Goal: Task Accomplishment & Management: Use online tool/utility

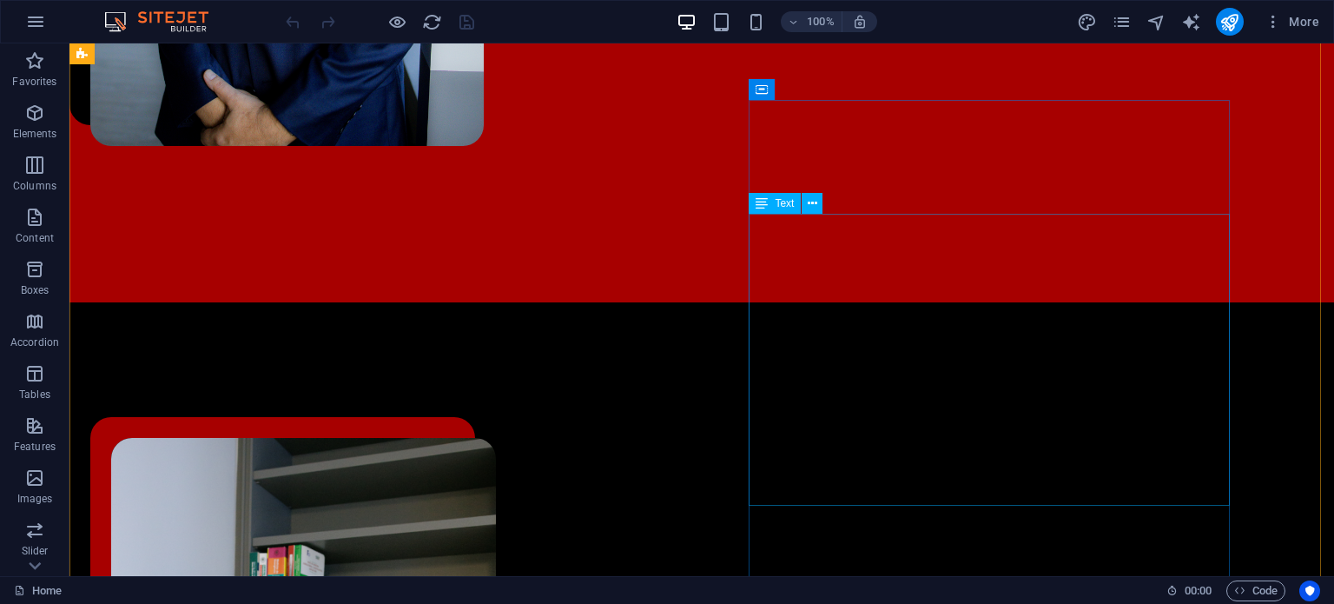
scroll to position [1025, 0]
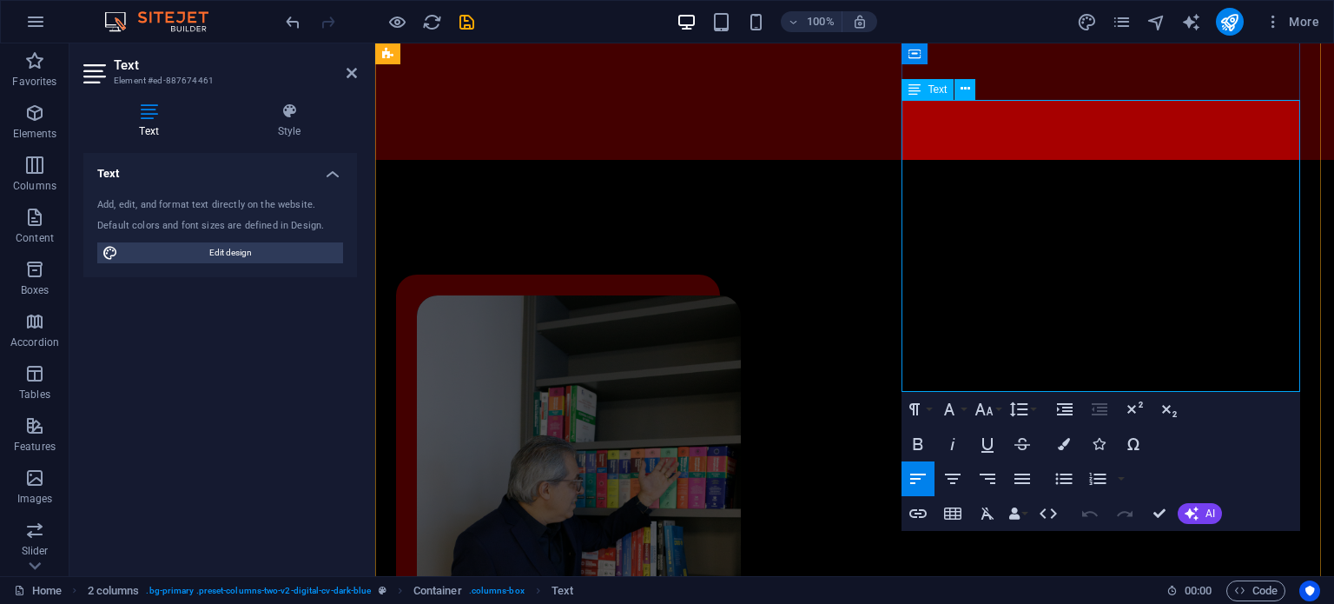
scroll to position [984, 0]
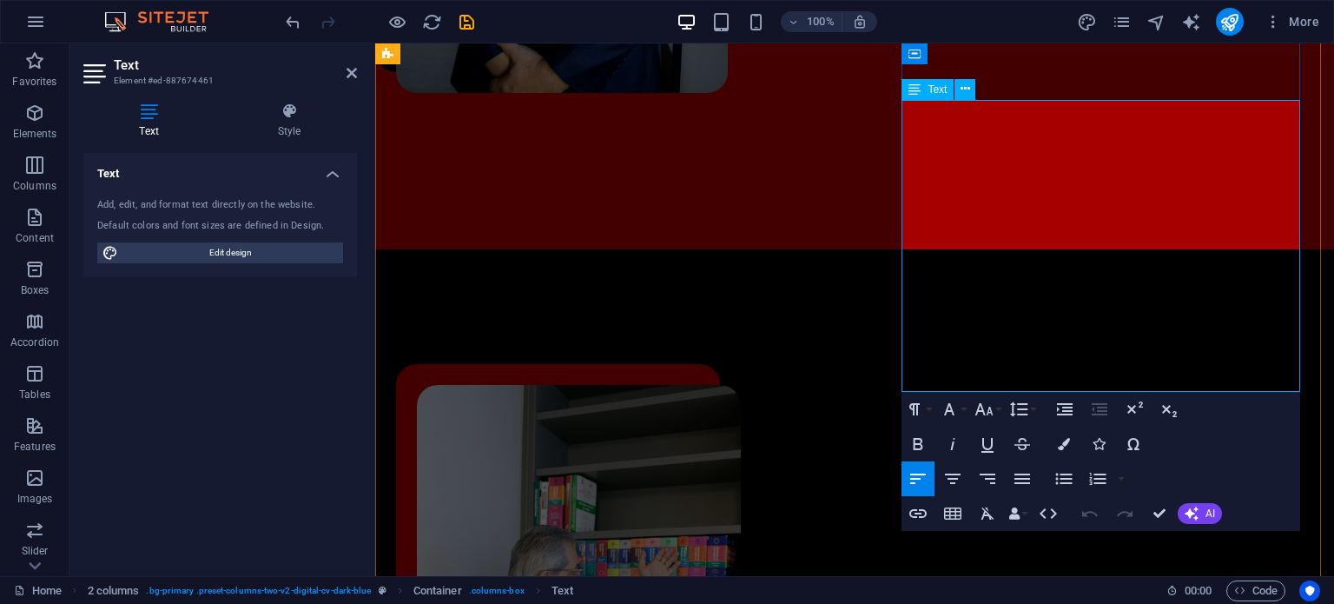
copy div "Lorem ipsum dolor sit amet, consectetur adipiscing elit, sed do eiusmod tempor …"
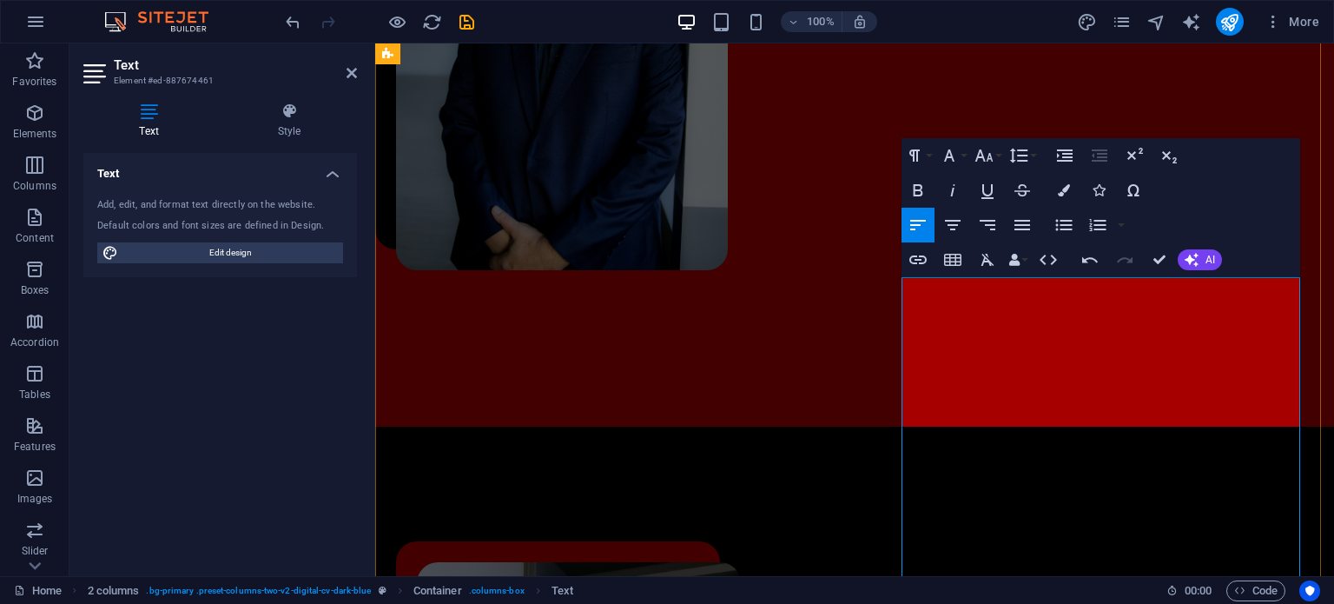
scroll to position [806, 0]
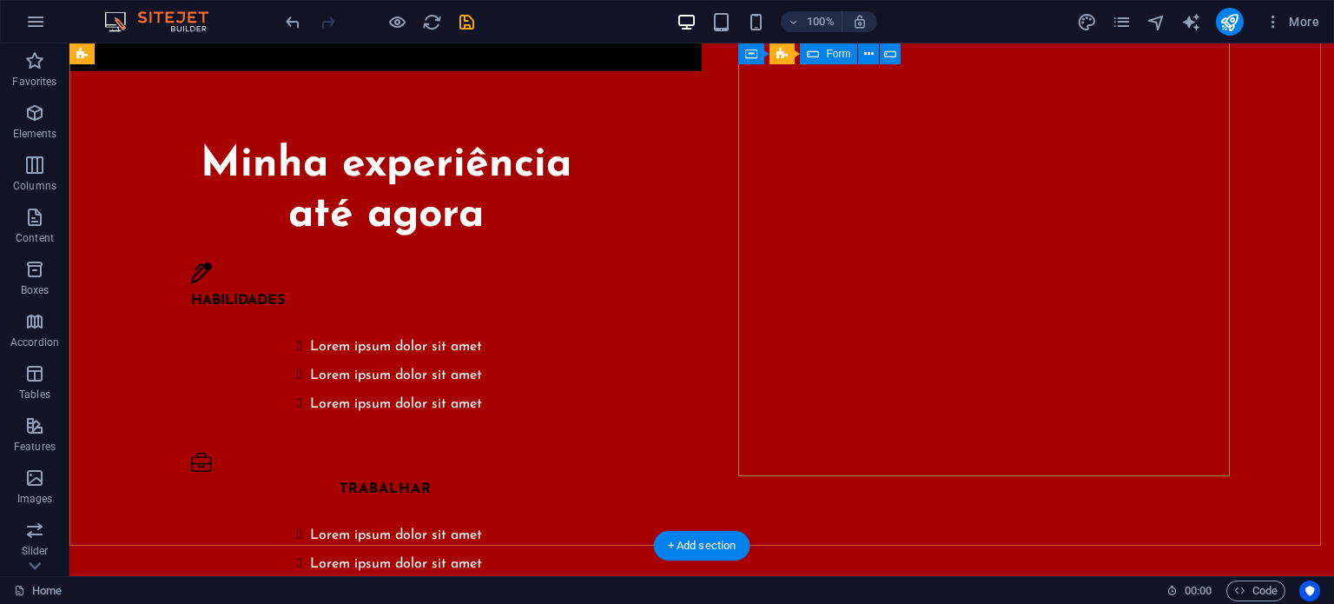
scroll to position [3419, 0]
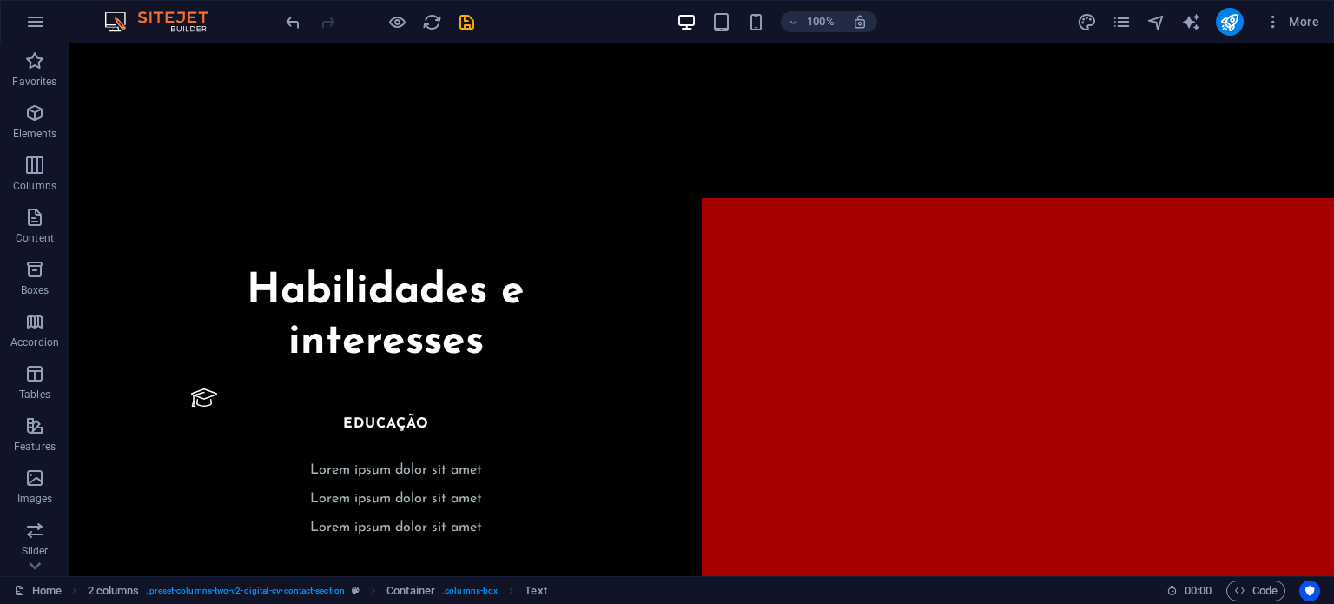
scroll to position [2687, 0]
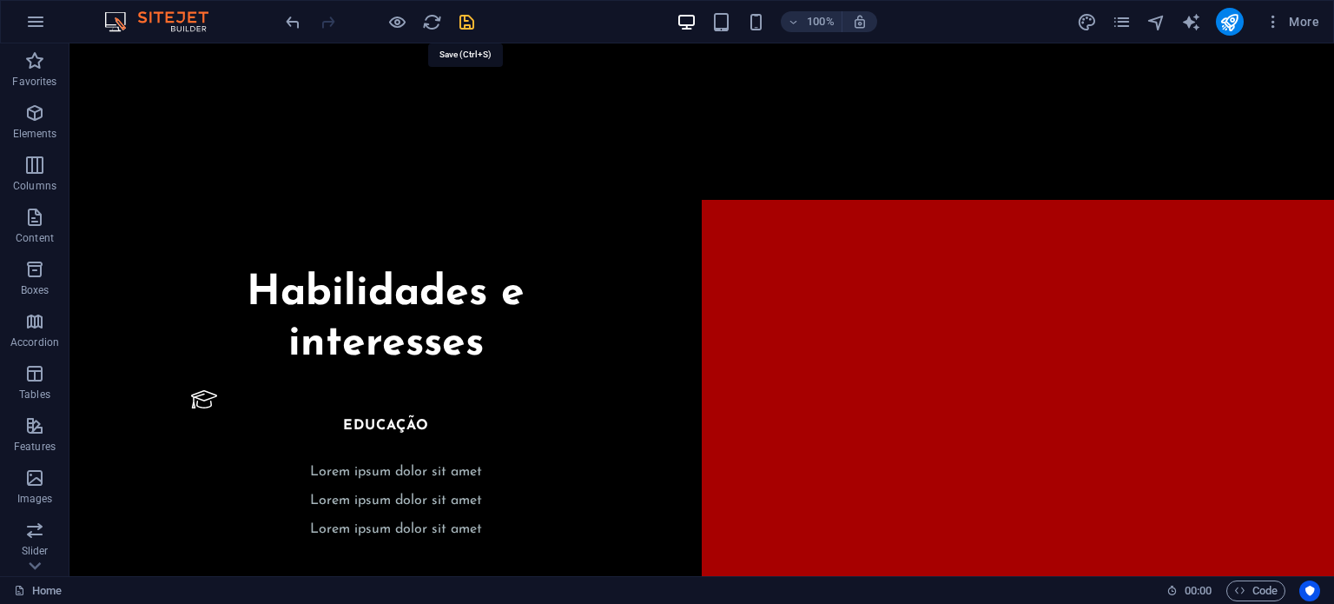
drag, startPoint x: 484, startPoint y: 25, endPoint x: 462, endPoint y: 12, distance: 25.3
click at [462, 12] on div "100% More" at bounding box center [804, 22] width 1044 height 28
click at [462, 12] on icon "save" at bounding box center [467, 22] width 20 height 20
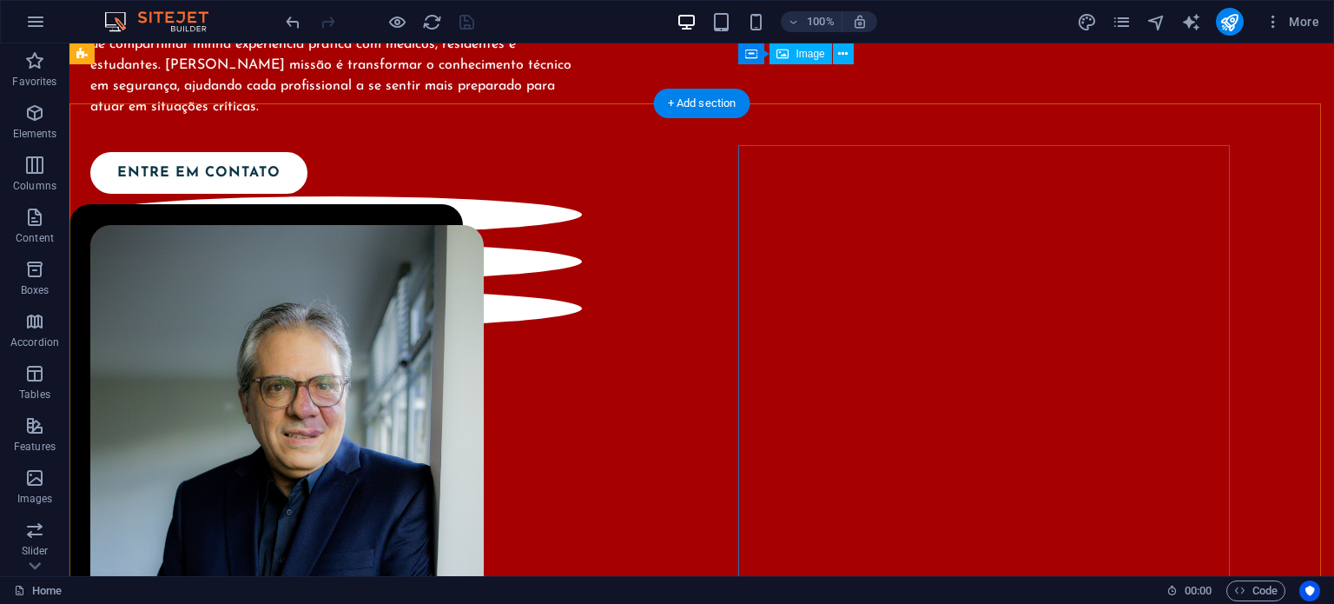
scroll to position [0, 0]
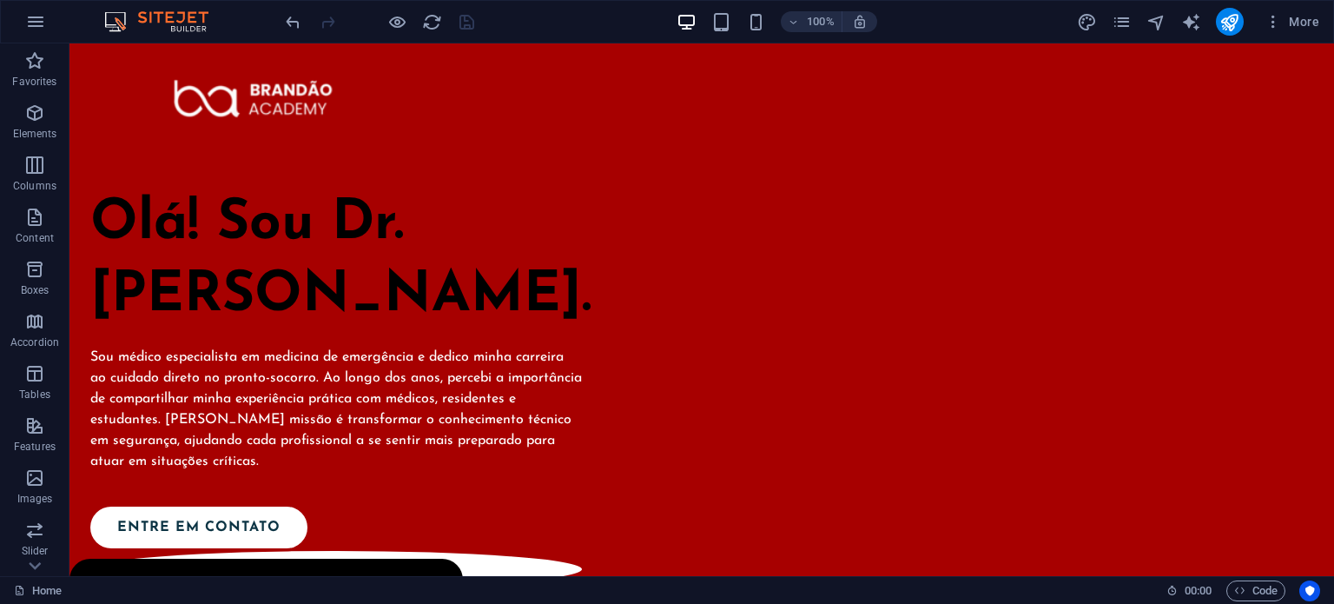
click at [1136, 29] on div "More" at bounding box center [1201, 22] width 249 height 28
click at [1119, 19] on icon "pages" at bounding box center [1122, 22] width 20 height 20
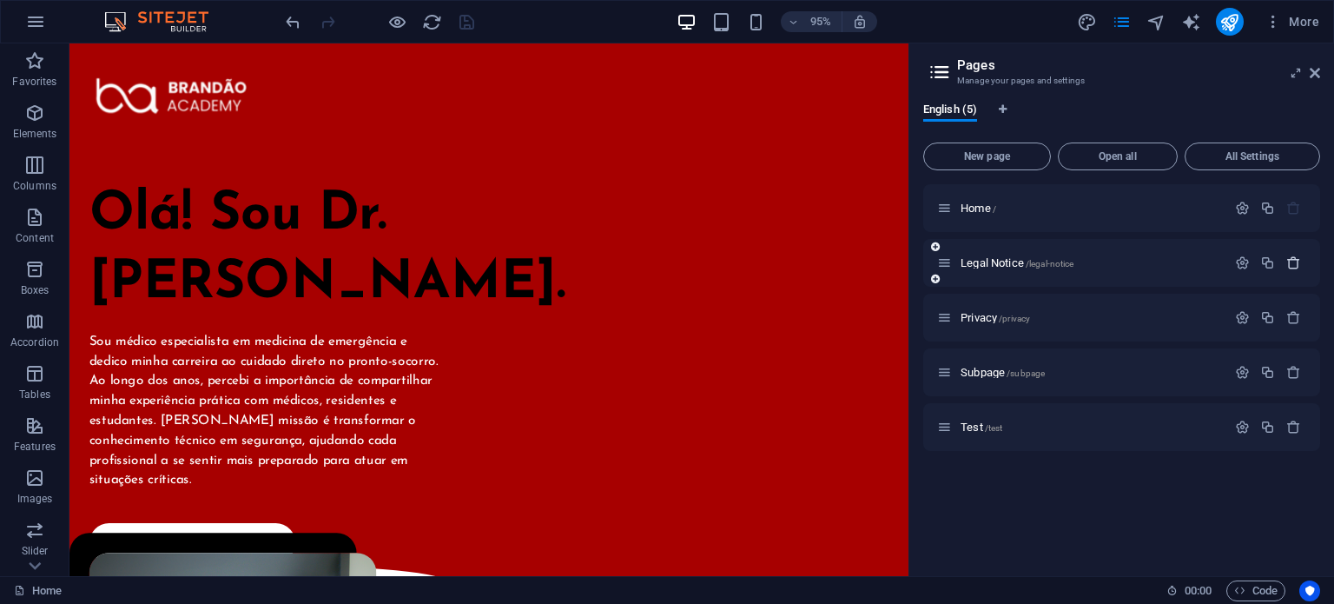
click at [1296, 257] on icon "button" at bounding box center [1294, 262] width 15 height 15
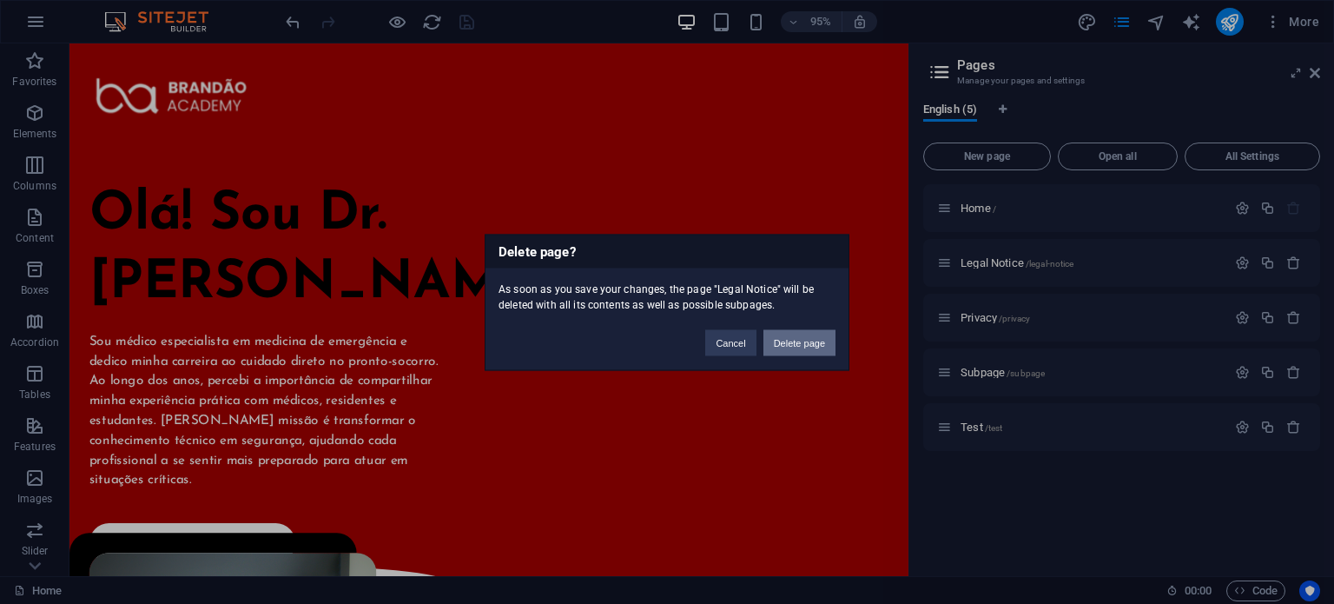
click at [810, 343] on button "Delete page" at bounding box center [800, 342] width 72 height 26
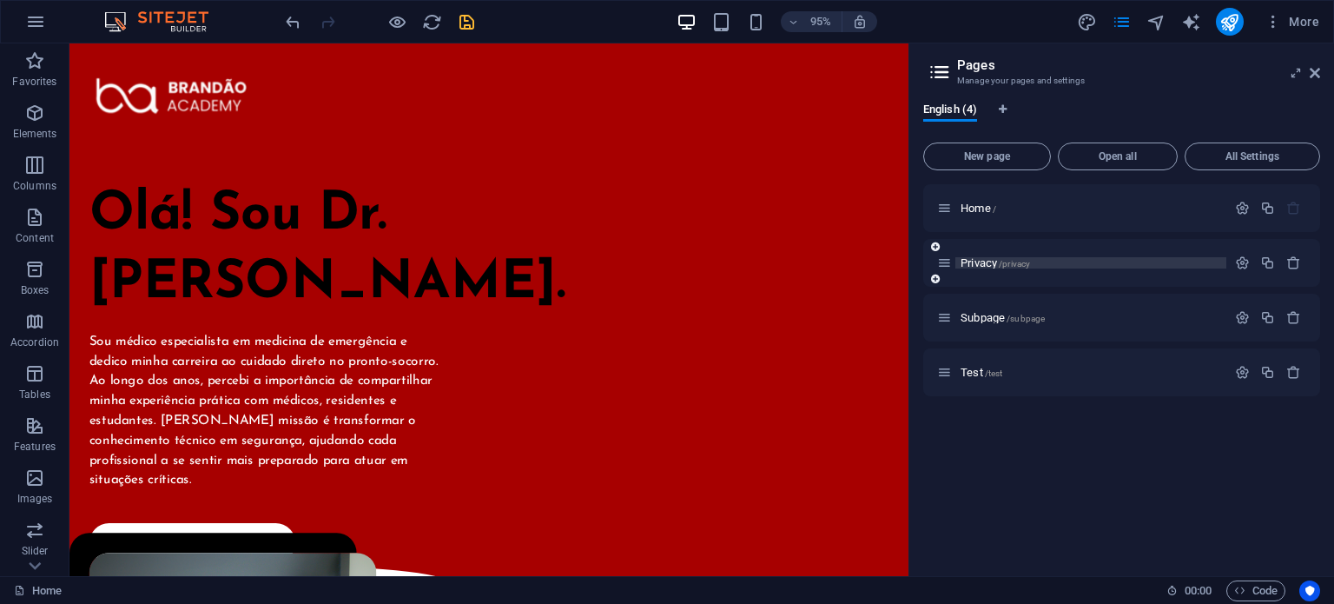
click at [996, 263] on span "Privacy /privacy" at bounding box center [996, 262] width 70 height 13
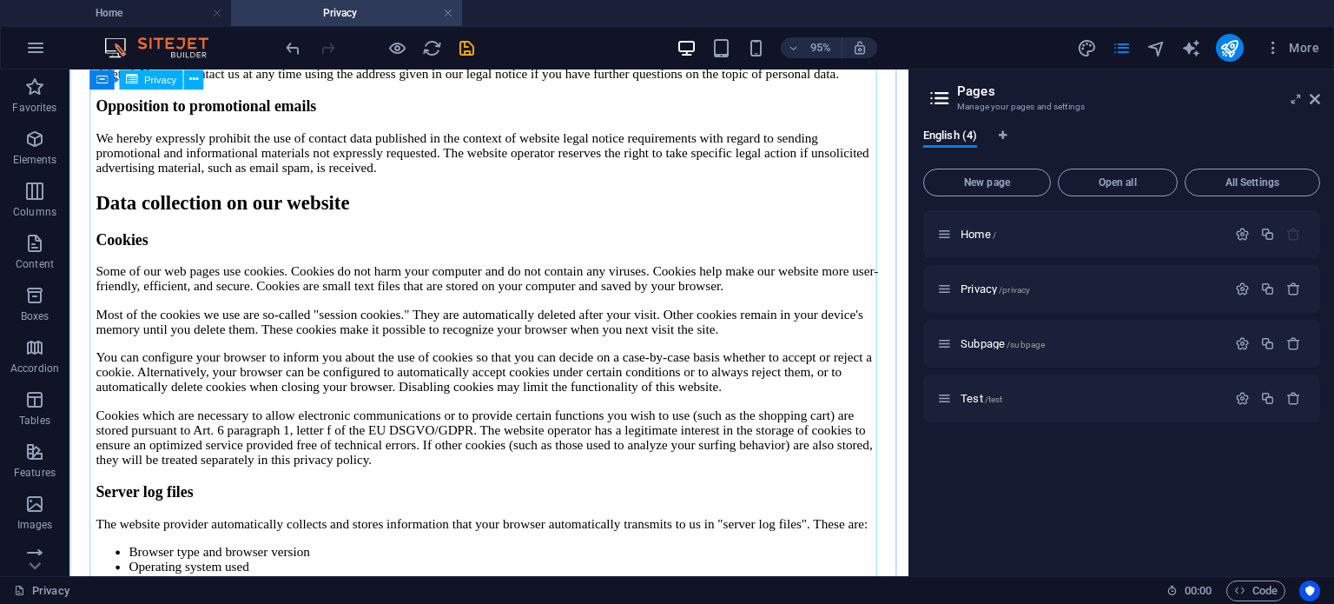
scroll to position [1564, 0]
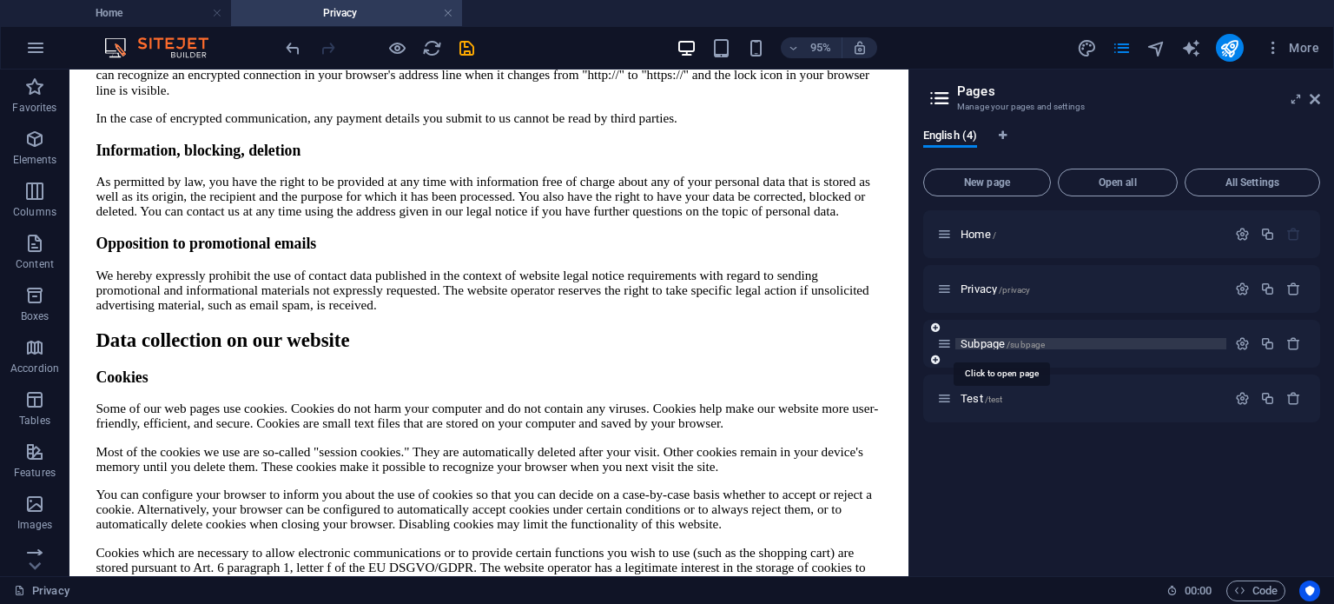
drag, startPoint x: 1013, startPoint y: 346, endPoint x: 1029, endPoint y: 337, distance: 17.9
click at [1029, 337] on div "Subpage /subpage" at bounding box center [1081, 344] width 289 height 20
click at [1029, 337] on span "Subpage /subpage" at bounding box center [1003, 343] width 84 height 13
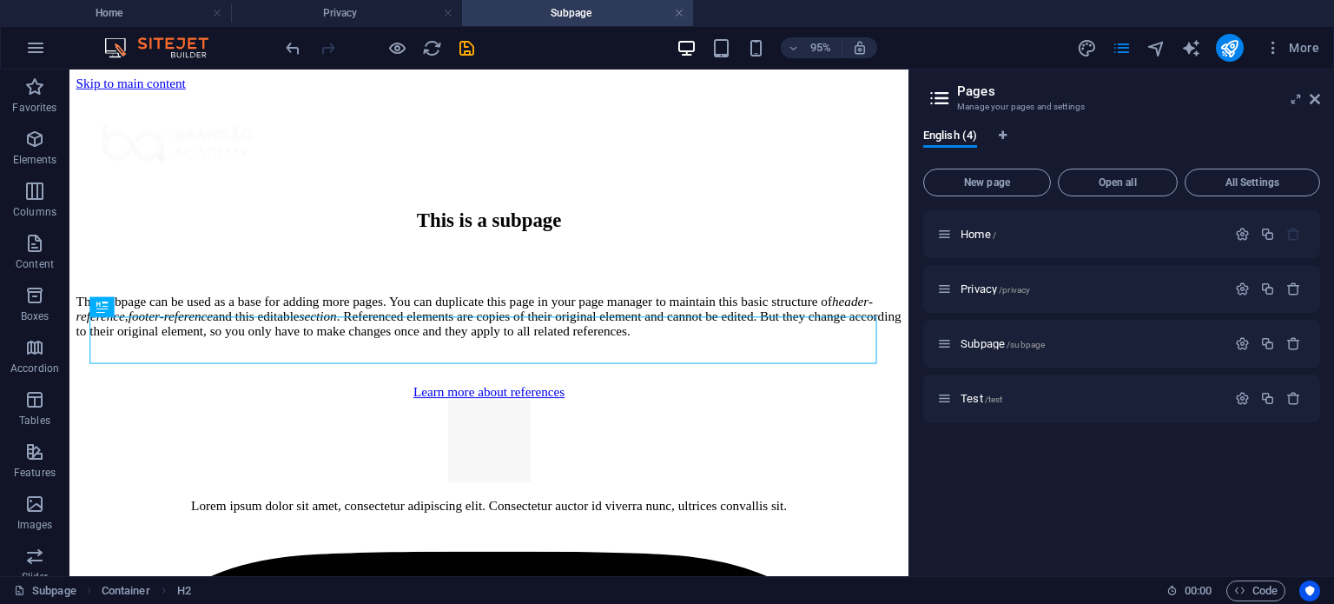
scroll to position [0, 0]
click at [445, 12] on link at bounding box center [448, 13] width 10 height 17
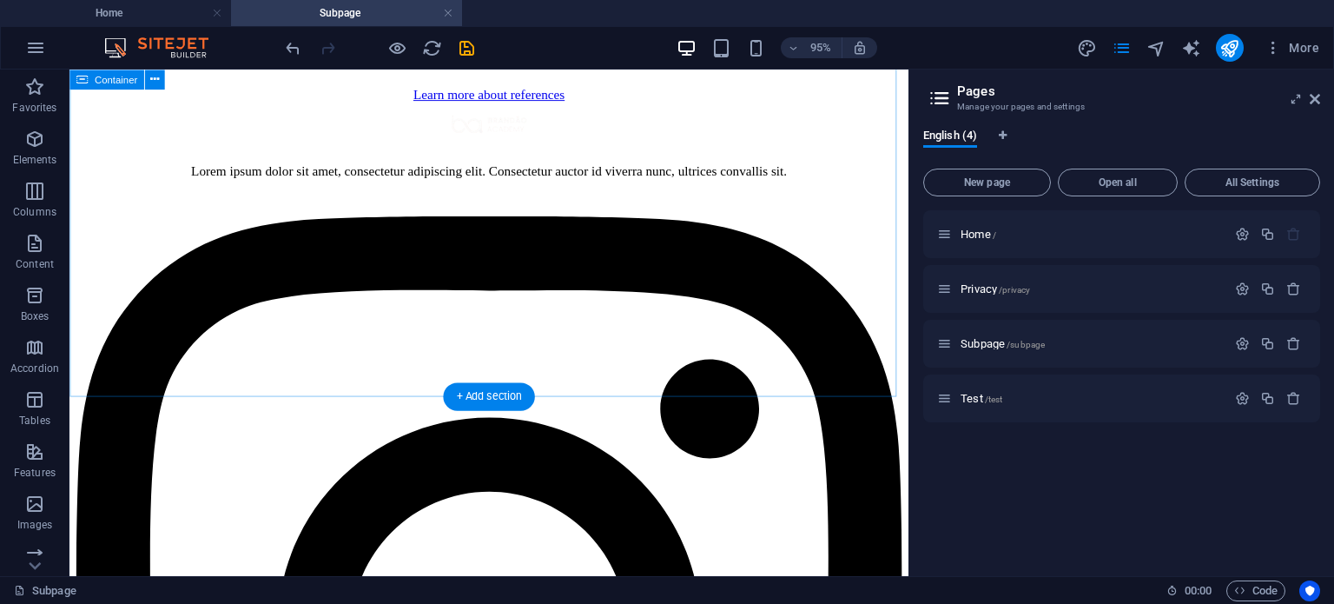
scroll to position [318, 0]
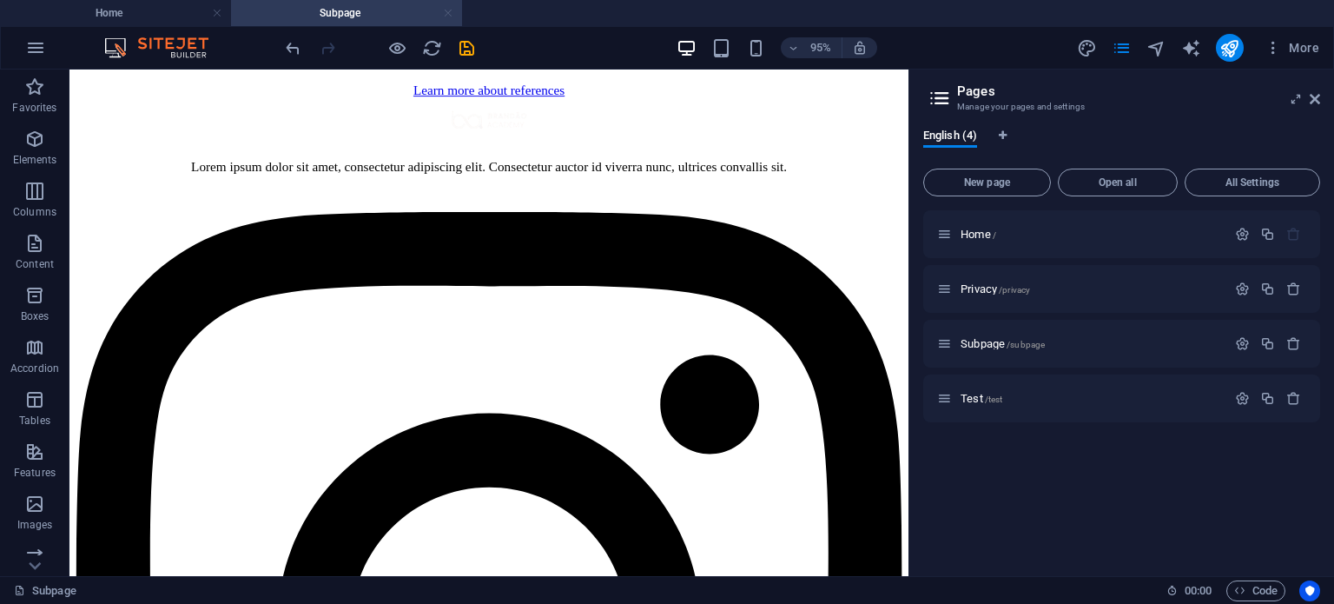
click at [446, 10] on link at bounding box center [448, 13] width 10 height 17
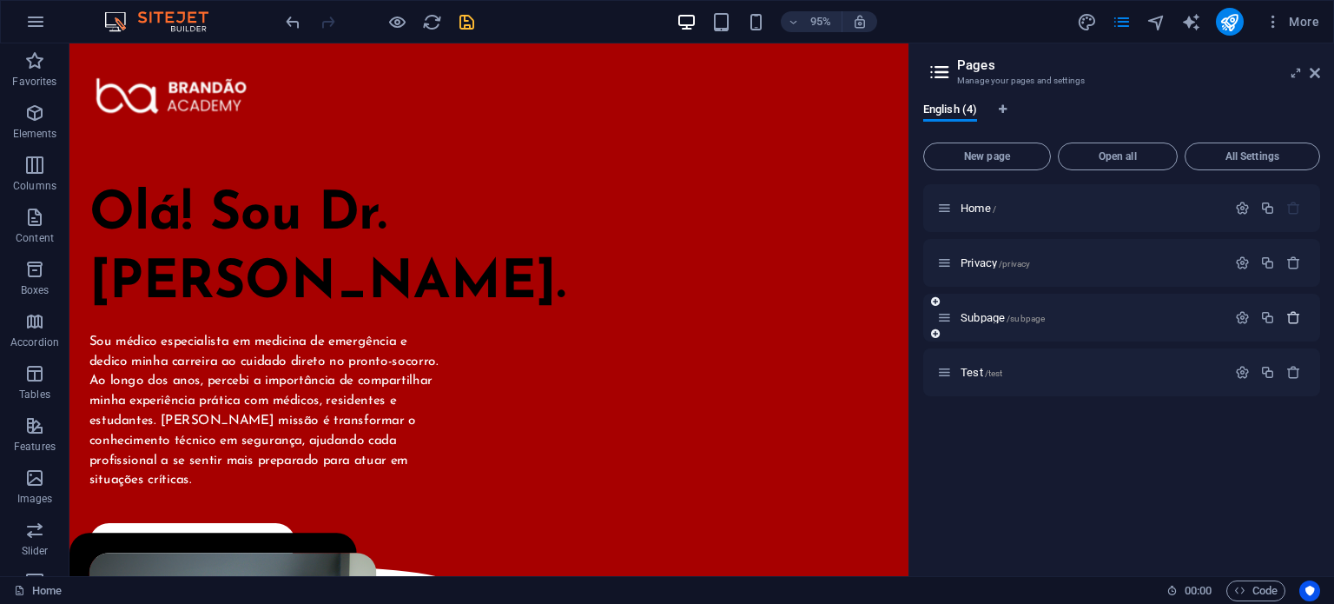
click at [1293, 316] on icon "button" at bounding box center [1294, 317] width 15 height 15
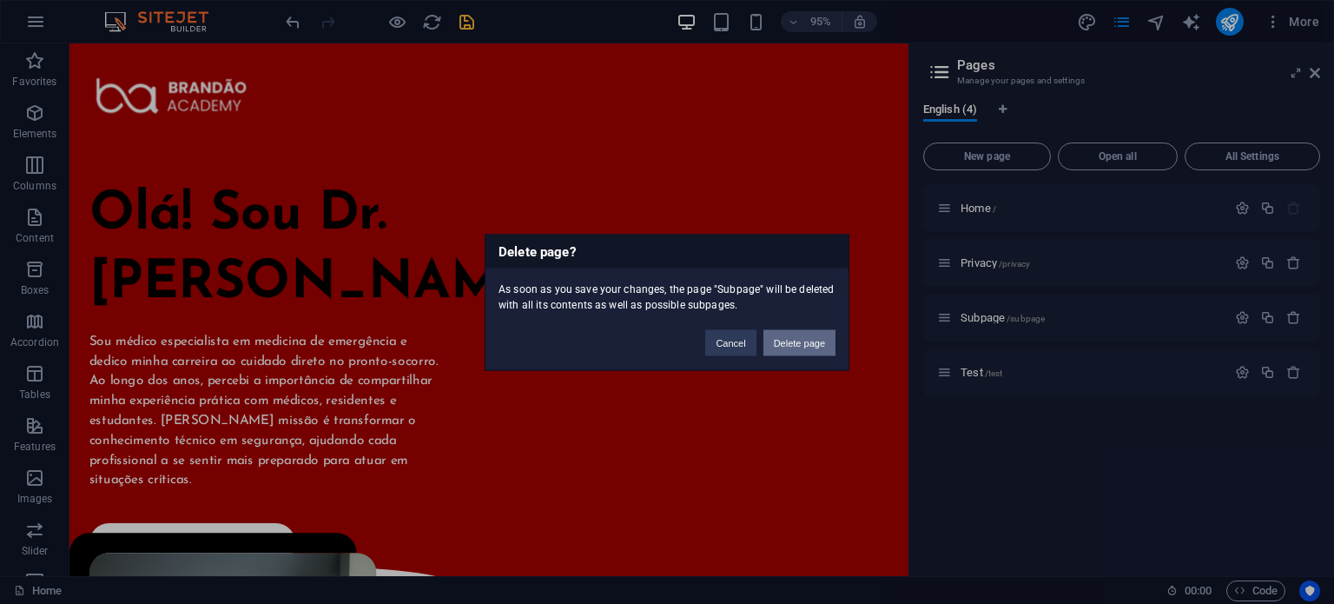
click at [805, 347] on button "Delete page" at bounding box center [800, 342] width 72 height 26
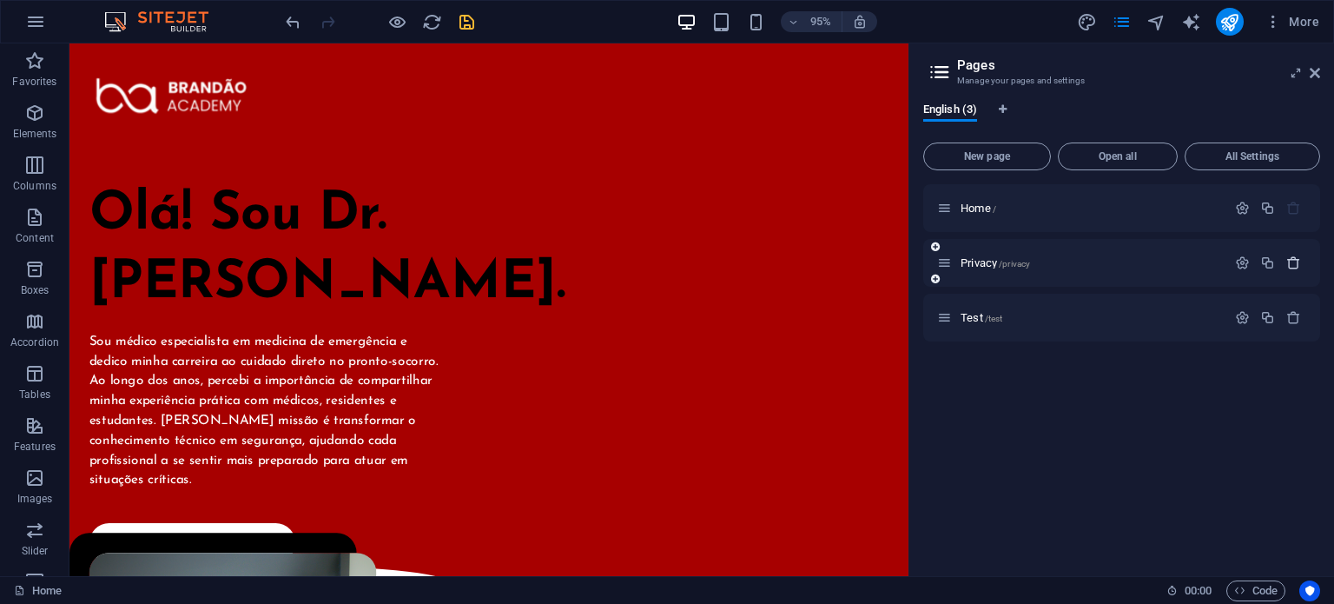
click at [1296, 267] on icon "button" at bounding box center [1294, 262] width 15 height 15
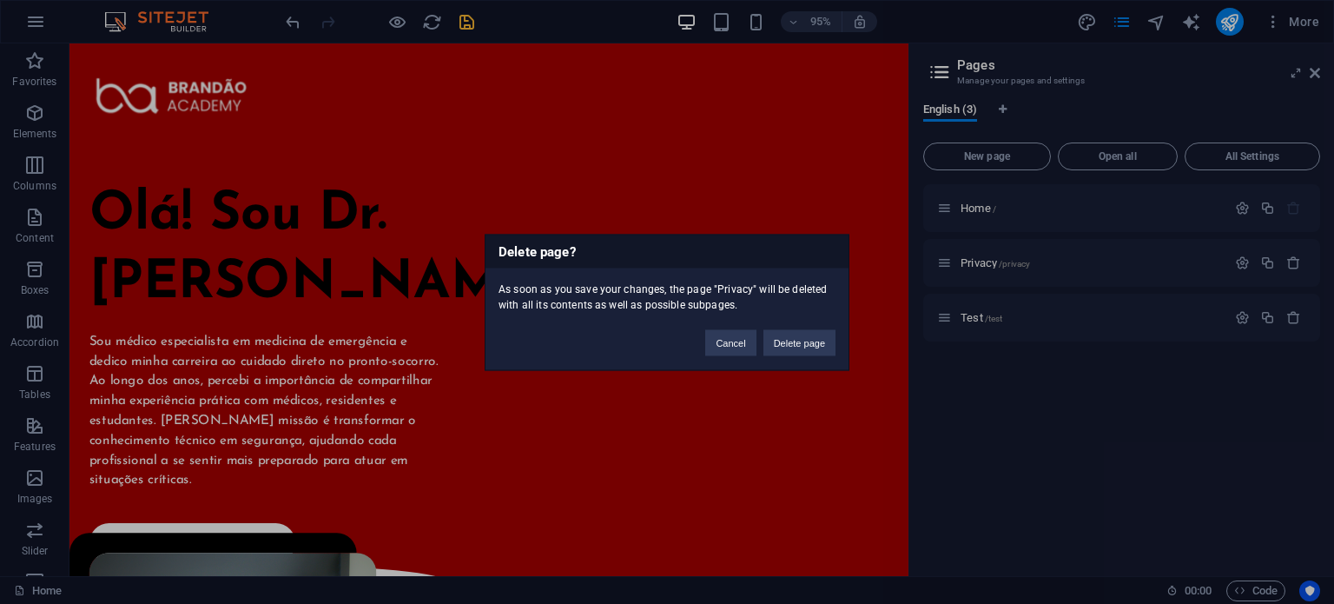
click at [804, 363] on div "Delete page? As soon as you save your changes, the page "Privacy" will be delet…" at bounding box center [667, 302] width 365 height 136
click at [804, 347] on button "Delete page" at bounding box center [800, 342] width 72 height 26
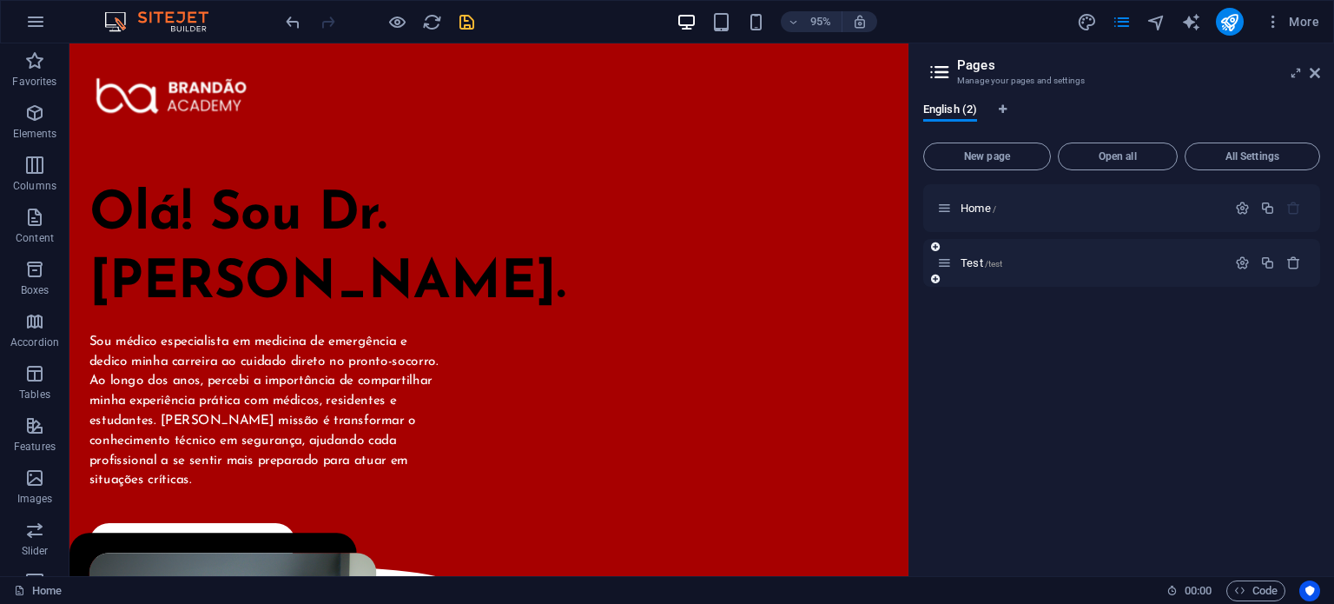
click at [979, 255] on div "Test /test" at bounding box center [1081, 263] width 289 height 20
click at [983, 267] on span "Test /test" at bounding box center [982, 262] width 42 height 13
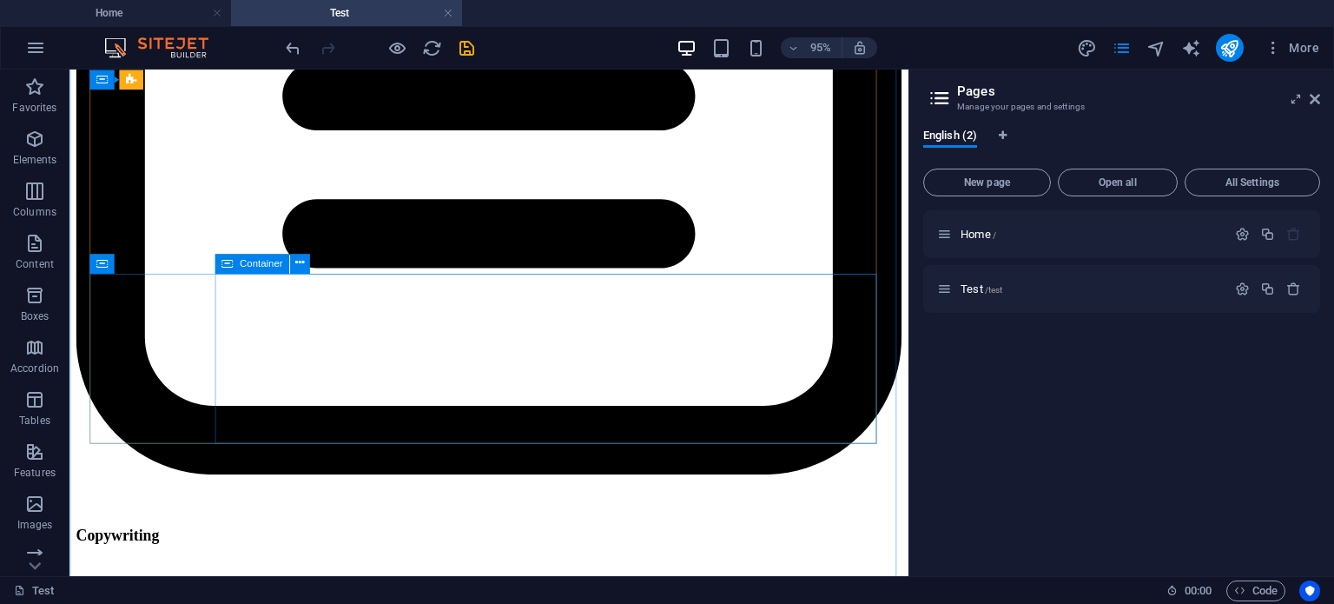
scroll to position [1049, 0]
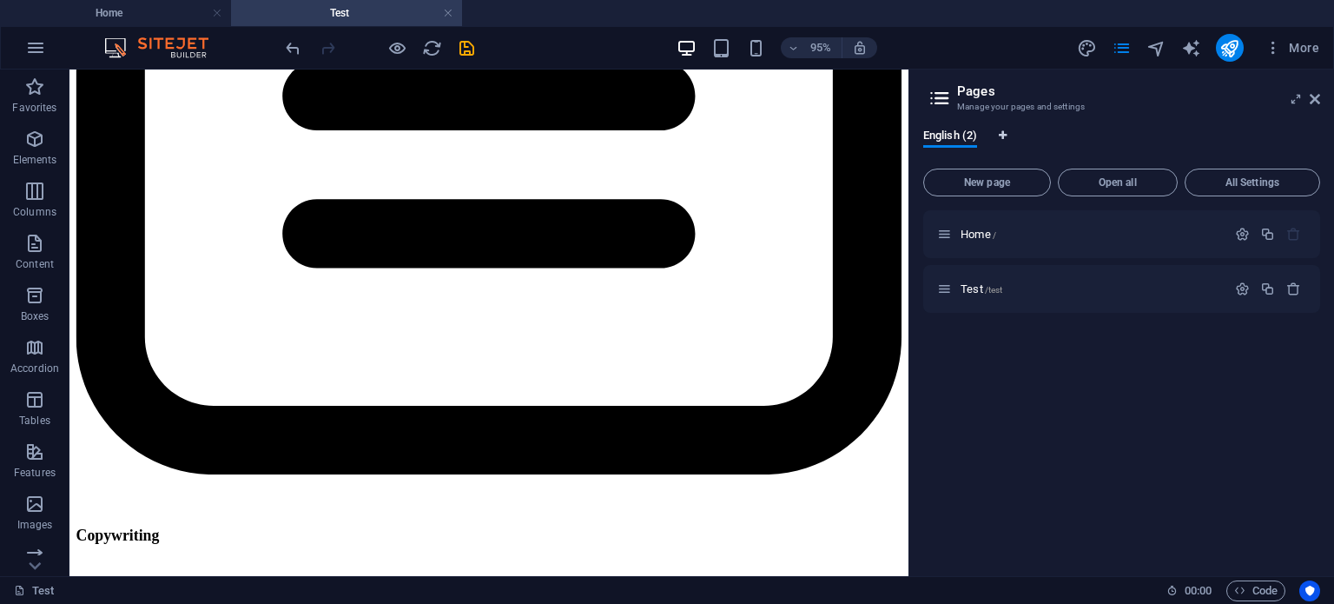
click at [1009, 132] on span "Language Tabs" at bounding box center [1003, 135] width 10 height 10
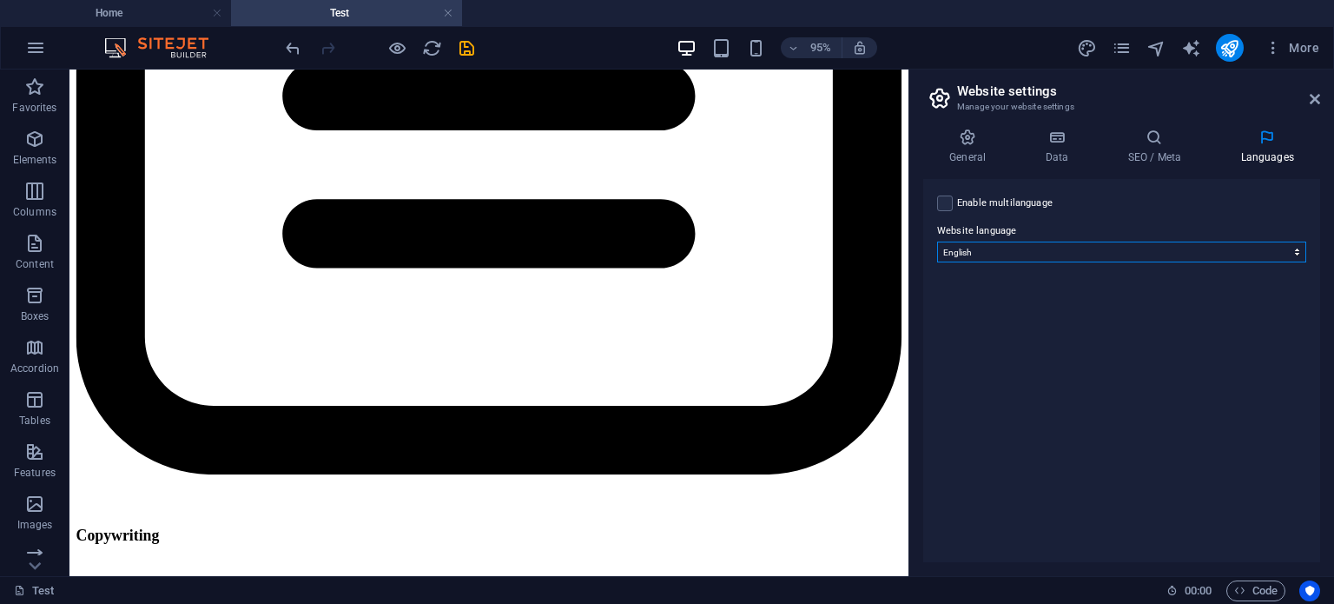
click at [981, 244] on select "Abkhazian Afar Afrikaans Akan Albanian Amharic Arabic Aragonese Armenian Assame…" at bounding box center [1121, 252] width 369 height 21
select select "128"
click at [937, 242] on select "Abkhazian Afar Afrikaans Akan Albanian Amharic Arabic Aragonese Armenian Assame…" at bounding box center [1121, 252] width 369 height 21
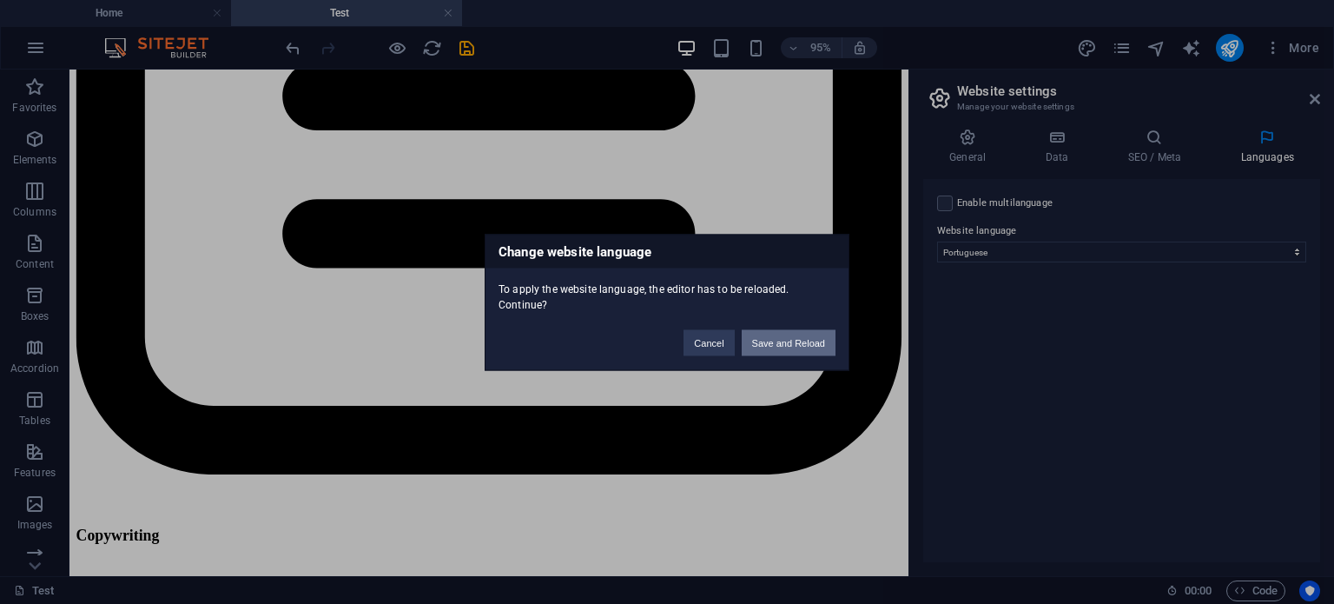
click at [804, 329] on button "Save and Reload" at bounding box center [789, 342] width 94 height 26
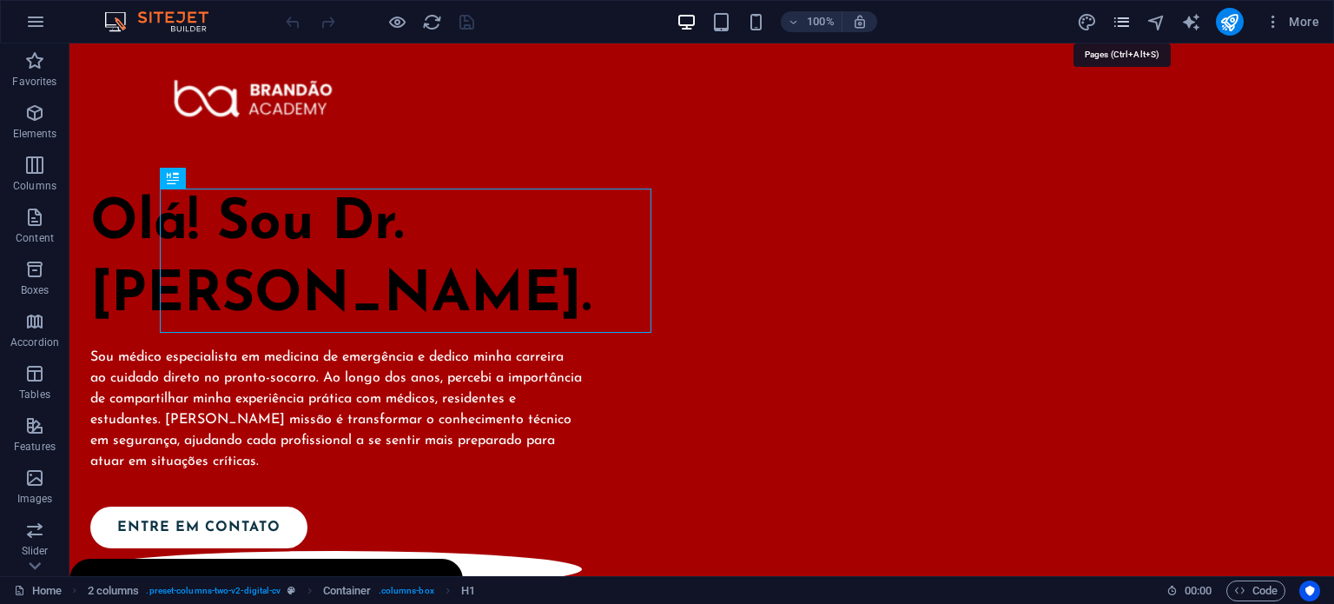
click at [1125, 17] on icon "pages" at bounding box center [1122, 22] width 20 height 20
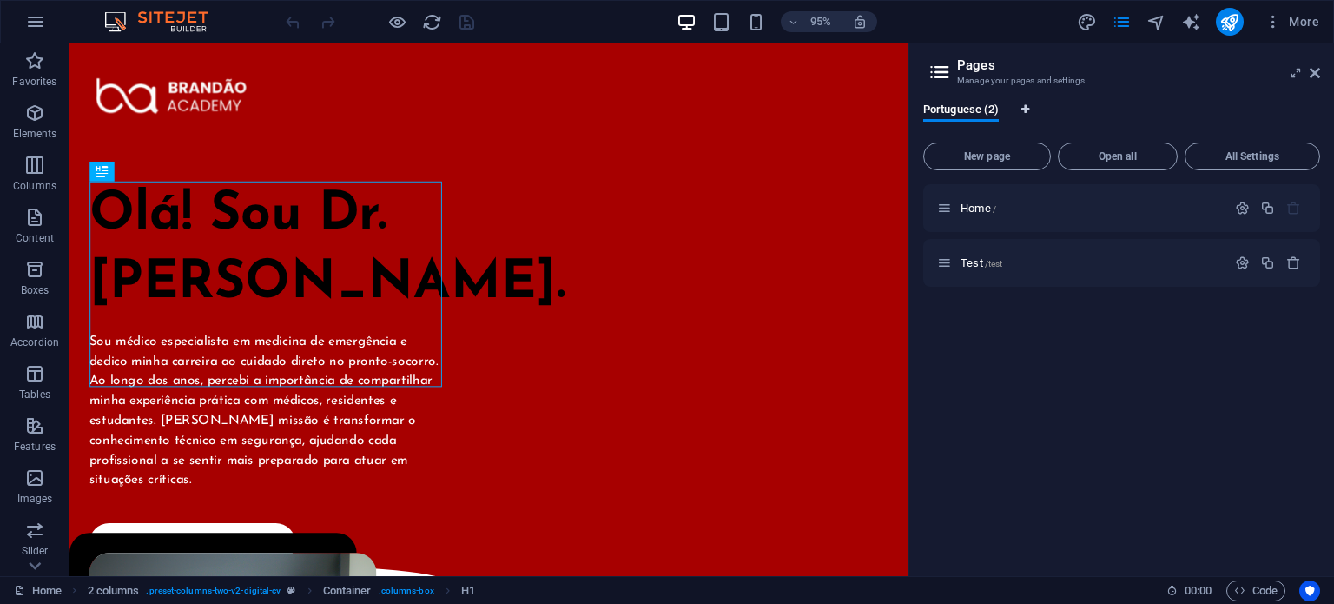
click at [1023, 103] on button "Language Tabs" at bounding box center [1025, 112] width 10 height 19
select select "128"
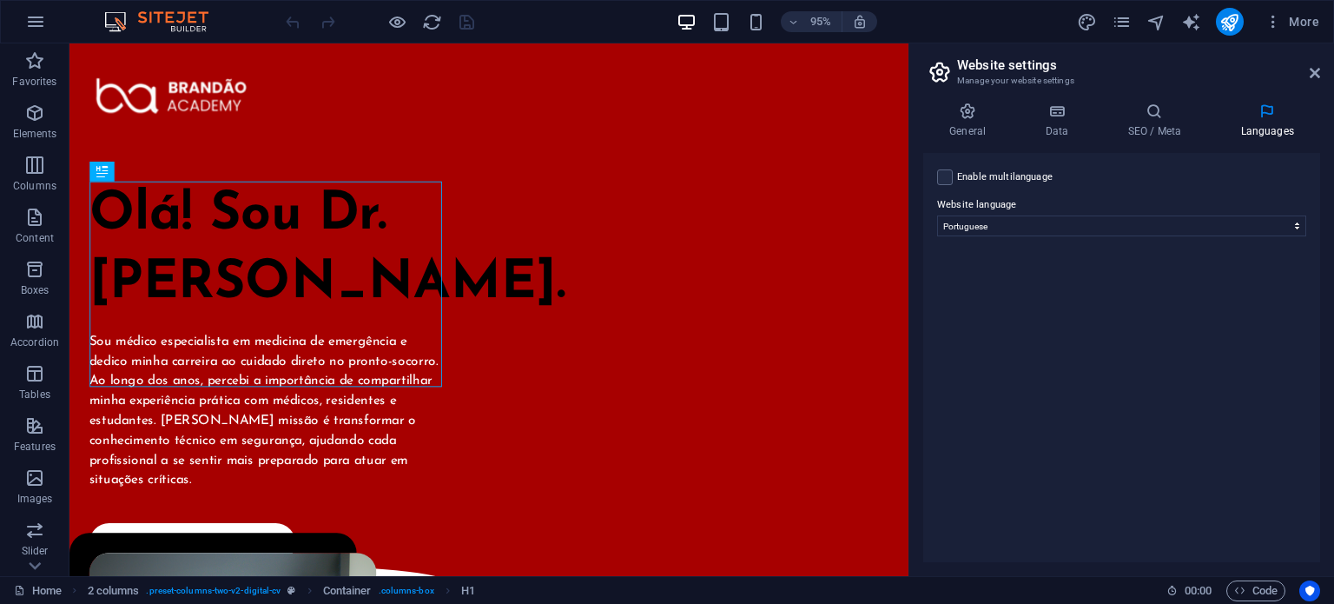
click at [1307, 65] on h2 "Website settings" at bounding box center [1138, 65] width 363 height 16
click at [1313, 72] on icon at bounding box center [1315, 73] width 10 height 14
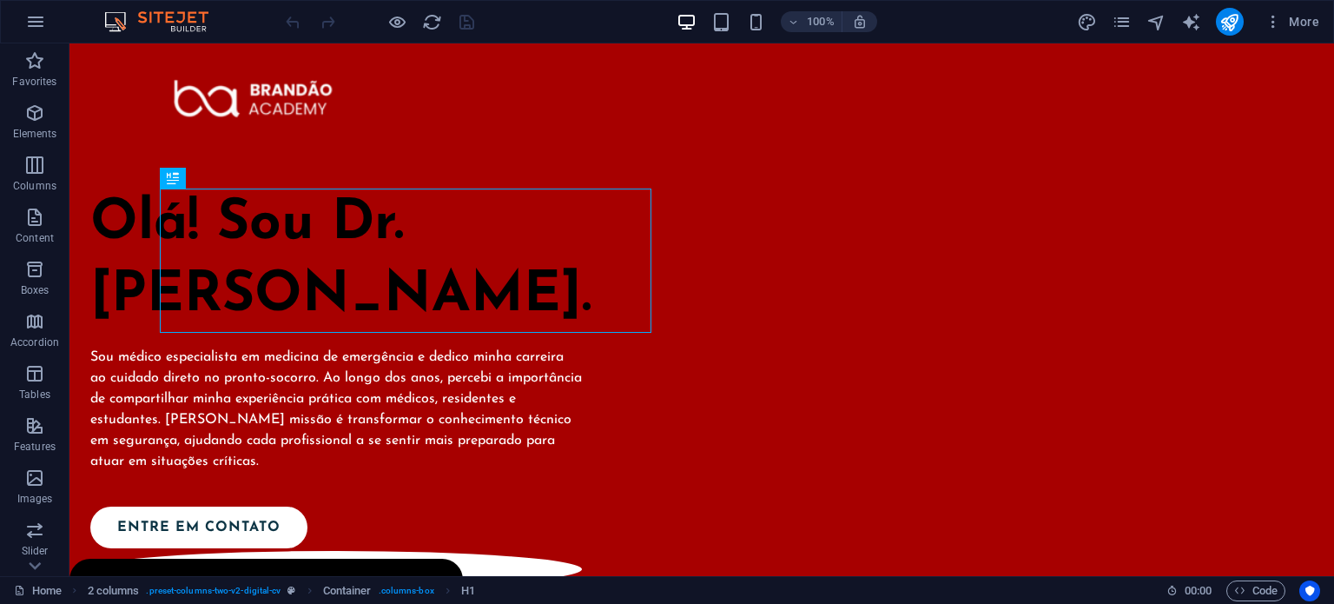
click at [1117, 34] on div "More" at bounding box center [1201, 22] width 249 height 28
click at [1120, 23] on icon "pages" at bounding box center [1122, 22] width 20 height 20
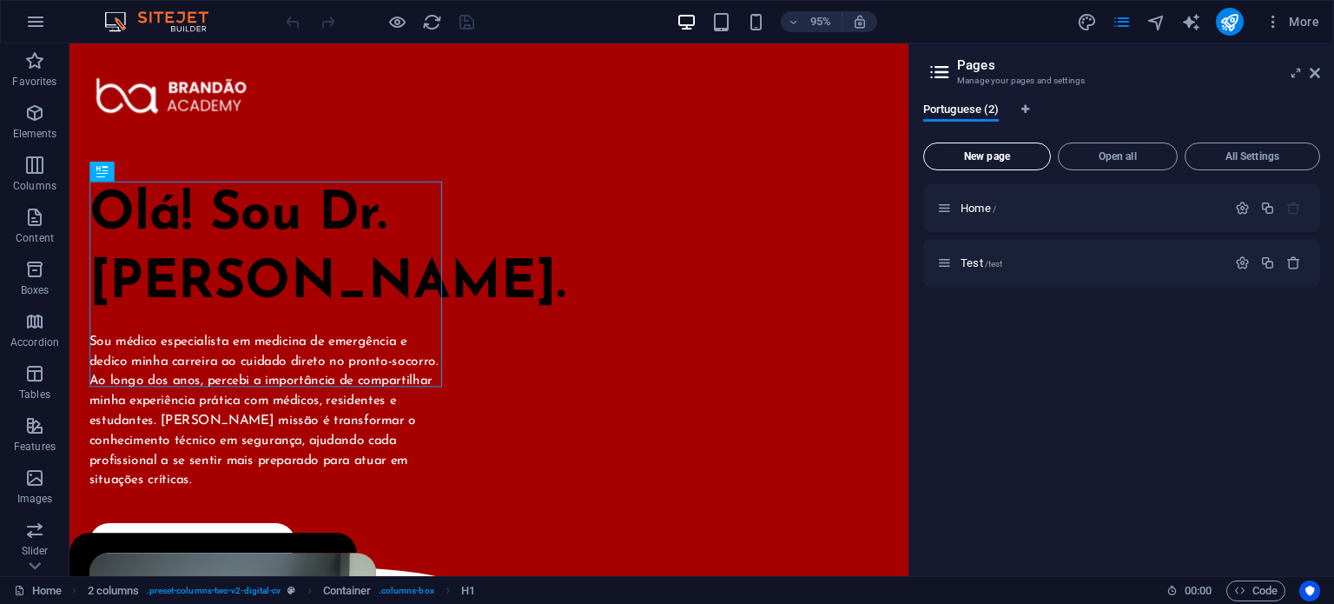
click at [997, 160] on span "New page" at bounding box center [987, 156] width 112 height 10
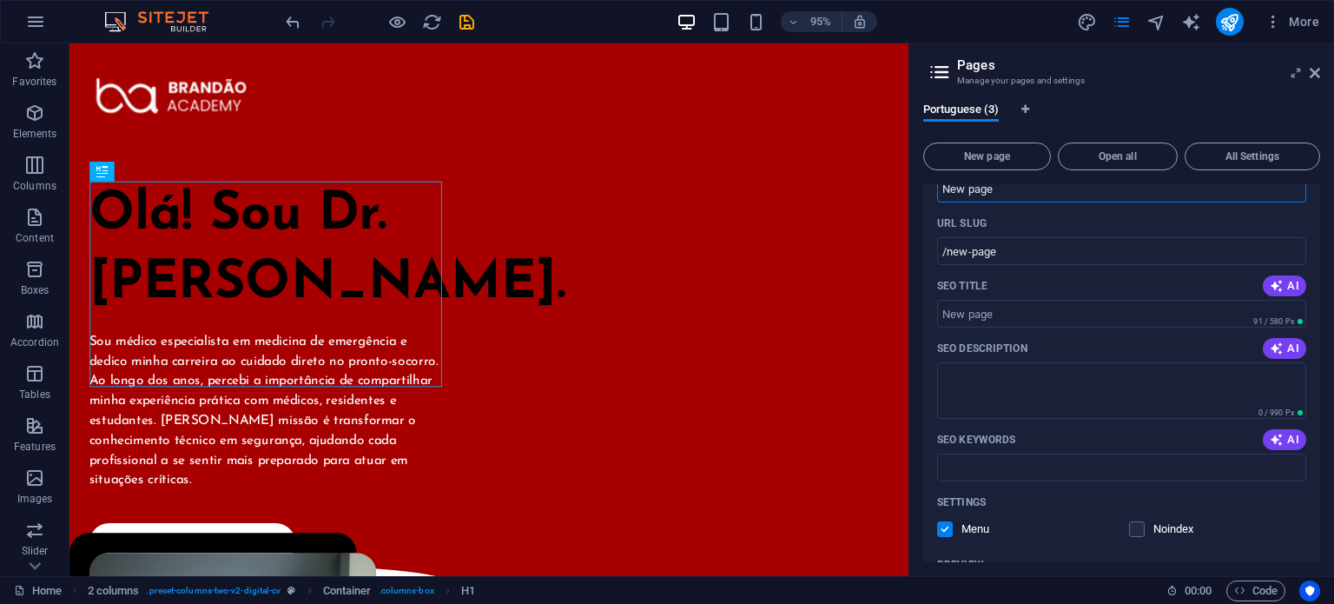
scroll to position [221, 0]
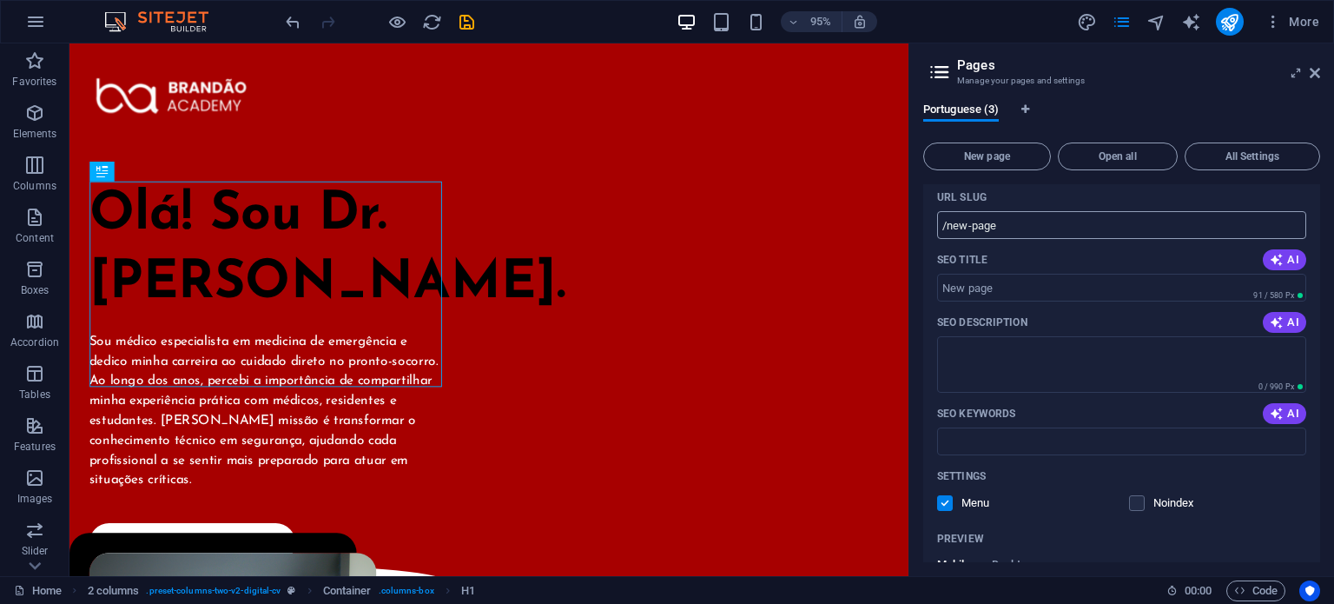
click at [1036, 228] on input "/new-page" at bounding box center [1121, 225] width 369 height 28
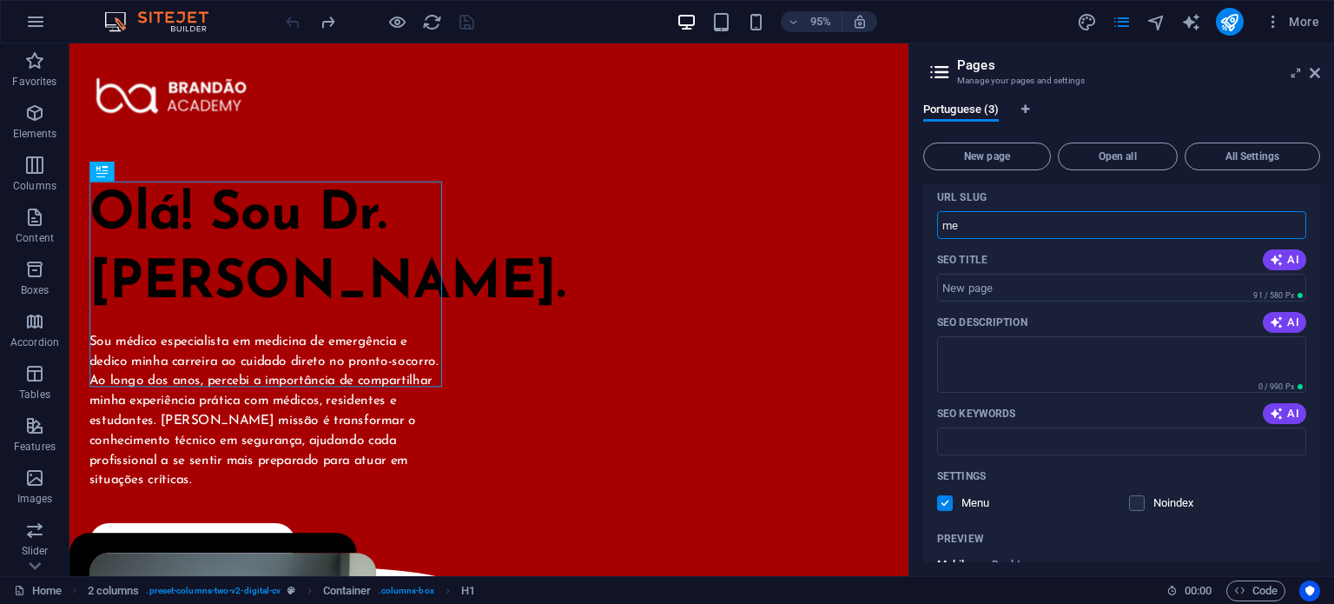
type input "m"
type input "/mentoria-emergencia-em-alta"
click at [980, 287] on input "SEO Title" at bounding box center [1121, 288] width 369 height 28
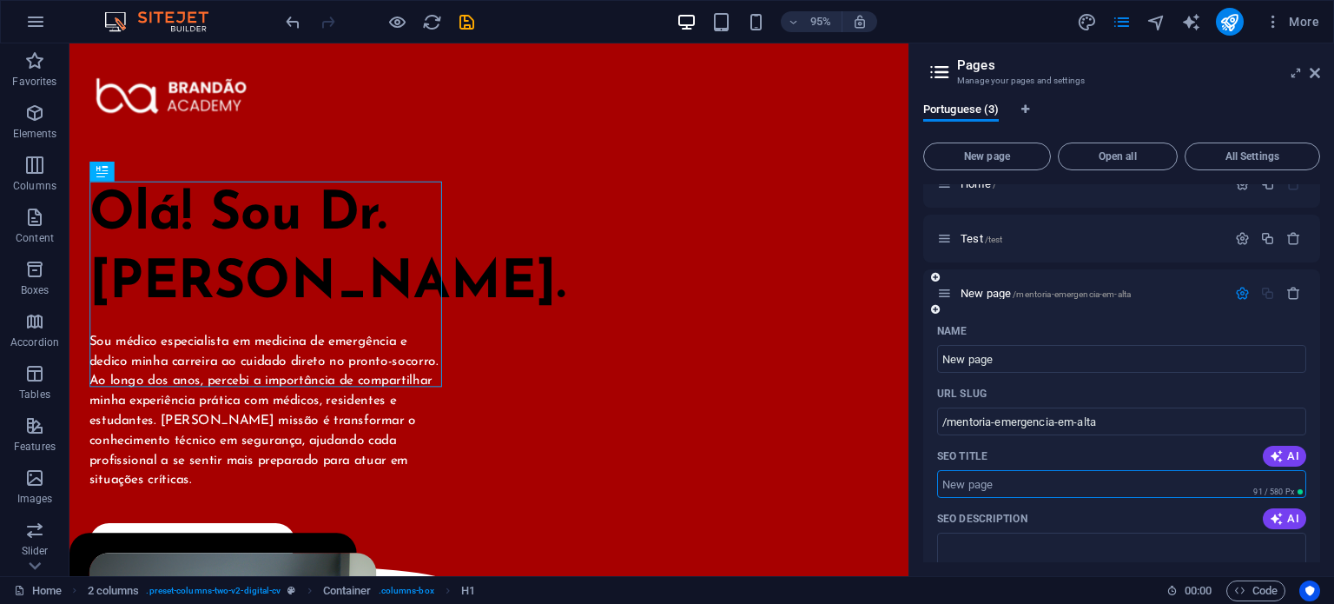
scroll to position [0, 0]
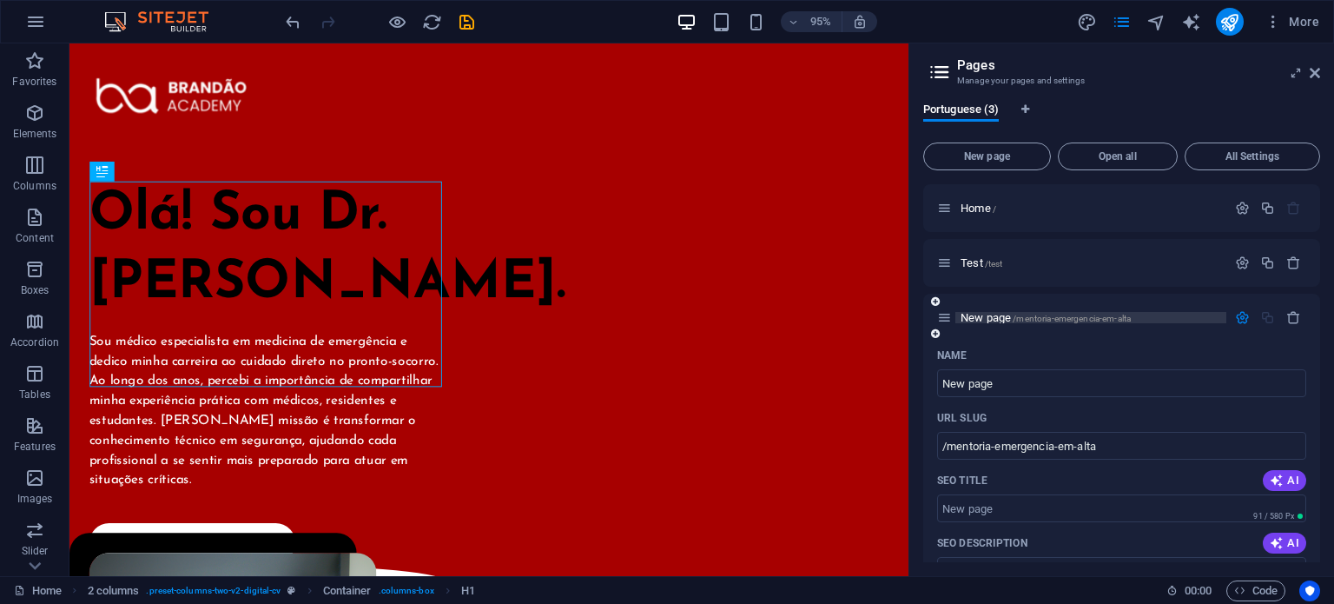
click at [1036, 322] on span "/mentoria-emergencia-em-alta" at bounding box center [1072, 319] width 118 height 10
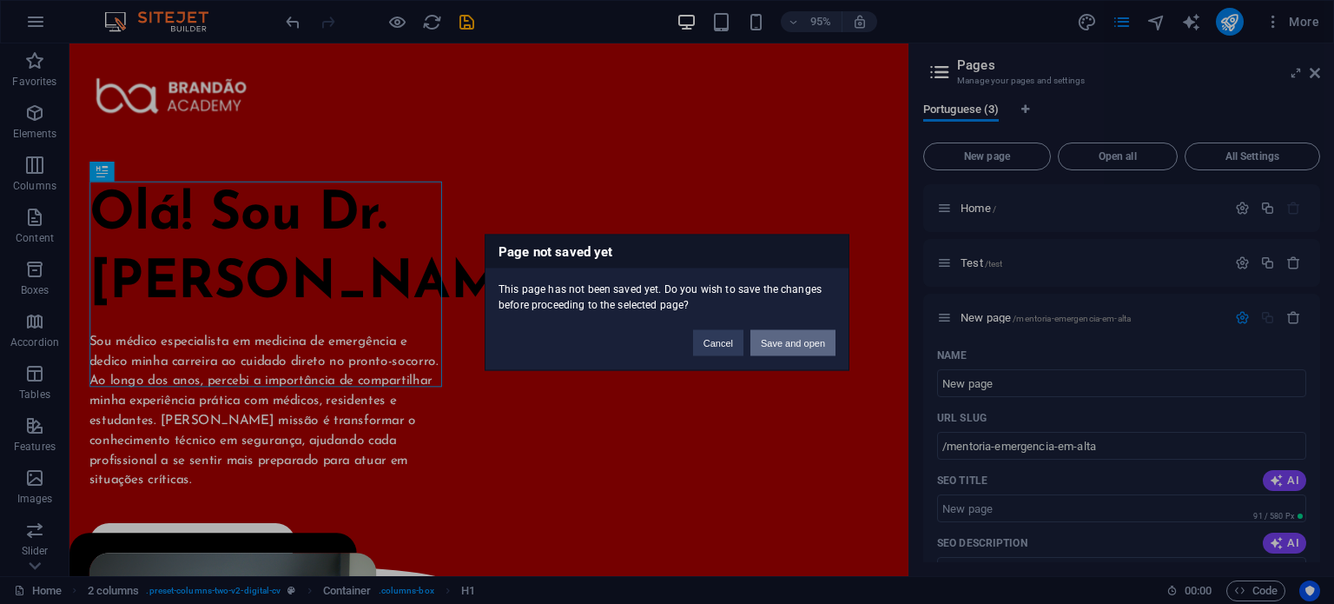
click at [820, 340] on button "Save and open" at bounding box center [793, 342] width 85 height 26
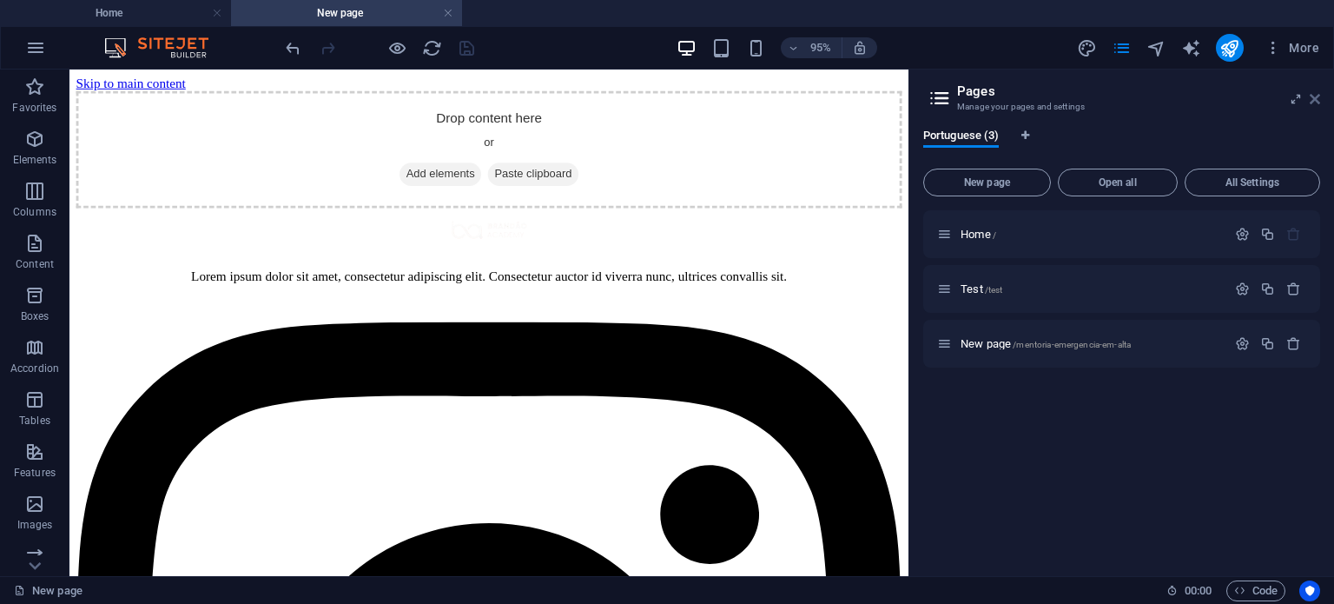
click at [1315, 98] on icon at bounding box center [1315, 99] width 10 height 14
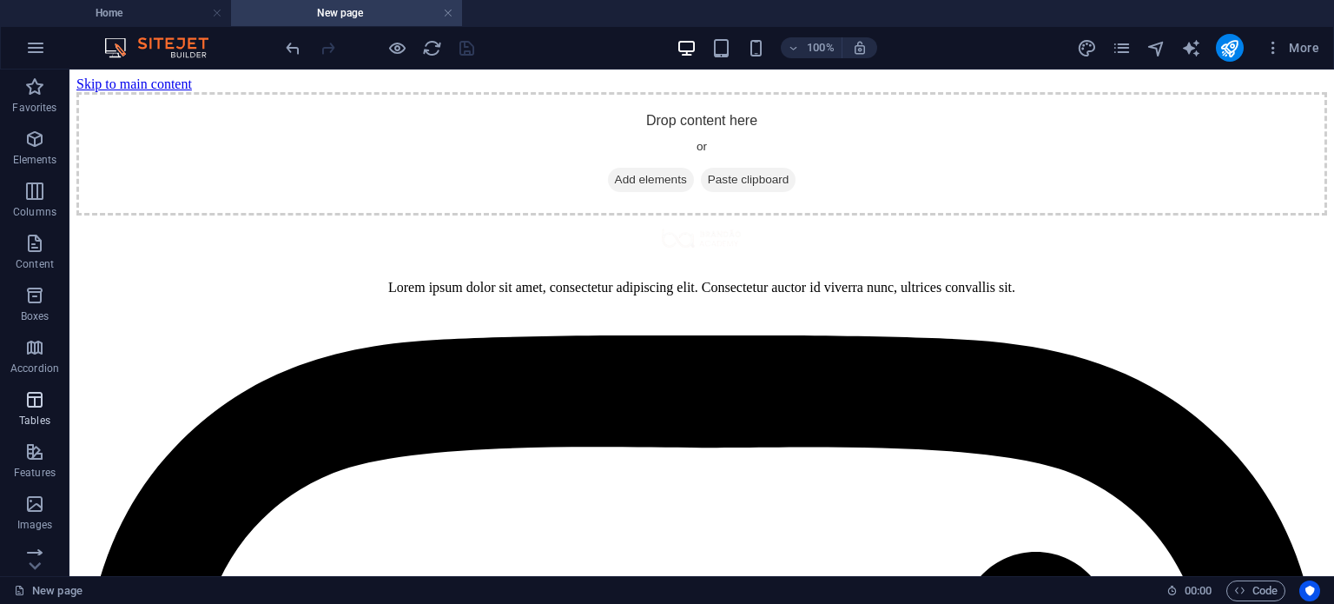
click at [25, 427] on p "Tables" at bounding box center [34, 421] width 31 height 14
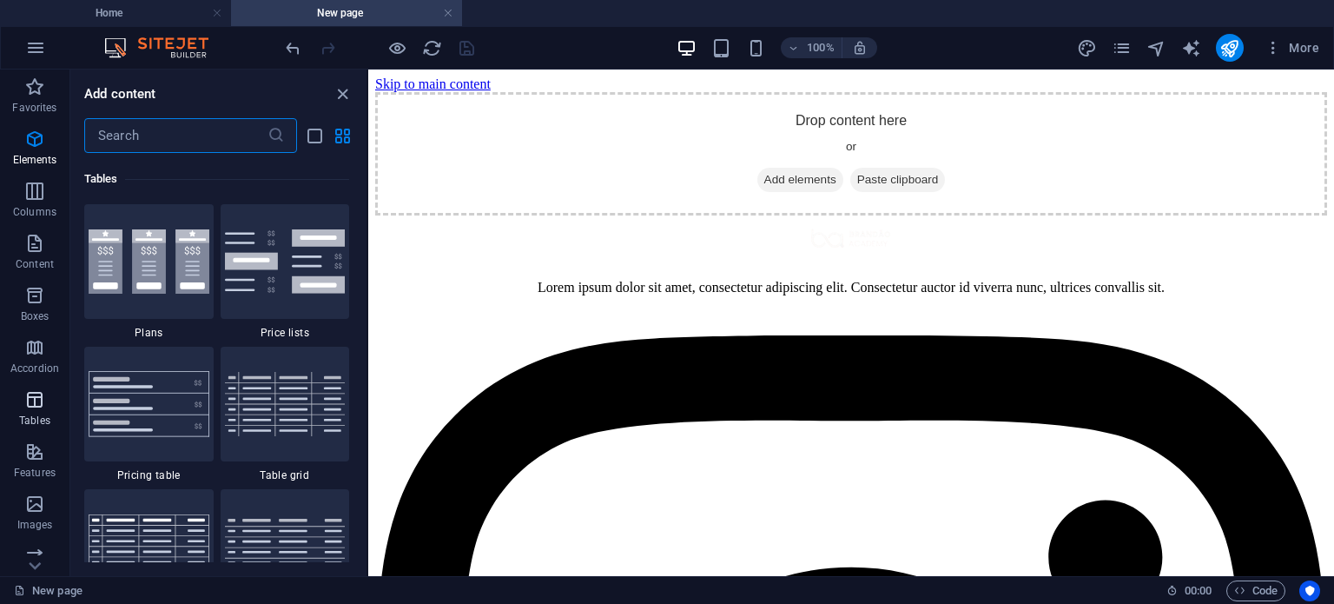
scroll to position [6017, 0]
click at [38, 444] on icon "button" at bounding box center [34, 451] width 21 height 21
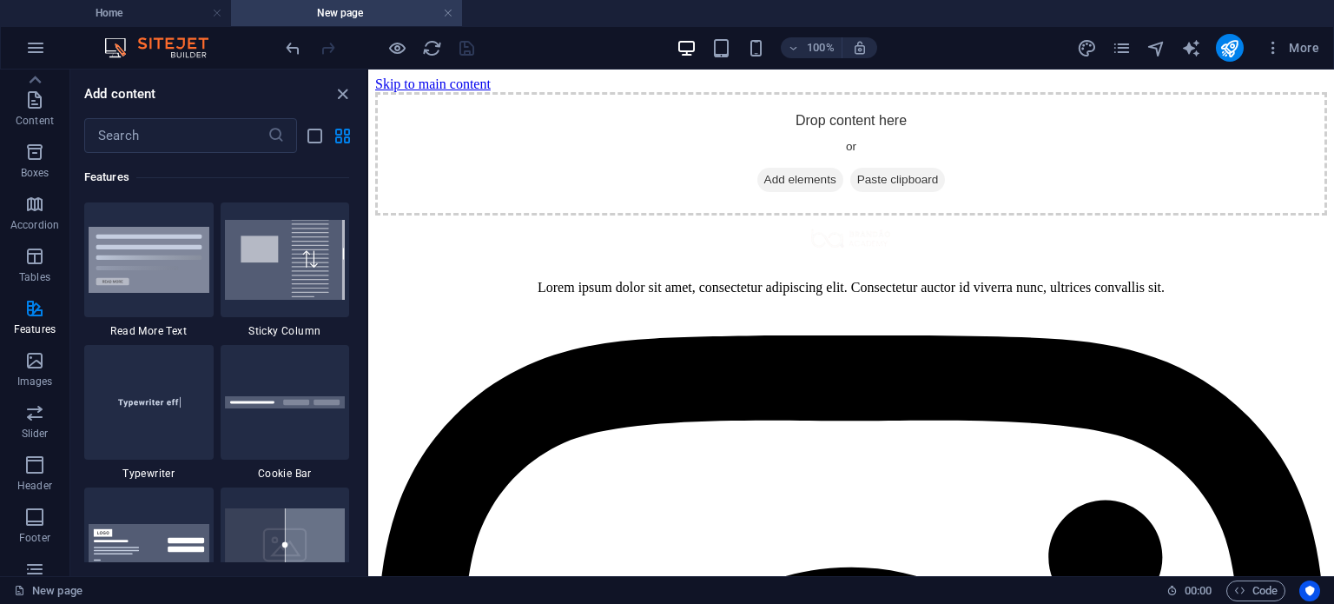
scroll to position [275, 0]
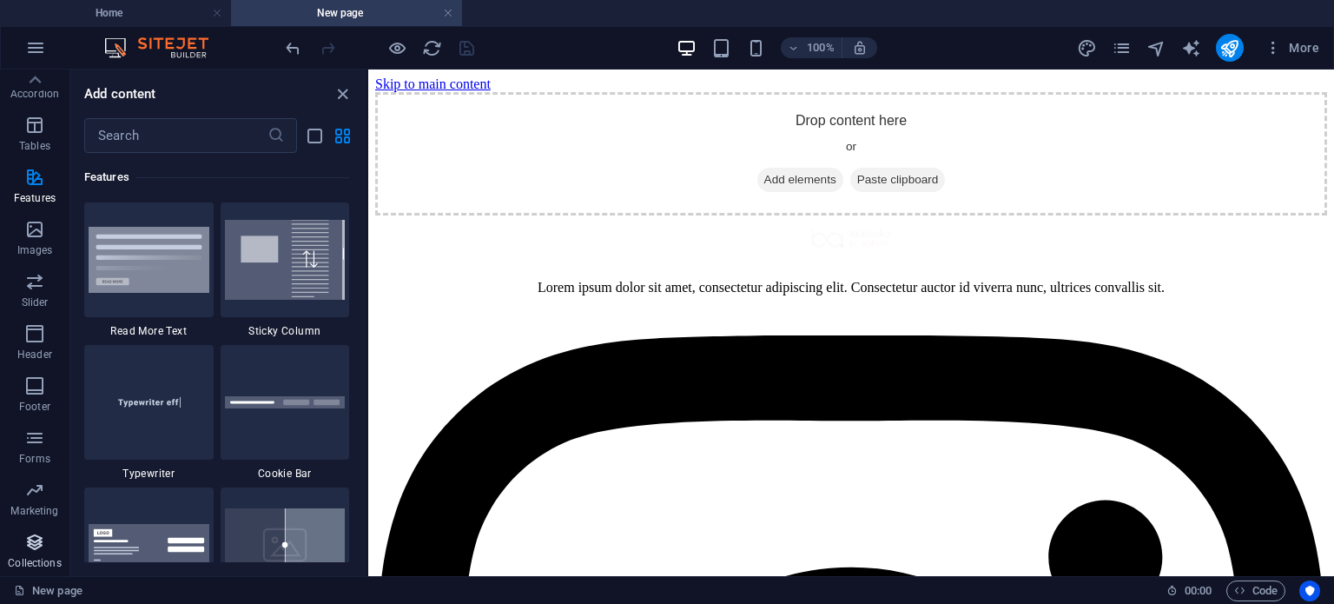
click at [24, 560] on p "Collections" at bounding box center [34, 563] width 53 height 14
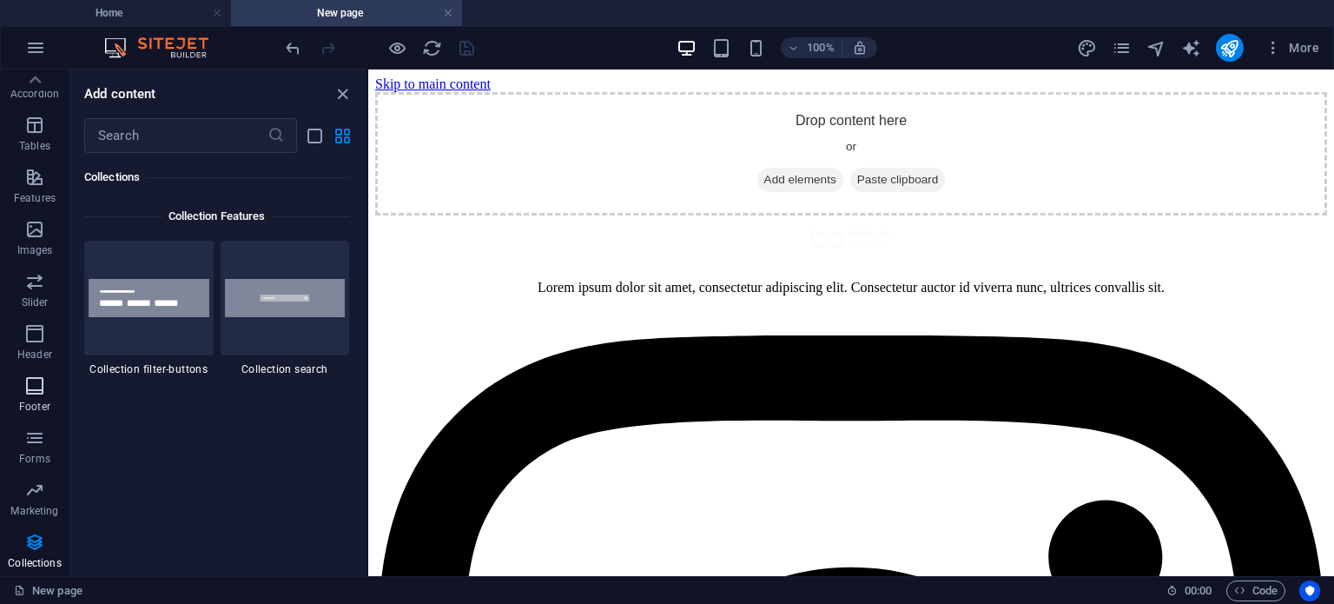
scroll to position [0, 0]
click at [35, 135] on icon "button" at bounding box center [34, 139] width 21 height 21
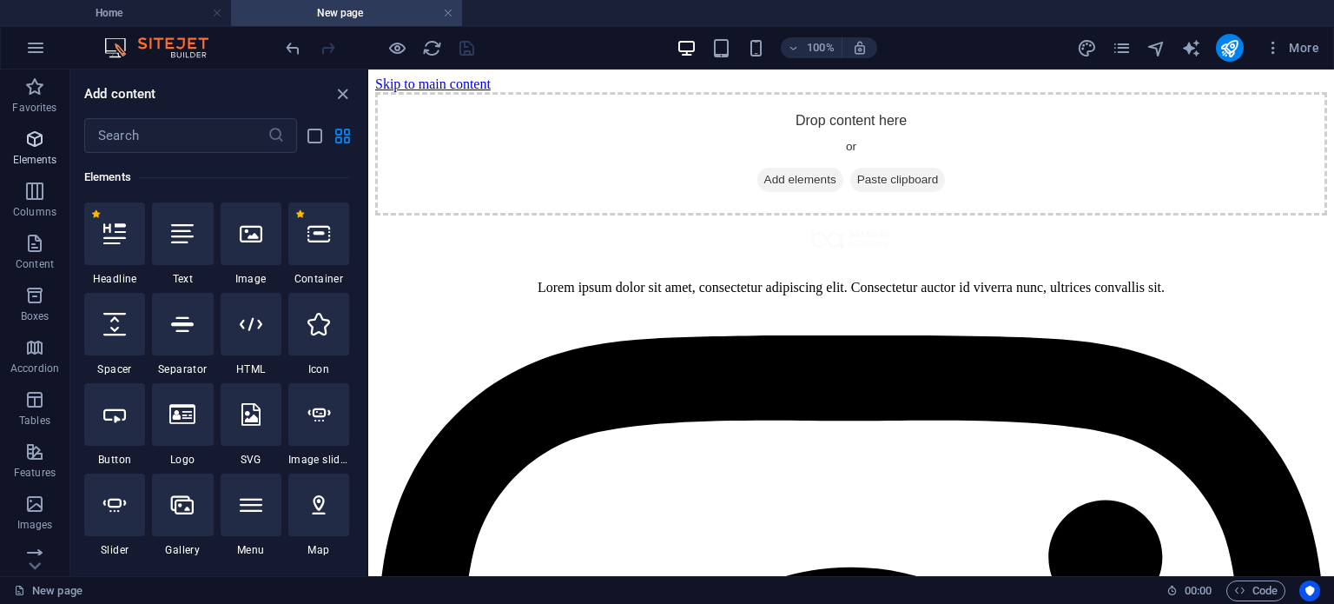
scroll to position [185, 0]
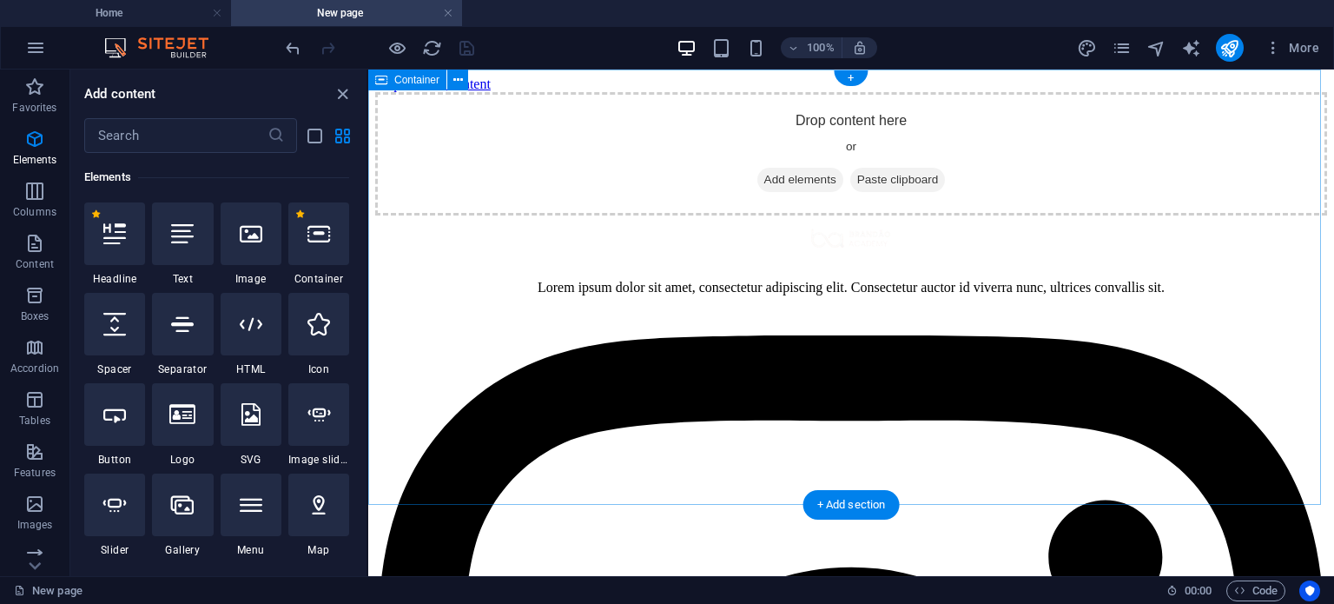
click at [607, 156] on div "Drop content here or Add elements Paste clipboard" at bounding box center [851, 153] width 952 height 123
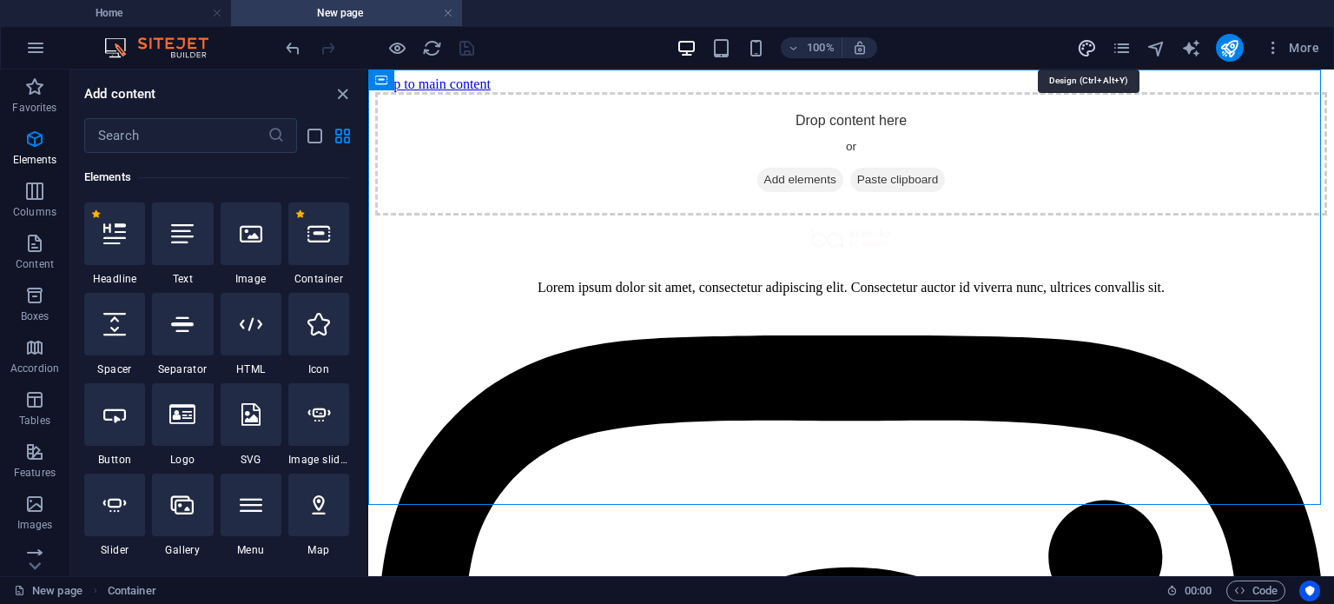
click at [1080, 43] on icon "design" at bounding box center [1087, 48] width 20 height 20
select select "px"
select select "400"
select select "px"
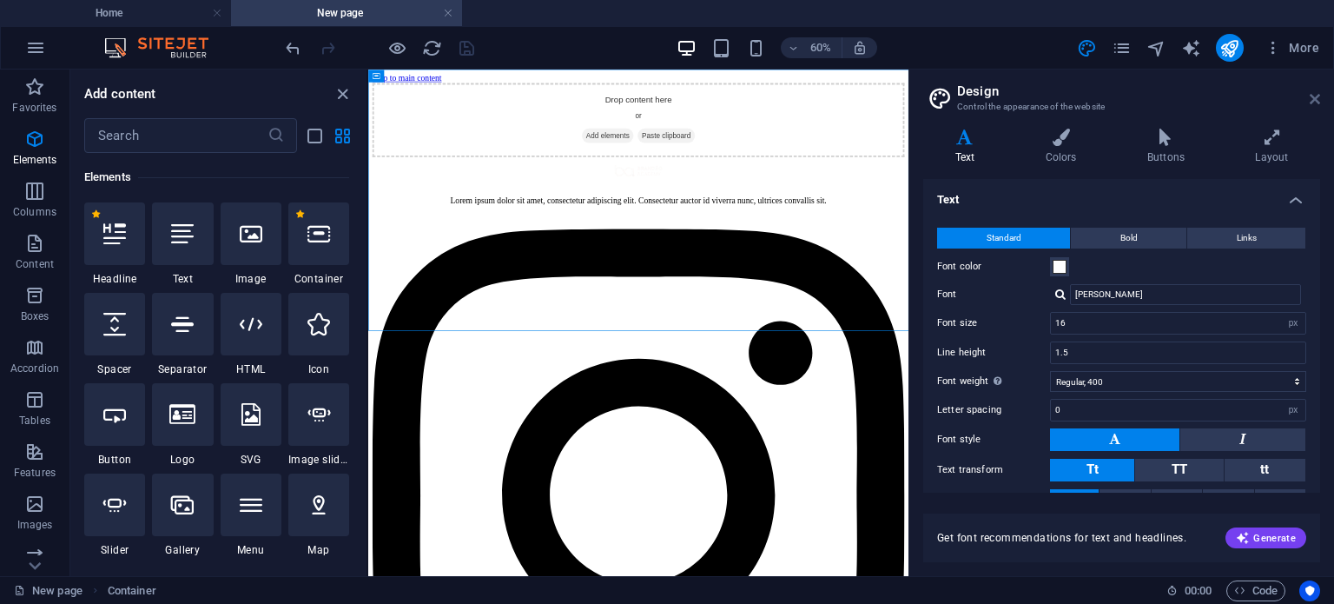
click at [1314, 103] on icon at bounding box center [1315, 99] width 10 height 14
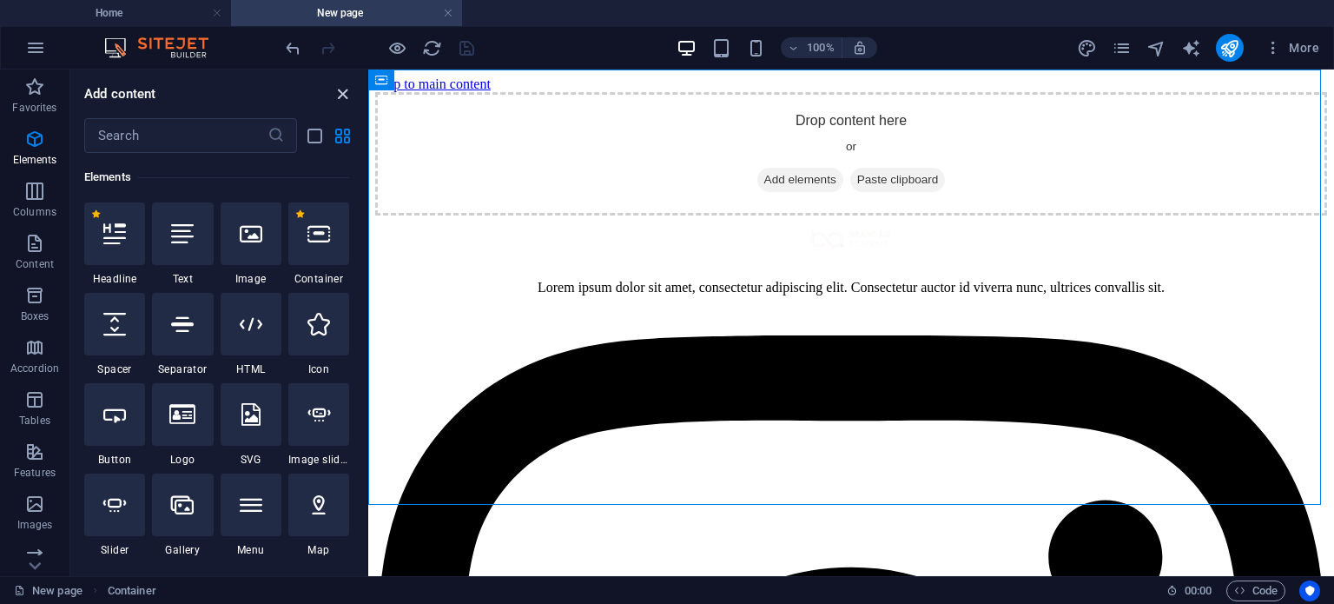
click at [332, 89] on span "close panel" at bounding box center [342, 94] width 21 height 20
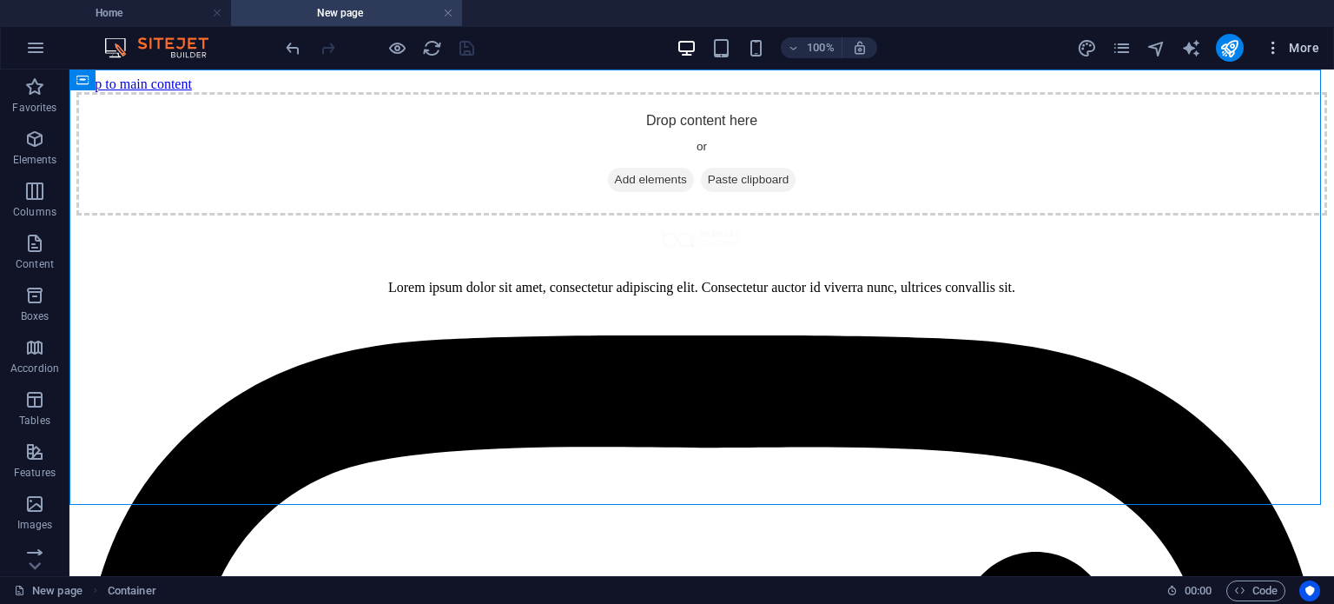
click at [1307, 46] on span "More" at bounding box center [1292, 47] width 55 height 17
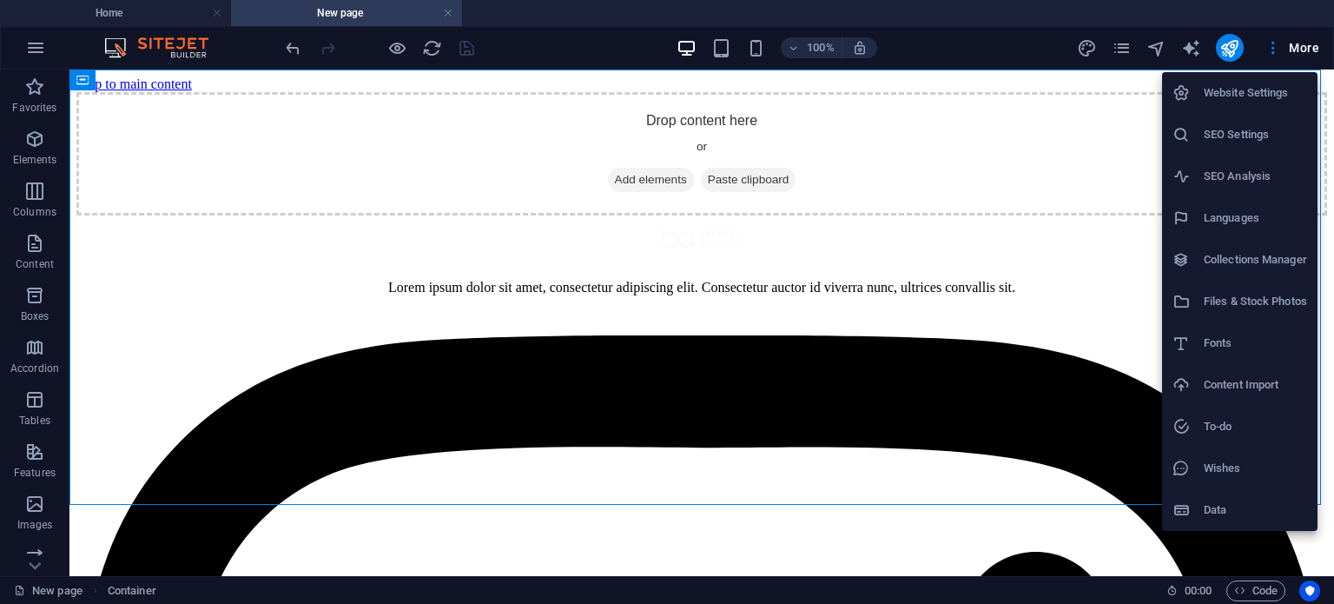
click at [1049, 421] on div at bounding box center [667, 302] width 1334 height 604
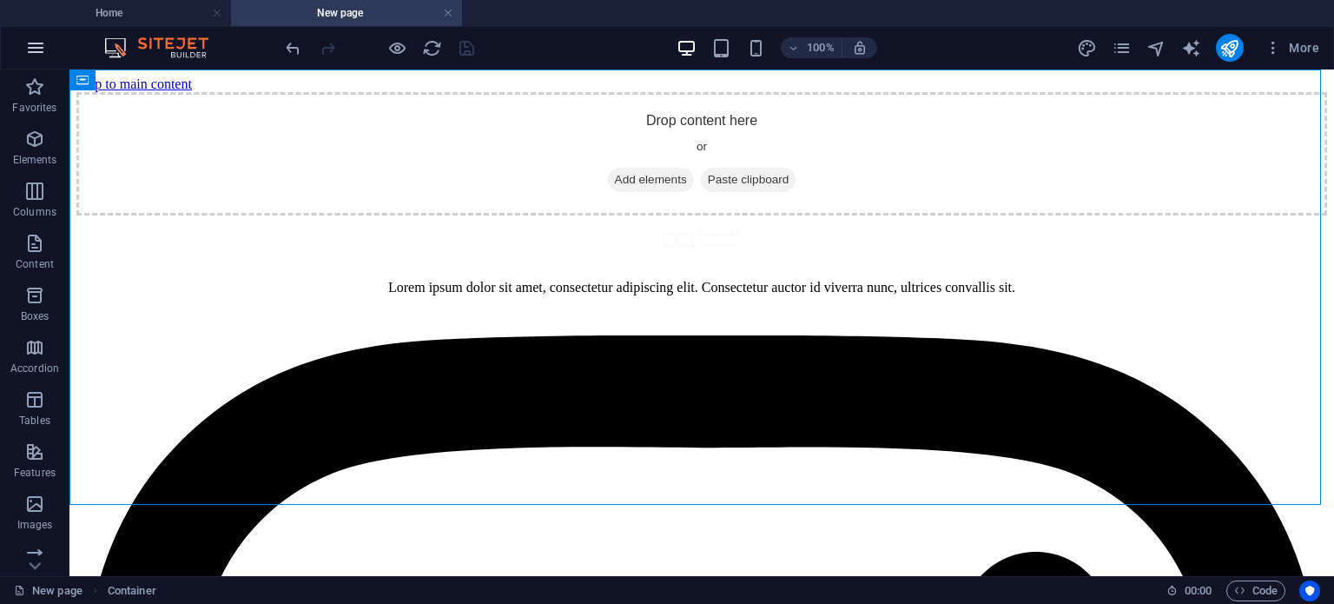
click at [45, 56] on button "button" at bounding box center [36, 48] width 42 height 42
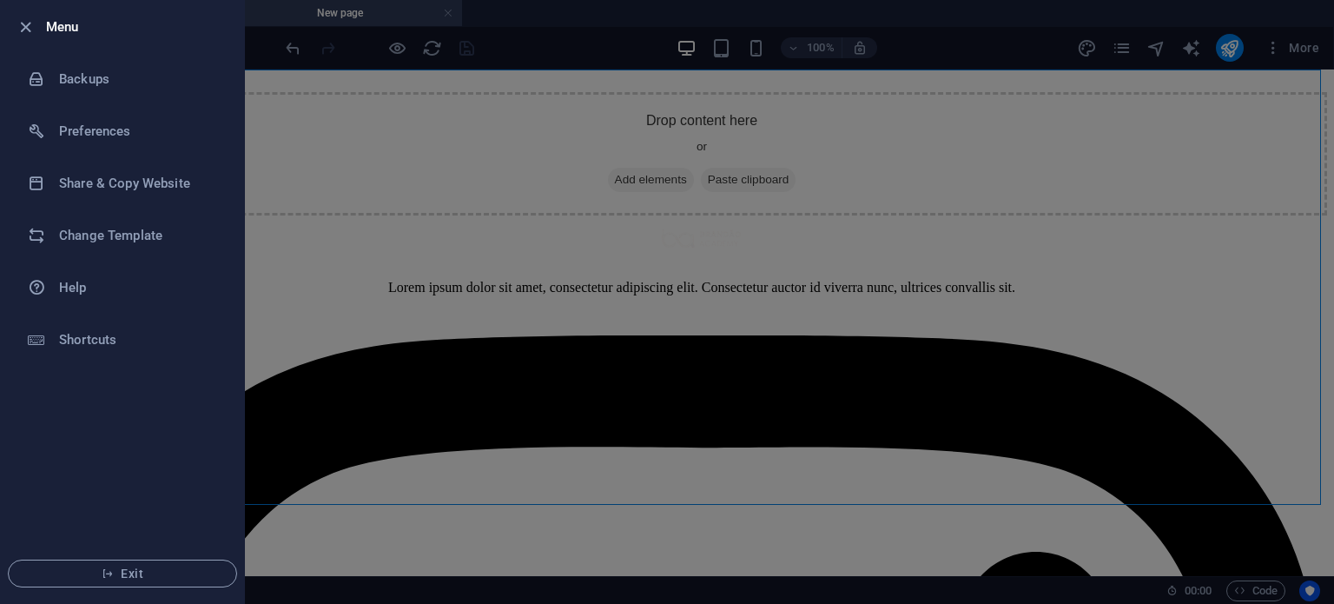
click at [308, 386] on div at bounding box center [667, 302] width 1334 height 604
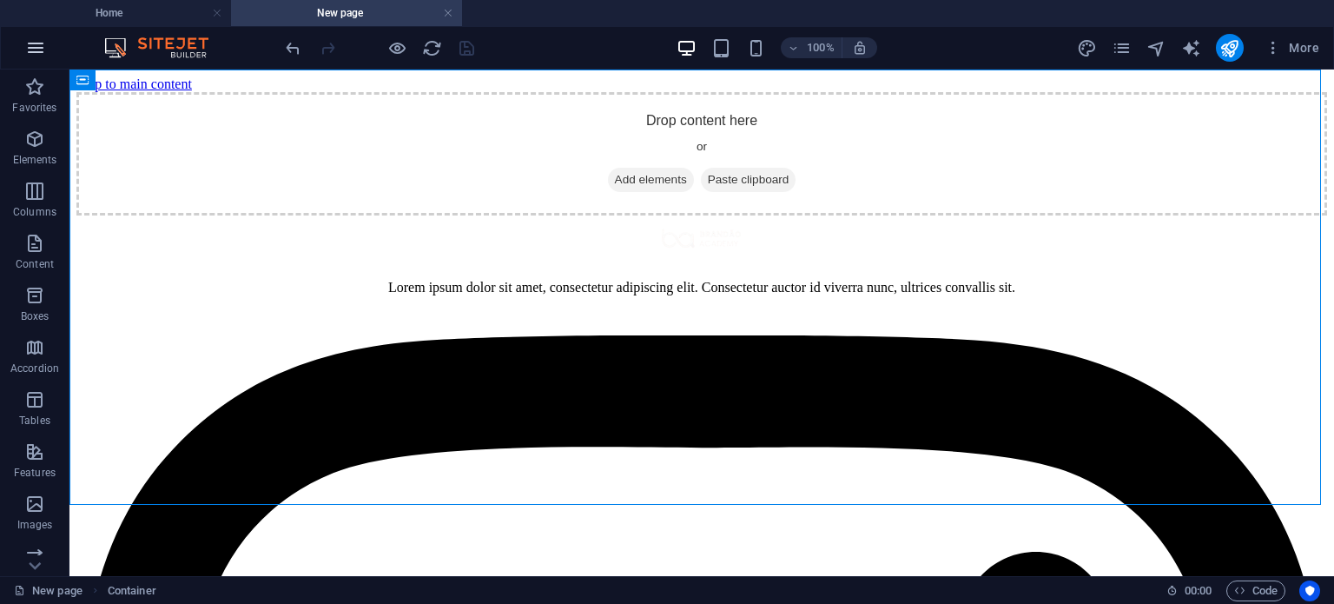
click at [35, 51] on icon "button" at bounding box center [35, 47] width 21 height 21
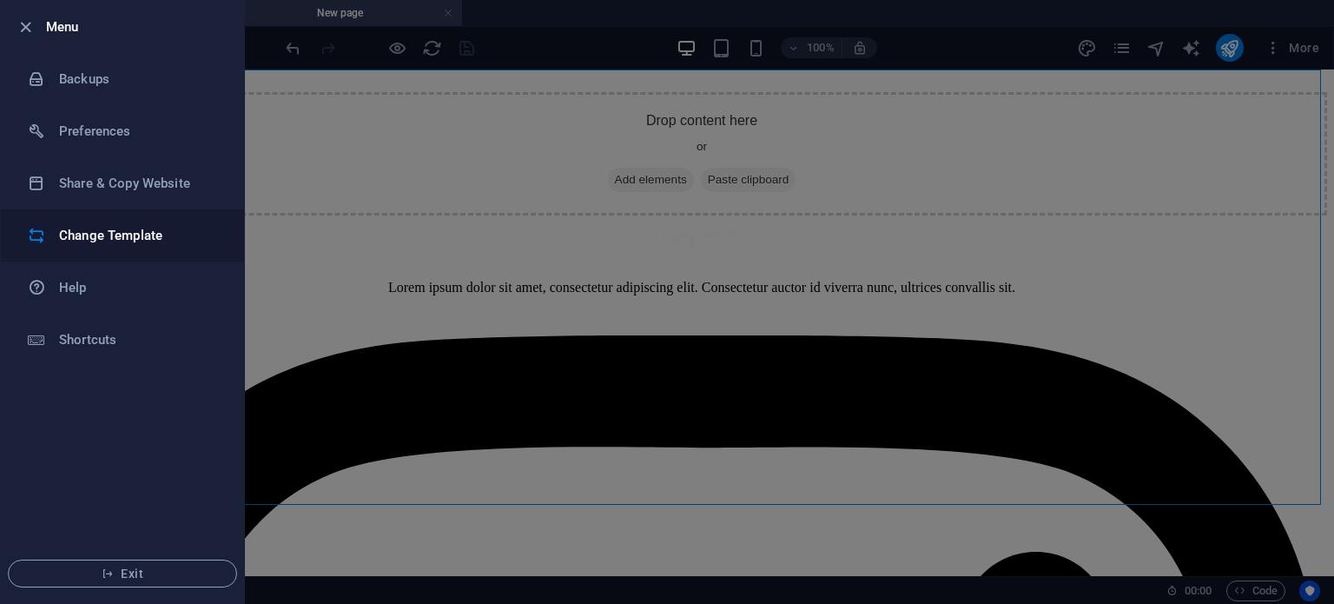
click at [88, 249] on li "Change Template" at bounding box center [122, 235] width 243 height 52
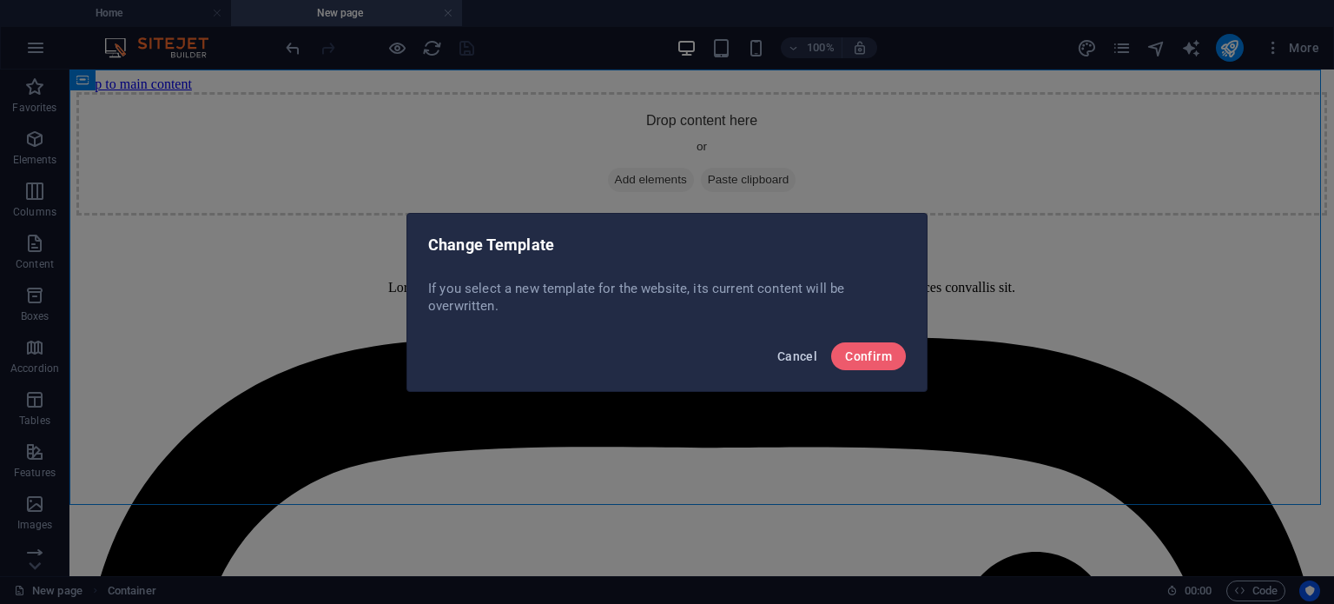
click at [793, 366] on button "Cancel" at bounding box center [798, 356] width 54 height 28
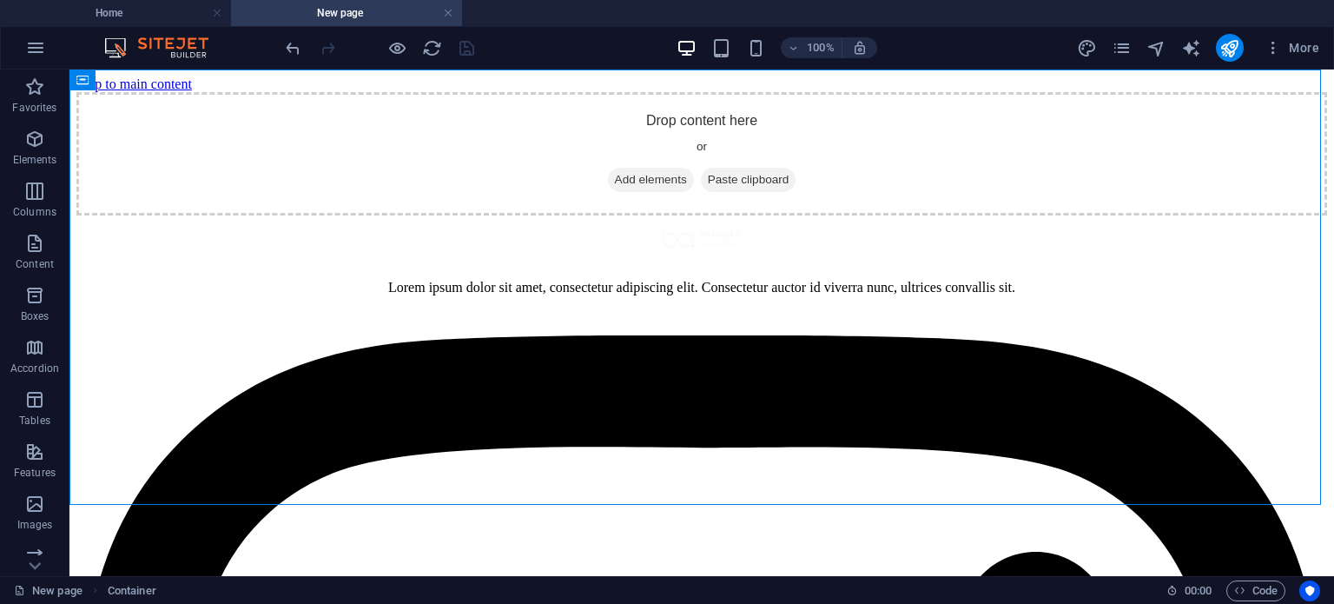
click at [1076, 50] on div "100% More" at bounding box center [804, 48] width 1044 height 28
click at [1122, 42] on icon "pages" at bounding box center [1122, 48] width 20 height 20
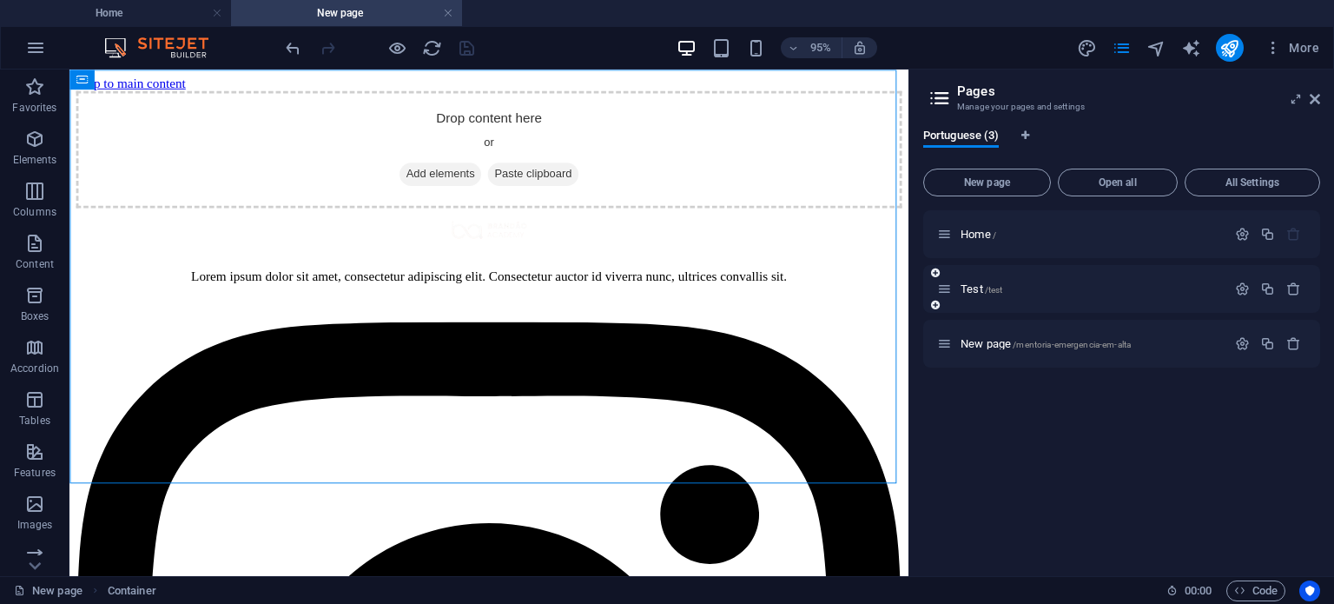
click at [994, 281] on div "Test /test" at bounding box center [1081, 289] width 289 height 20
click at [995, 287] on span "/test" at bounding box center [994, 290] width 18 height 10
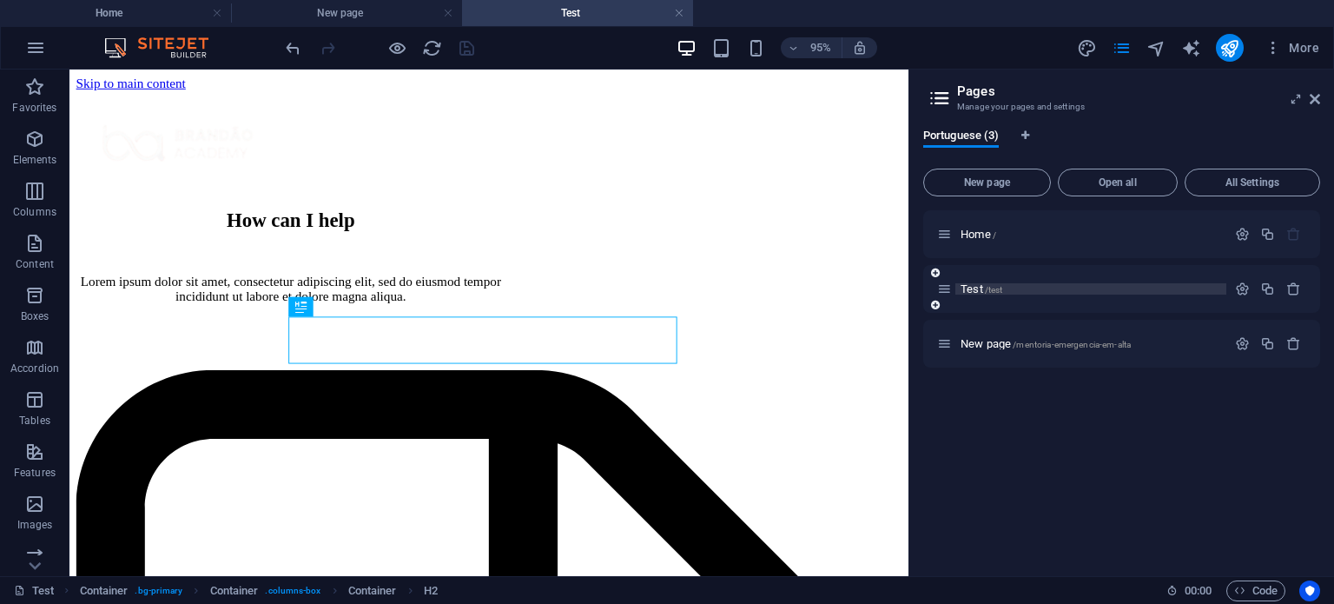
scroll to position [0, 0]
click at [1285, 335] on div at bounding box center [1268, 343] width 76 height 19
click at [1296, 345] on icon "button" at bounding box center [1294, 343] width 15 height 15
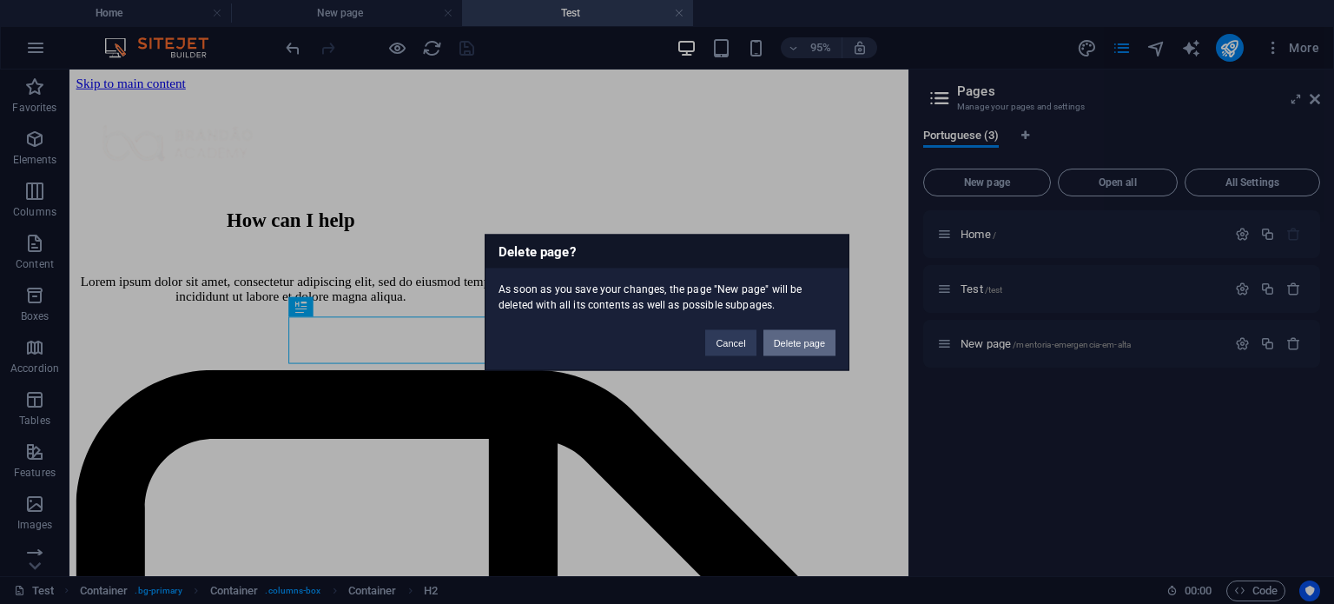
click at [782, 341] on button "Delete page" at bounding box center [800, 342] width 72 height 26
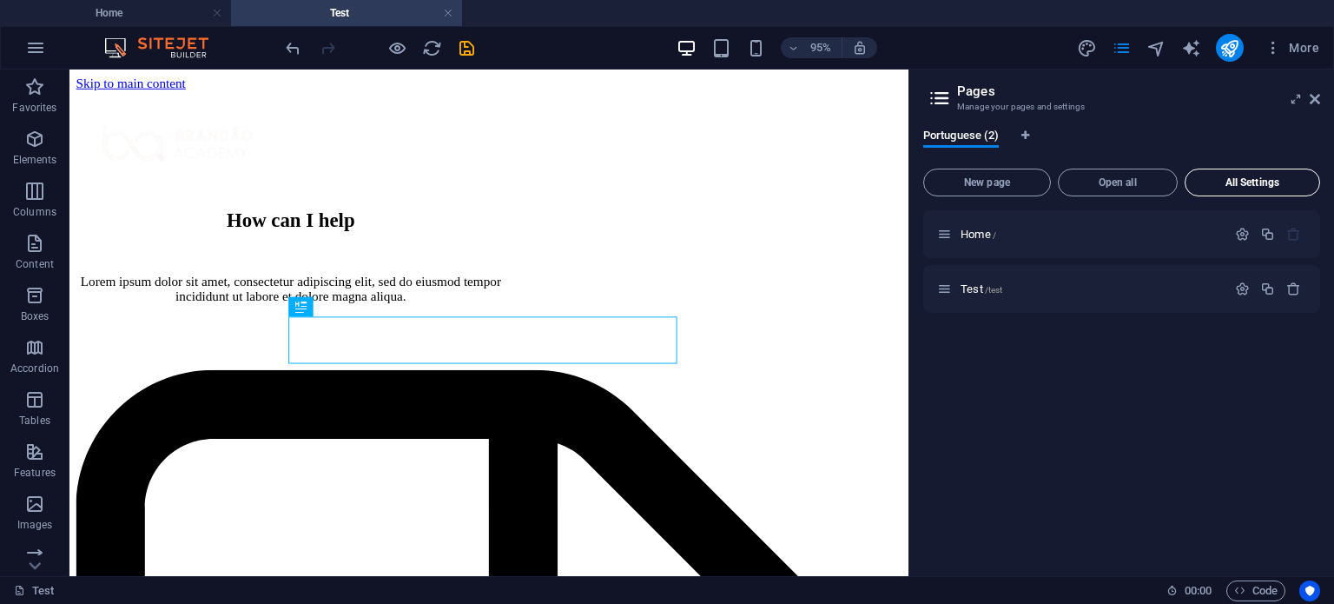
click at [1304, 193] on button "All Settings" at bounding box center [1253, 183] width 136 height 28
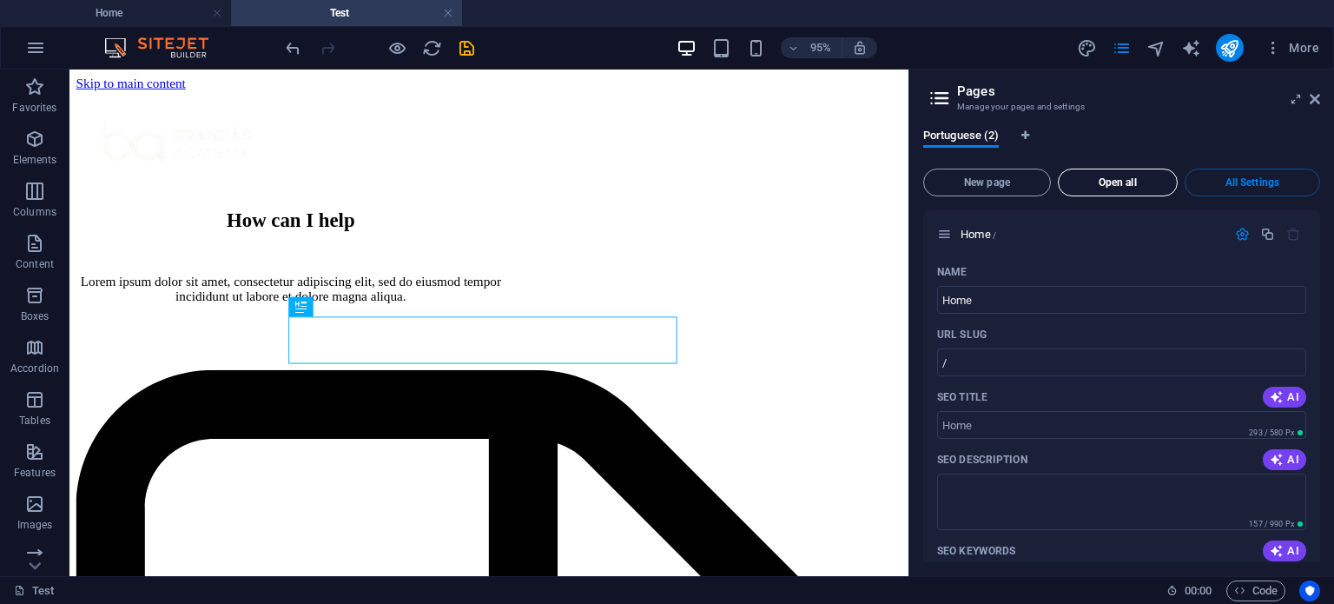
click at [1109, 189] on button "Open all" at bounding box center [1118, 183] width 120 height 28
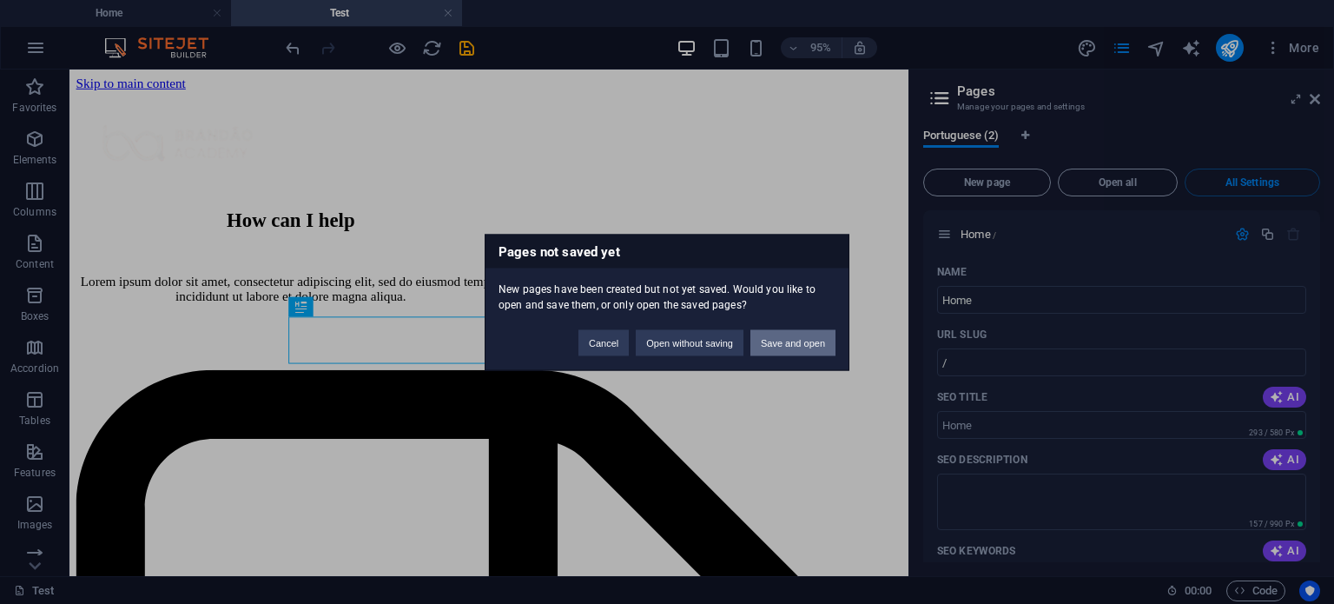
click at [766, 341] on button "Save and open" at bounding box center [793, 342] width 85 height 26
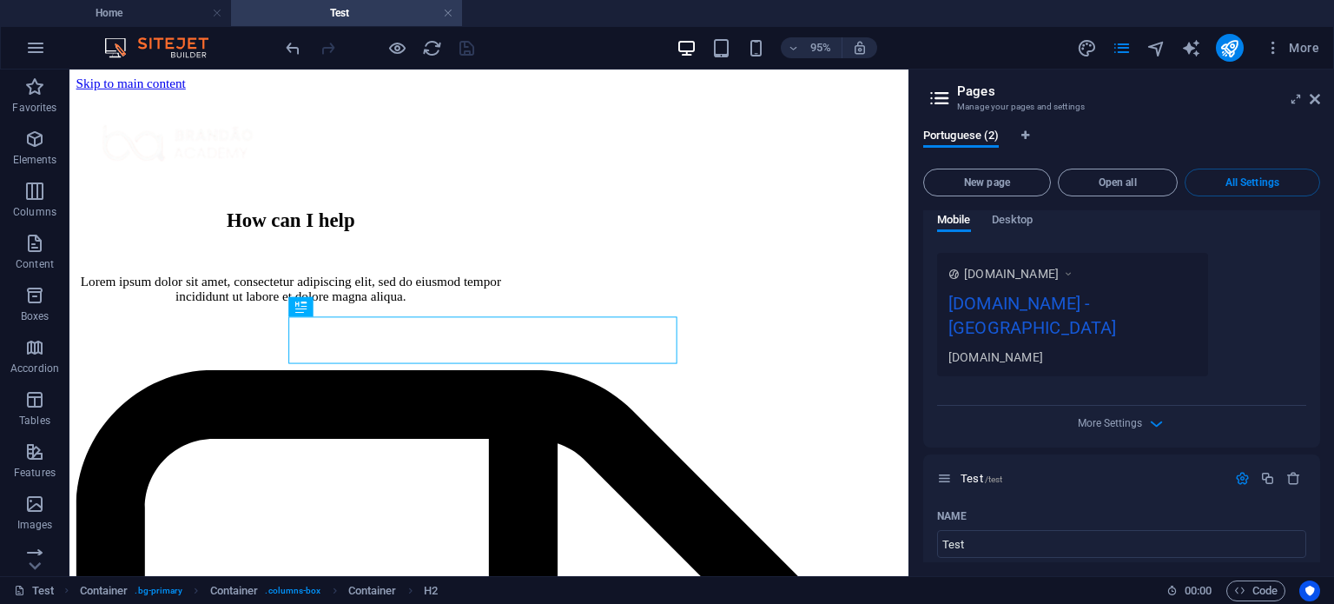
scroll to position [480, 0]
click at [1109, 438] on div "Name Home ​ URL SLUG / ​ SEO Title AI ​ 293 / 580 Px SEO Description AI ​ 157 /…" at bounding box center [1121, 114] width 397 height 672
click at [1112, 432] on span "More Settings" at bounding box center [1122, 426] width 21 height 20
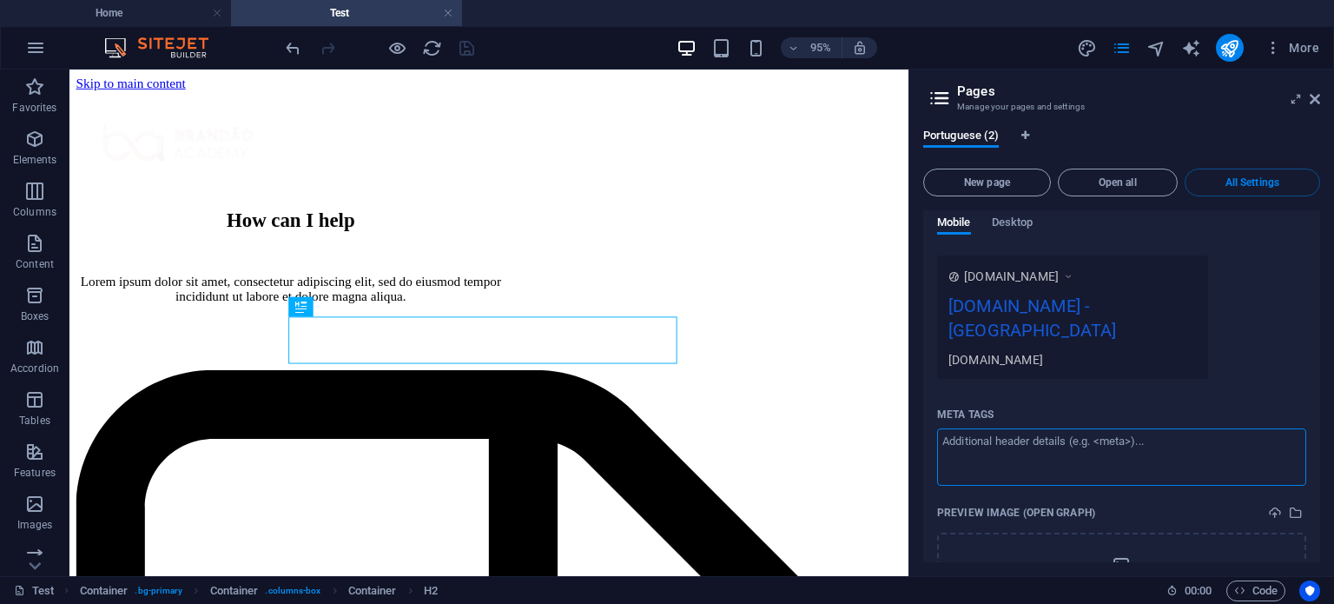
click at [1109, 432] on textarea "Meta tags ​" at bounding box center [1121, 456] width 369 height 56
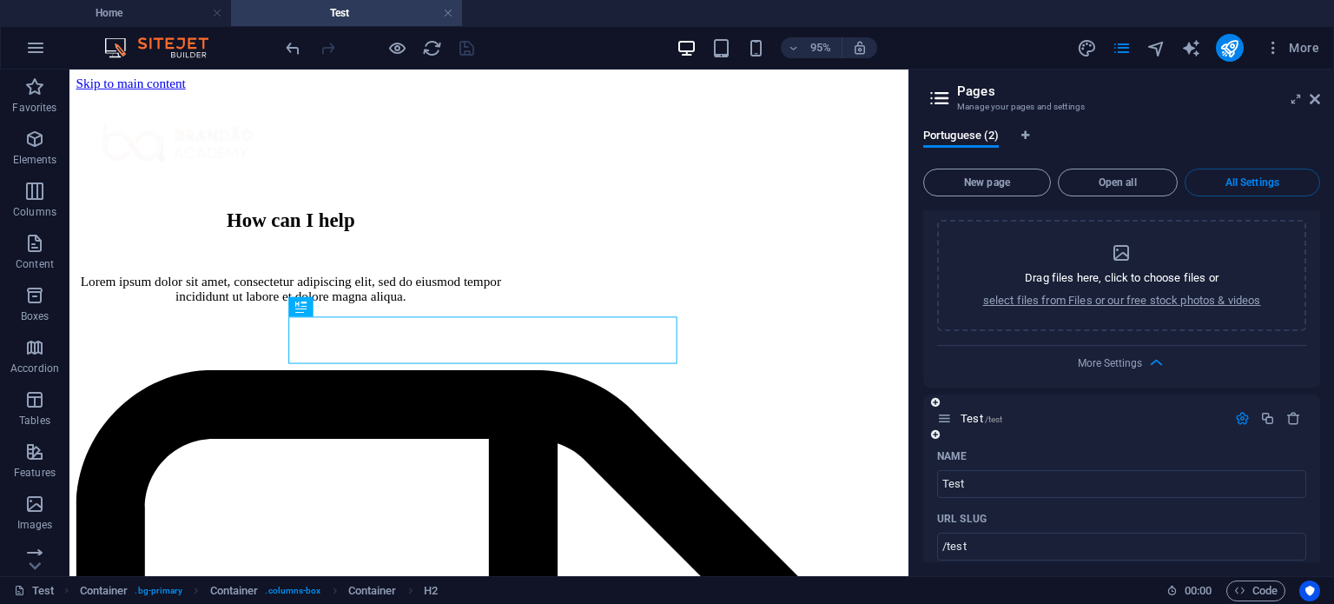
scroll to position [794, 0]
click at [1125, 351] on span "More Settings" at bounding box center [1122, 361] width 21 height 20
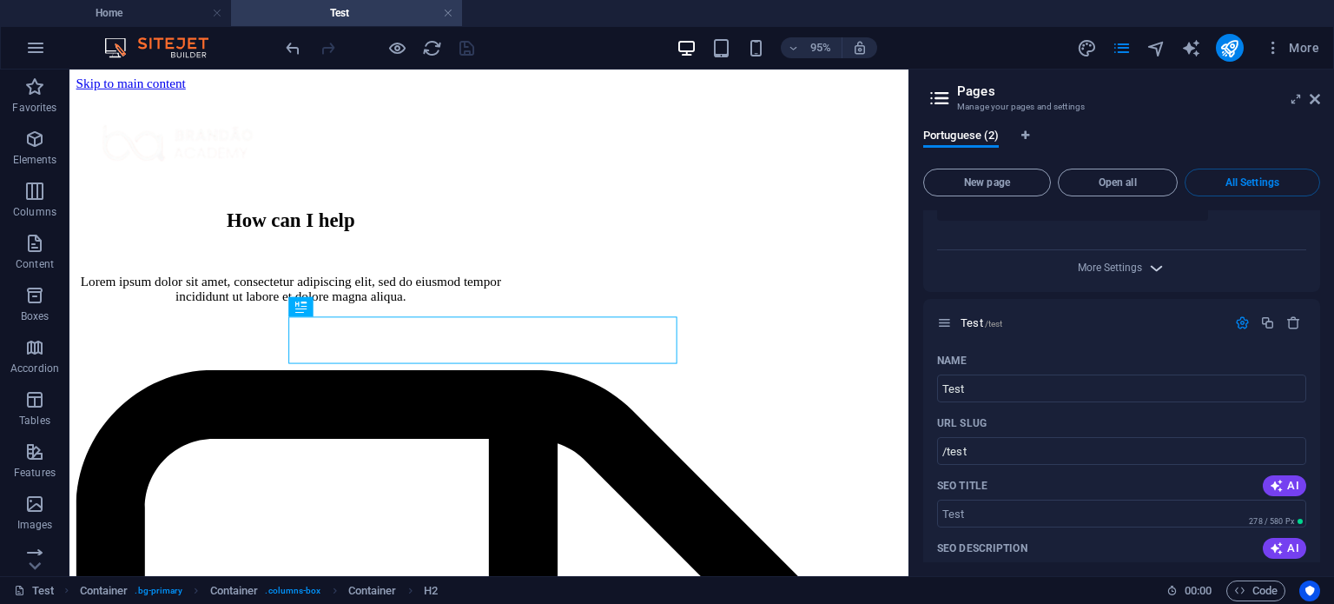
scroll to position [600, 0]
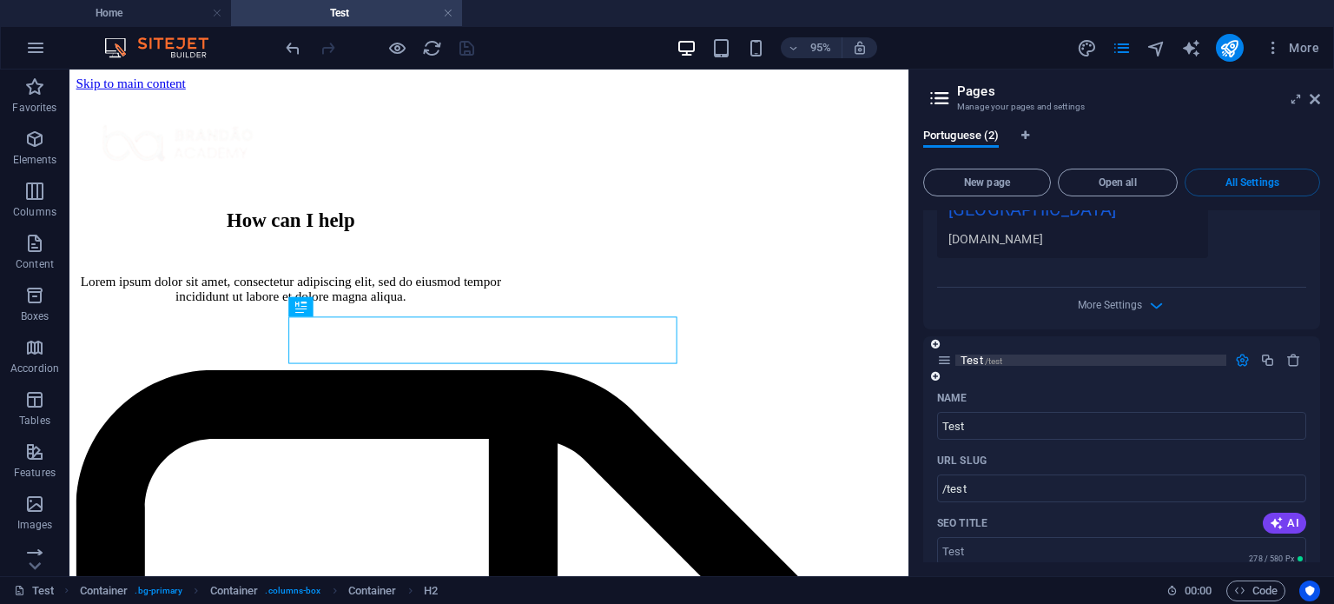
click at [978, 361] on span "Test /test" at bounding box center [982, 360] width 42 height 13
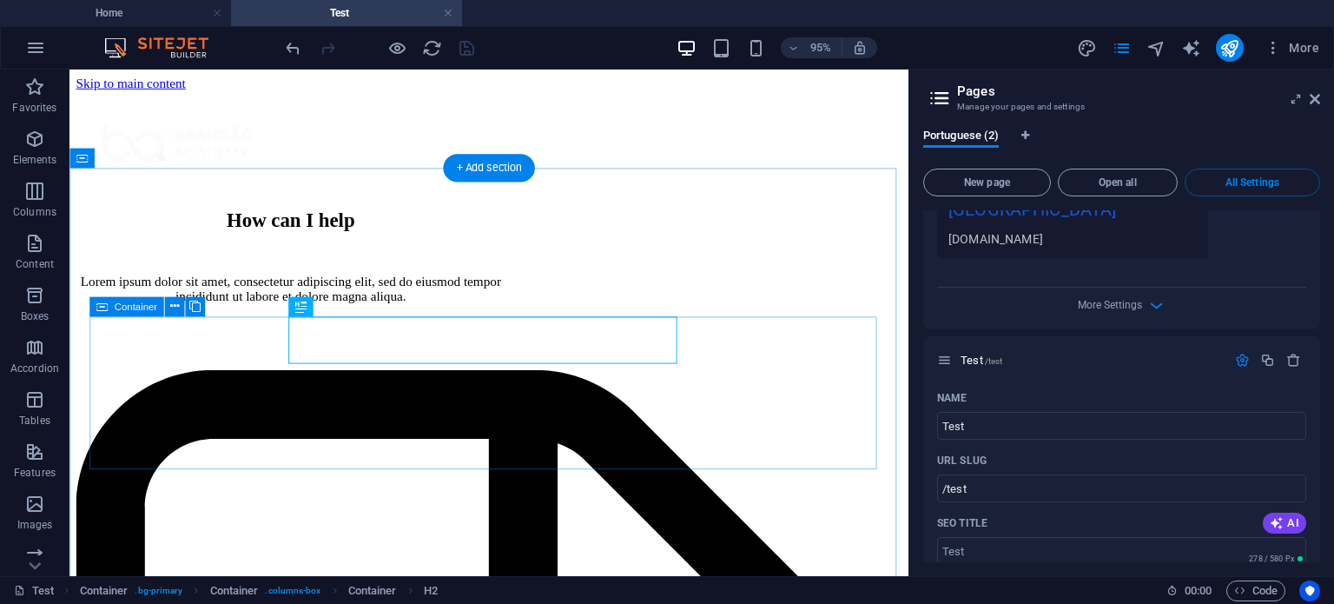
click at [757, 346] on div "How can I help Lorem ipsum dolor sit amet, consectetur adipiscing elit, sed do …" at bounding box center [511, 300] width 870 height 169
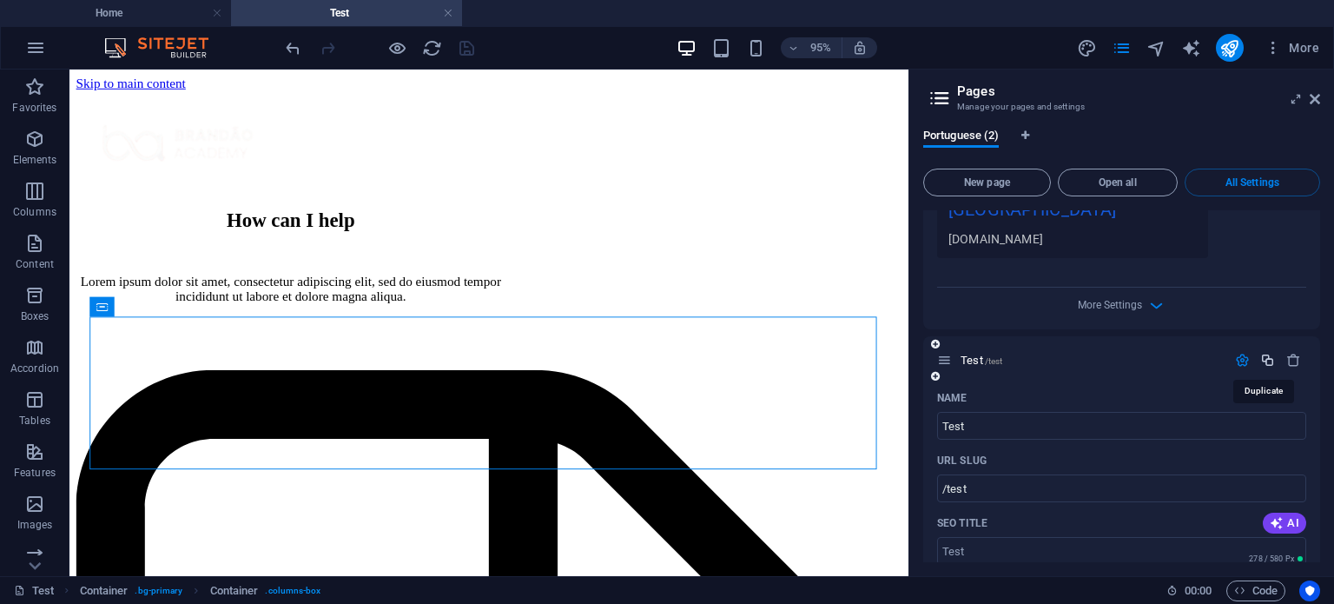
click at [1263, 366] on icon "button" at bounding box center [1268, 360] width 15 height 15
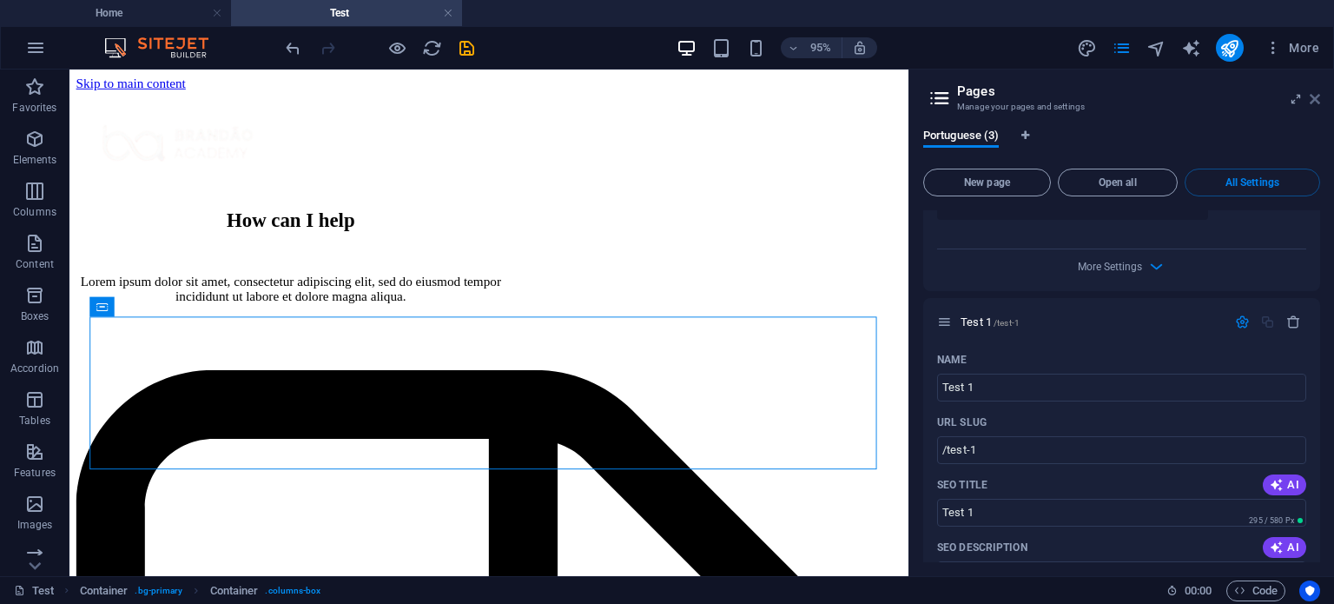
click at [1315, 98] on icon at bounding box center [1315, 99] width 10 height 14
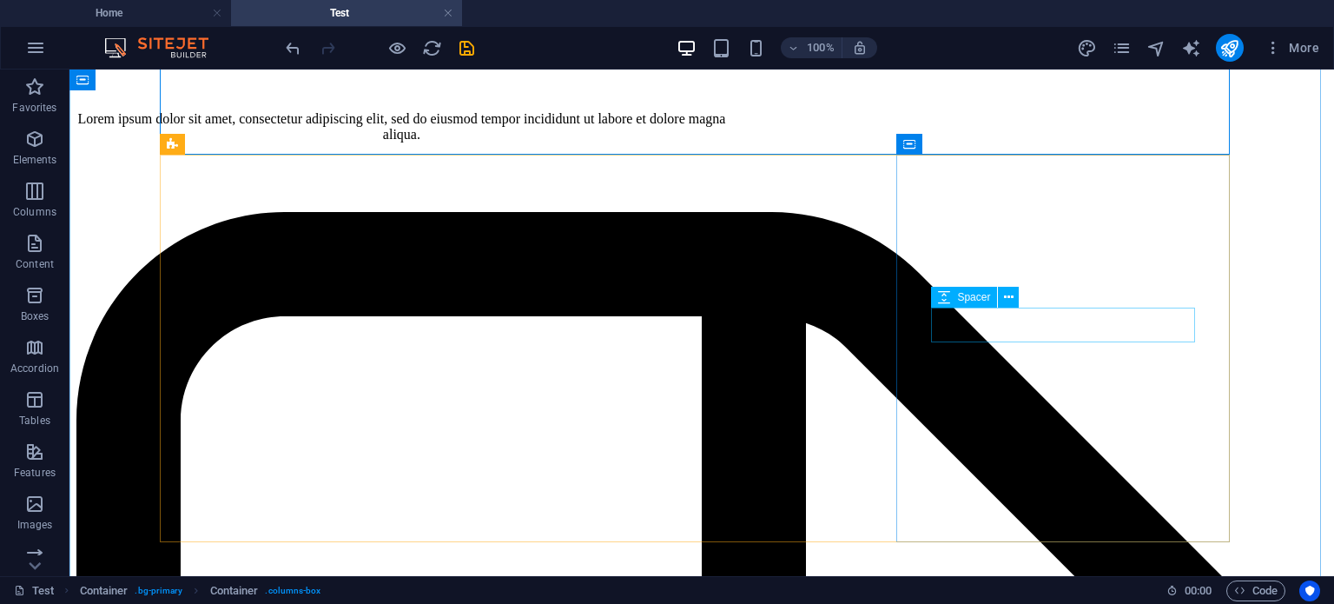
scroll to position [0, 0]
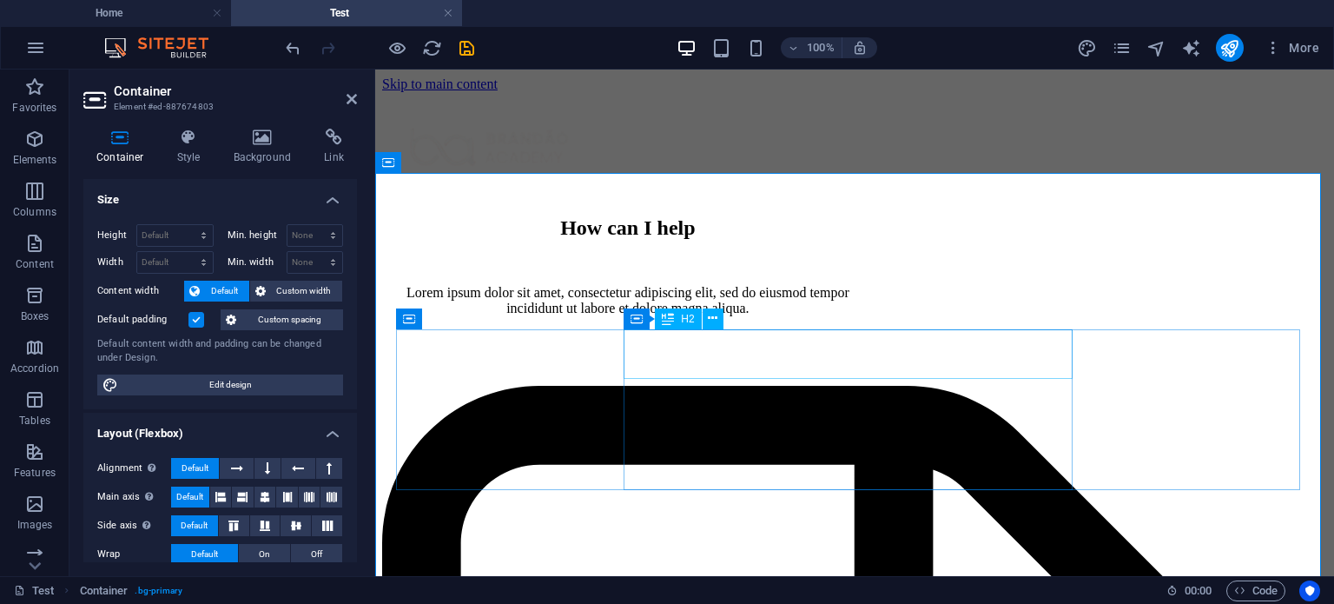
click at [857, 240] on div "How can I help" at bounding box center [628, 227] width 492 height 23
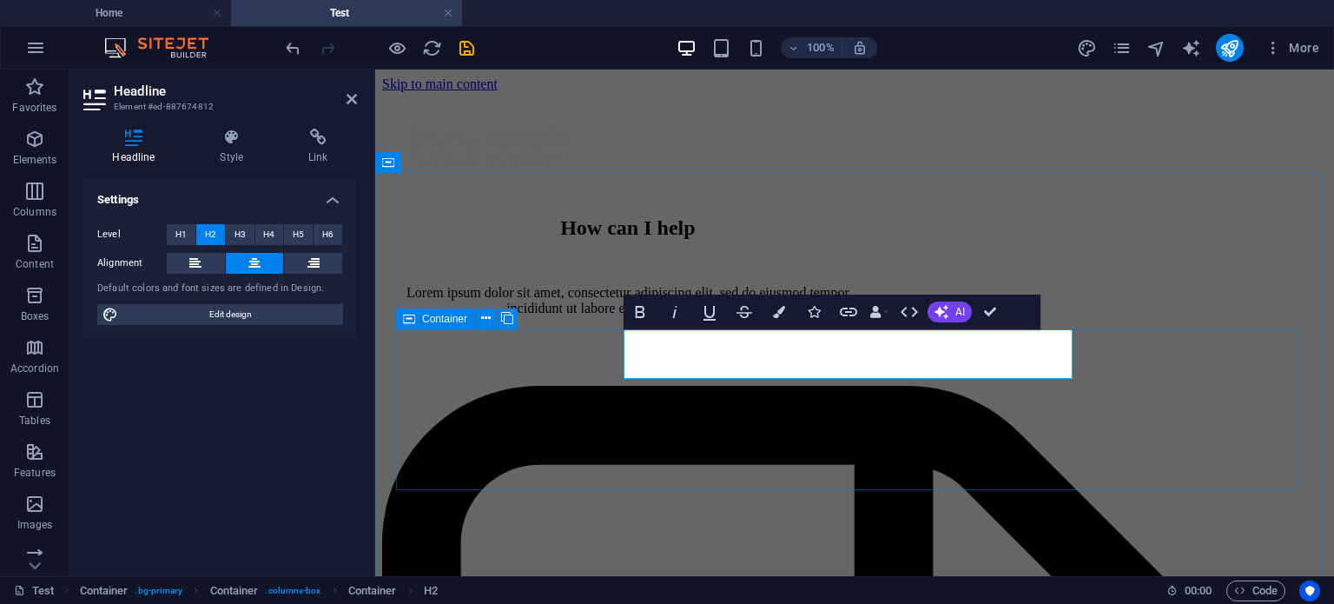
click at [556, 377] on div "How can I help Lorem ipsum dolor sit amet, consectetur adipiscing elit, sed do …" at bounding box center [854, 300] width 945 height 169
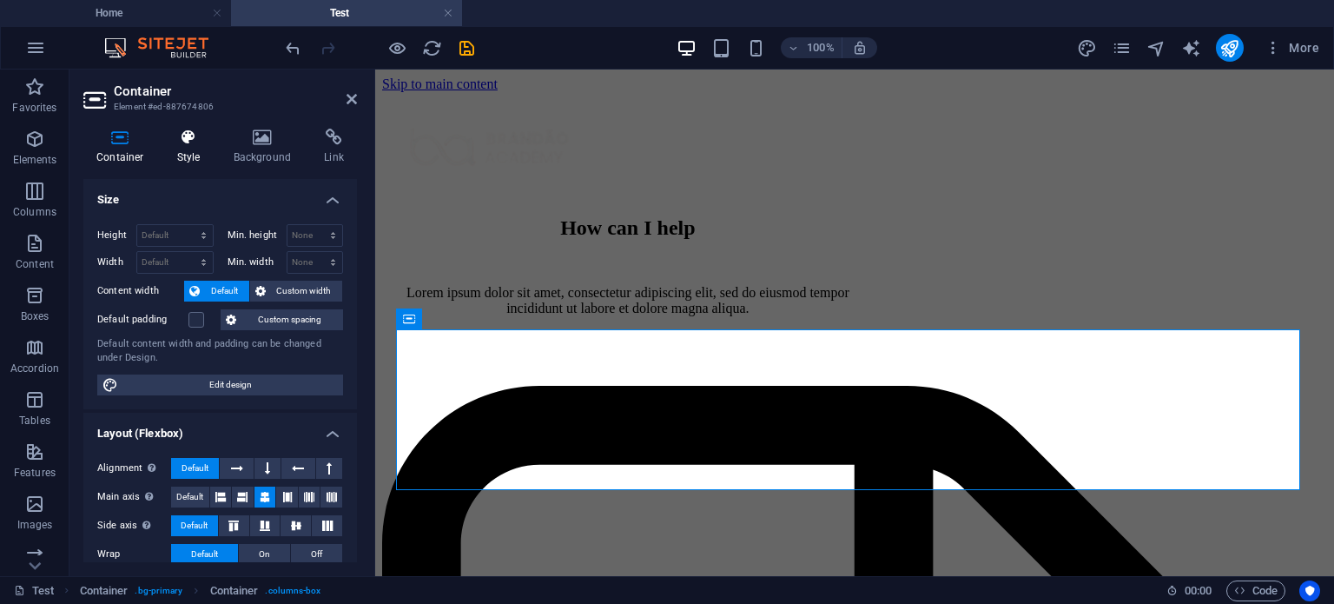
click at [202, 150] on h4 "Style" at bounding box center [192, 147] width 56 height 36
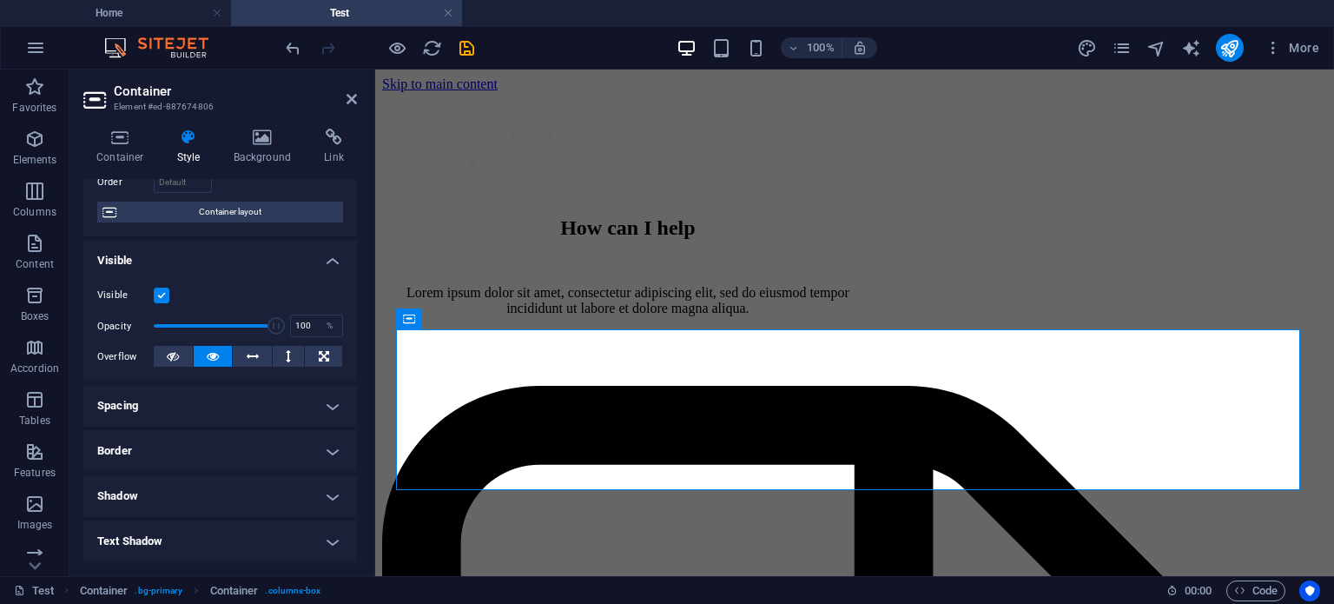
click at [222, 407] on h4 "Spacing" at bounding box center [220, 406] width 274 height 42
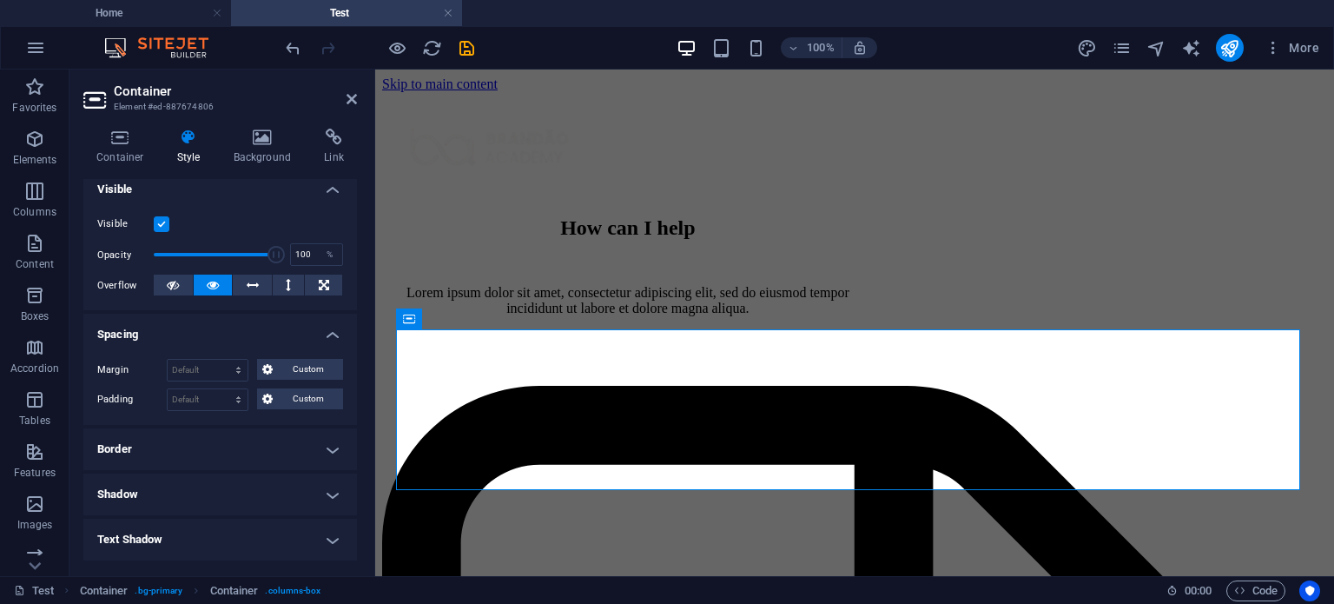
scroll to position [204, 0]
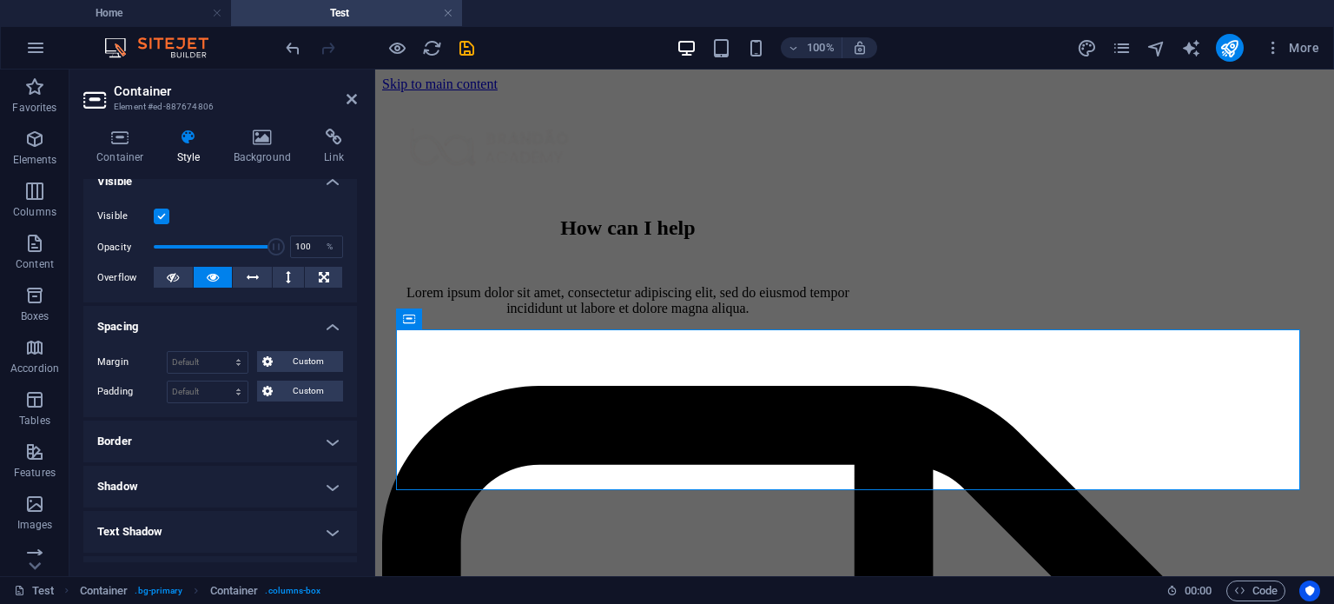
click at [215, 422] on h4 "Border" at bounding box center [220, 441] width 274 height 42
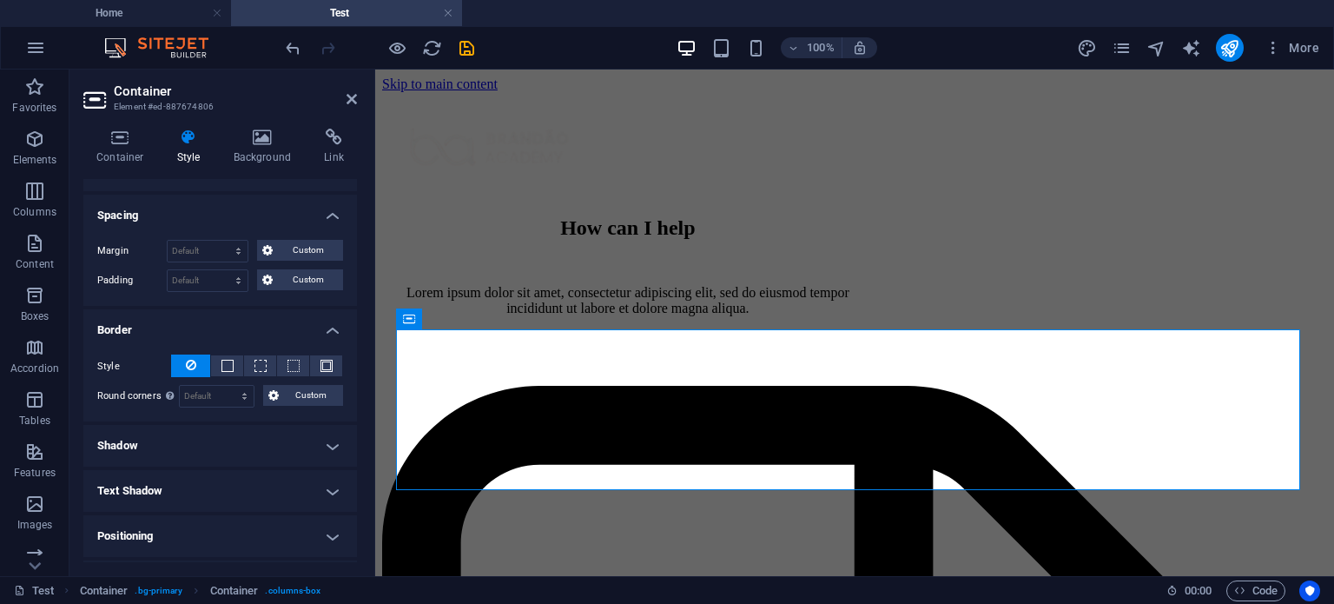
click at [215, 425] on h4 "Shadow" at bounding box center [220, 446] width 274 height 42
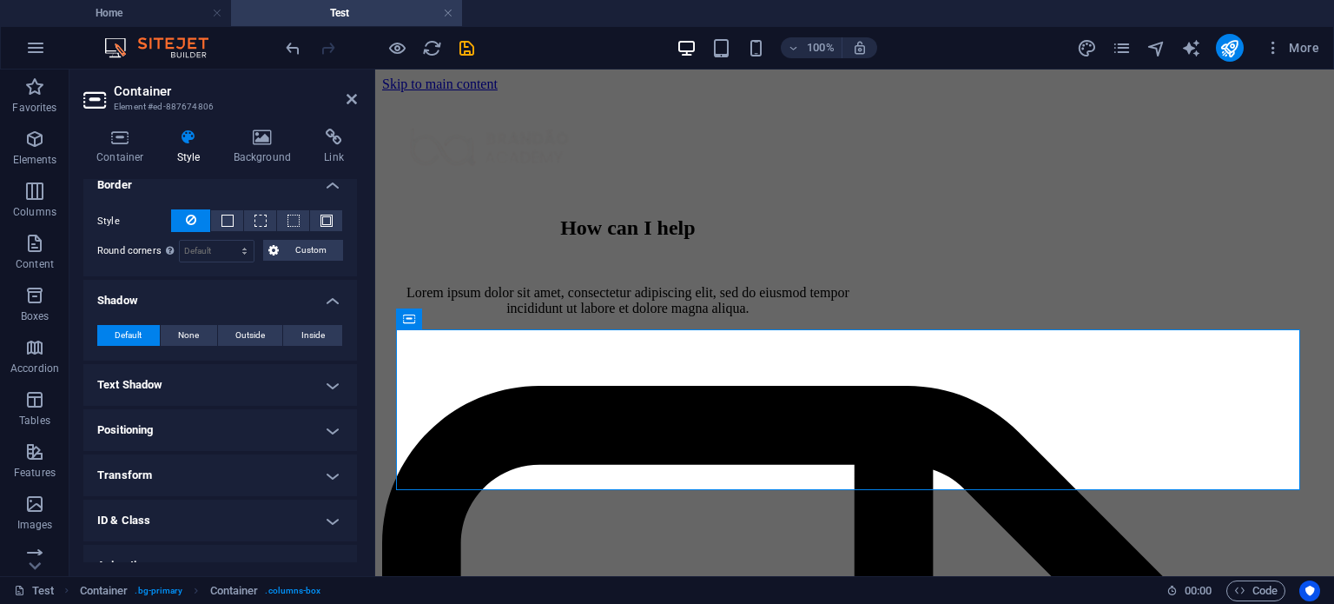
scroll to position [461, 0]
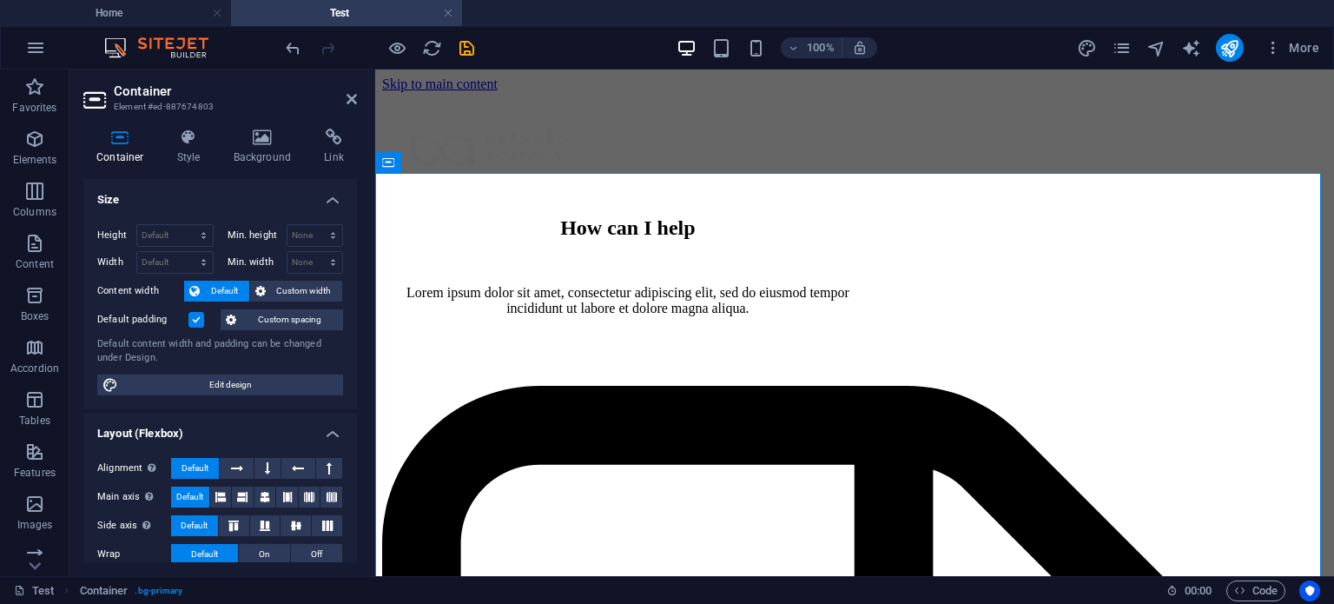
click at [190, 126] on div "Container Style Background Link Size Height Default px rem % vh vw Min. height …" at bounding box center [220, 345] width 301 height 461
click at [189, 152] on h4 "Style" at bounding box center [192, 147] width 56 height 36
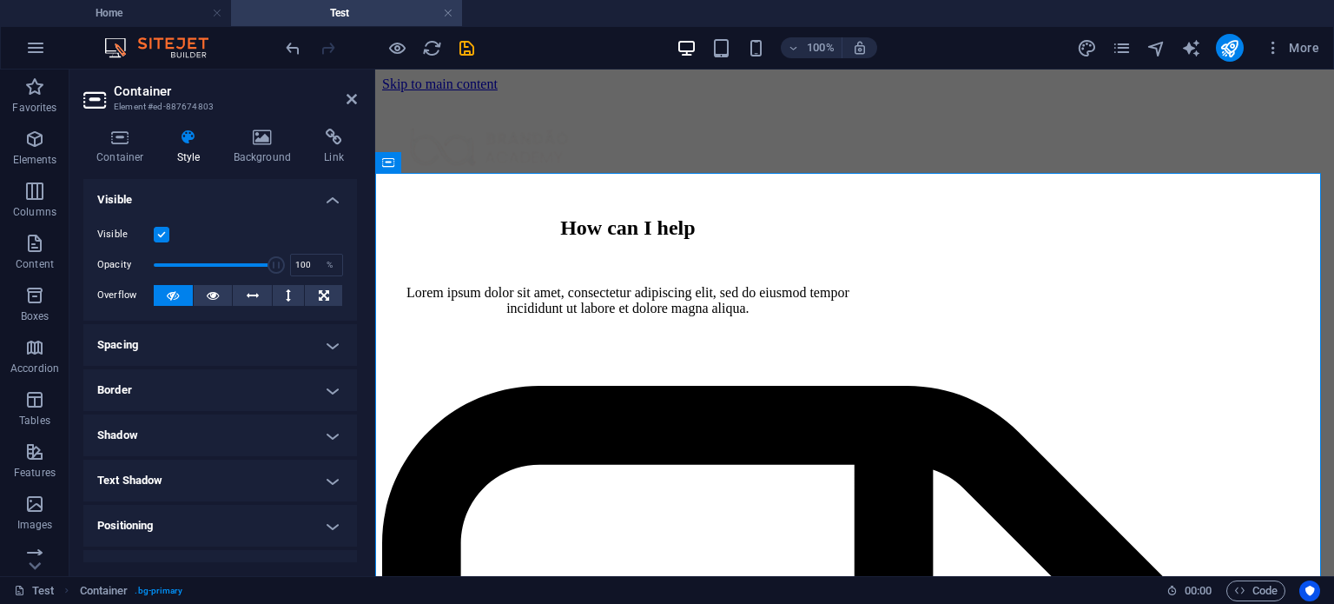
click at [189, 358] on h4 "Spacing" at bounding box center [220, 345] width 274 height 42
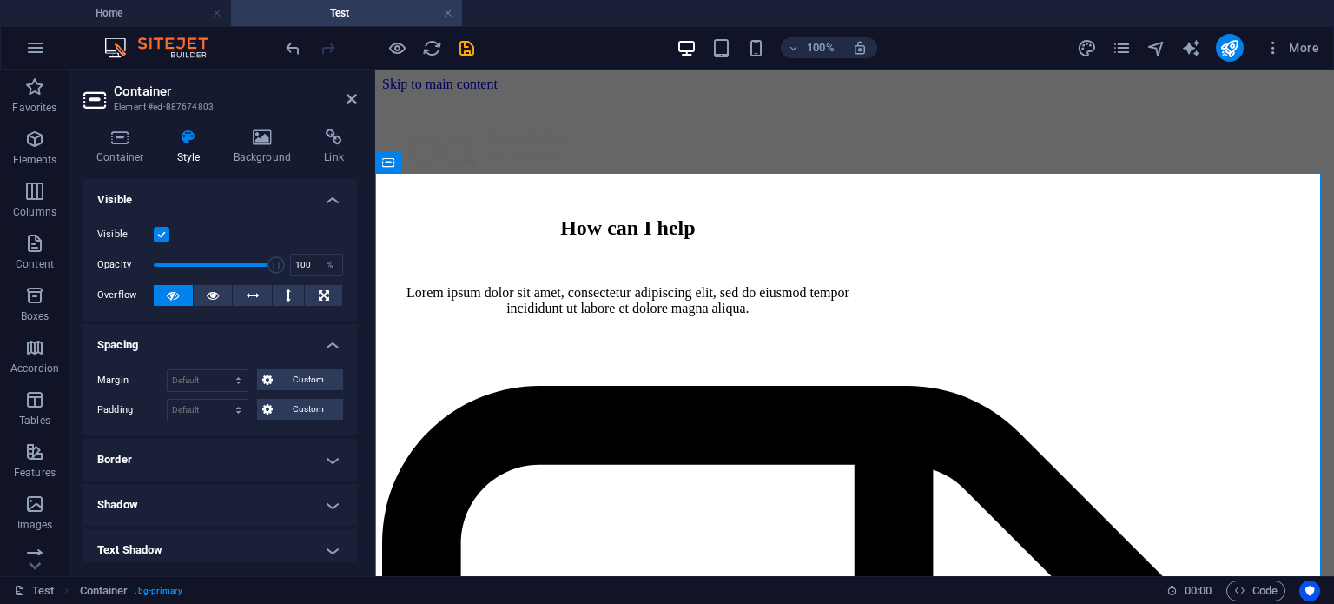
click at [159, 475] on h4 "Border" at bounding box center [220, 460] width 274 height 42
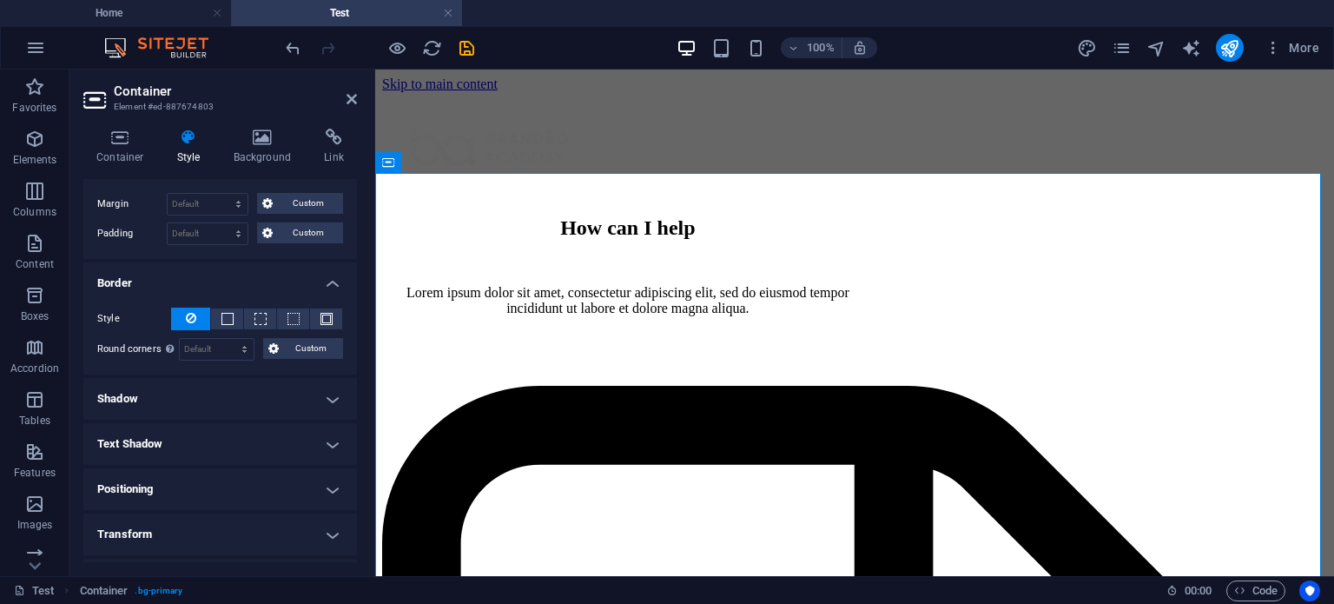
scroll to position [184, 0]
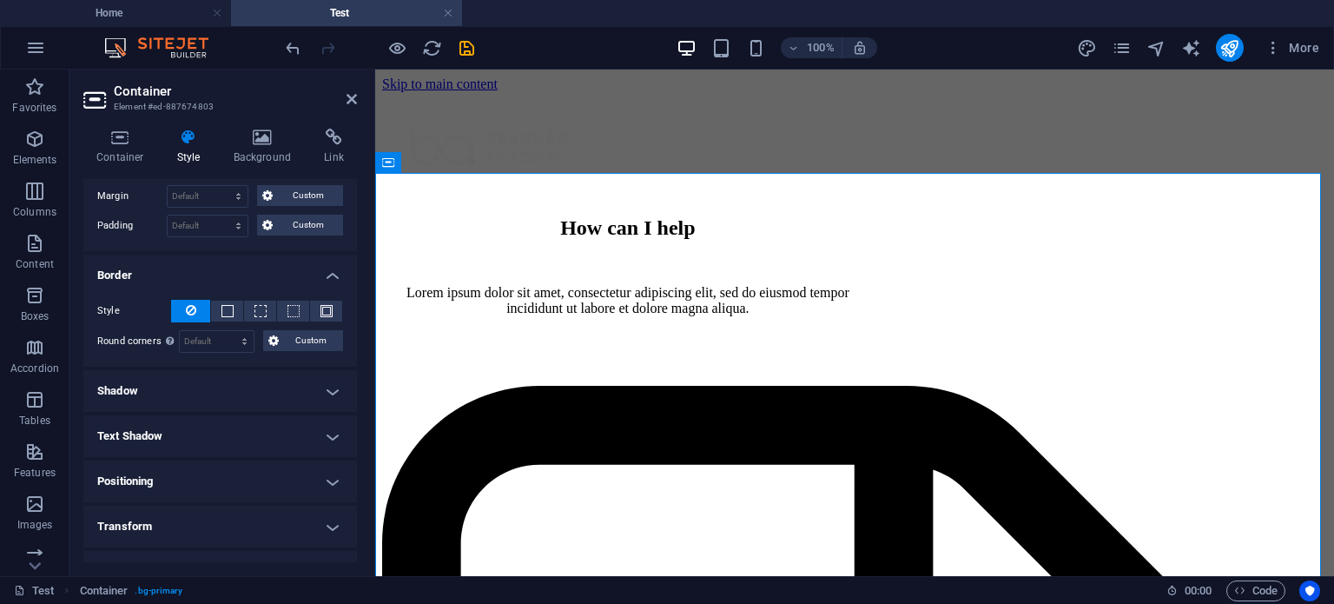
click at [170, 374] on h4 "Shadow" at bounding box center [220, 391] width 274 height 42
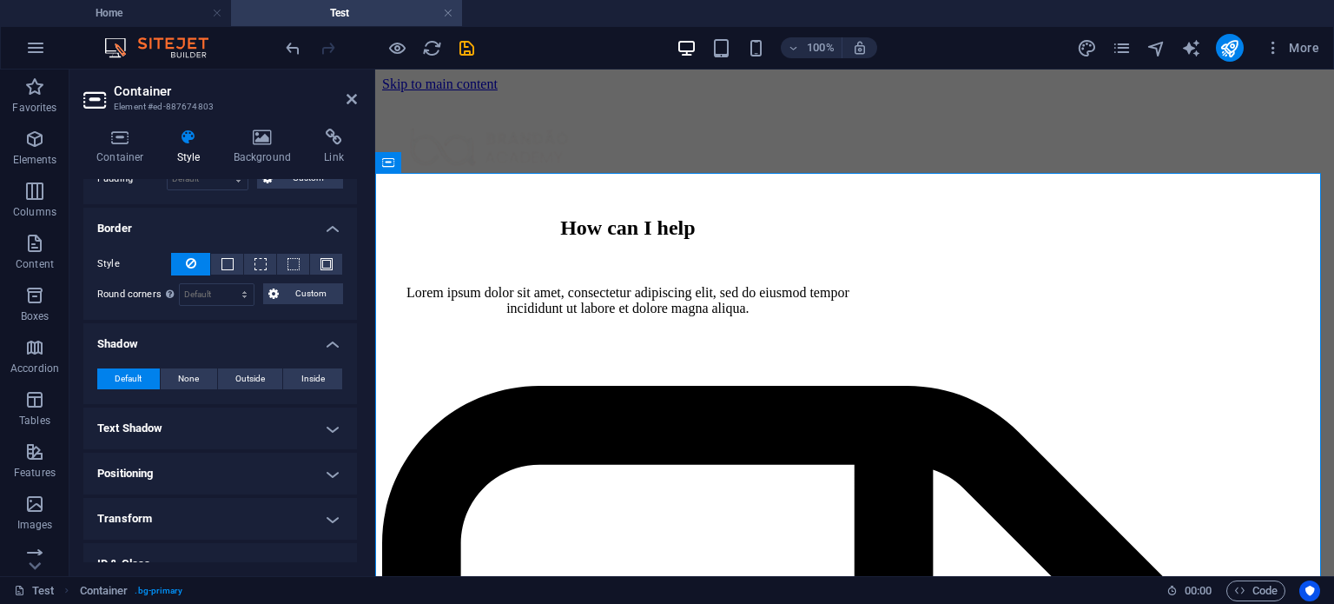
scroll to position [240, 0]
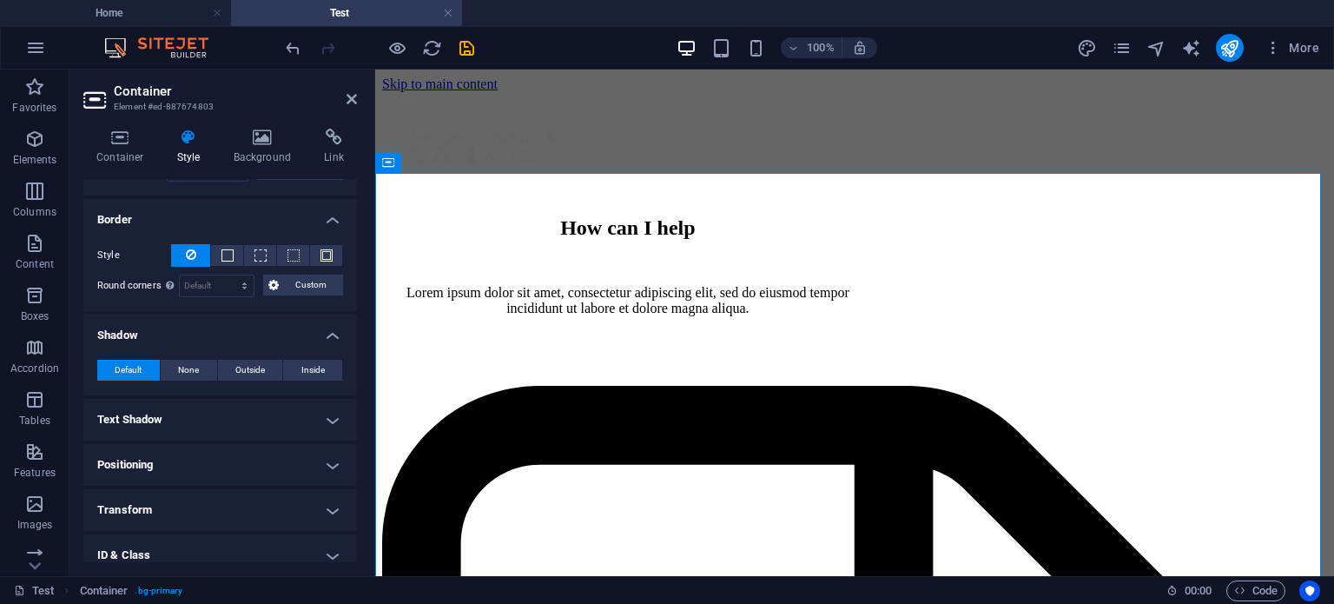
click at [163, 444] on h4 "Positioning" at bounding box center [220, 465] width 274 height 42
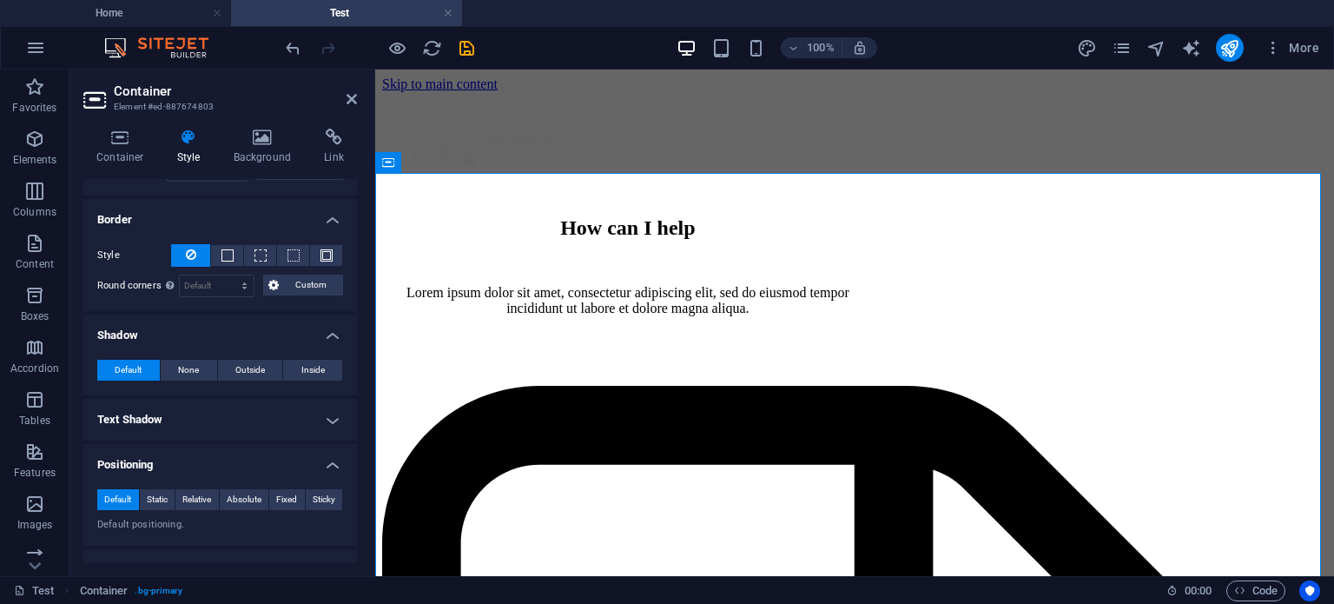
click at [165, 434] on h4 "Text Shadow" at bounding box center [220, 420] width 274 height 42
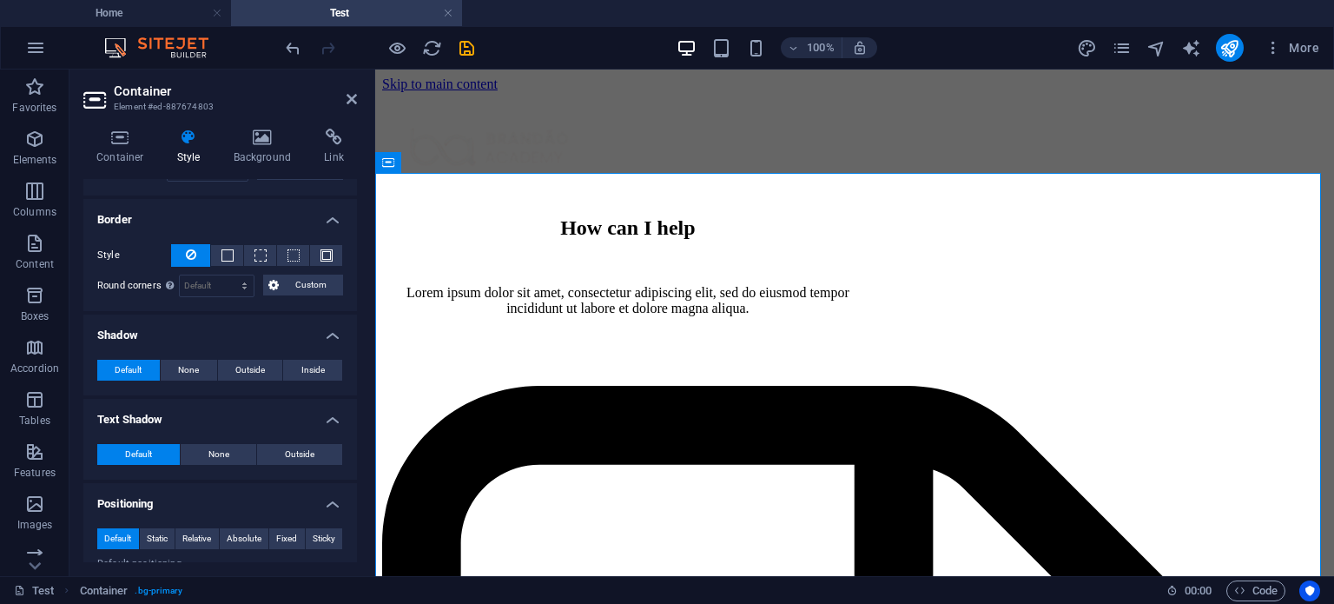
scroll to position [0, 0]
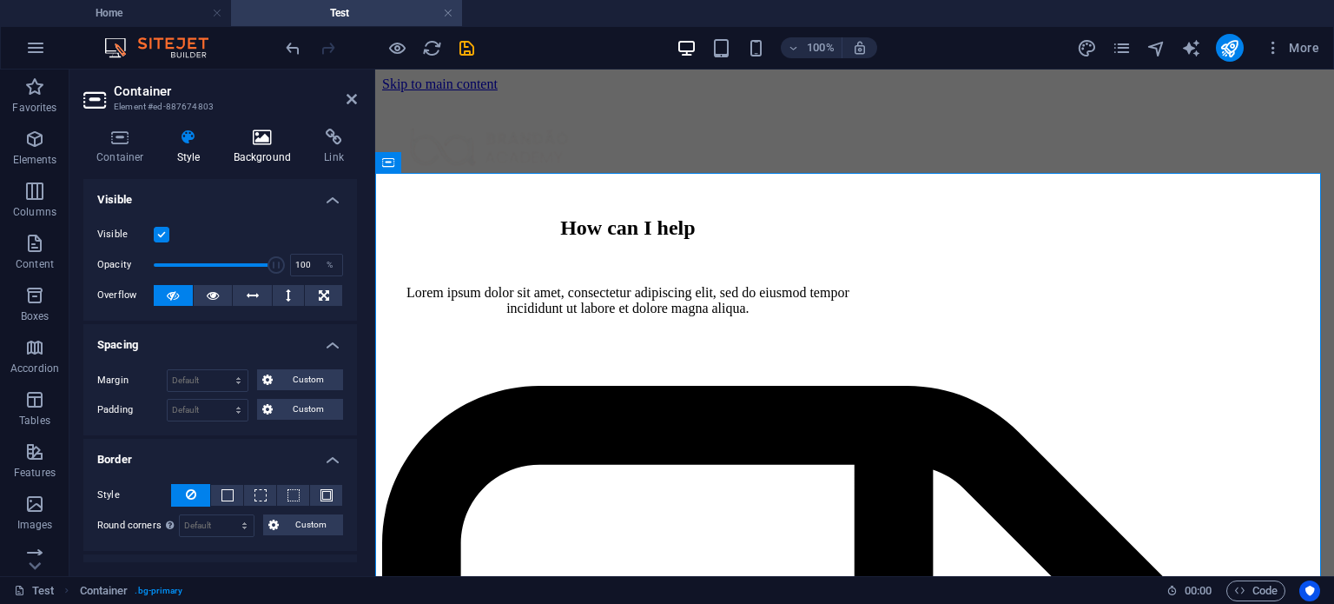
click at [271, 145] on icon at bounding box center [263, 137] width 84 height 17
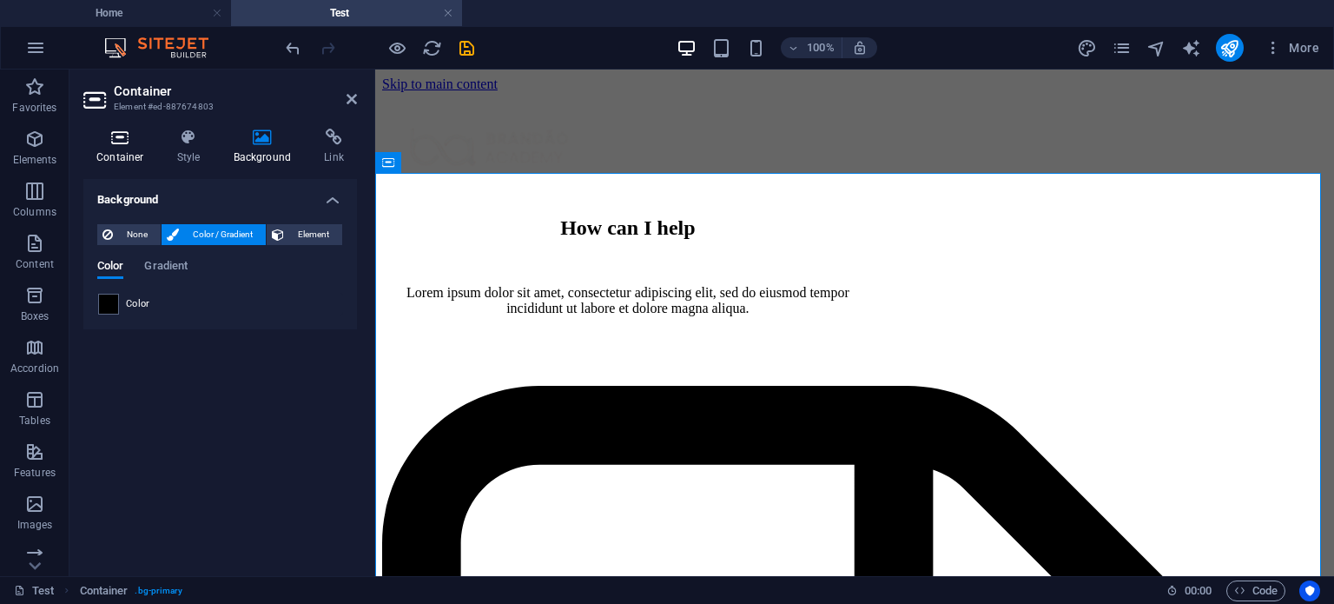
click at [115, 138] on icon at bounding box center [120, 137] width 74 height 17
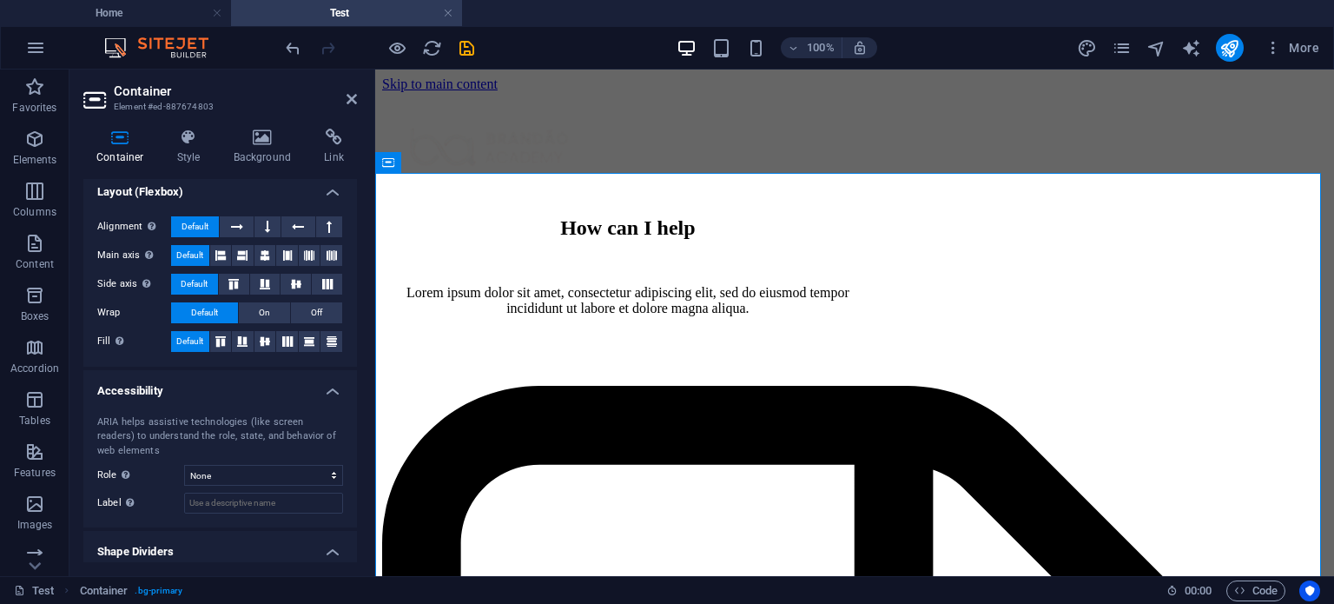
scroll to position [288, 0]
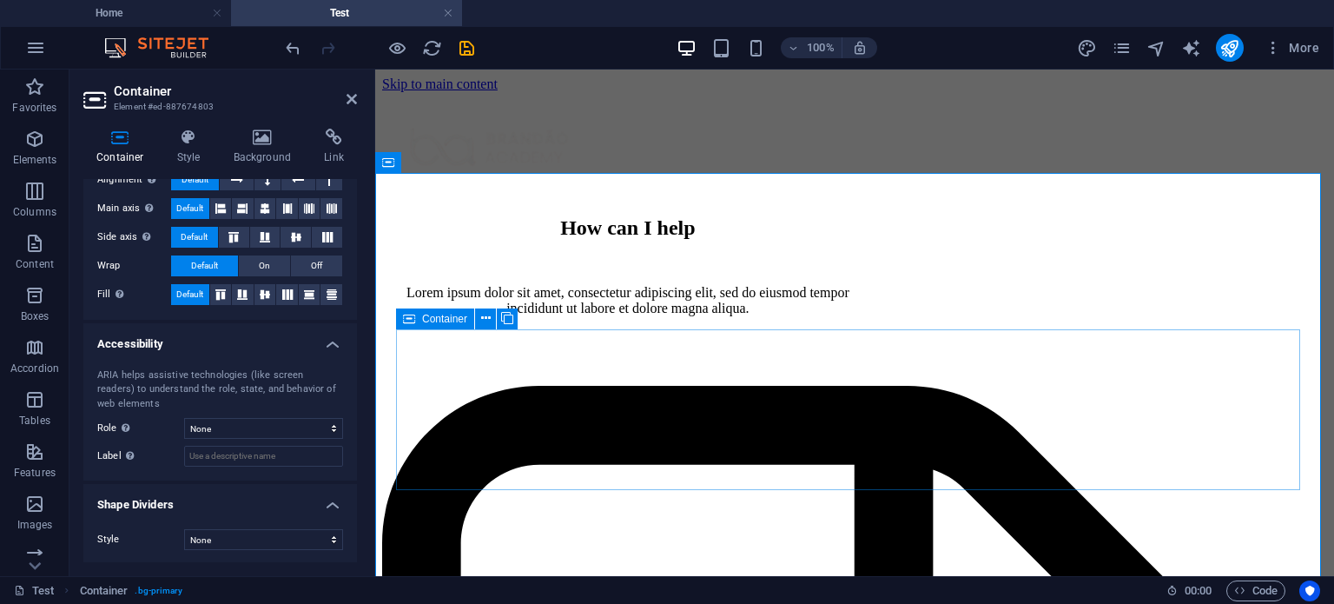
click at [542, 386] on div "How can I help Lorem ipsum dolor sit amet, consectetur adipiscing elit, sed do …" at bounding box center [854, 300] width 945 height 169
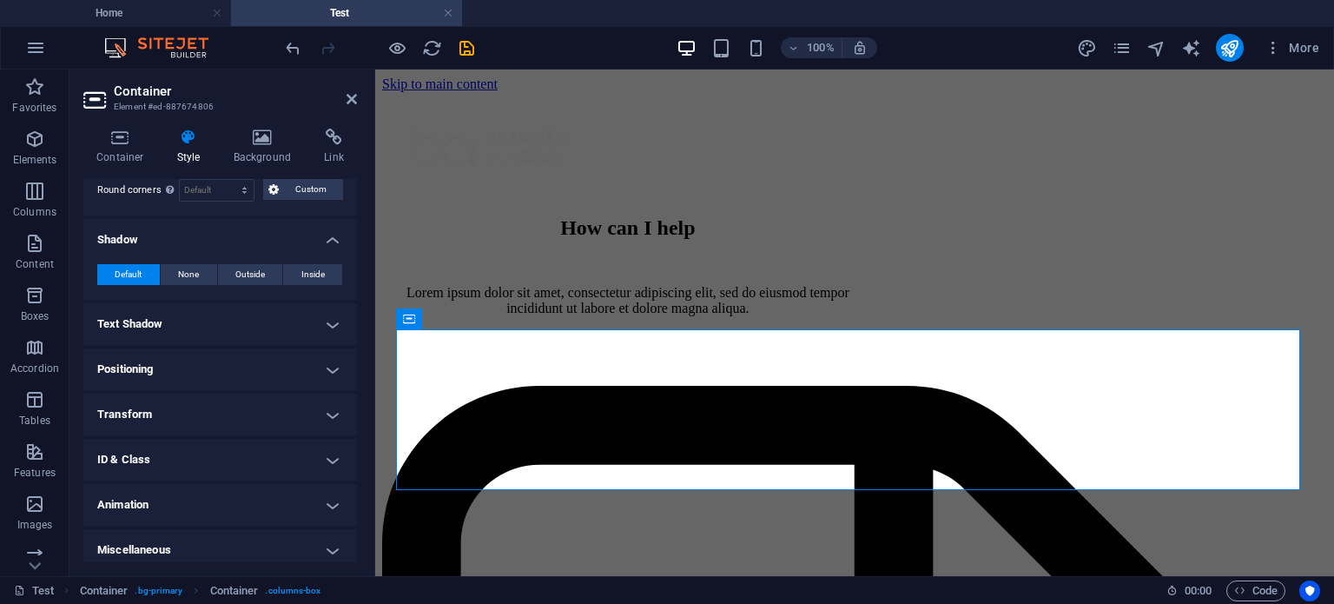
scroll to position [528, 0]
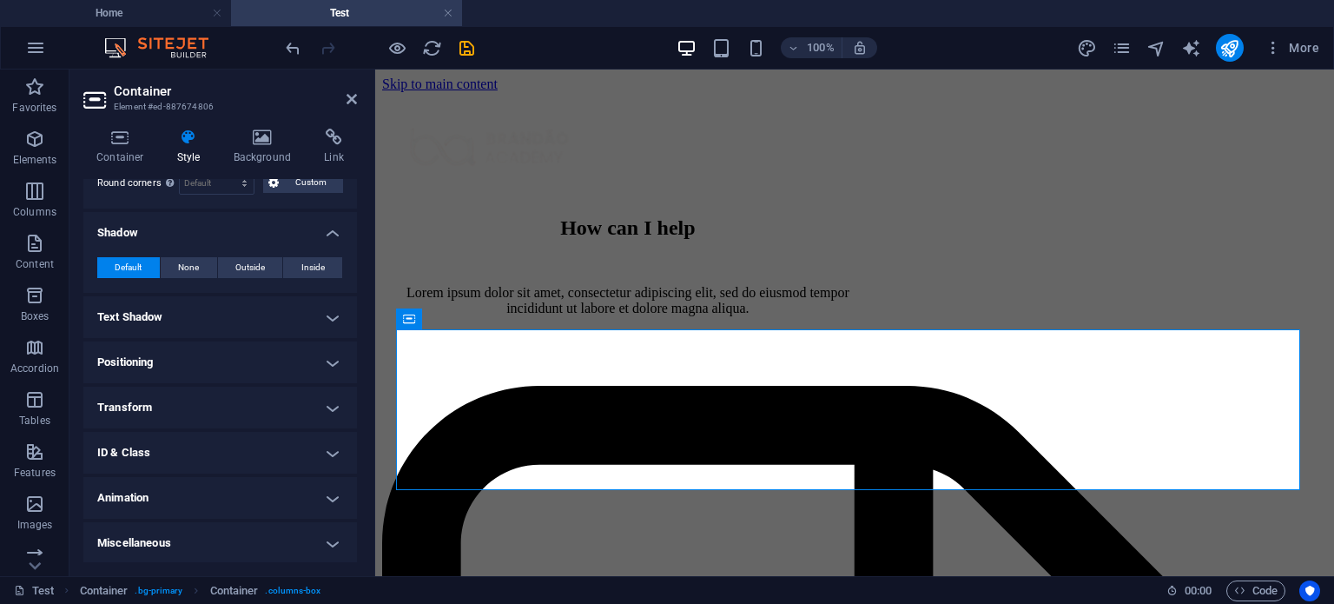
click at [239, 312] on h4 "Text Shadow" at bounding box center [220, 317] width 274 height 42
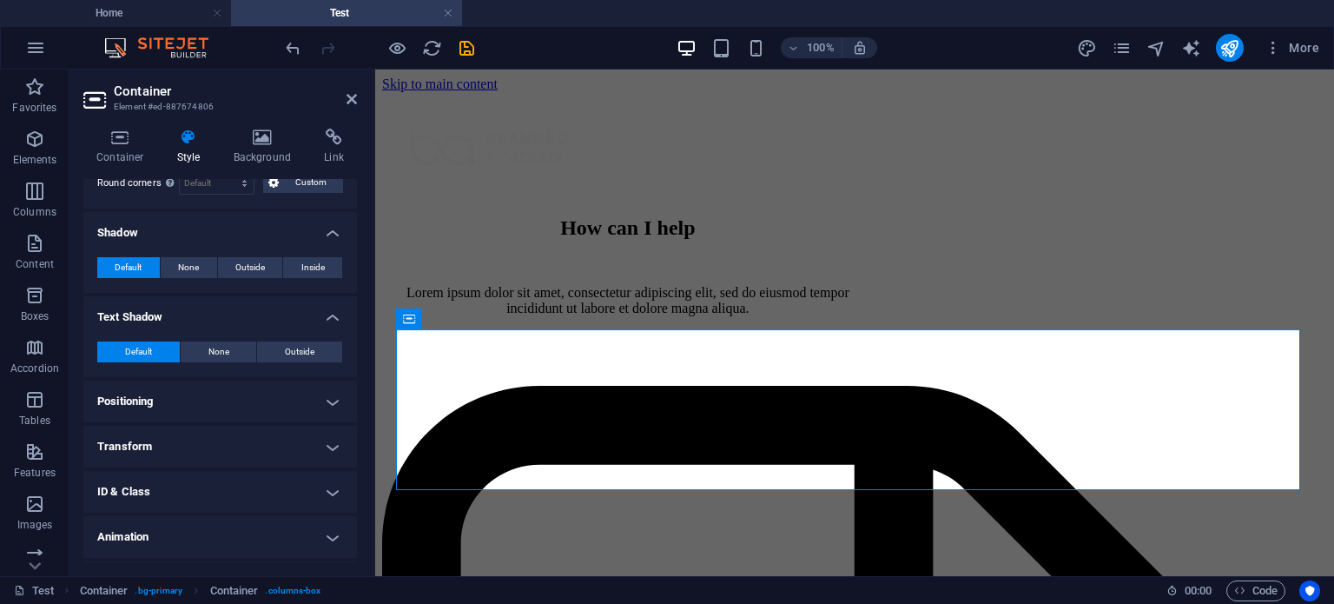
click at [176, 416] on h4 "Positioning" at bounding box center [220, 402] width 274 height 42
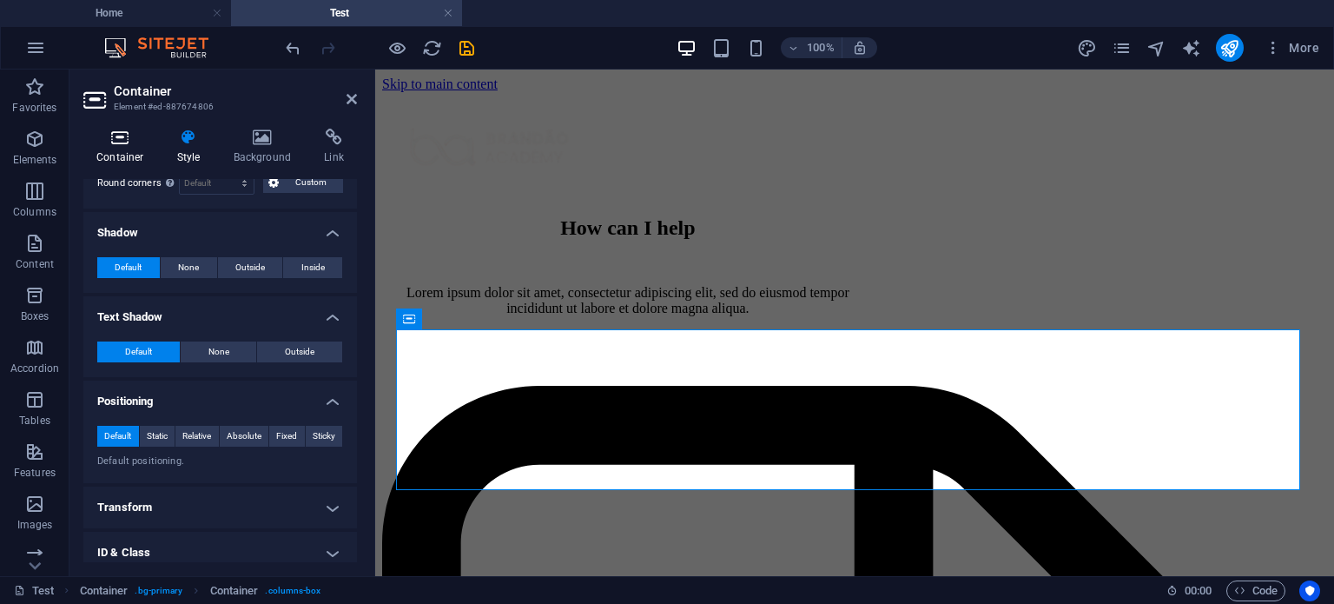
click at [115, 145] on icon at bounding box center [120, 137] width 74 height 17
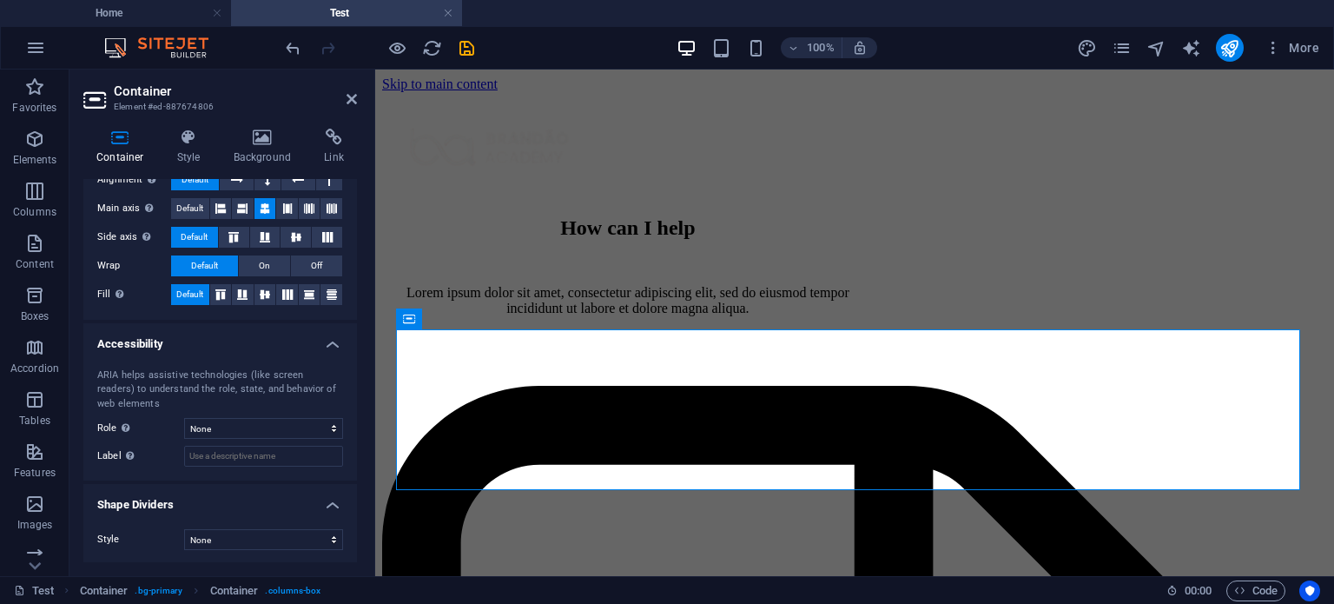
scroll to position [0, 0]
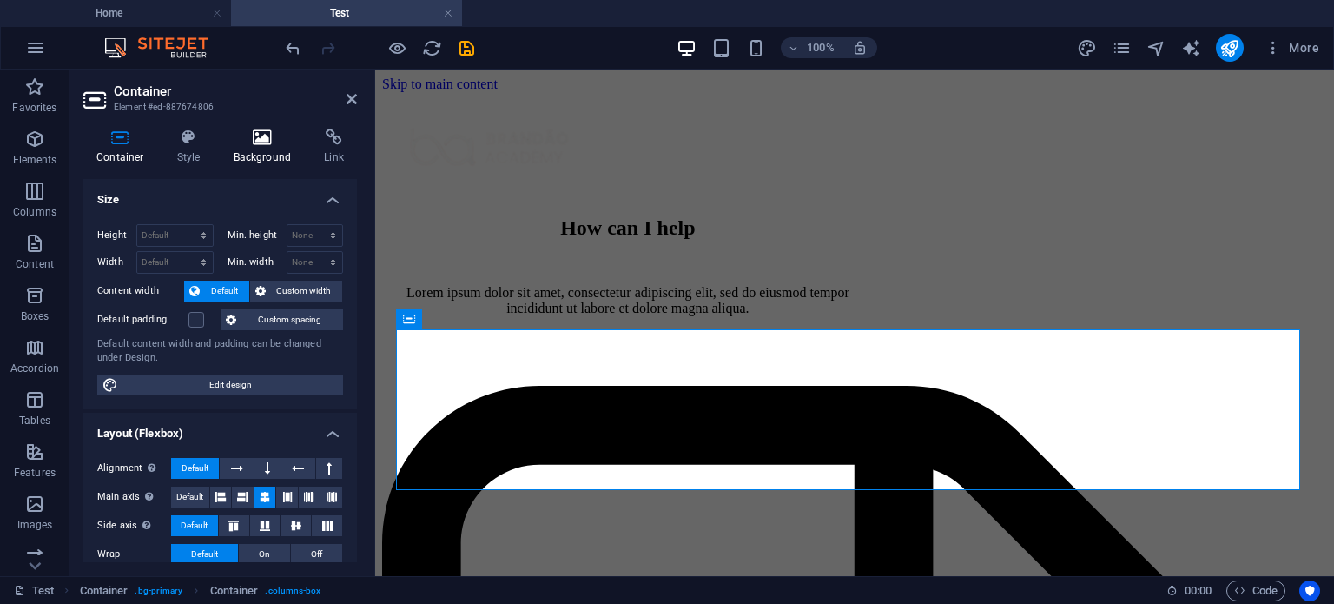
click at [250, 152] on h4 "Background" at bounding box center [266, 147] width 91 height 36
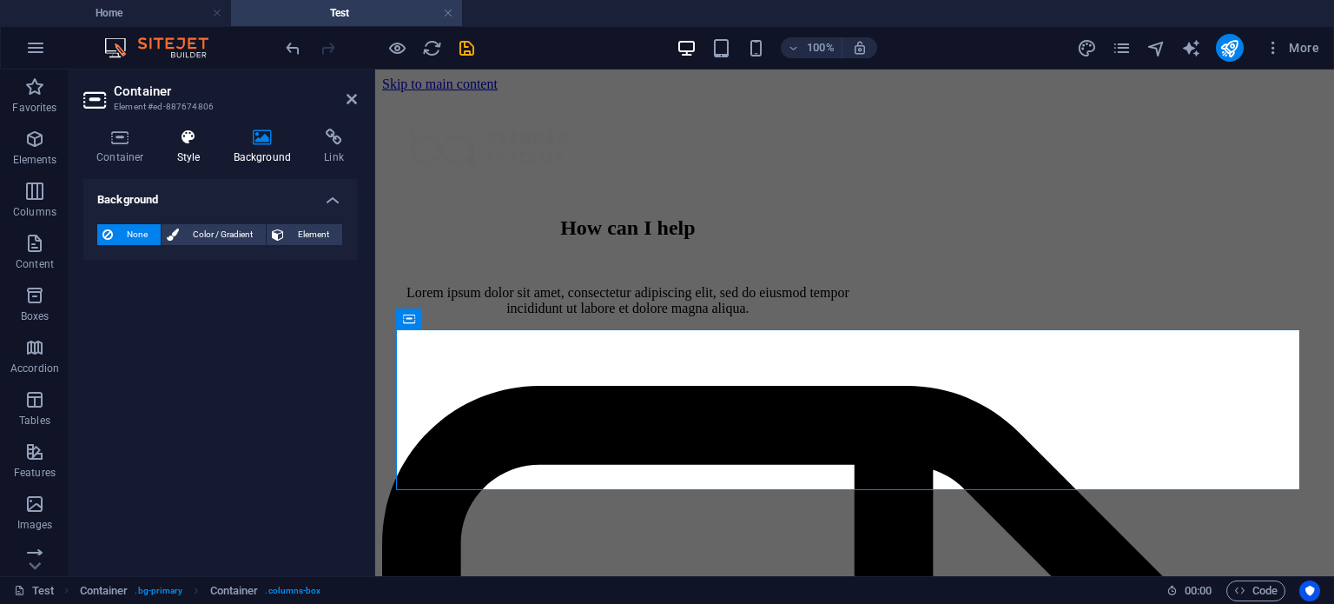
click at [189, 160] on h4 "Style" at bounding box center [192, 147] width 56 height 36
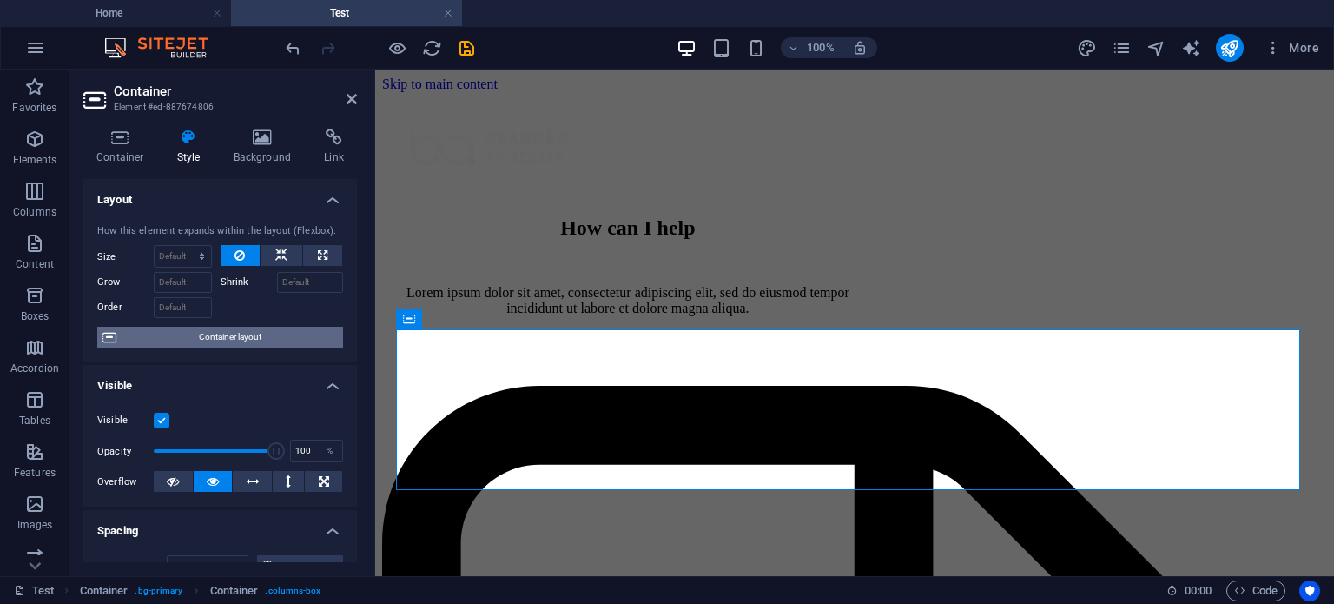
click at [221, 333] on span "Container layout" at bounding box center [230, 337] width 216 height 21
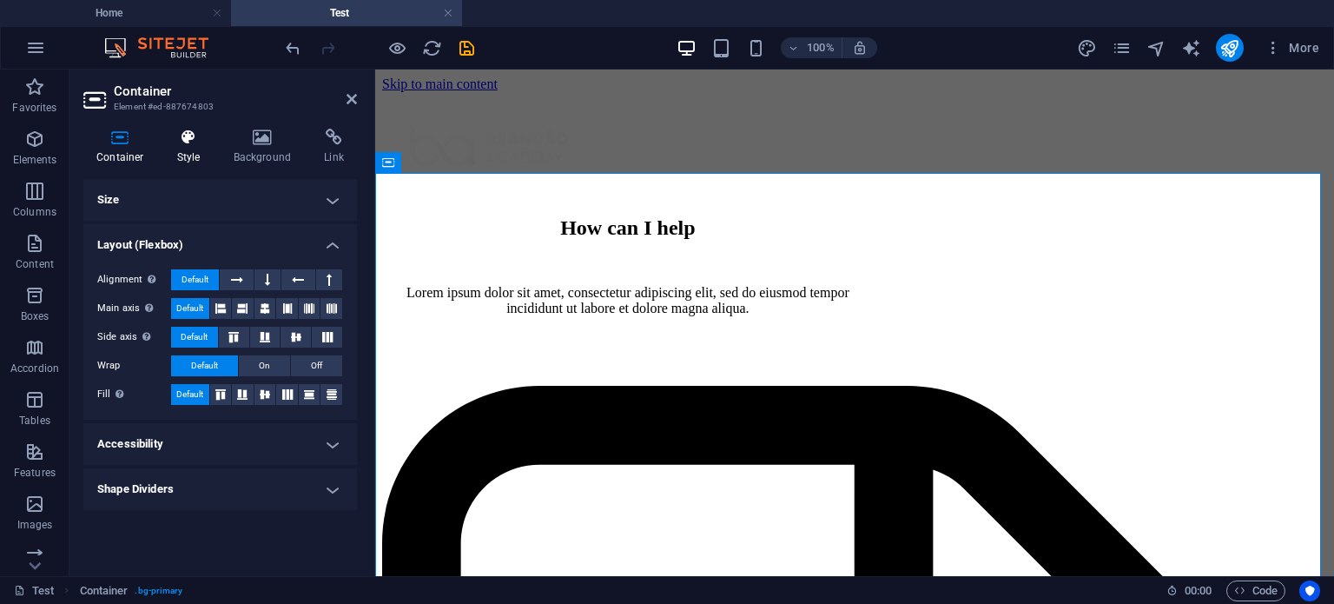
click at [179, 154] on h4 "Style" at bounding box center [192, 147] width 56 height 36
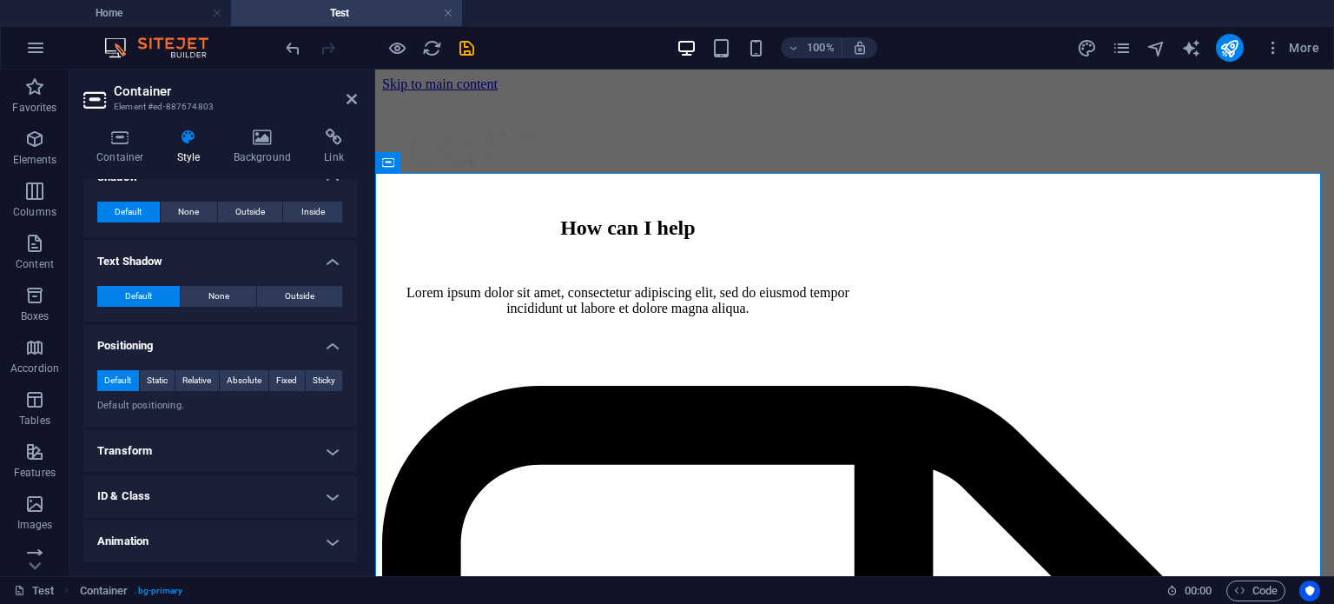
scroll to position [441, 0]
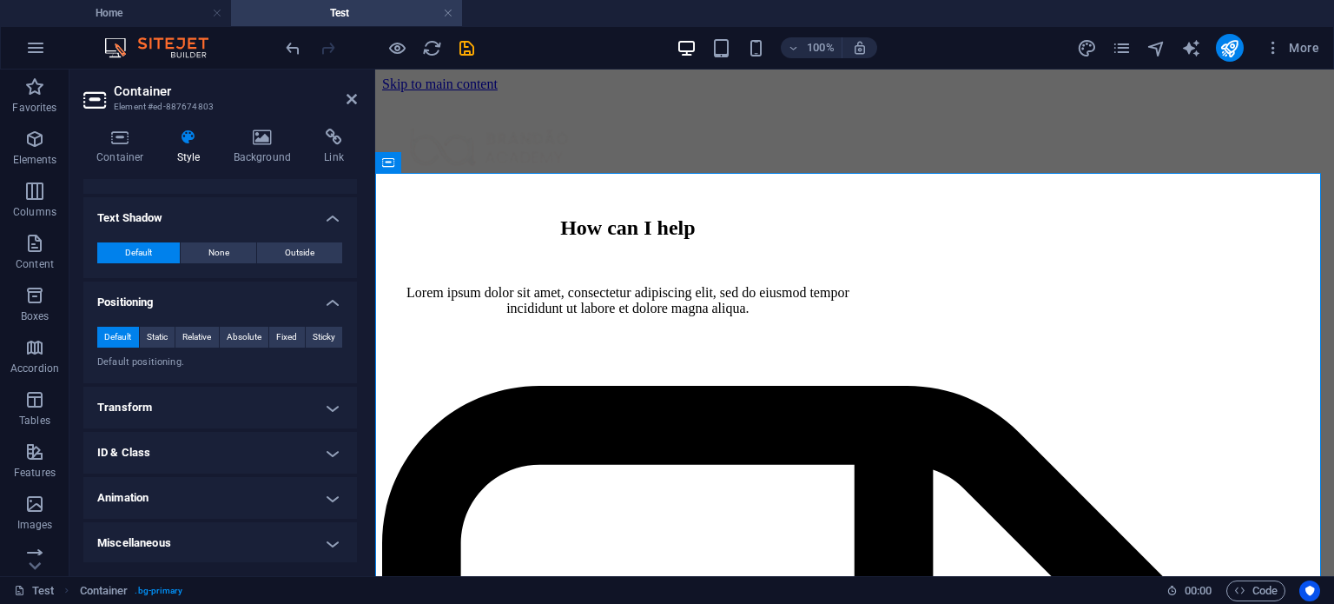
click at [142, 402] on h4 "Transform" at bounding box center [220, 408] width 274 height 42
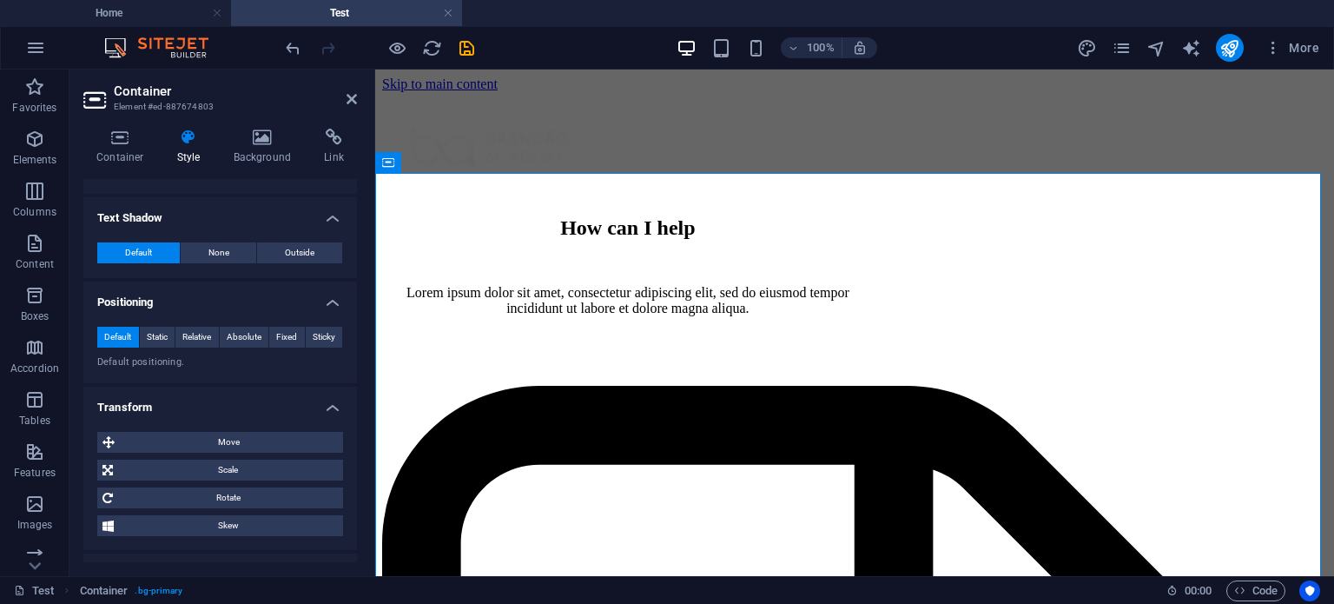
scroll to position [563, 0]
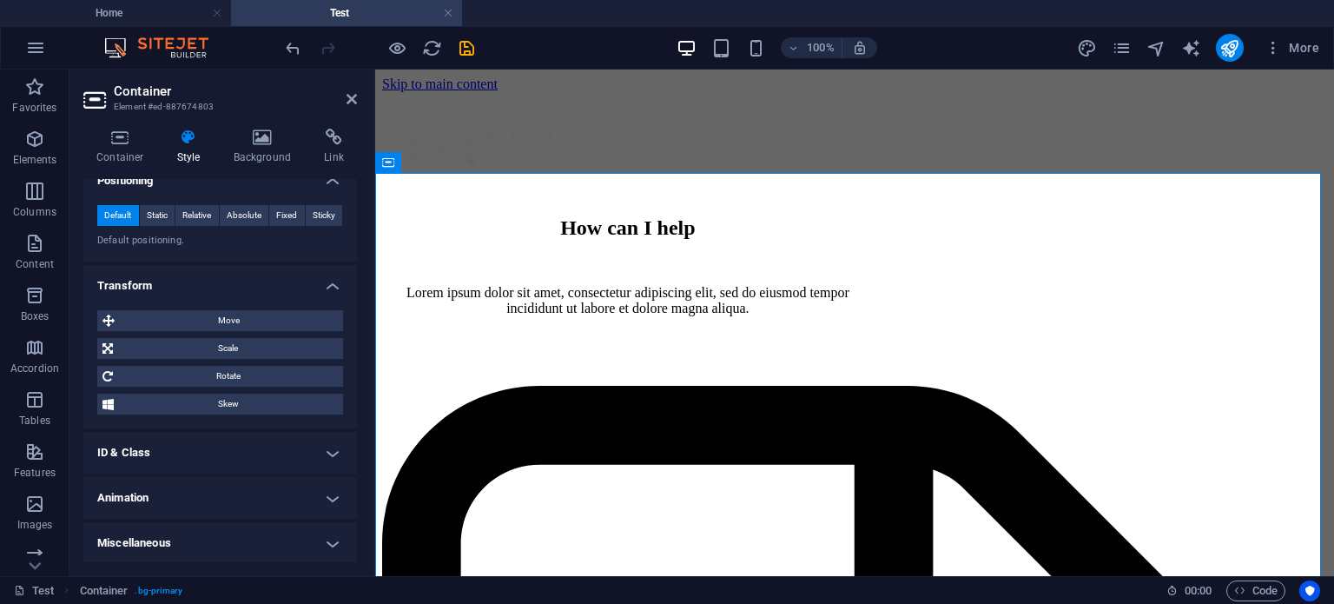
click at [353, 90] on h2 "Container" at bounding box center [235, 91] width 243 height 16
click at [346, 107] on header "Container Element #ed-887674803" at bounding box center [220, 92] width 274 height 45
click at [348, 96] on icon at bounding box center [352, 99] width 10 height 14
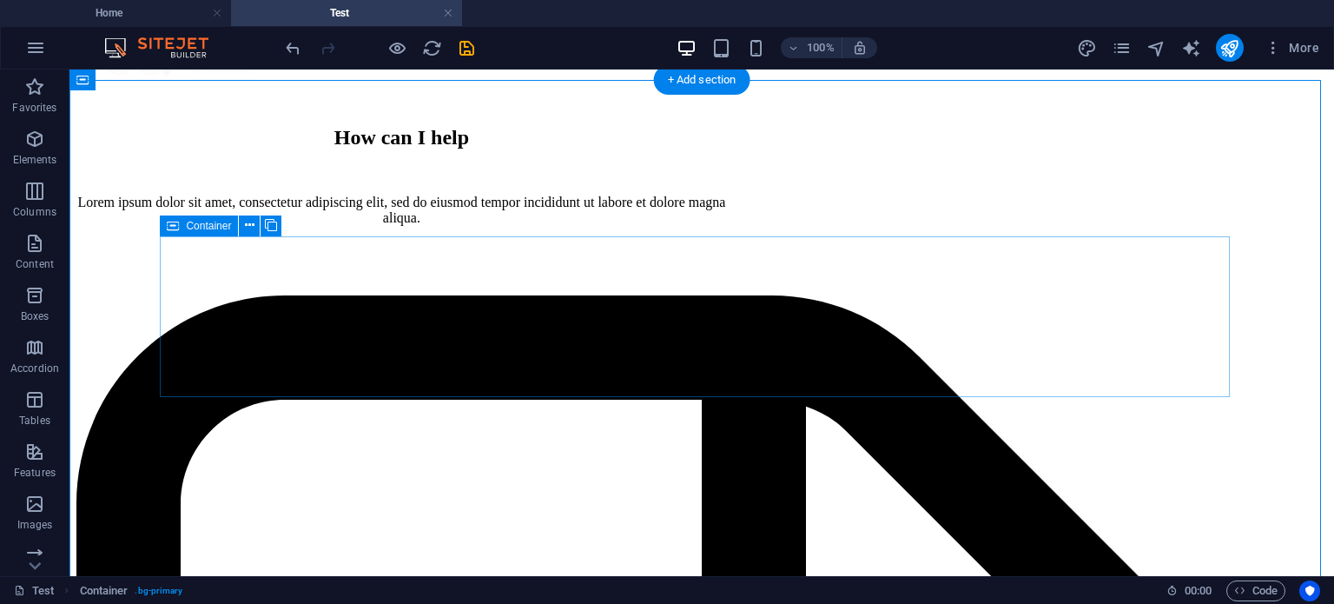
scroll to position [0, 0]
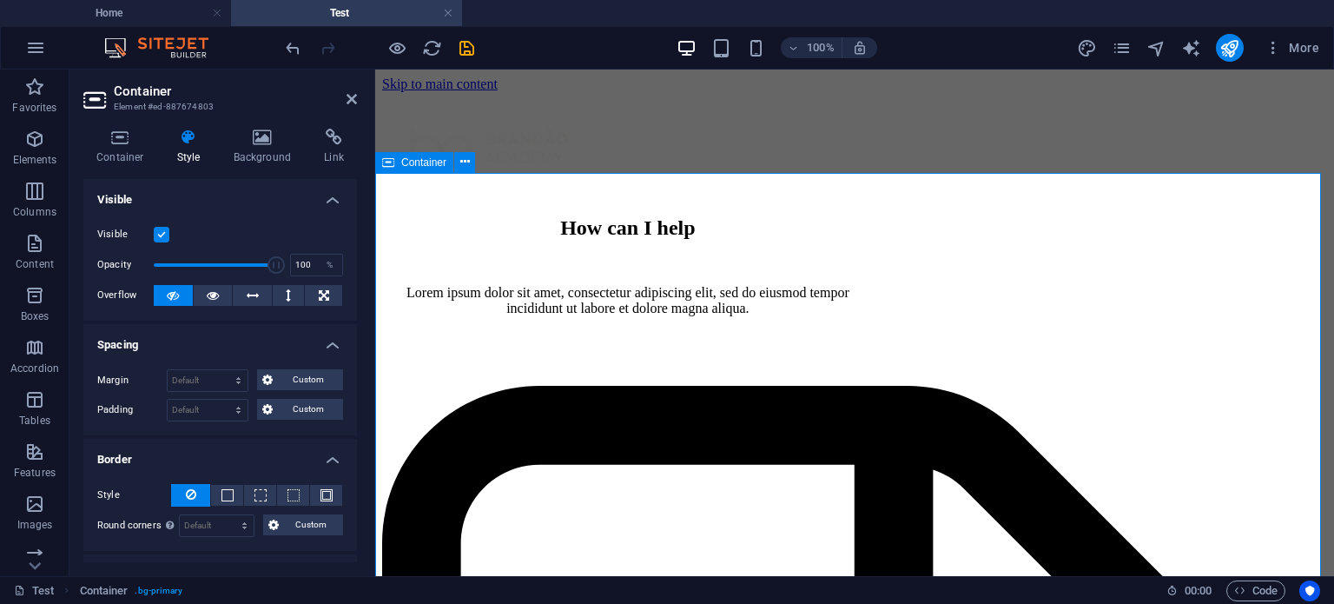
click at [348, 98] on icon at bounding box center [352, 99] width 10 height 14
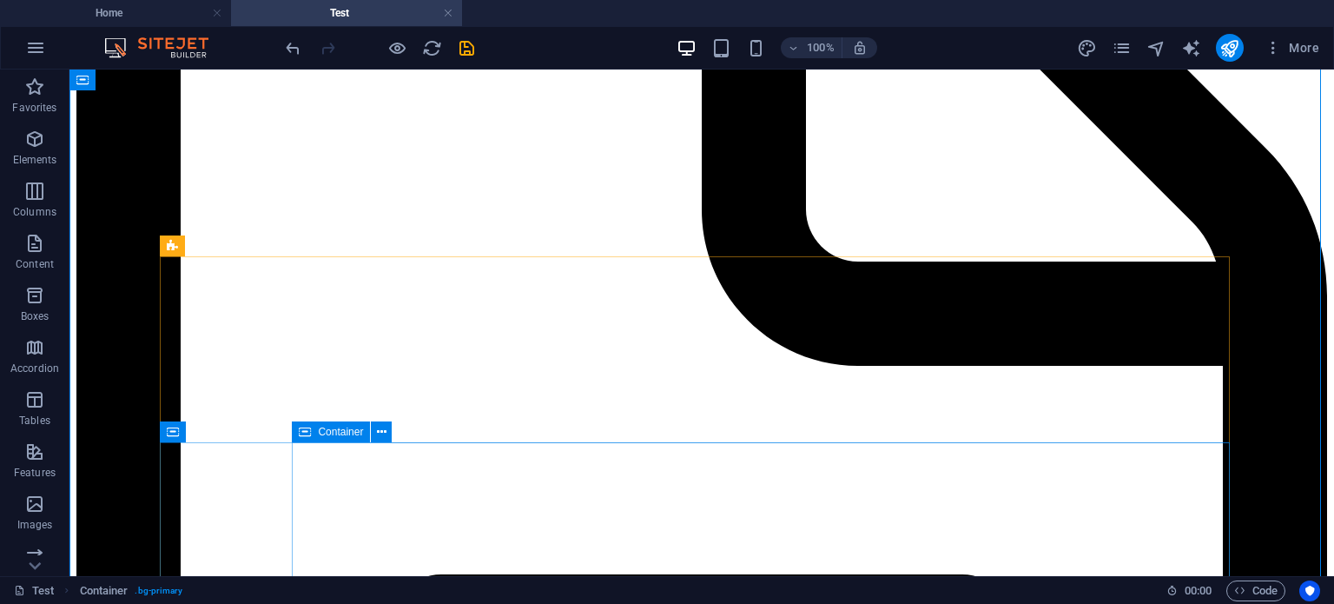
scroll to position [642, 0]
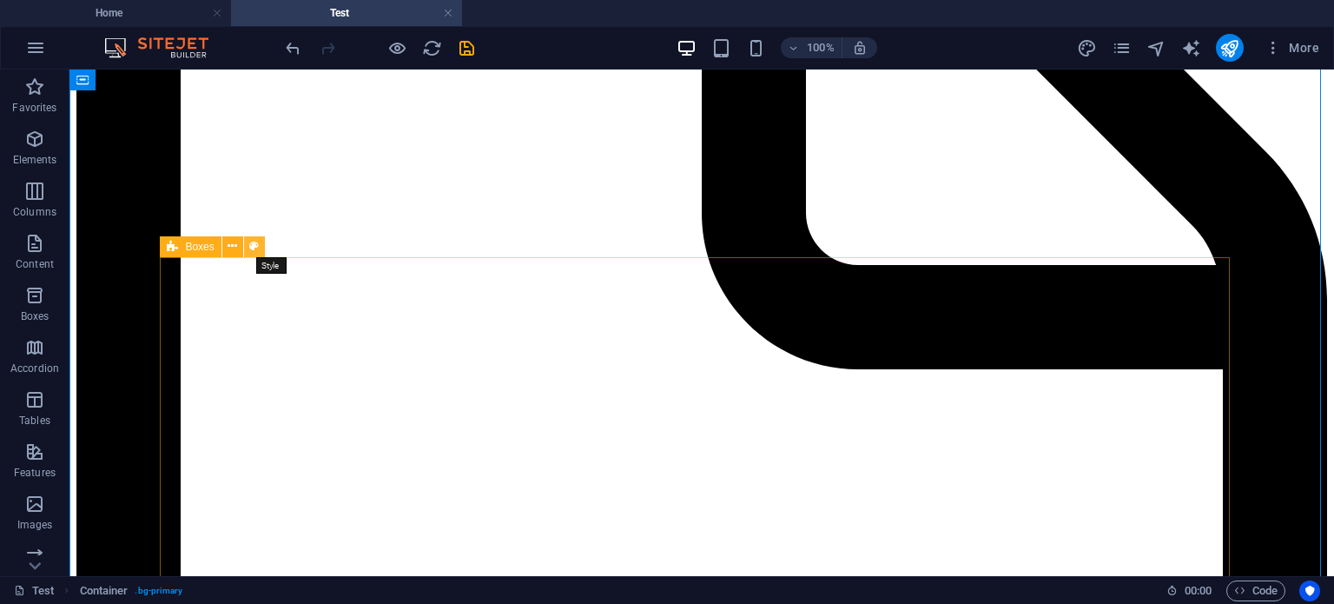
click at [258, 249] on icon at bounding box center [254, 246] width 10 height 18
select select "px"
select select "preset-boxes-v3-digital-cv-tablet-info-boxes-new"
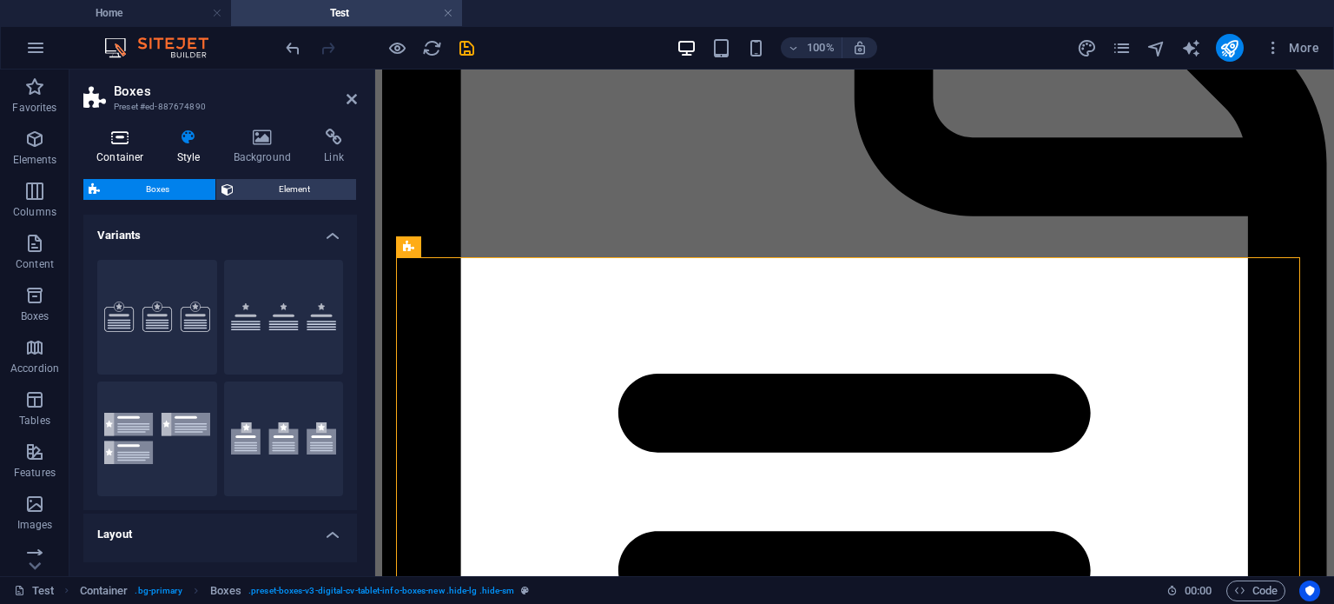
click at [134, 141] on icon at bounding box center [120, 137] width 74 height 17
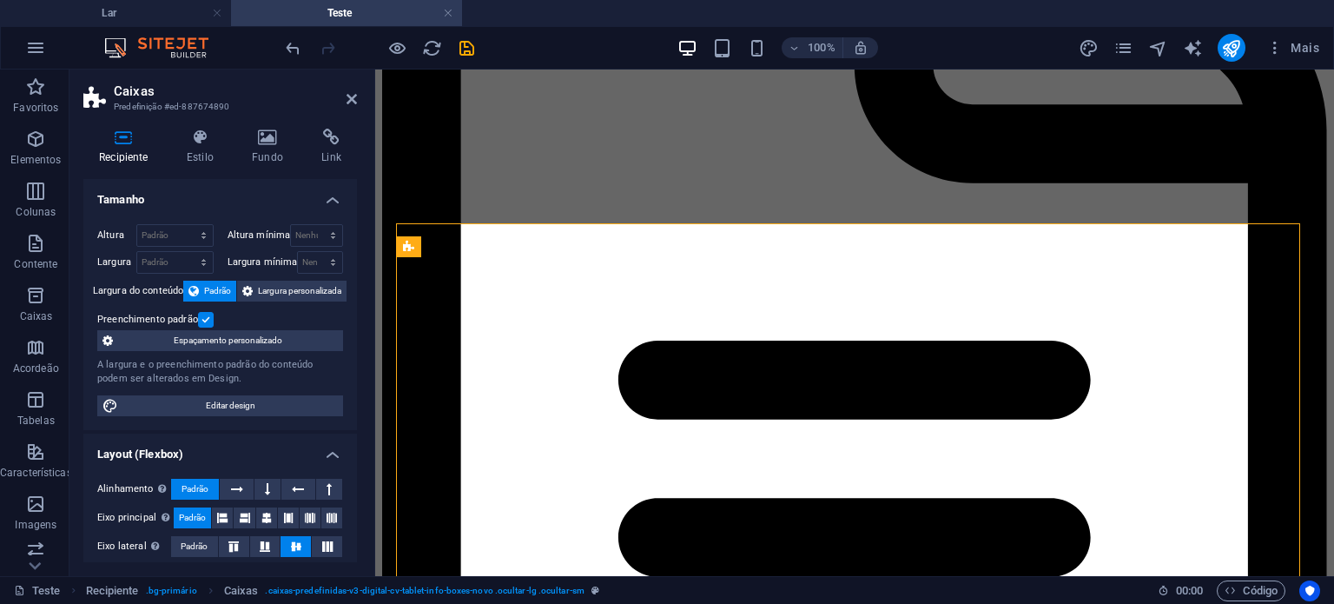
scroll to position [0, 0]
click at [192, 156] on font "Estilo" at bounding box center [200, 157] width 27 height 12
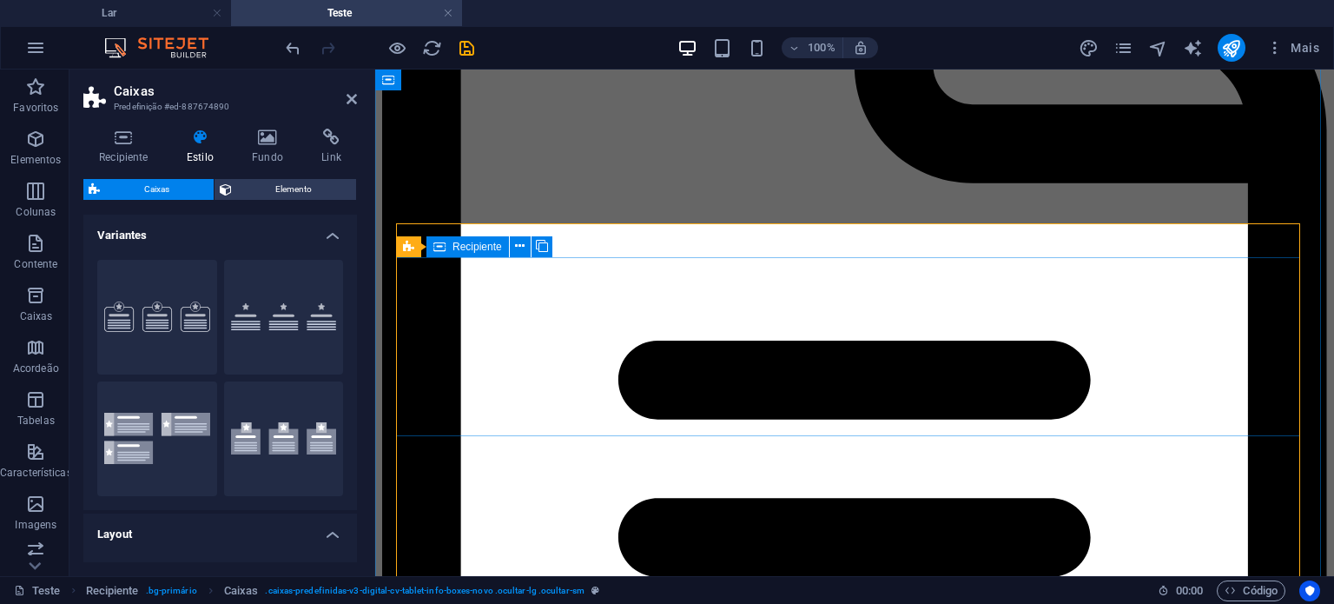
click at [469, 249] on font "Recipiente" at bounding box center [478, 247] width 50 height 12
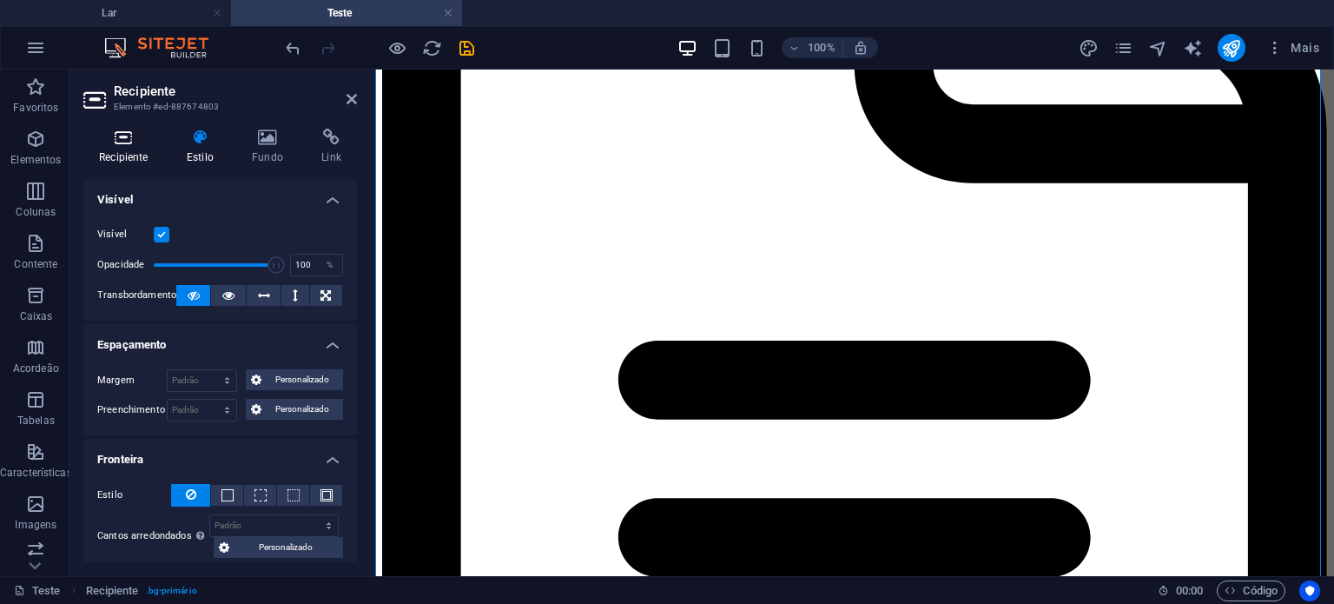
click at [127, 138] on icon at bounding box center [123, 137] width 81 height 17
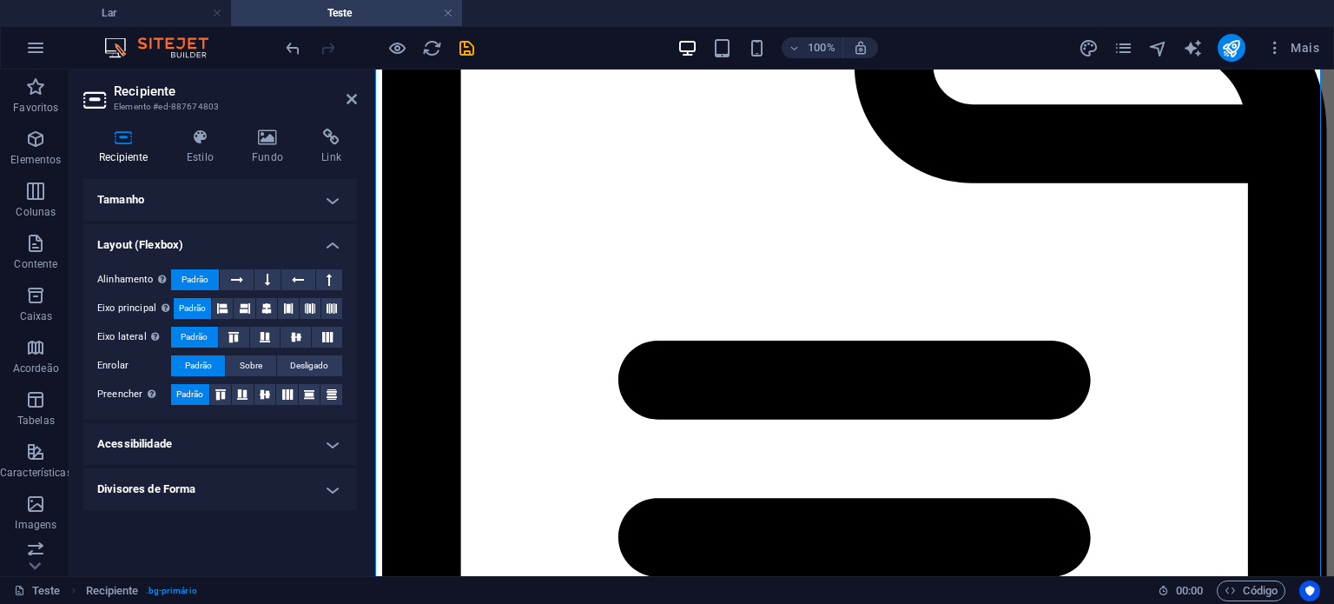
click at [222, 453] on h4 "Acessibilidade" at bounding box center [220, 444] width 274 height 42
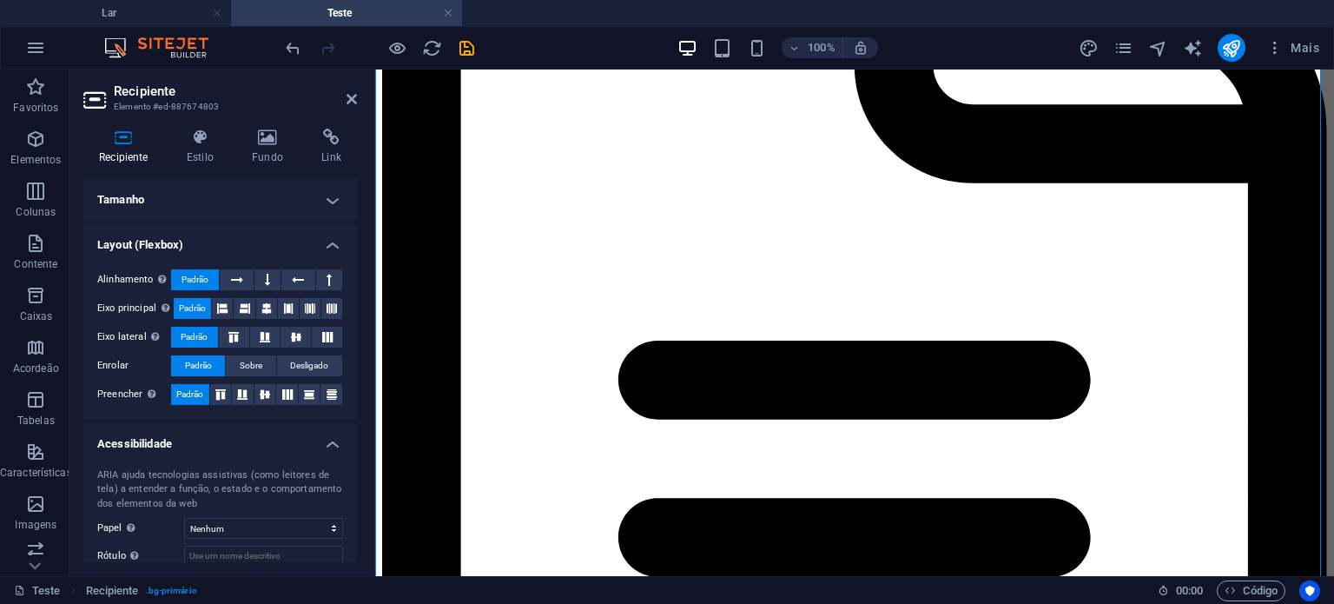
scroll to position [63, 0]
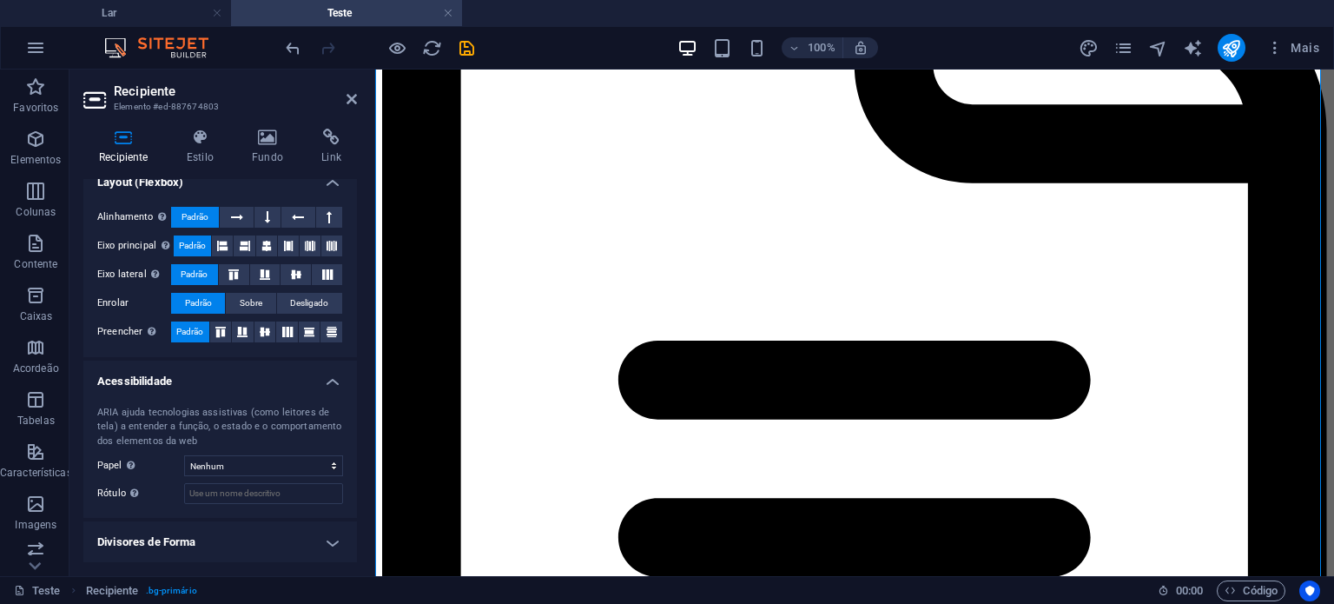
click at [209, 542] on h4 "Divisores de Forma" at bounding box center [220, 542] width 274 height 42
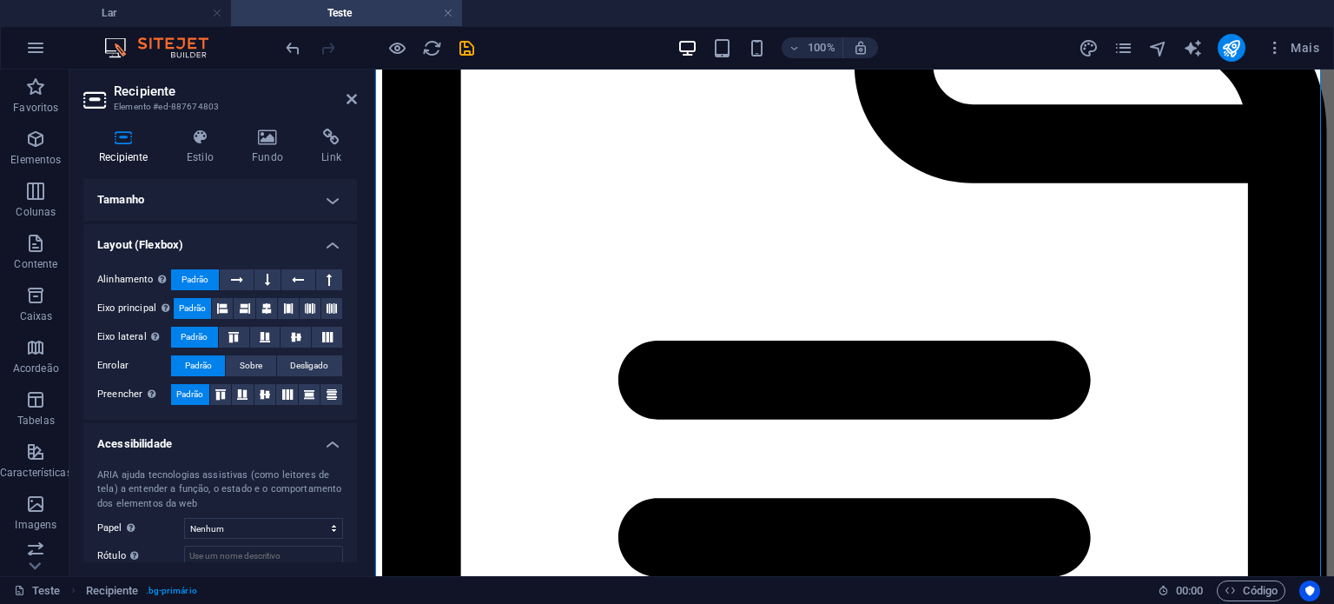
click at [284, 195] on h4 "Tamanho" at bounding box center [220, 200] width 274 height 42
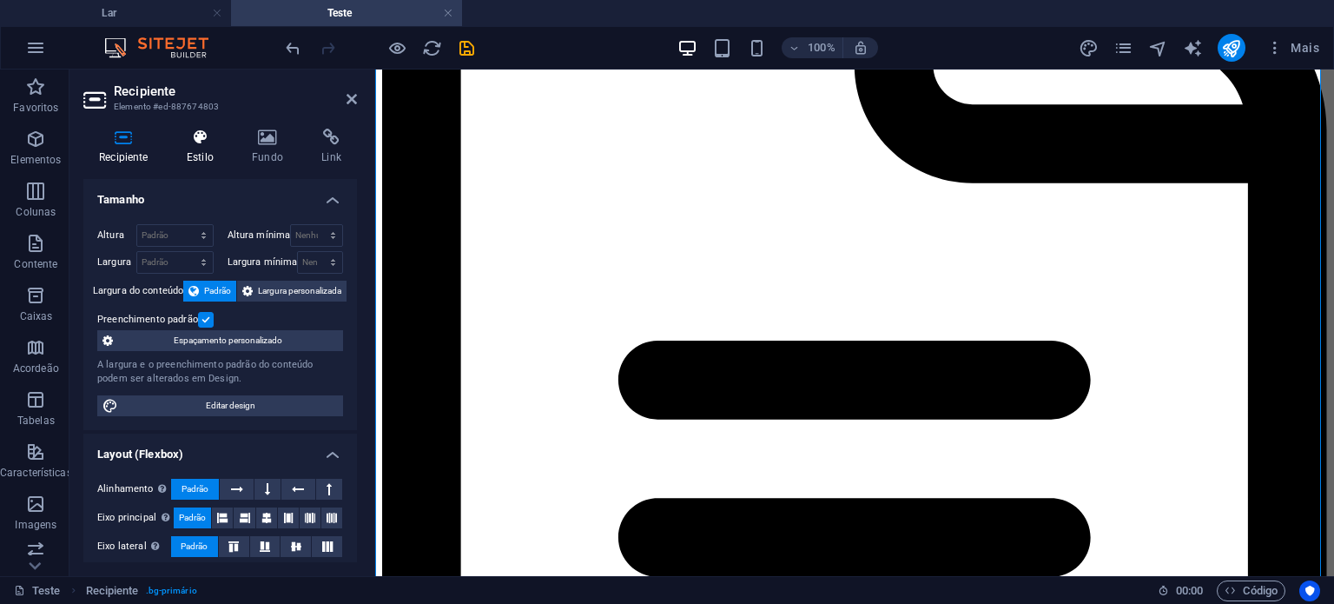
click at [179, 149] on h4 "Estilo" at bounding box center [203, 147] width 65 height 36
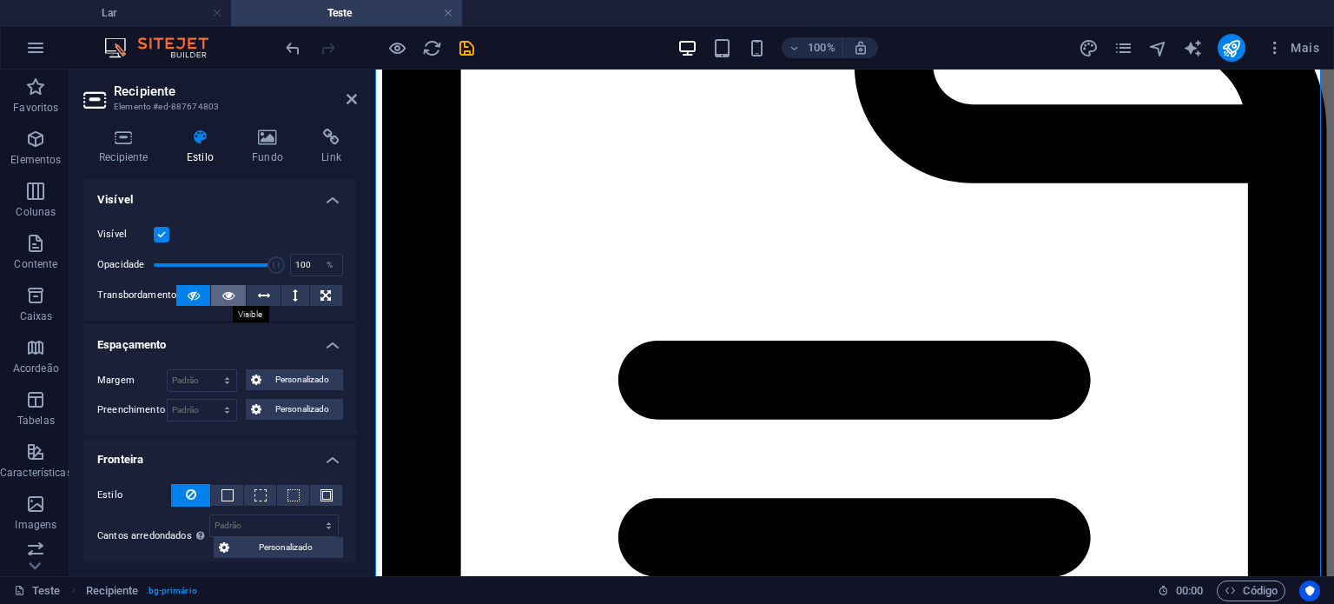
click at [212, 291] on button at bounding box center [228, 295] width 34 height 21
click at [198, 295] on button at bounding box center [193, 295] width 34 height 21
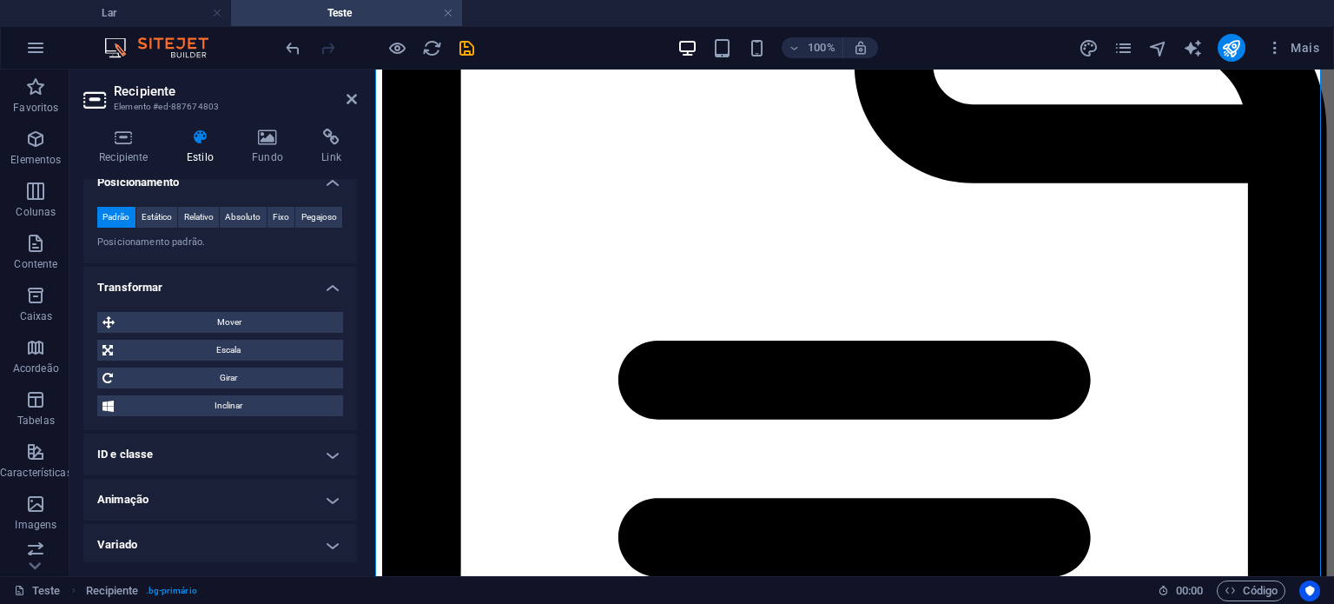
scroll to position [606, 0]
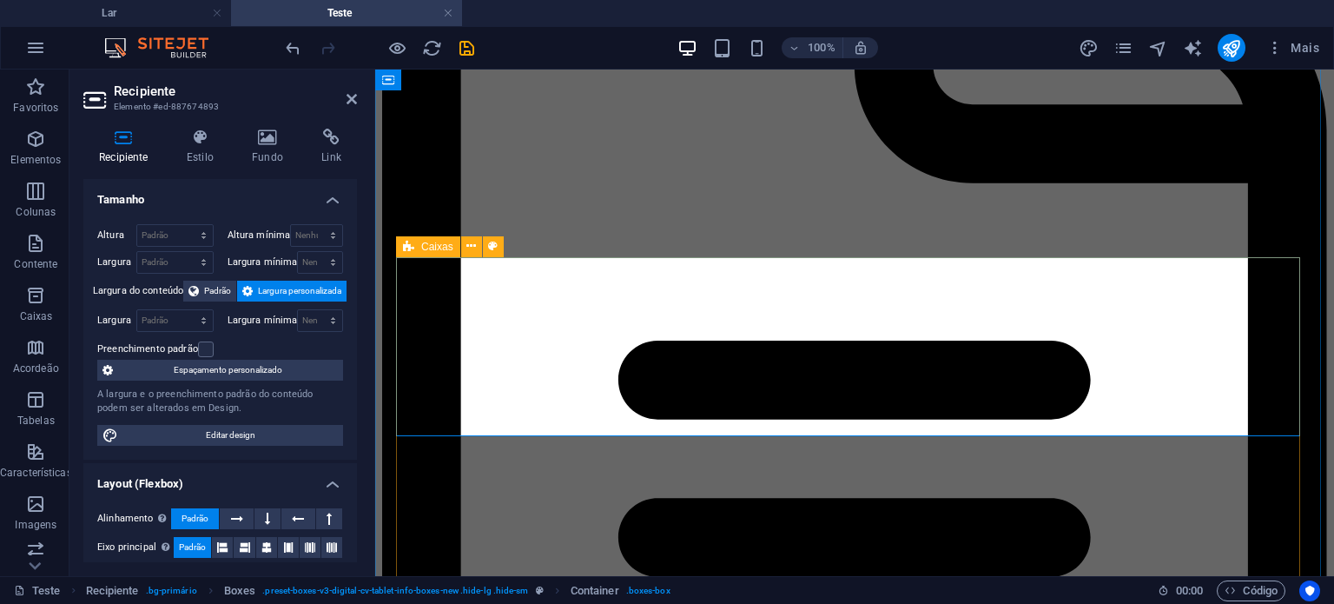
click at [407, 251] on icon at bounding box center [408, 246] width 11 height 21
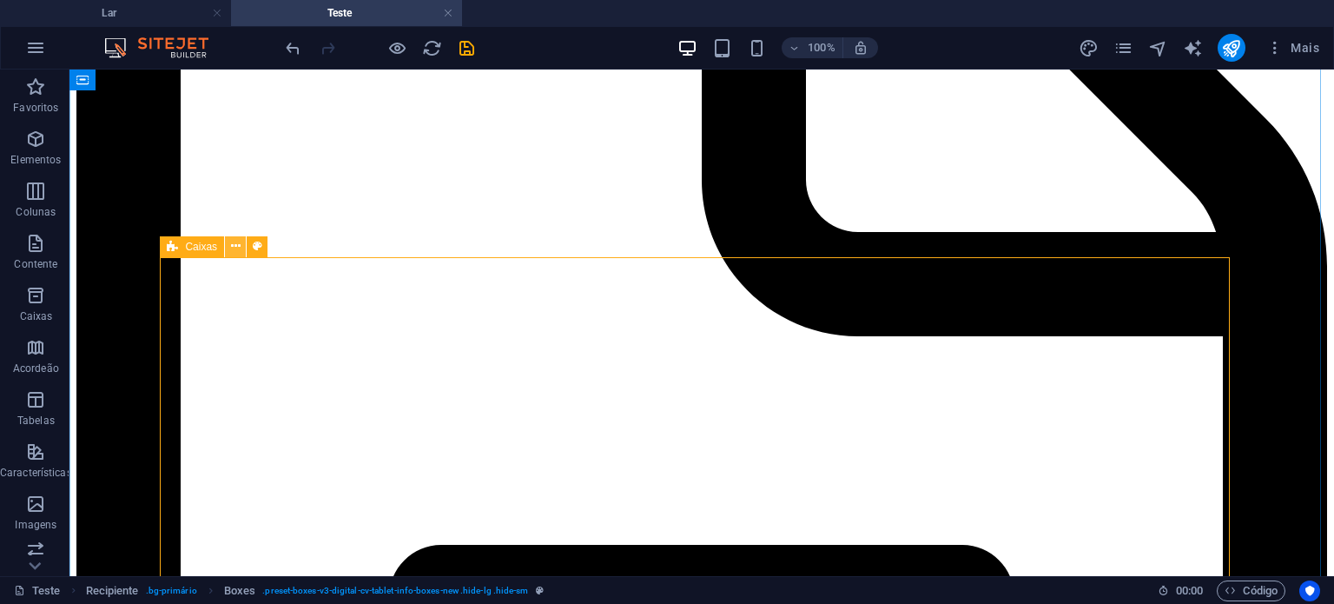
click at [243, 249] on button at bounding box center [235, 246] width 21 height 21
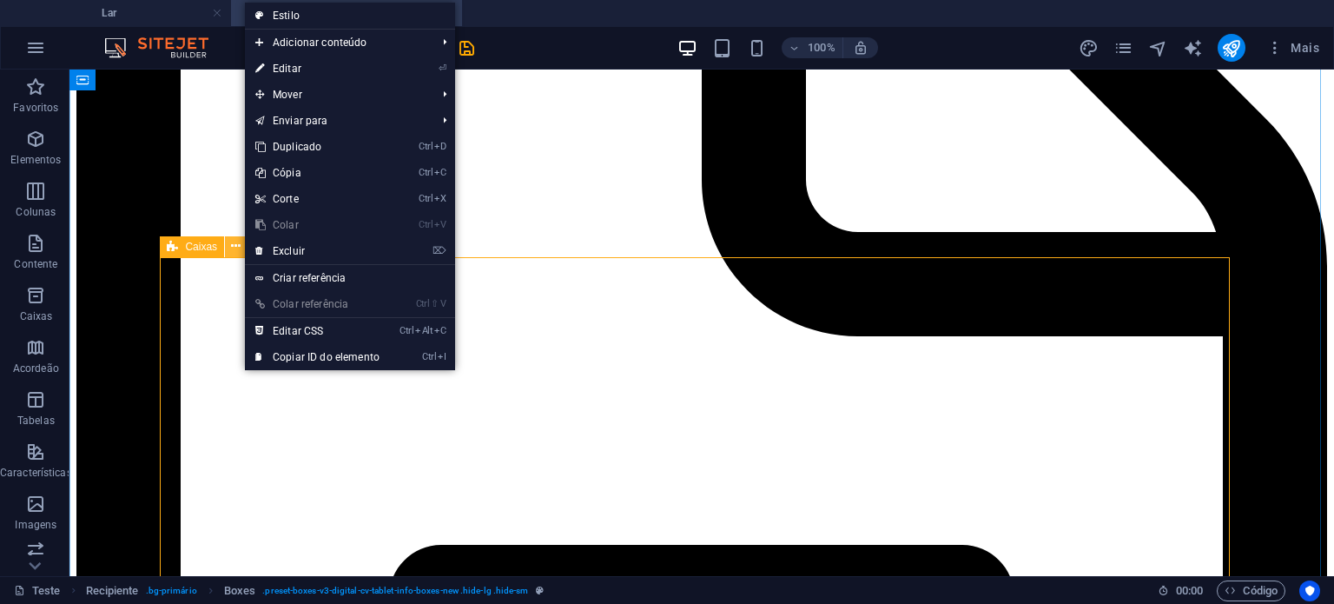
click at [243, 249] on button at bounding box center [235, 246] width 21 height 21
click at [236, 244] on icon at bounding box center [236, 246] width 10 height 18
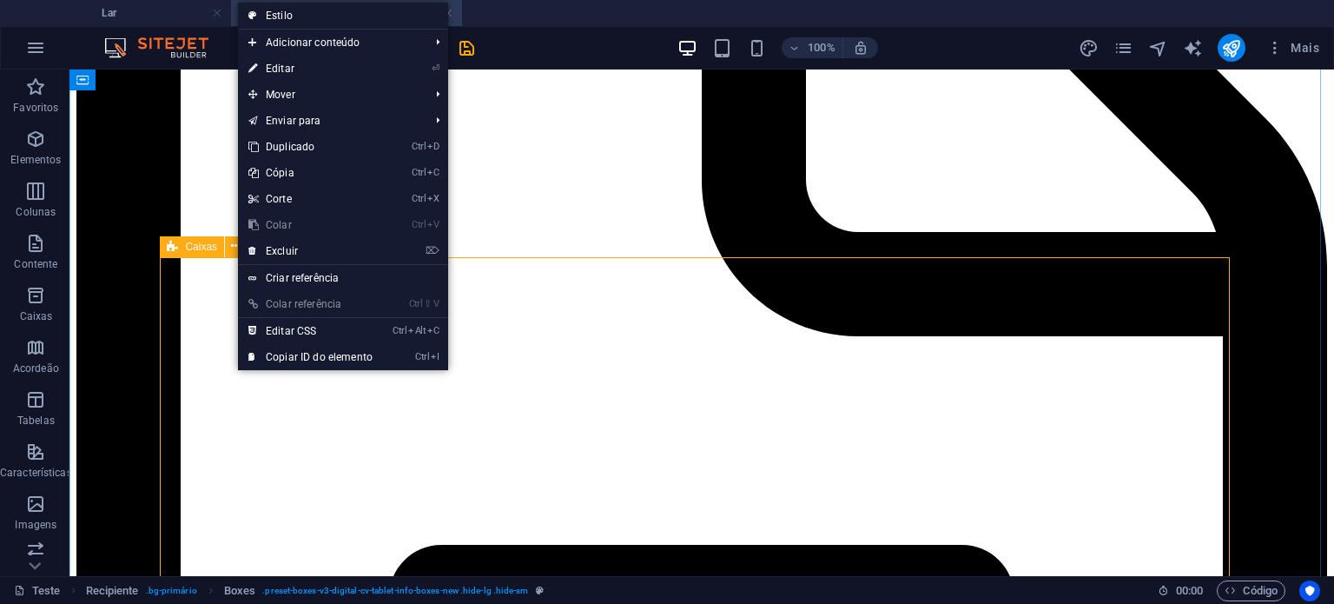
click at [210, 242] on font "Caixas" at bounding box center [201, 247] width 32 height 12
select select "px"
select select "preset-boxes-v3-digital-cv-tablet-info-boxes-new"
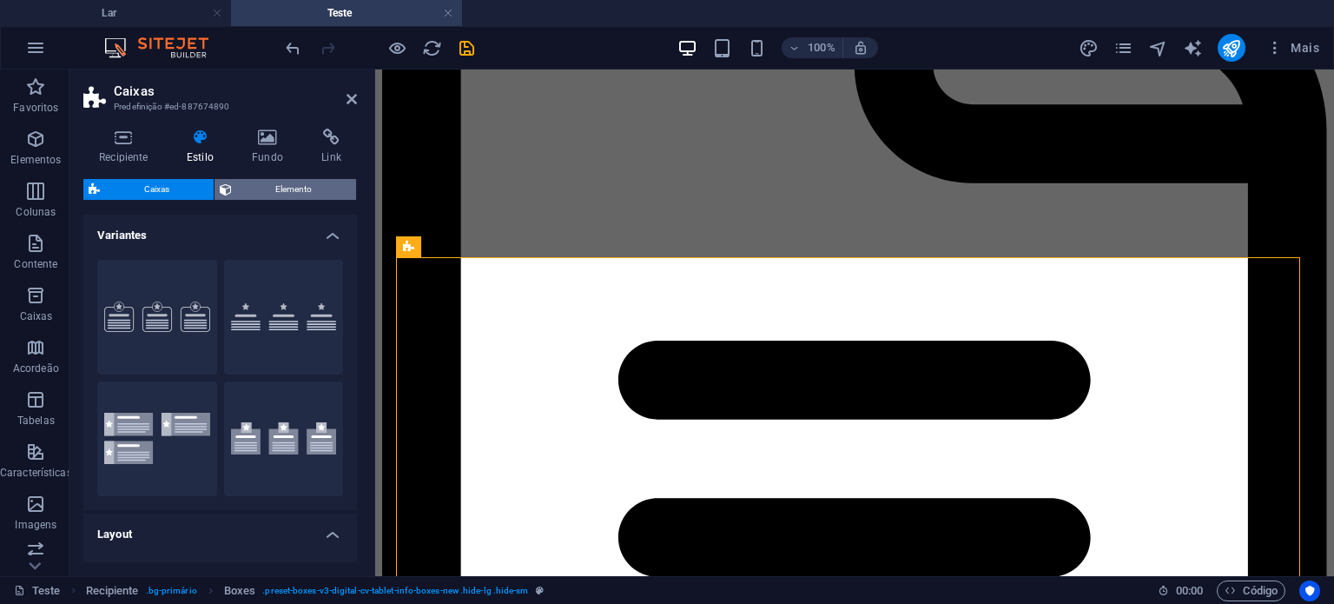
click at [281, 189] on font "Elemento" at bounding box center [293, 189] width 36 height 10
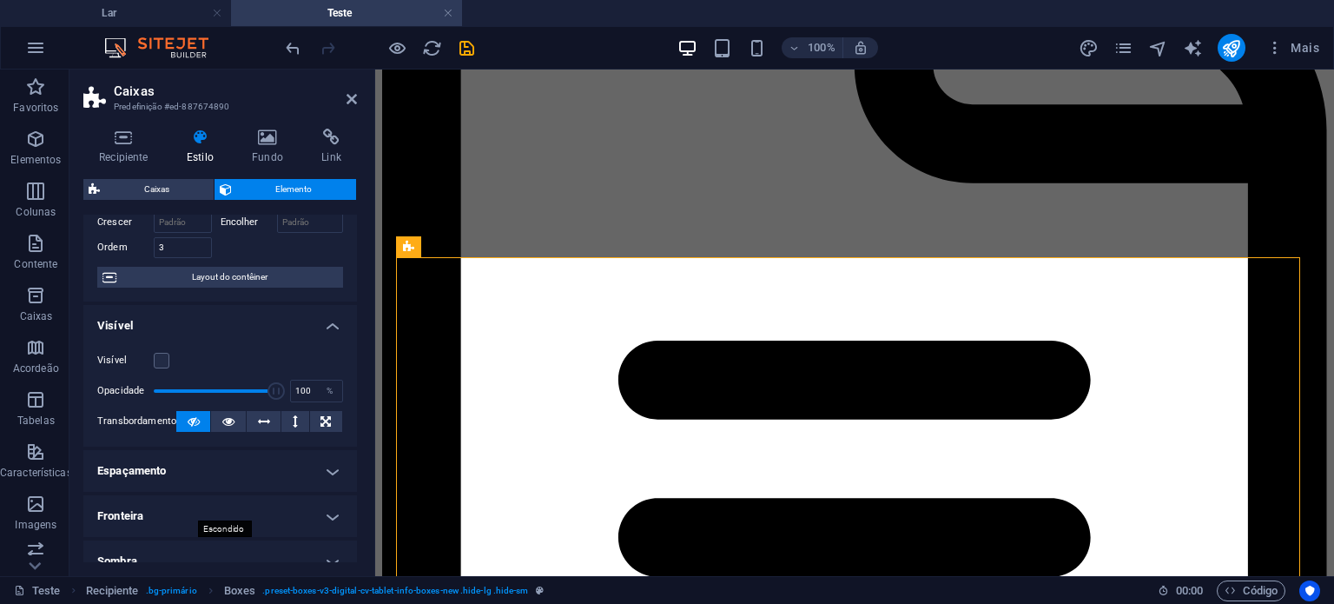
scroll to position [116, 0]
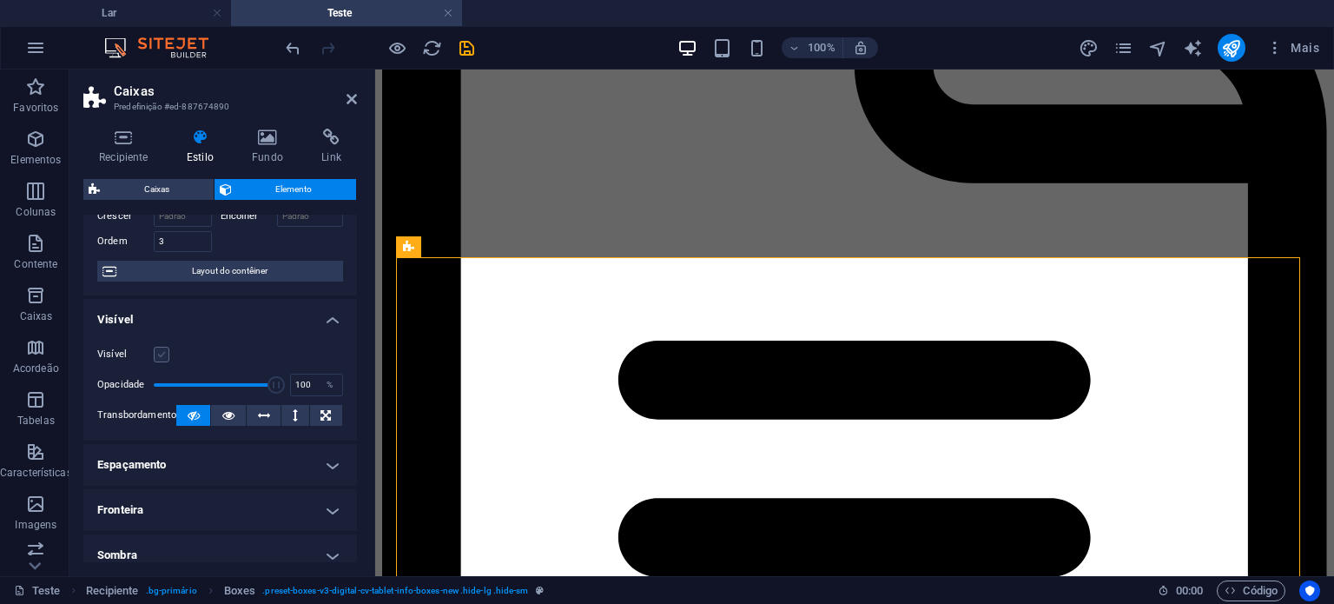
click at [159, 355] on label at bounding box center [162, 355] width 16 height 16
click at [0, 0] on input "Visível" at bounding box center [0, 0] width 0 height 0
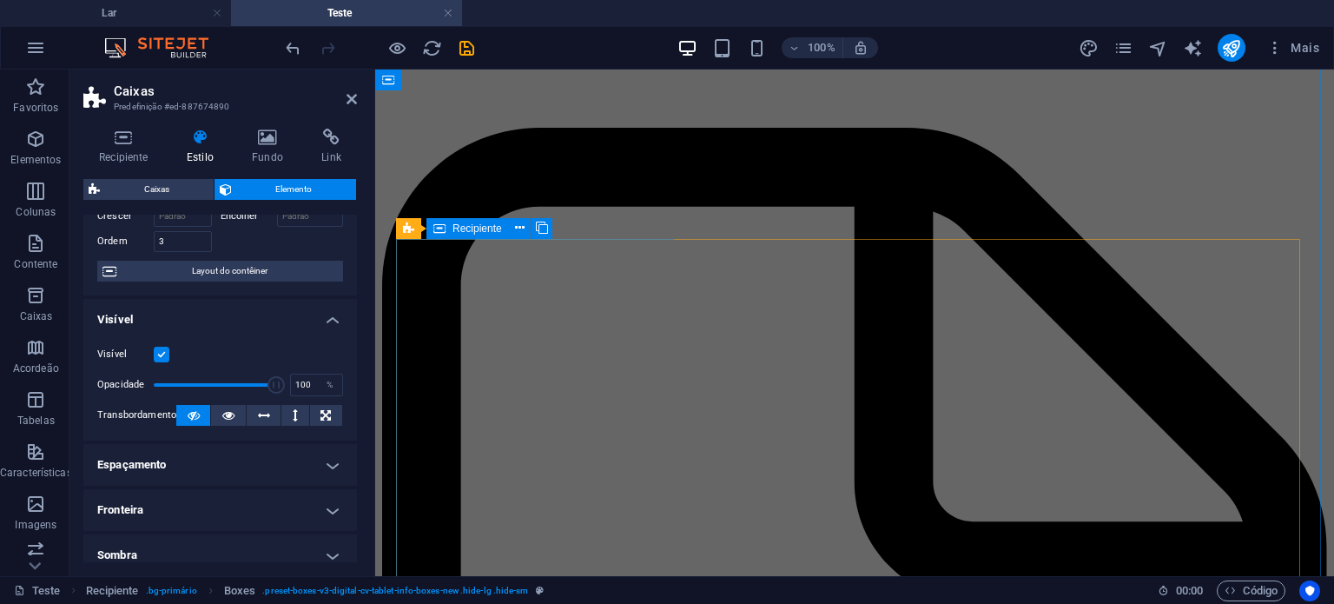
scroll to position [248, 0]
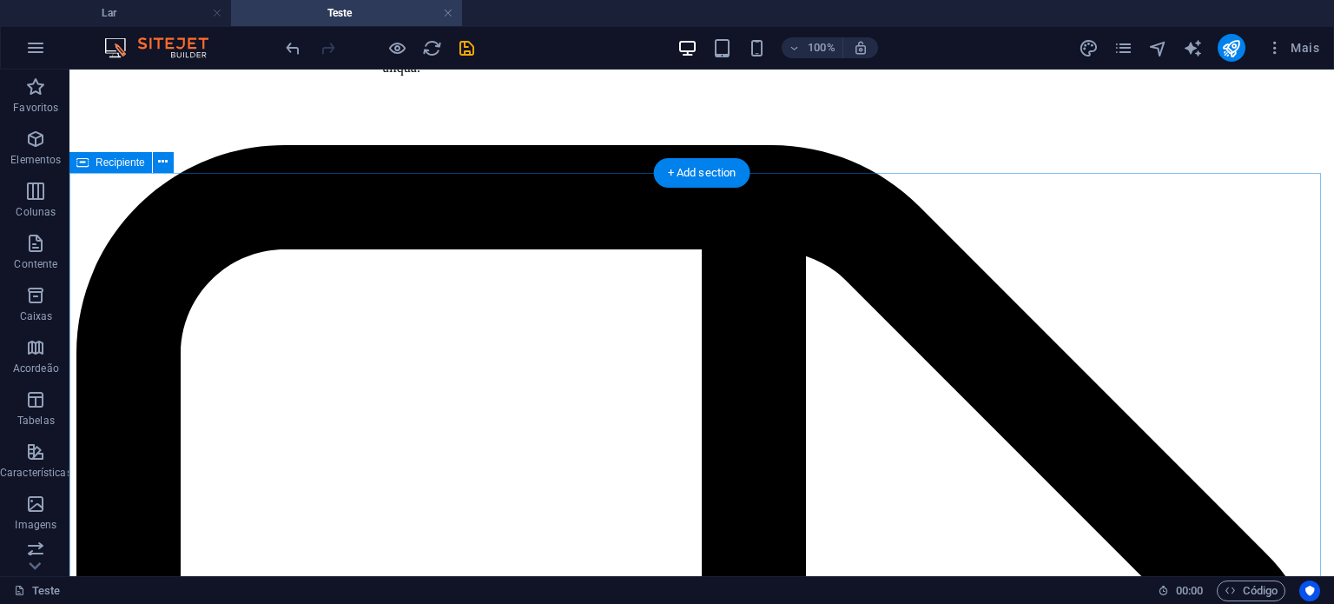
scroll to position [0, 0]
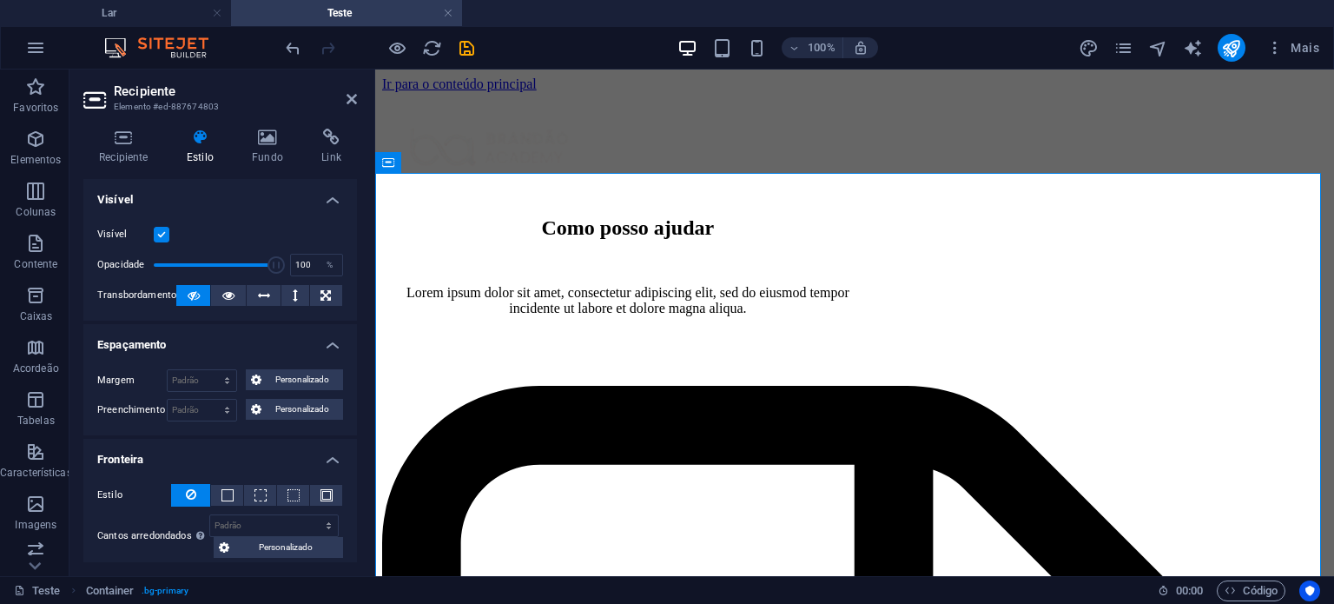
drag, startPoint x: 612, startPoint y: 329, endPoint x: 379, endPoint y: 268, distance: 240.9
type input "76"
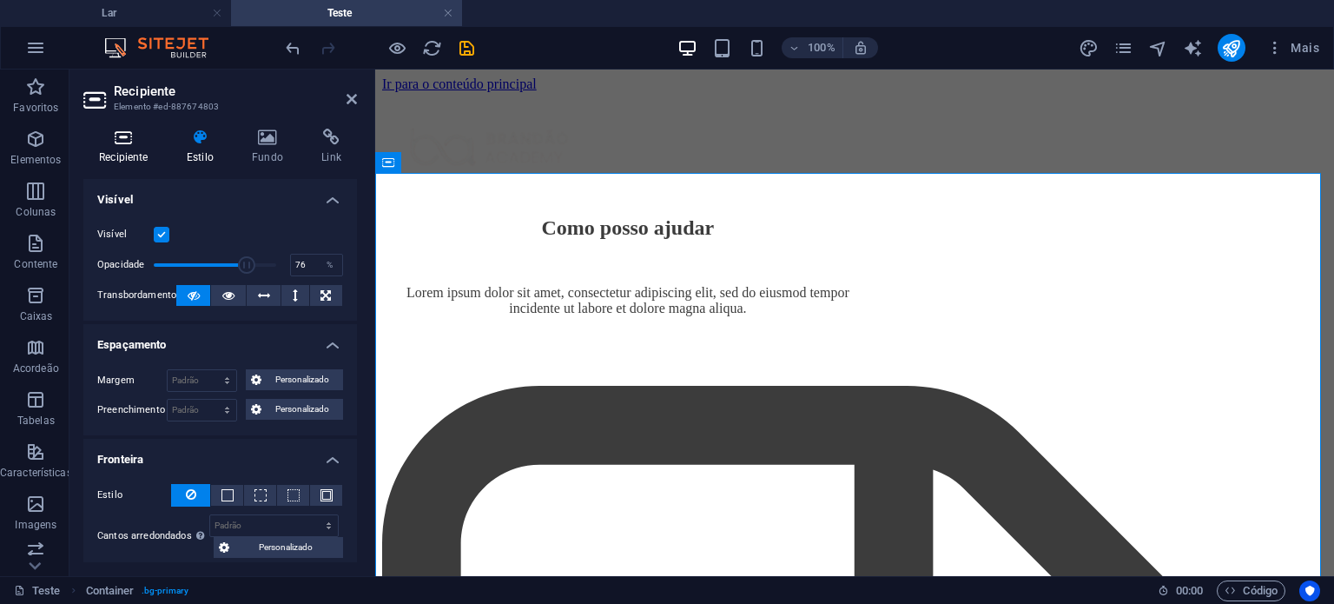
drag, startPoint x: 244, startPoint y: 364, endPoint x: 122, endPoint y: 162, distance: 235.9
click at [122, 162] on font "Recipiente" at bounding box center [123, 157] width 49 height 12
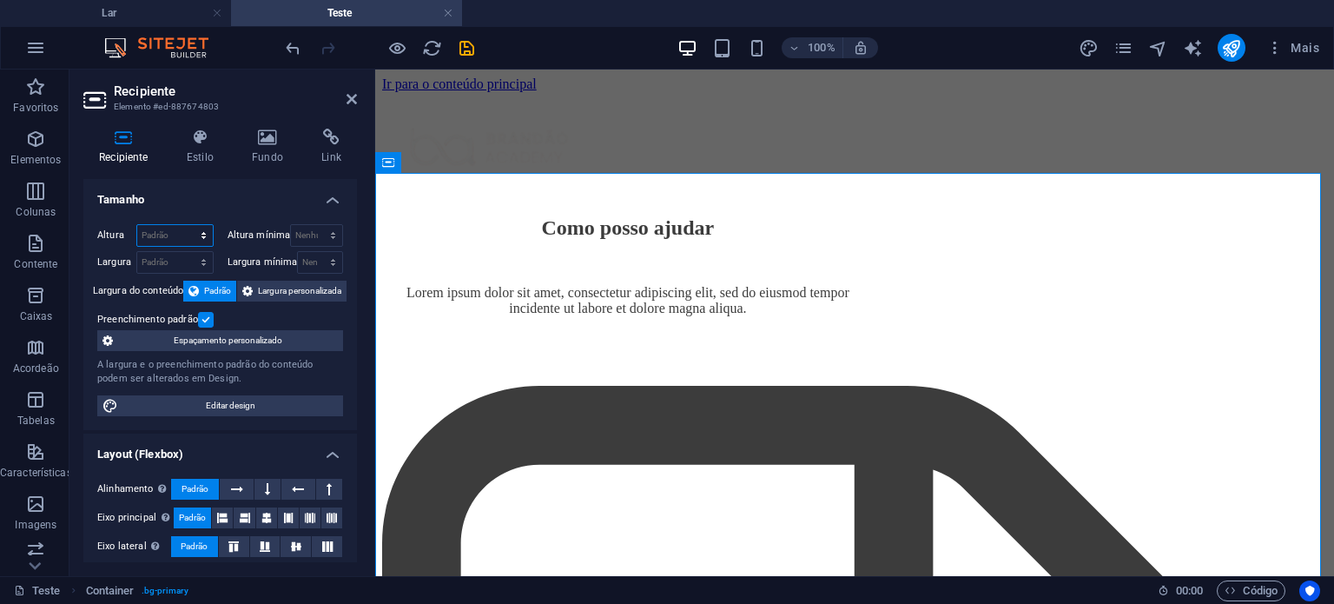
click at [147, 233] on select "Padrão px resto % vh vw" at bounding box center [175, 235] width 76 height 21
select select "px"
click at [186, 225] on select "Padrão px resto % vh vw" at bounding box center [175, 235] width 76 height 21
type input "1500"
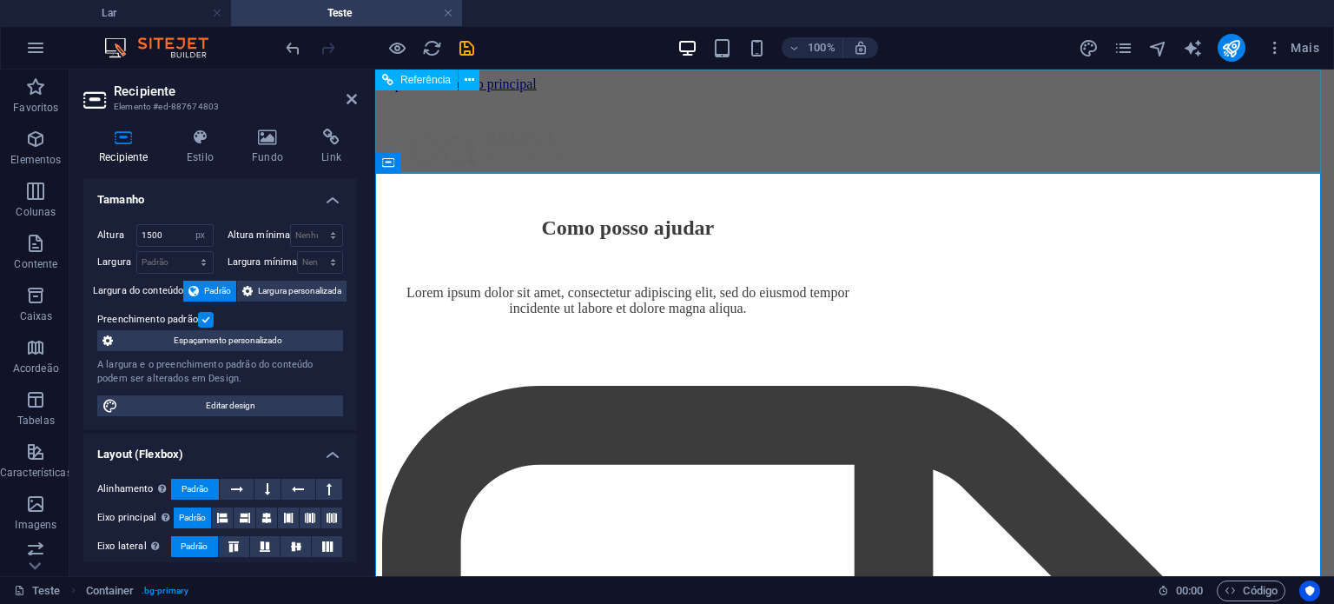
click at [595, 149] on div at bounding box center [855, 150] width 904 height 98
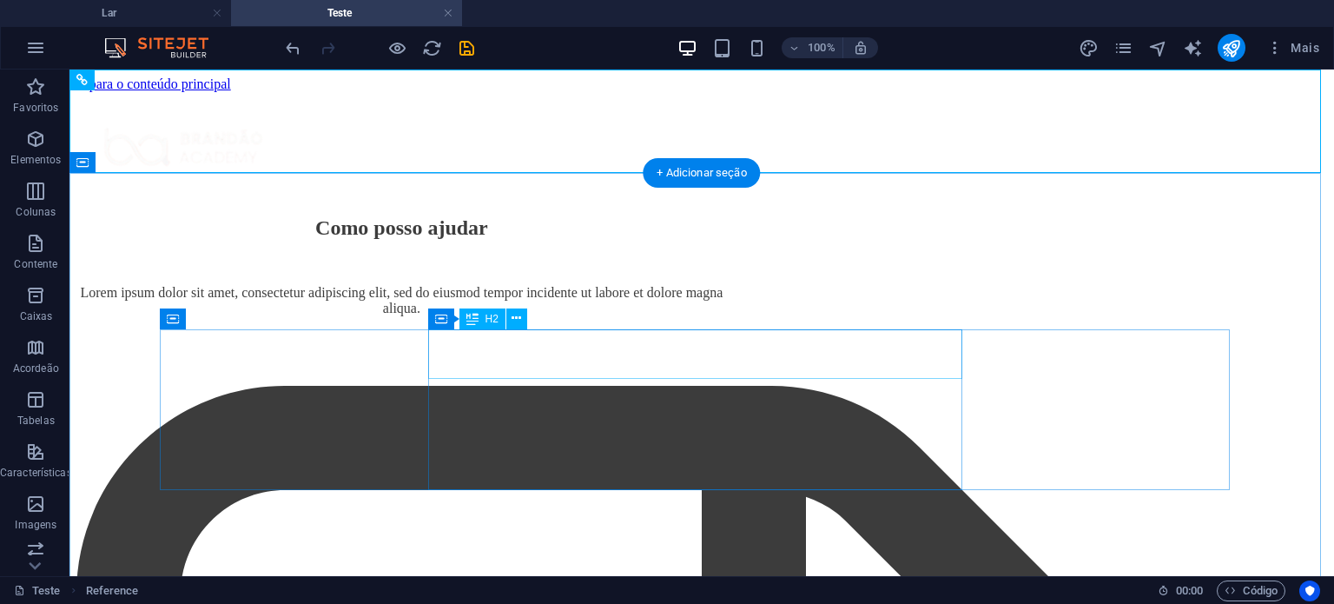
click at [386, 374] on div "Como posso ajudar [PERSON_NAME] ipsum dolor sit amet, consectetur adipiscing el…" at bounding box center [701, 300] width 1251 height 169
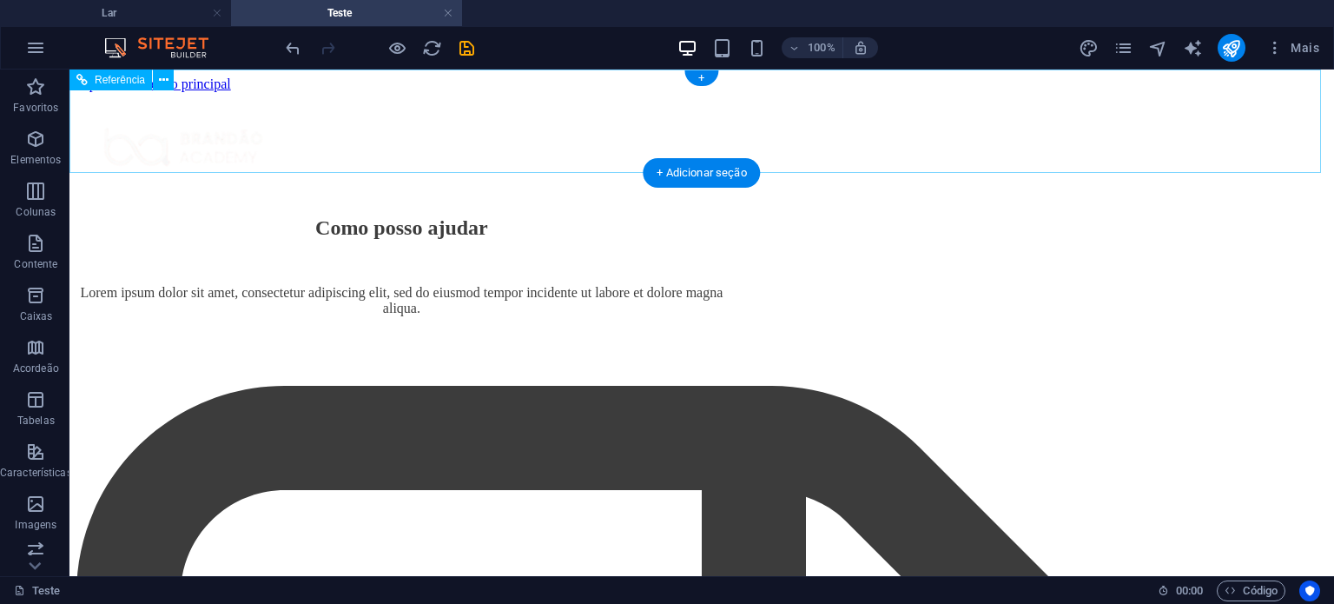
click at [381, 114] on div at bounding box center [701, 150] width 1209 height 98
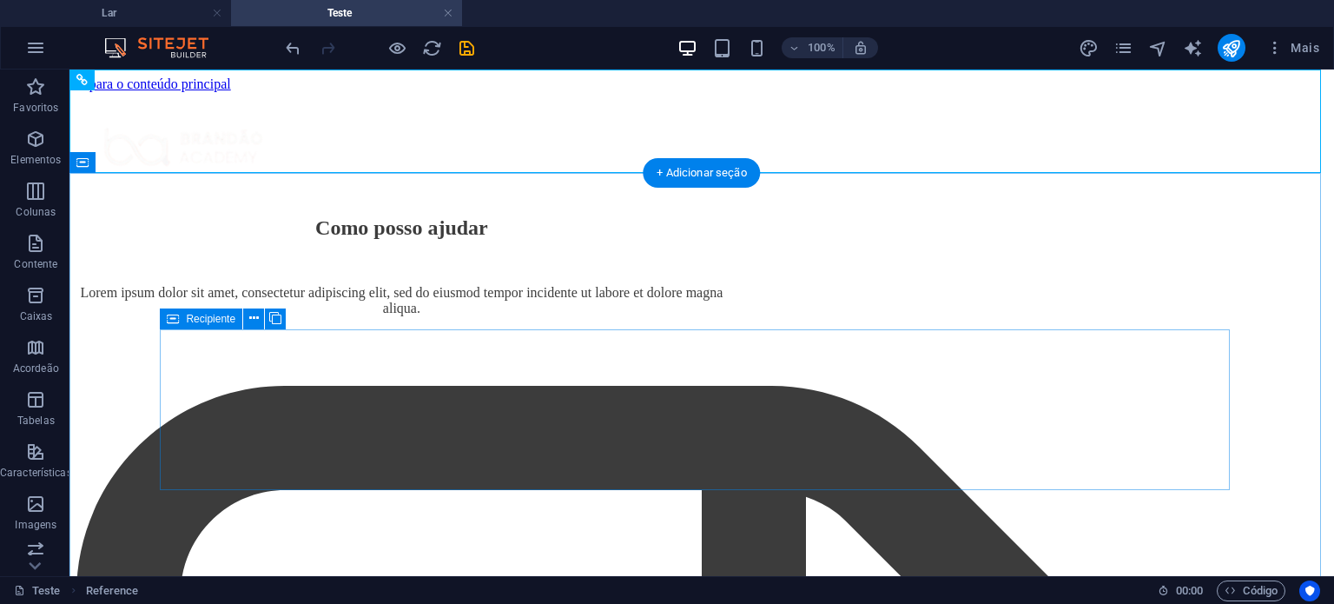
click at [330, 386] on div "Como posso ajudar [PERSON_NAME] ipsum dolor sit amet, consectetur adipiscing el…" at bounding box center [701, 300] width 1251 height 169
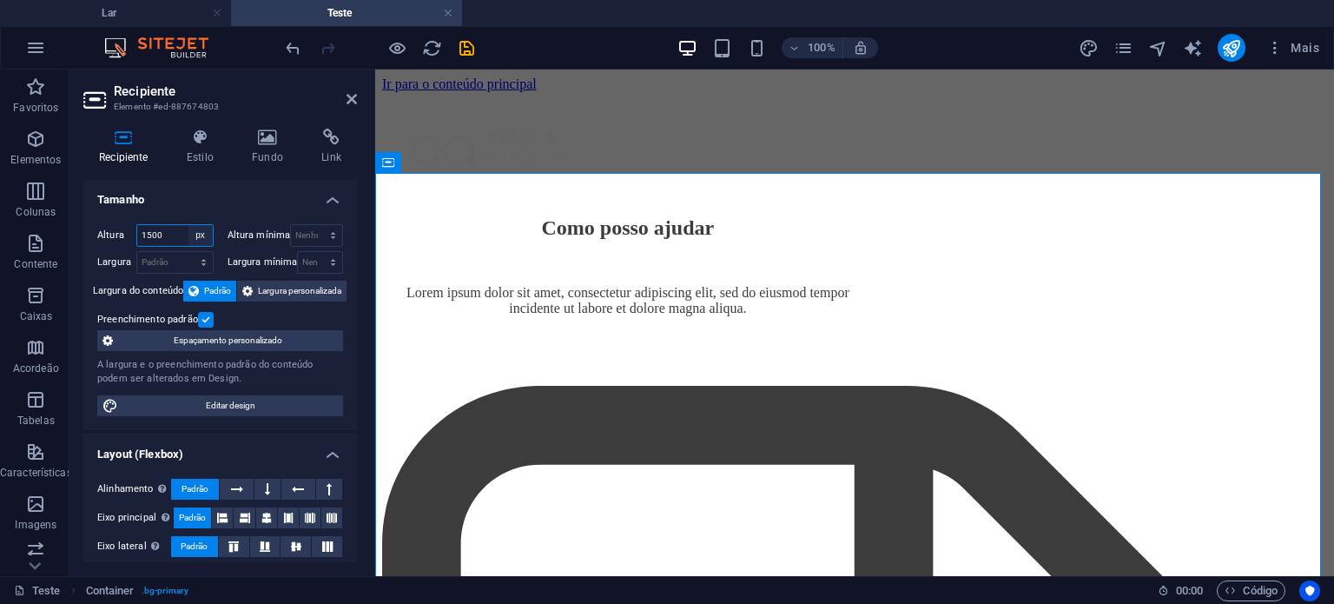
click at [189, 239] on select "Padrão px resto % vh vw" at bounding box center [201, 235] width 24 height 21
select select "default"
click at [189, 225] on select "Padrão px resto % vh vw" at bounding box center [201, 235] width 24 height 21
select select "DISABLED_OPTION_VALUE"
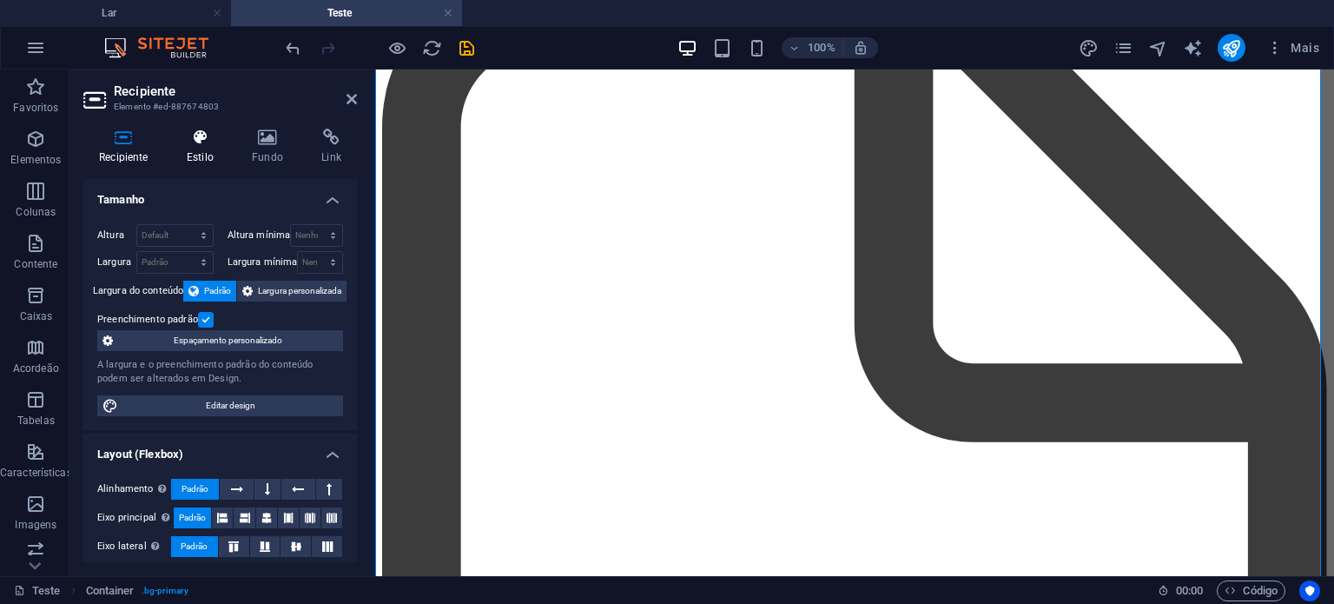
click at [209, 146] on h4 "Estilo" at bounding box center [203, 147] width 65 height 36
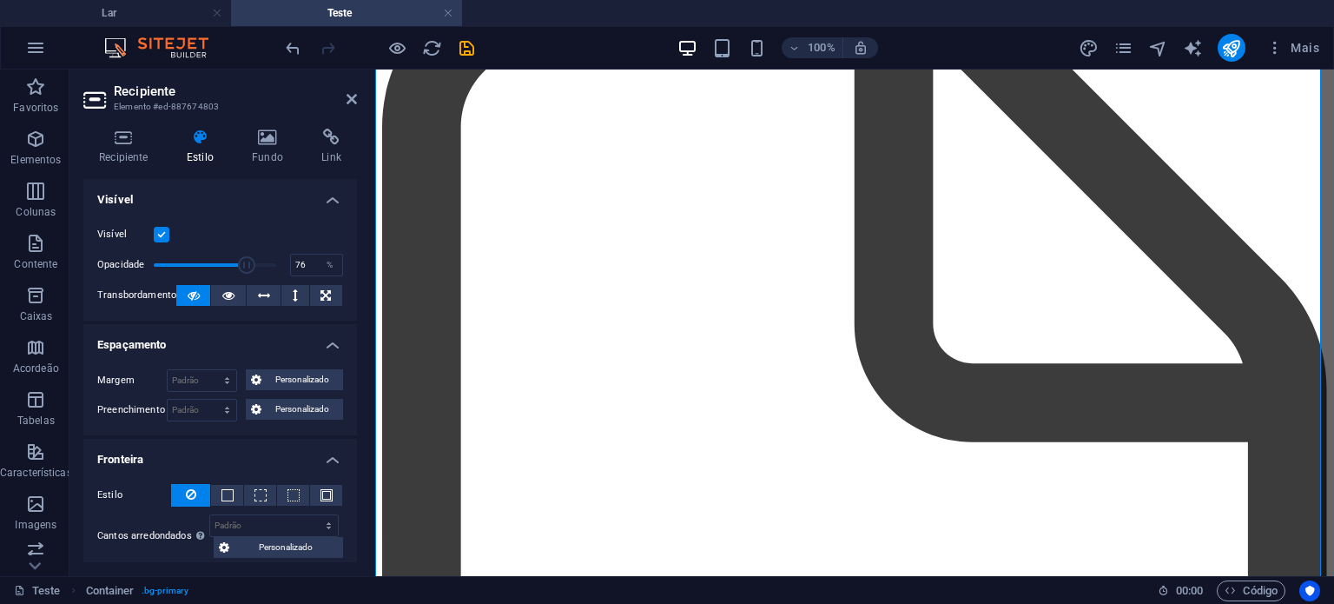
click at [161, 232] on label at bounding box center [162, 235] width 16 height 16
click at [0, 0] on input "Visível" at bounding box center [0, 0] width 0 height 0
click at [161, 232] on label at bounding box center [162, 235] width 16 height 16
click at [0, 0] on input "Visível" at bounding box center [0, 0] width 0 height 0
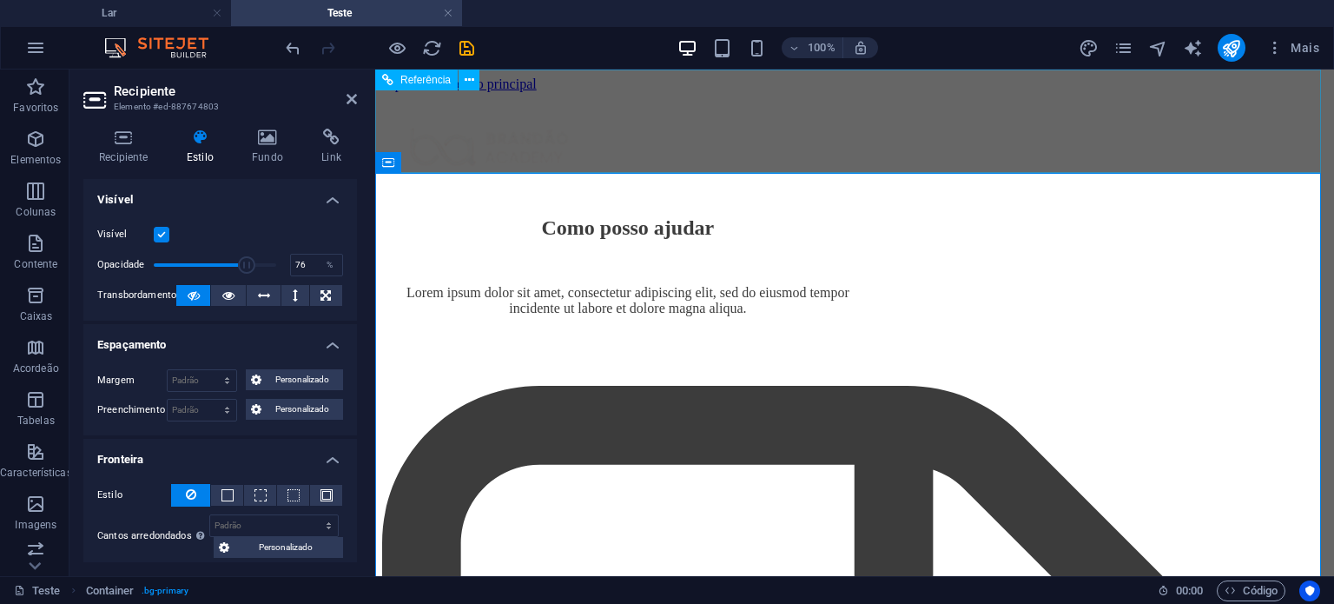
click at [705, 134] on div at bounding box center [855, 150] width 904 height 98
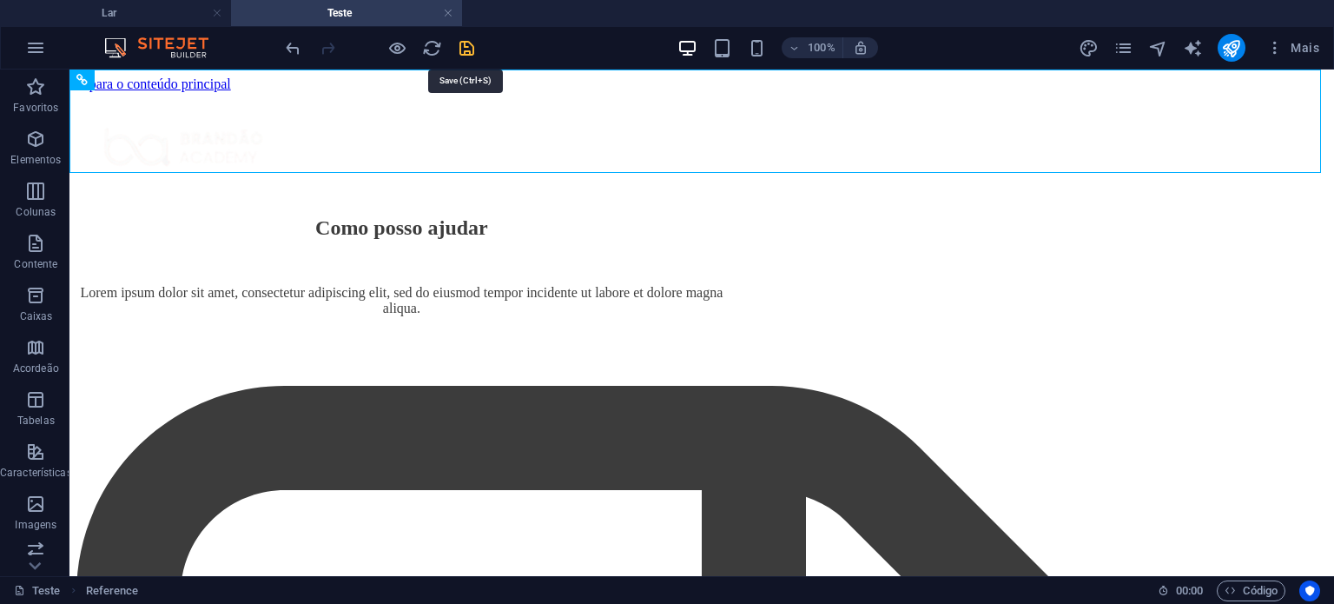
click at [467, 43] on icon "salvar" at bounding box center [467, 48] width 20 height 20
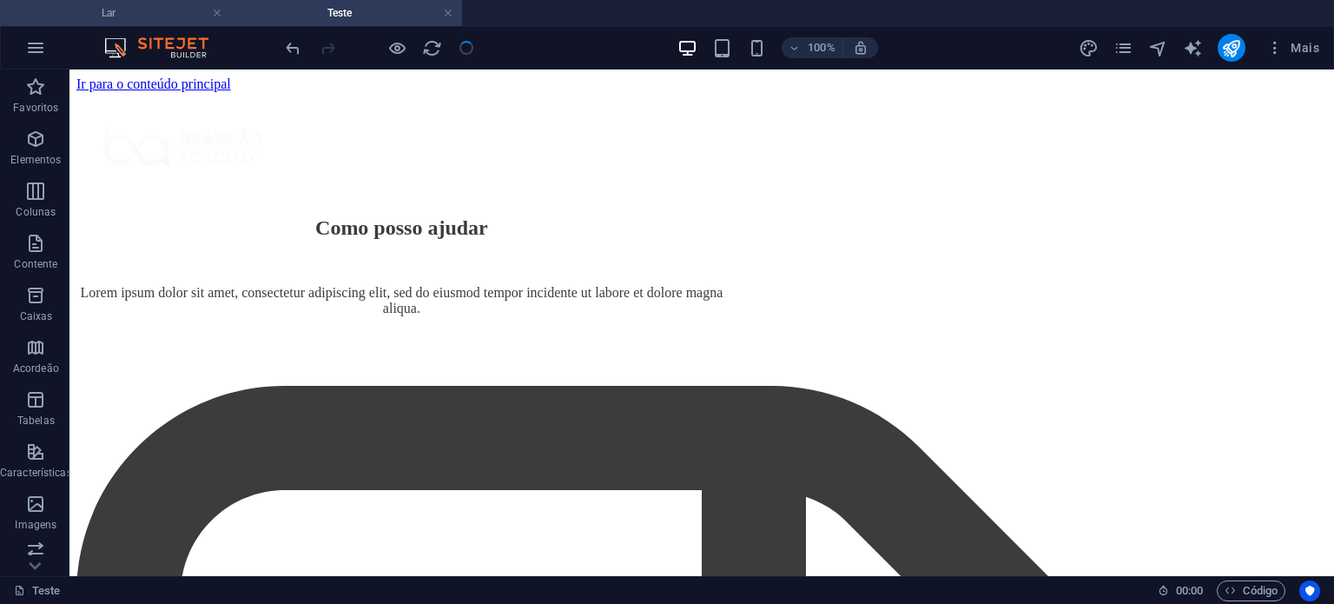
click at [132, 6] on h4 "Lar" at bounding box center [115, 12] width 231 height 19
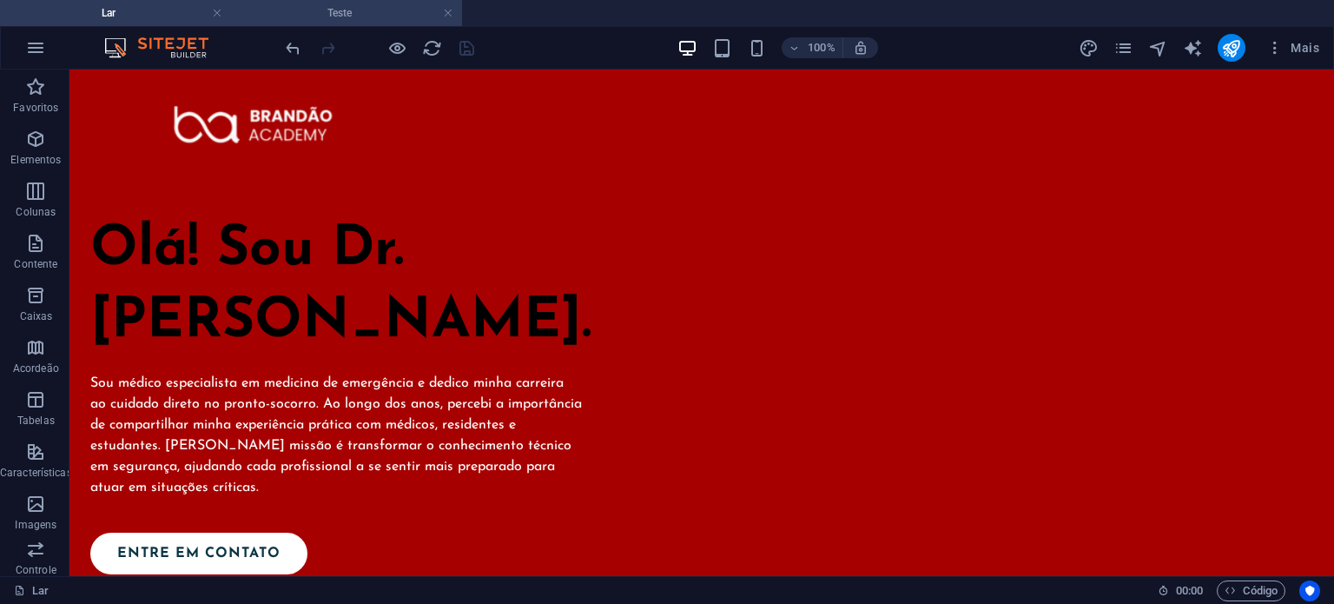
click at [338, 11] on font "Teste" at bounding box center [340, 13] width 24 height 12
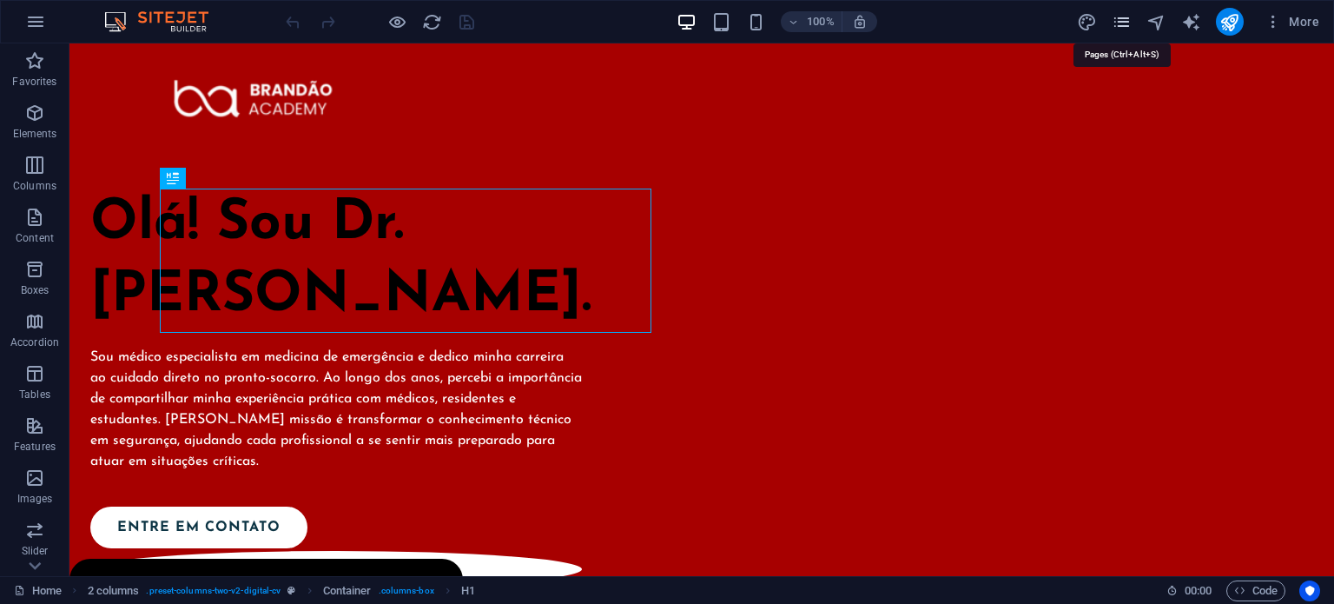
click at [1112, 21] on icon "pages" at bounding box center [1122, 22] width 20 height 20
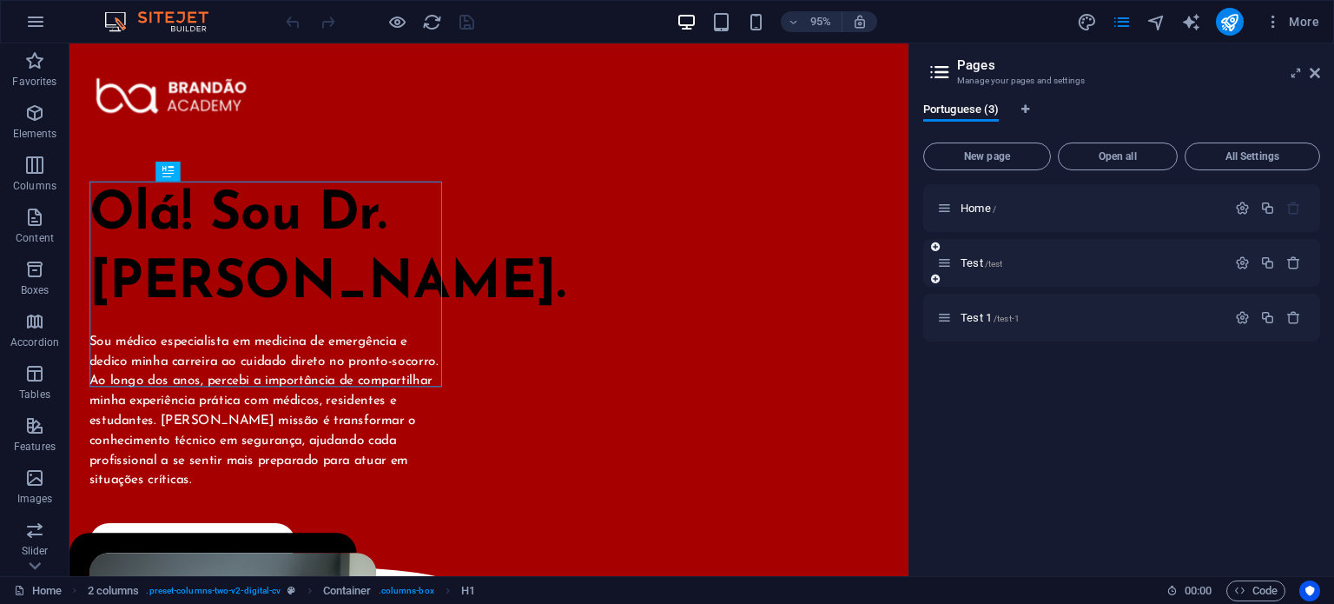
click at [983, 255] on div "Test /test" at bounding box center [1081, 263] width 289 height 20
click at [980, 260] on span "Test /test" at bounding box center [982, 262] width 42 height 13
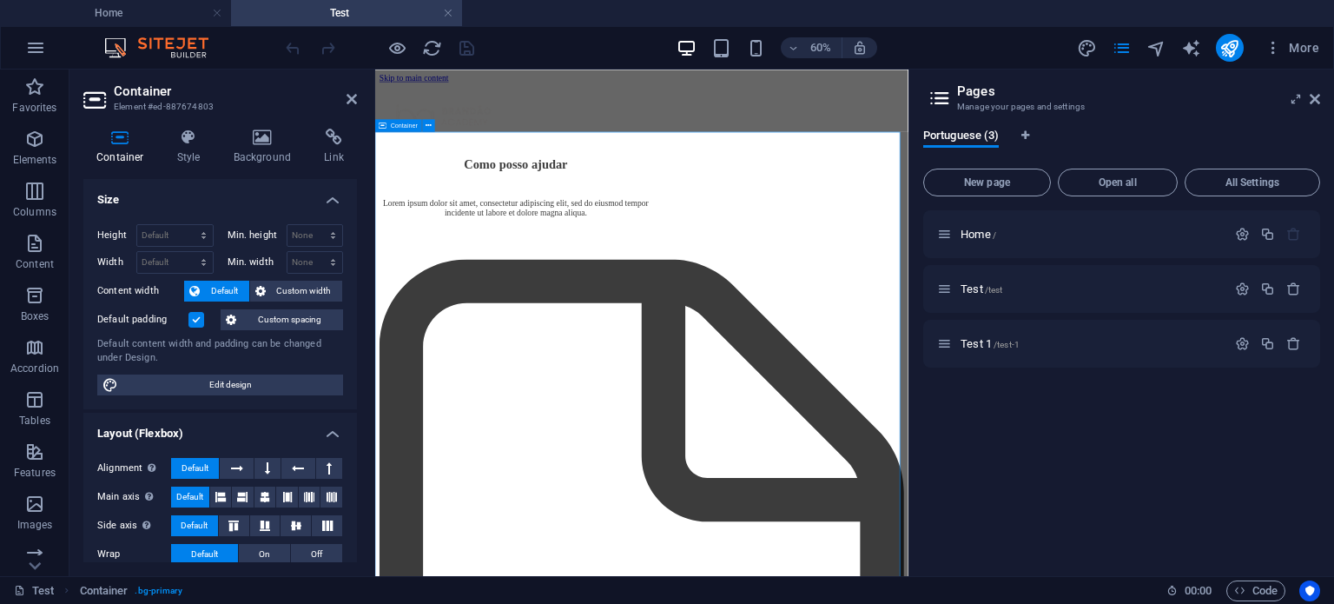
click at [174, 153] on h4 "Style" at bounding box center [192, 147] width 56 height 36
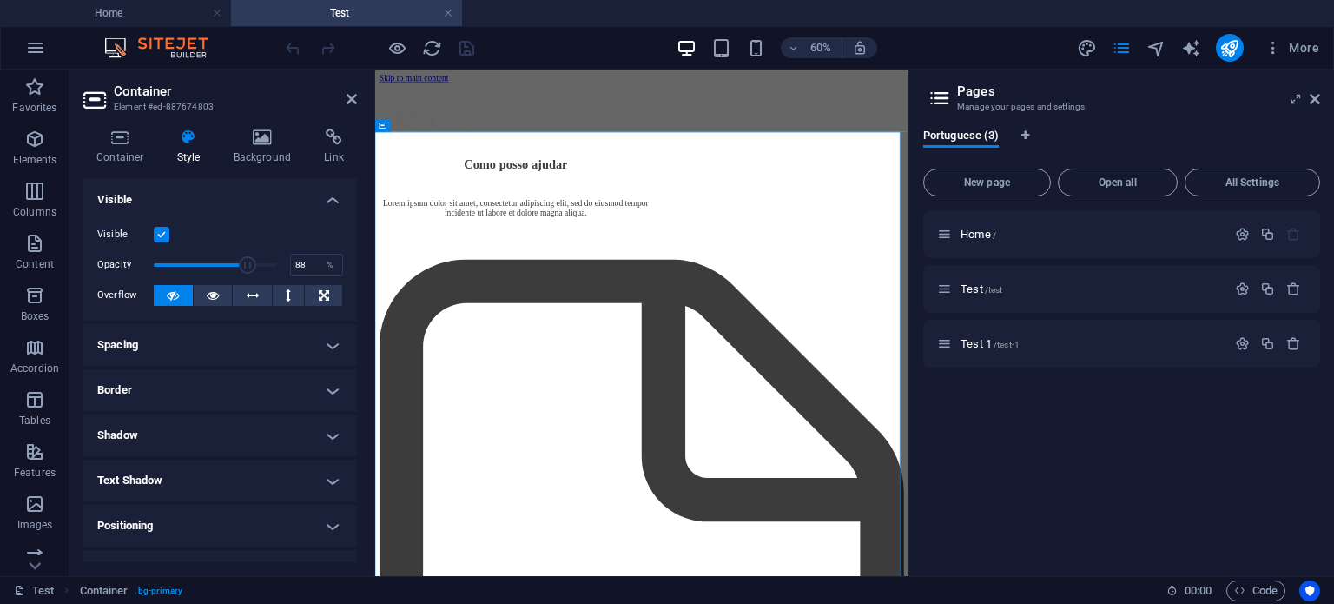
type input "100"
drag, startPoint x: 620, startPoint y: 333, endPoint x: 435, endPoint y: 367, distance: 188.3
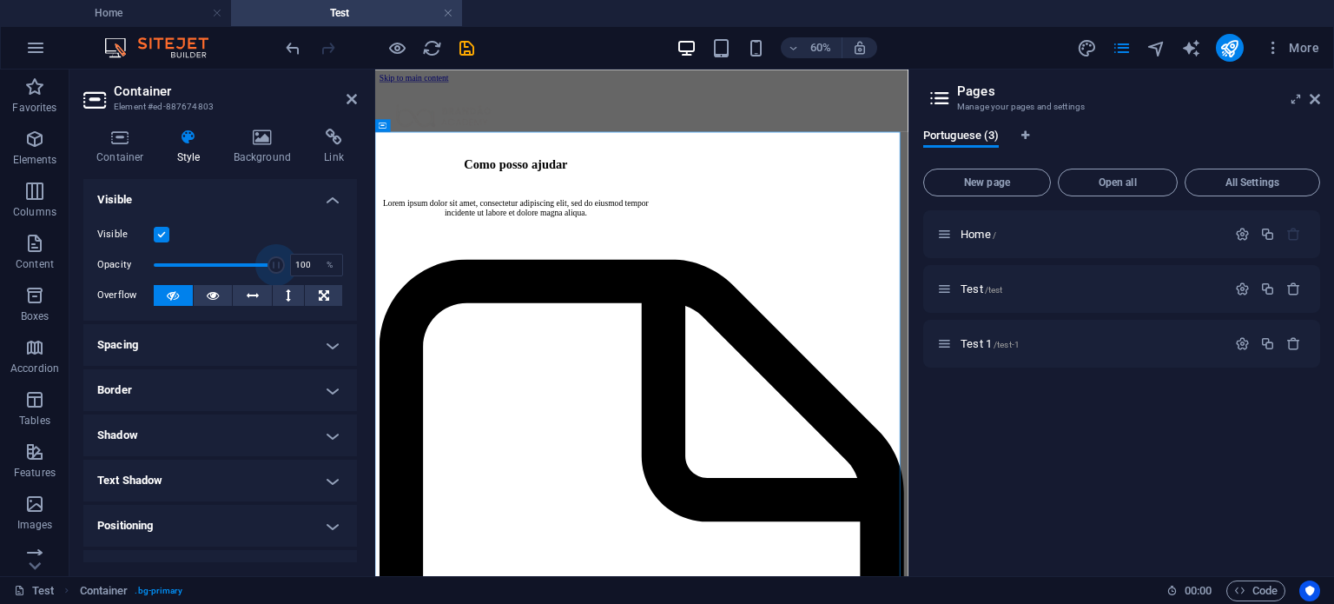
click at [281, 204] on h4 "Visible" at bounding box center [220, 194] width 274 height 31
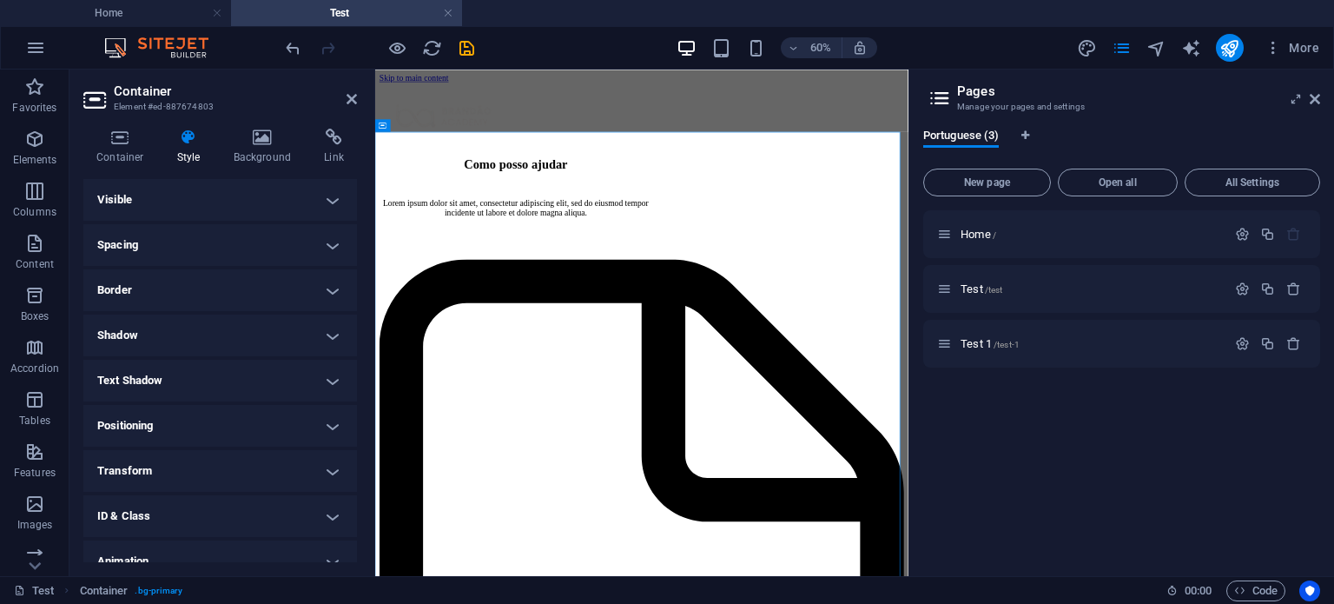
click at [265, 248] on h4 "Spacing" at bounding box center [220, 245] width 274 height 42
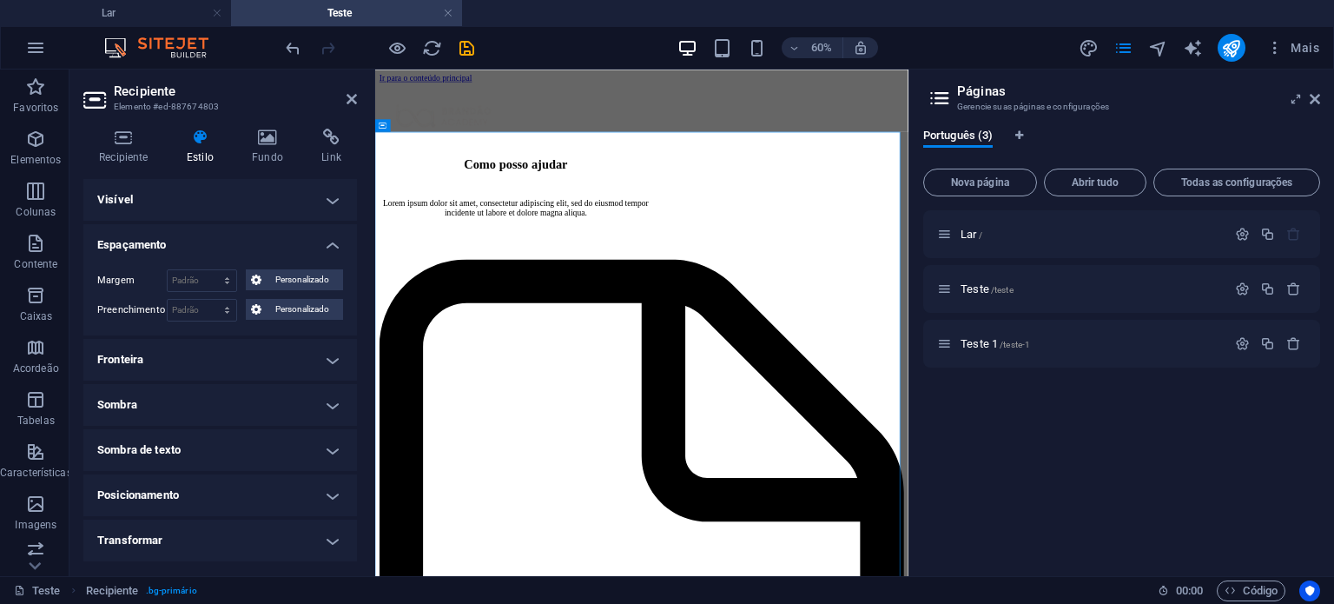
click at [163, 369] on h4 "Fronteira" at bounding box center [220, 360] width 274 height 42
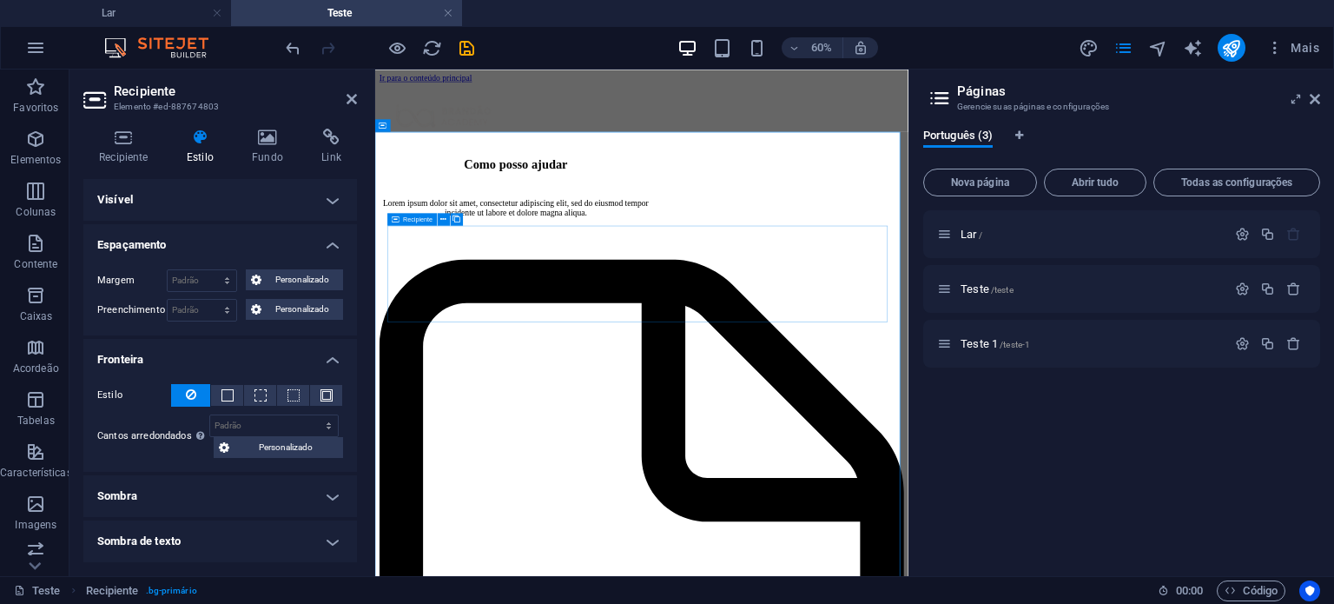
click at [499, 386] on div "Como posso ajudar [PERSON_NAME] ipsum dolor sit amet, consectetur adipiscing el…" at bounding box center [819, 300] width 875 height 169
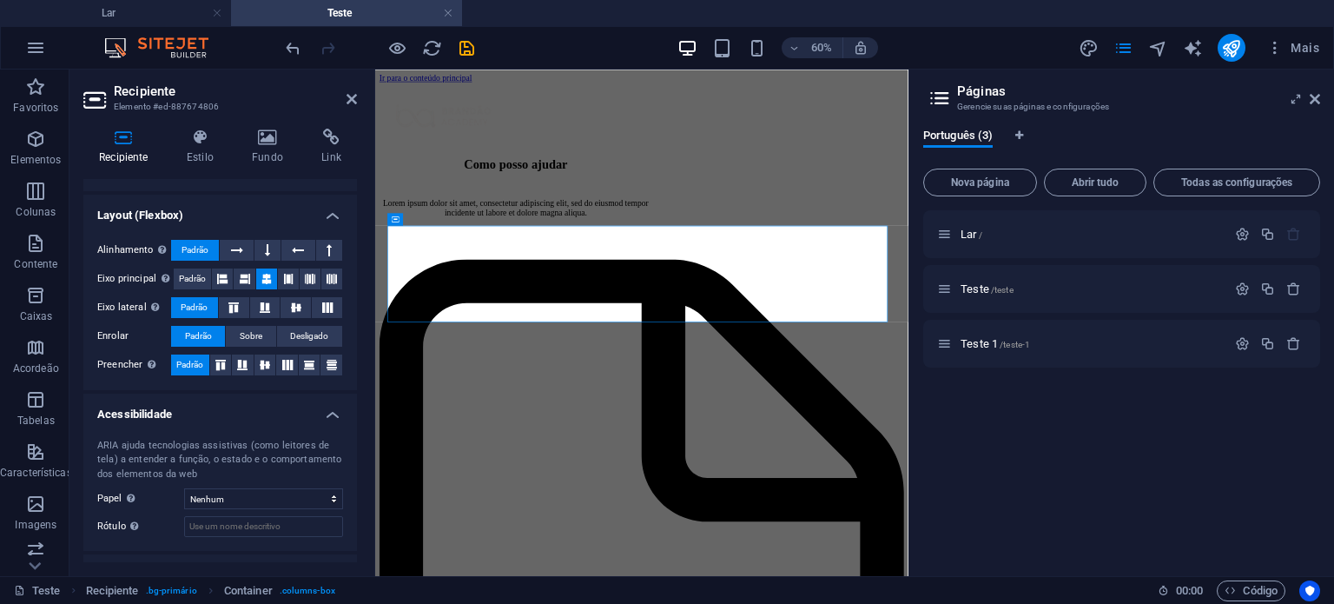
scroll to position [240, 0]
click at [196, 273] on font "Padrão" at bounding box center [192, 278] width 27 height 10
click at [265, 273] on icon at bounding box center [266, 278] width 10 height 21
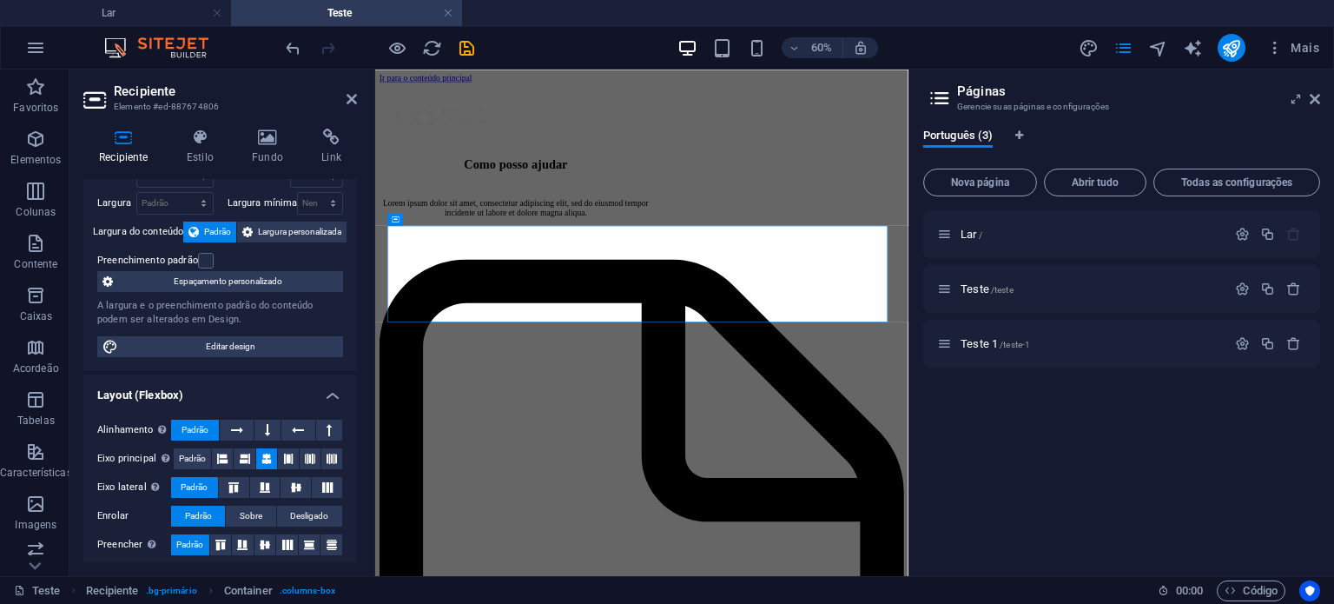
scroll to position [0, 0]
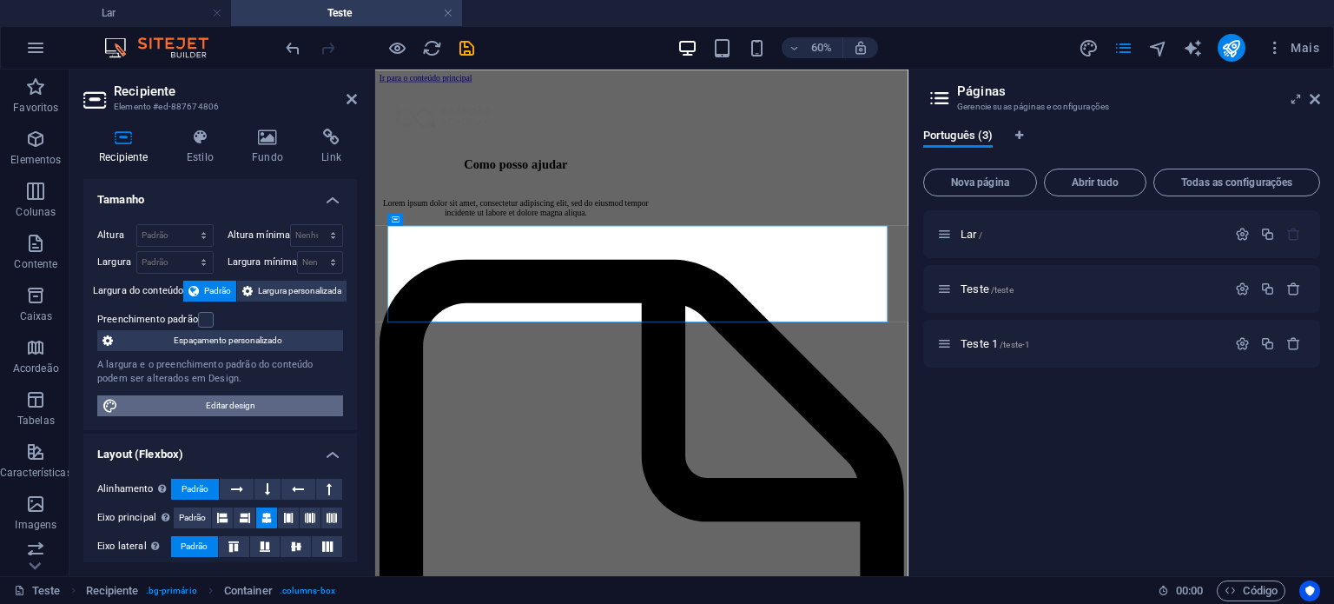
click at [253, 404] on font "Editar design" at bounding box center [231, 405] width 50 height 10
select select "px"
select select "400"
select select "px"
select select "rem"
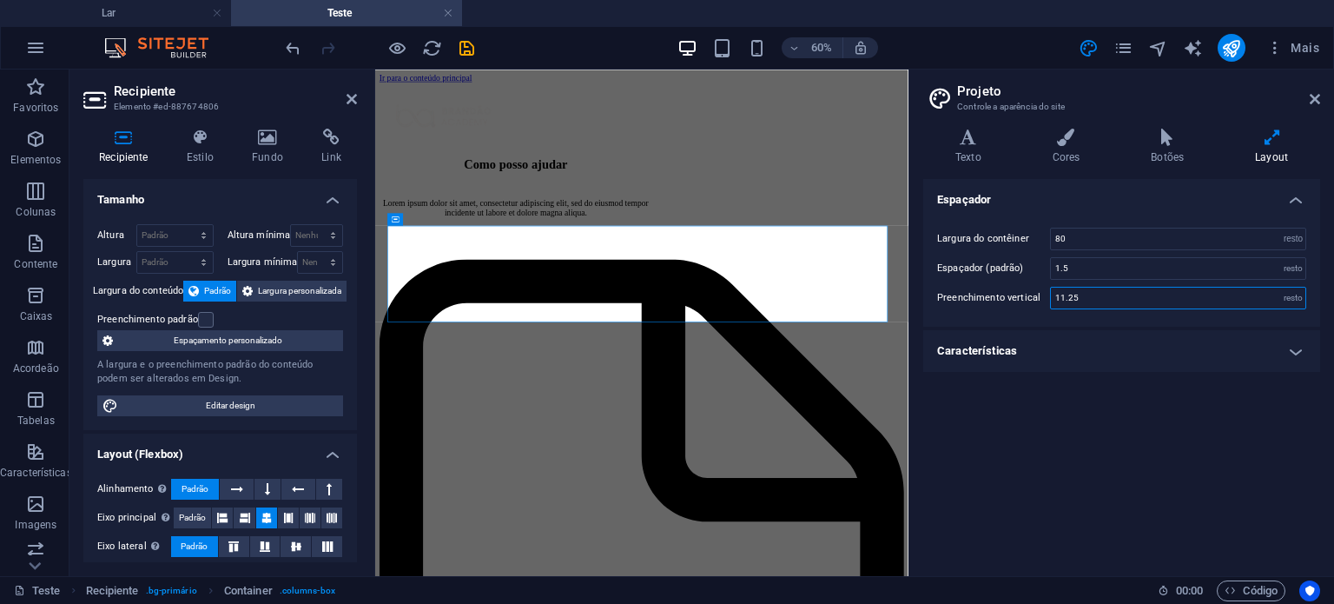
click at [1078, 290] on input "11.25" at bounding box center [1178, 298] width 255 height 21
click at [1290, 296] on font "resto" at bounding box center [1294, 298] width 20 height 10
click at [1307, 295] on div "Largura do contêiner 80 resto px Espaçador (padrão) 1.5 resto Preenchimento ver…" at bounding box center [1122, 268] width 404 height 116
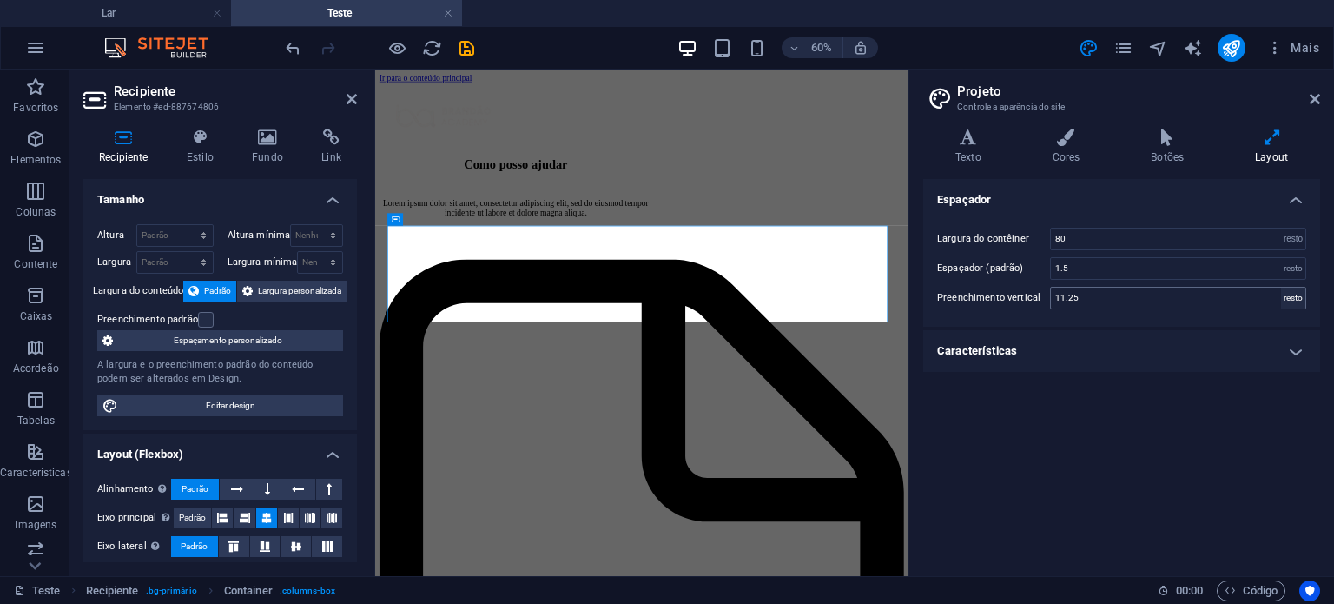
click at [1300, 295] on font "resto" at bounding box center [1294, 298] width 20 height 10
click at [1233, 304] on input "11.25" at bounding box center [1178, 298] width 255 height 21
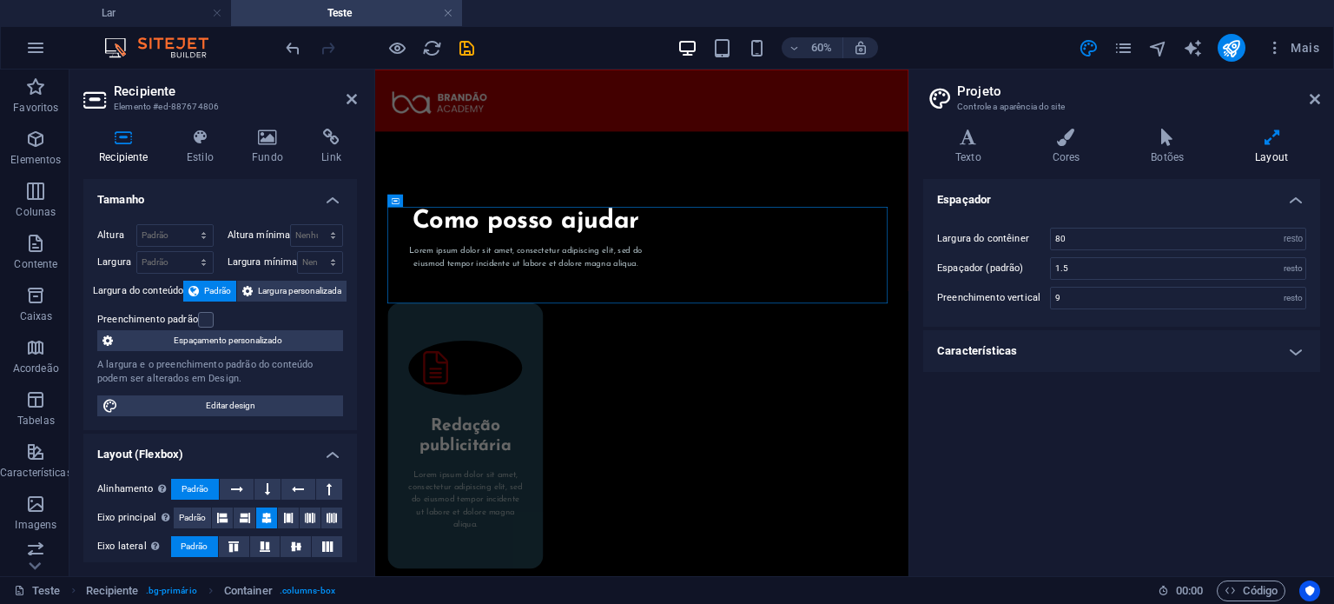
click at [1164, 341] on h4 "Características" at bounding box center [1121, 351] width 397 height 42
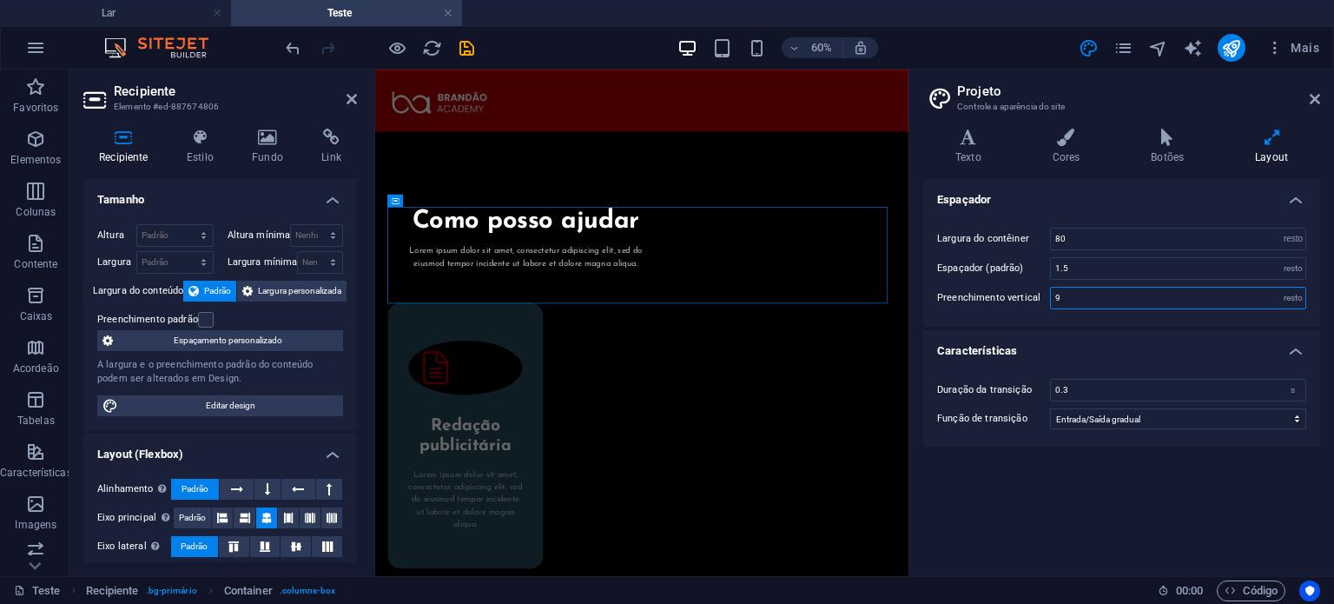
click at [1138, 303] on input "9" at bounding box center [1178, 298] width 255 height 21
click at [1121, 341] on h4 "Características" at bounding box center [1121, 345] width 397 height 31
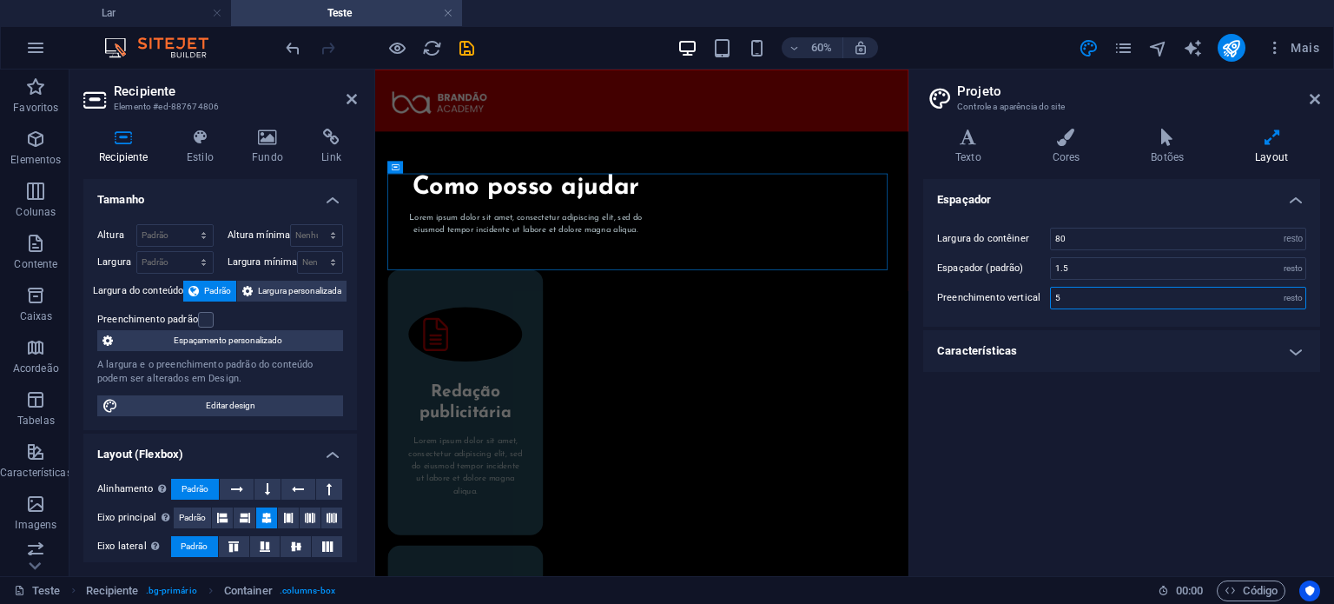
click at [1184, 298] on input "5" at bounding box center [1178, 298] width 255 height 21
click at [1163, 354] on h4 "Características" at bounding box center [1121, 351] width 397 height 42
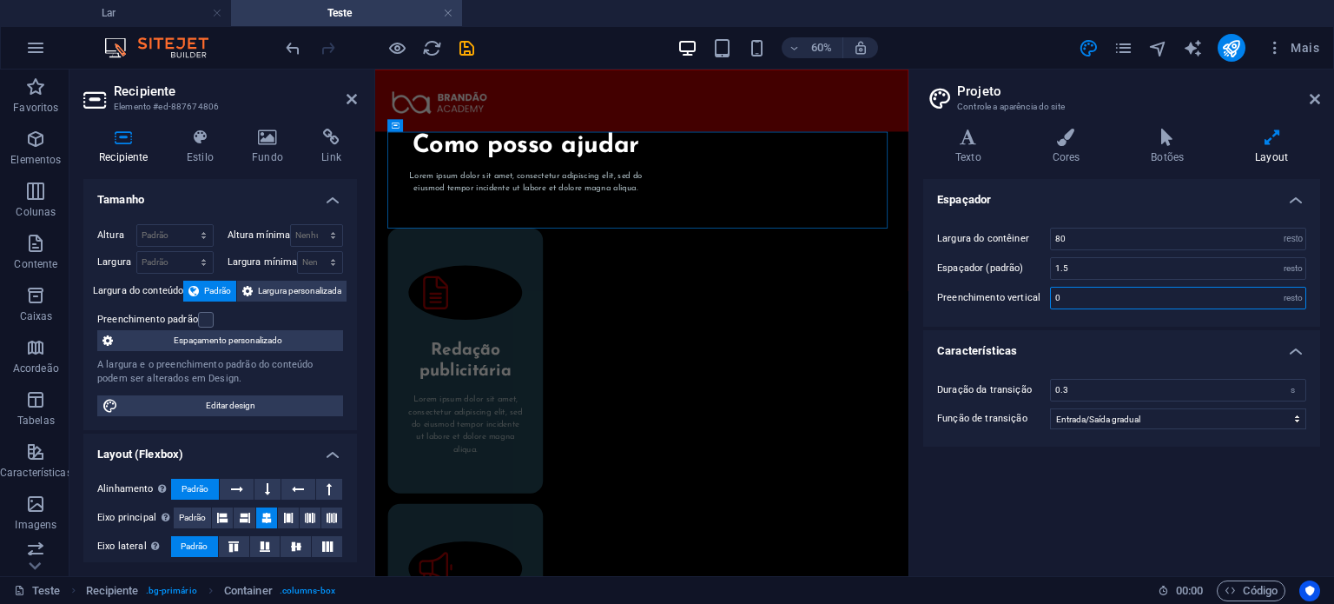
click at [1087, 295] on input "0" at bounding box center [1178, 298] width 255 height 21
type input "2"
click at [1060, 334] on h4 "Características" at bounding box center [1121, 345] width 397 height 31
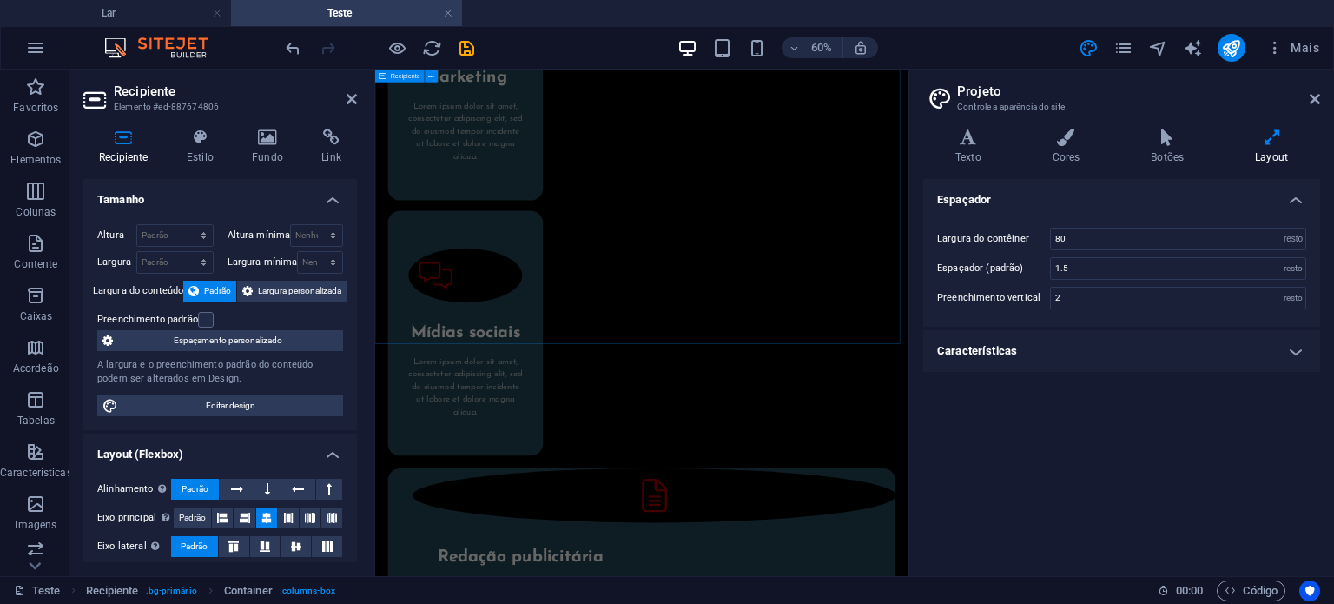
scroll to position [940, 0]
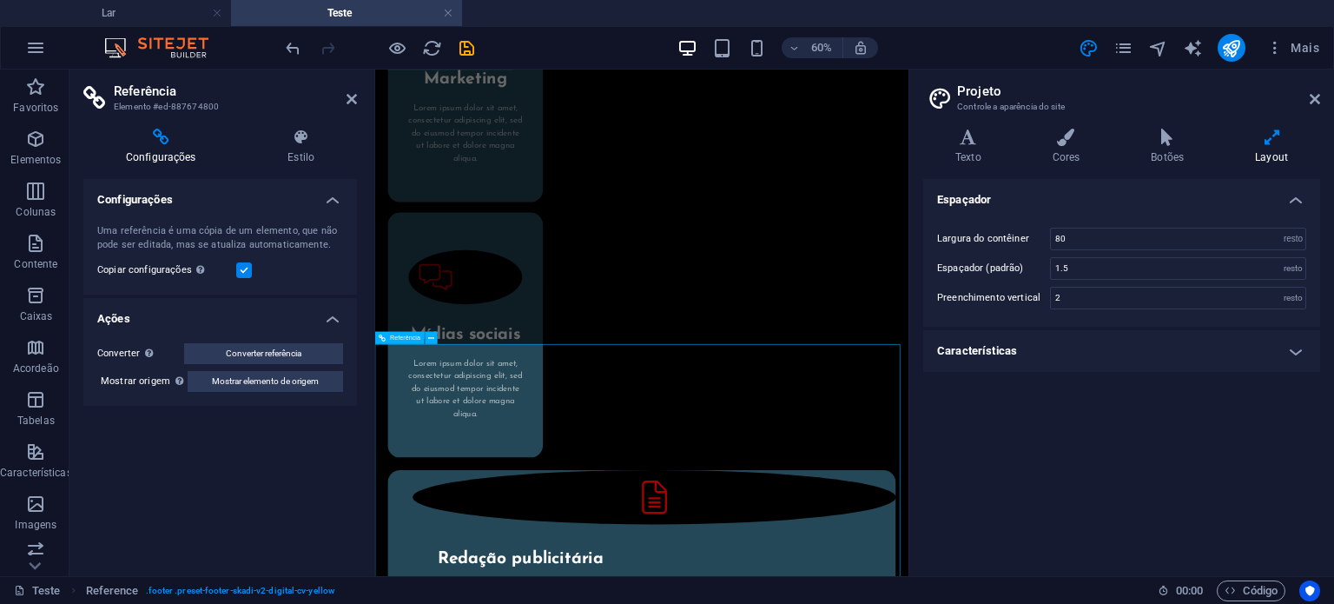
click at [313, 159] on font "Estilo" at bounding box center [301, 157] width 27 height 12
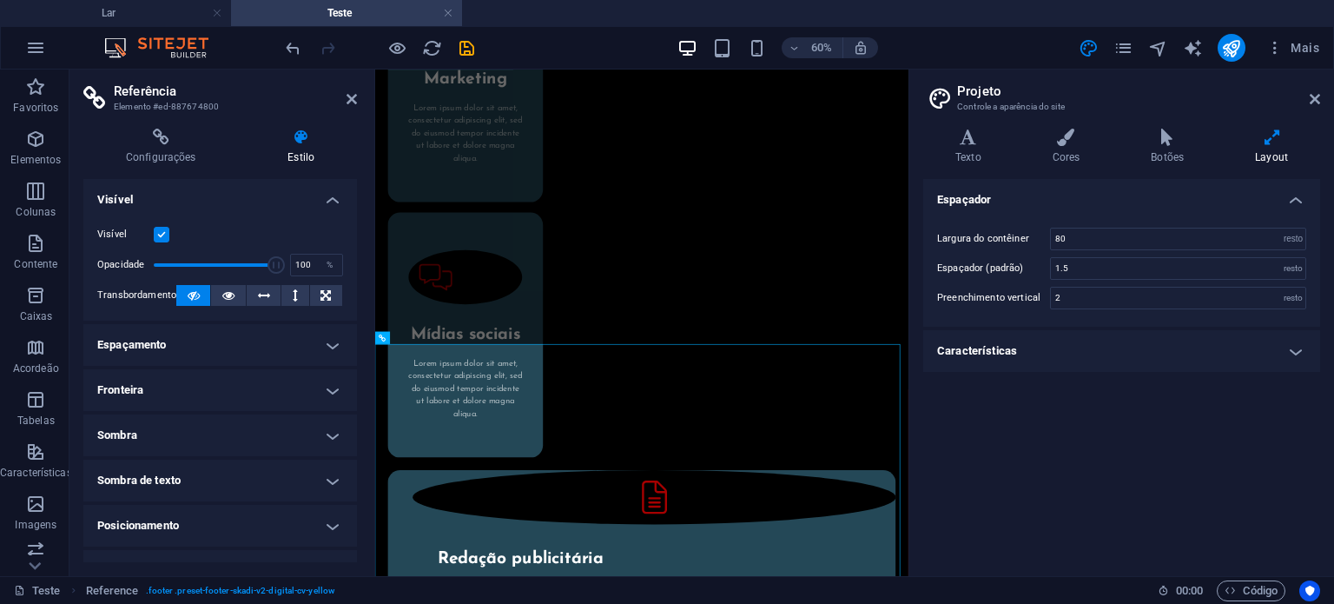
click at [229, 329] on h4 "Espaçamento" at bounding box center [220, 345] width 274 height 42
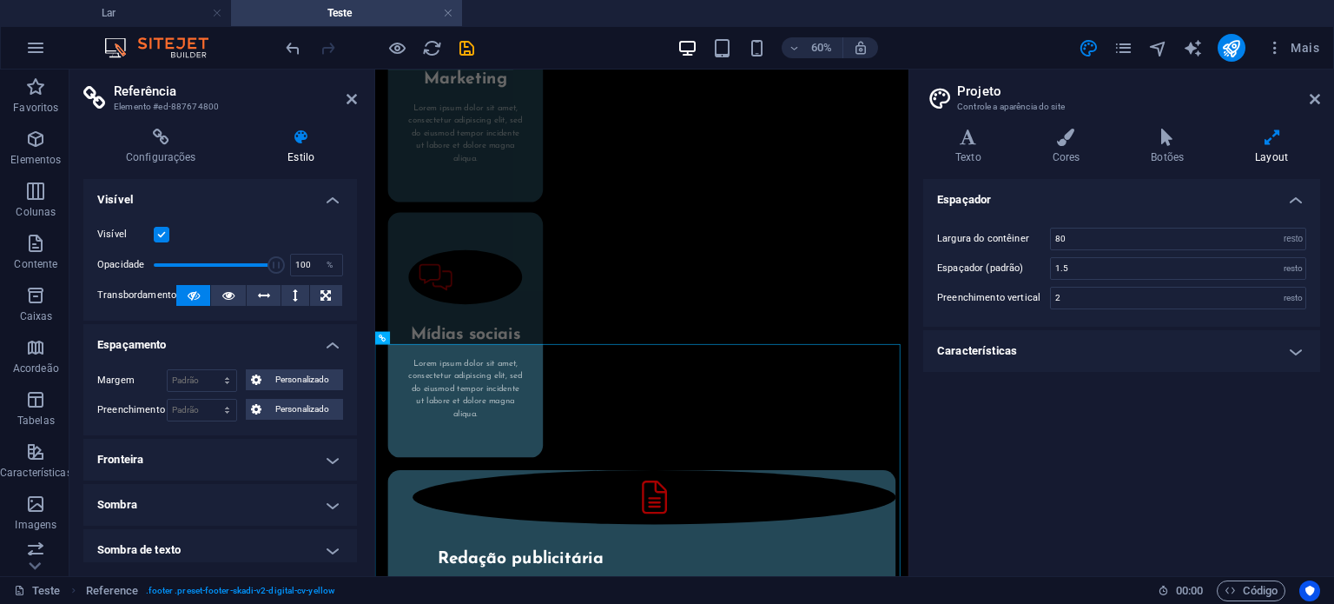
click at [188, 474] on h4 "Fronteira" at bounding box center [220, 460] width 274 height 42
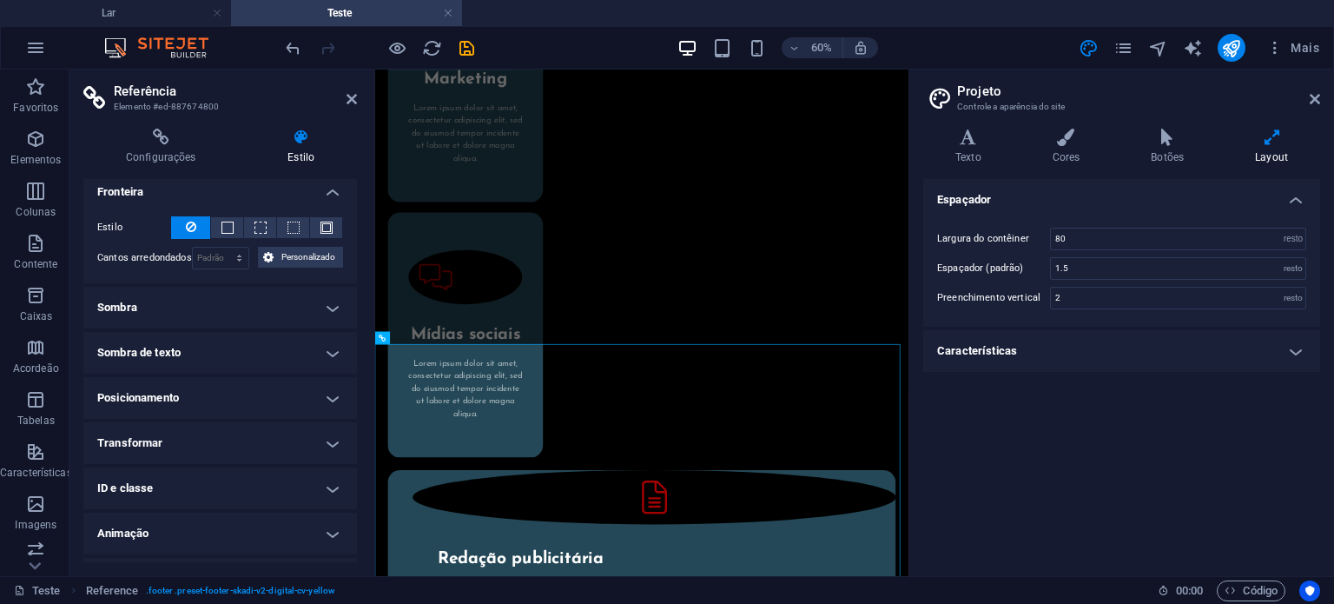
scroll to position [270, 0]
click at [1306, 96] on h2 "Projeto" at bounding box center [1138, 91] width 363 height 16
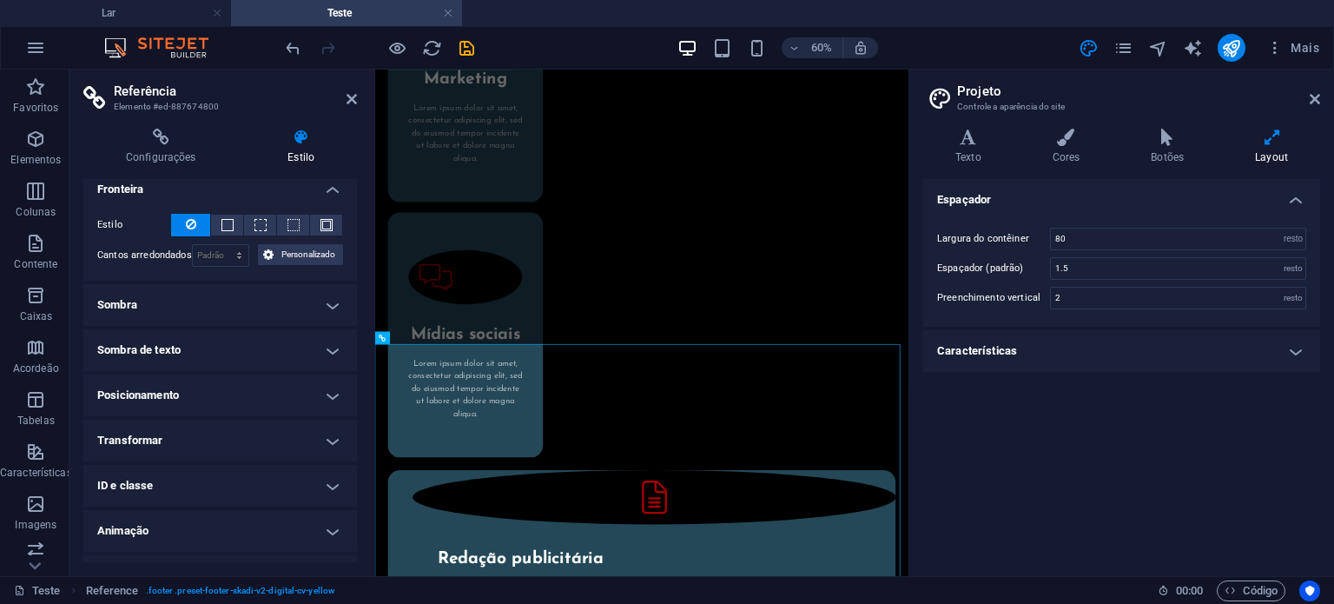
click at [1041, 361] on h4 "Características" at bounding box center [1121, 351] width 397 height 42
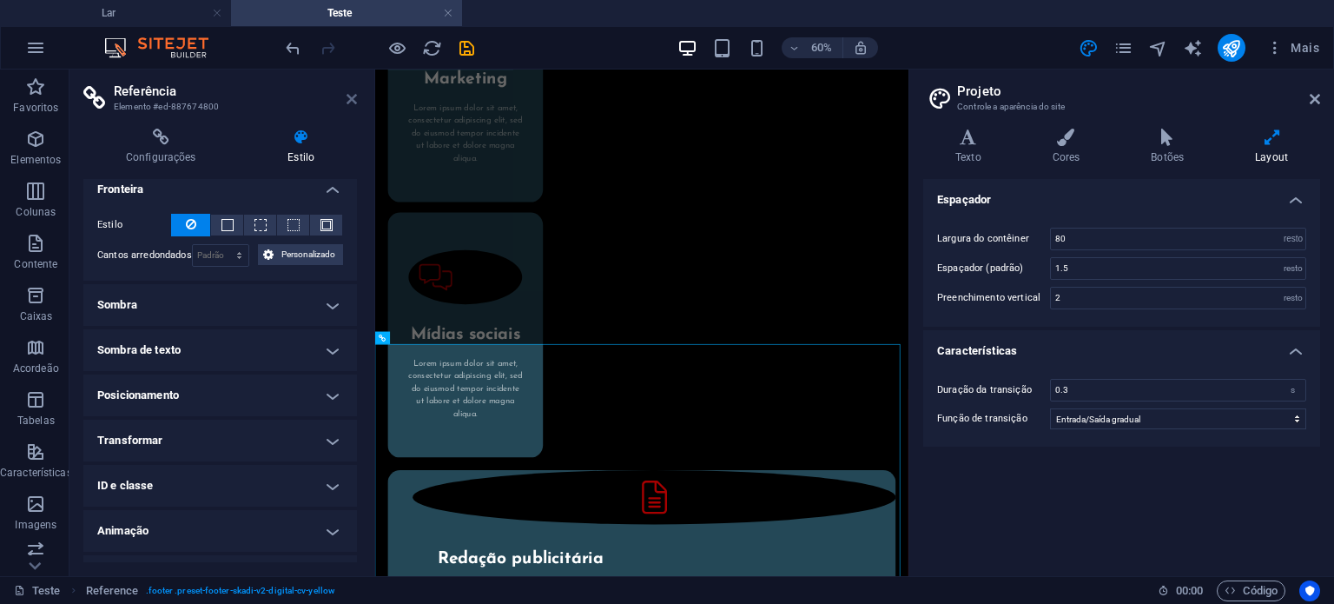
click at [356, 103] on icon at bounding box center [352, 99] width 10 height 14
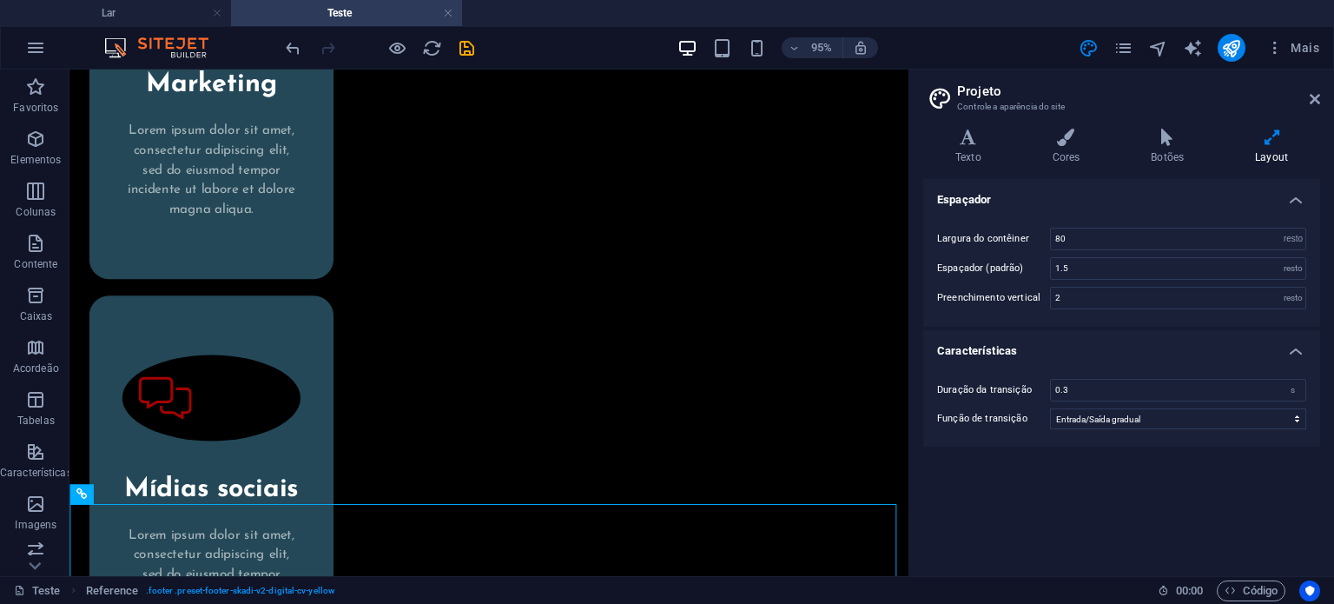
click at [1305, 96] on h2 "Projeto" at bounding box center [1138, 91] width 363 height 16
click at [1312, 96] on icon at bounding box center [1315, 99] width 10 height 14
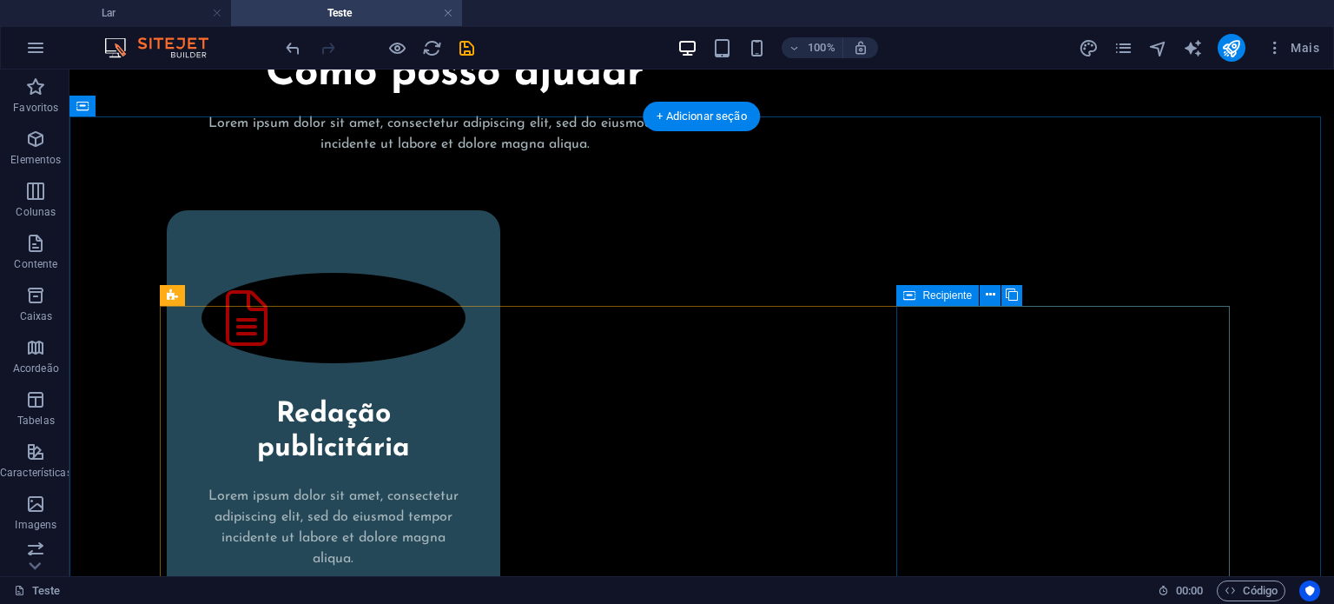
scroll to position [0, 0]
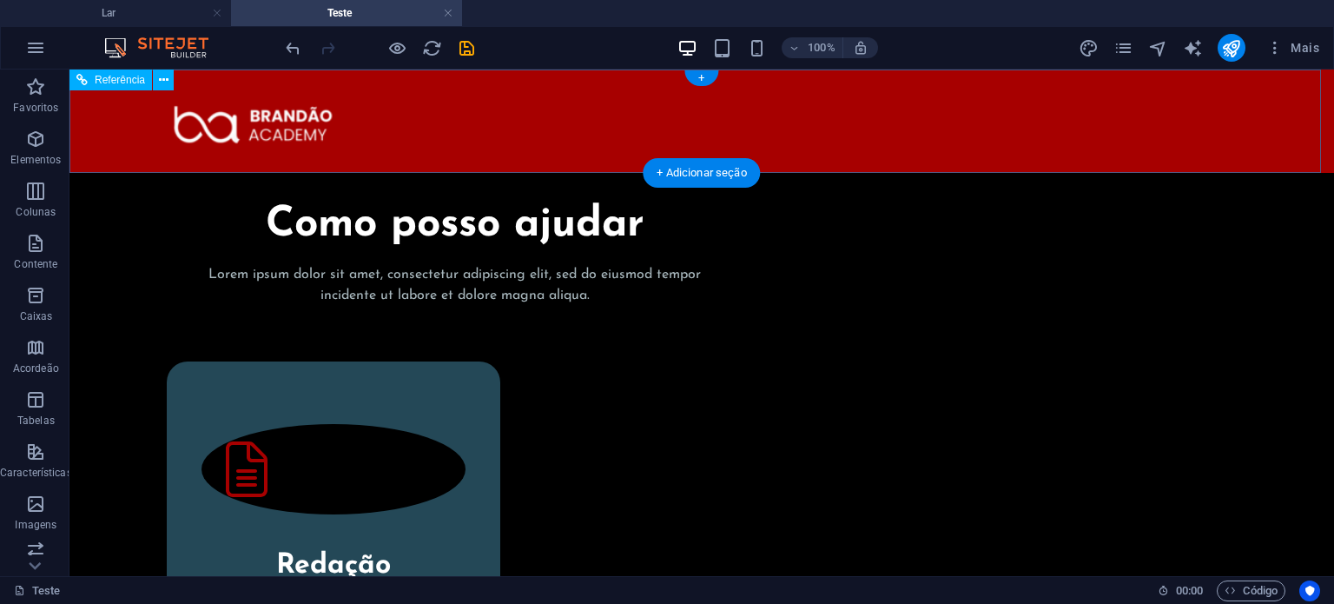
click at [1029, 141] on div at bounding box center [702, 125] width 1070 height 95
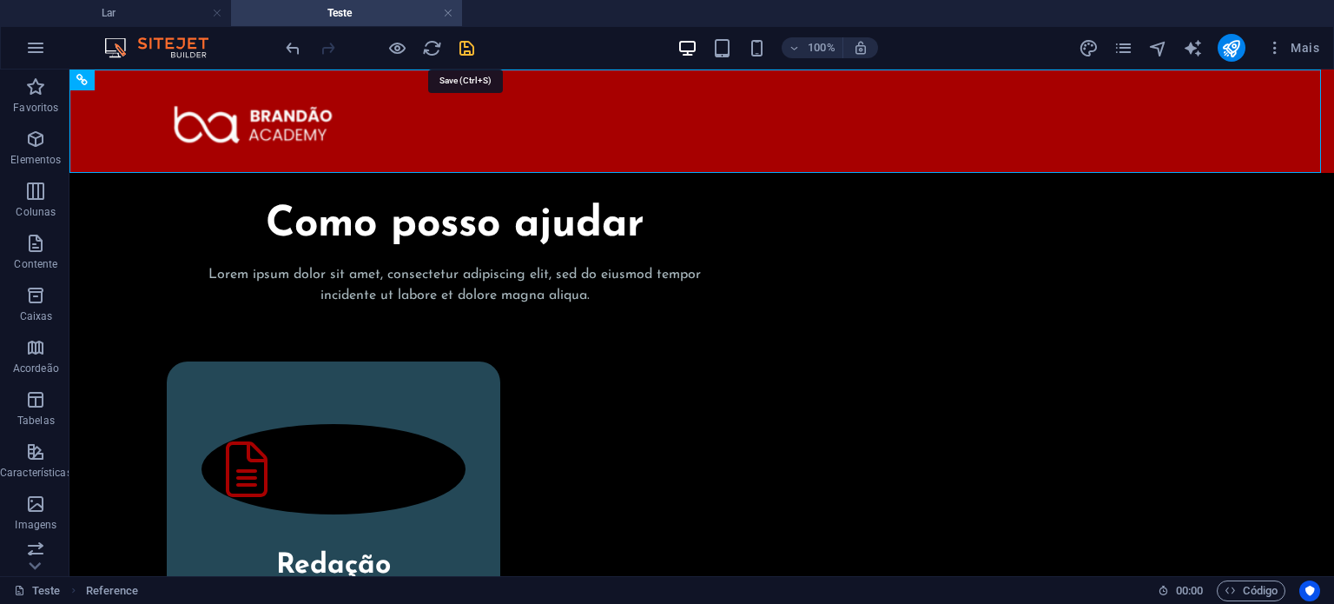
click at [465, 51] on icon "salvar" at bounding box center [467, 48] width 20 height 20
